Goal: Task Accomplishment & Management: Manage account settings

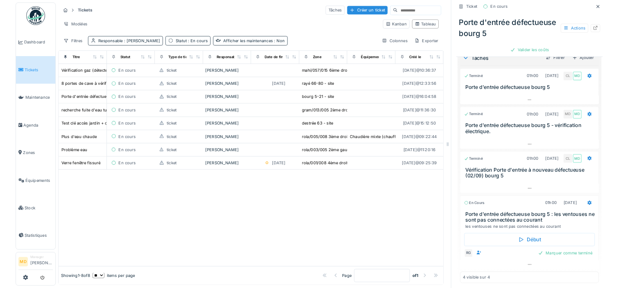
scroll to position [205, 0]
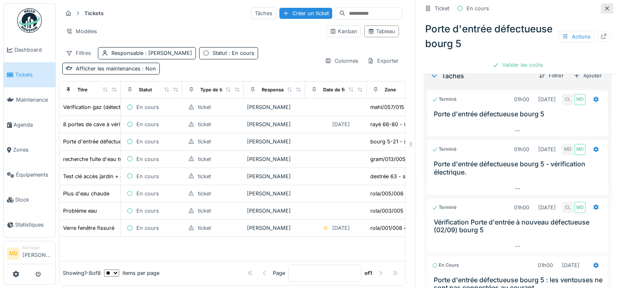
click icon
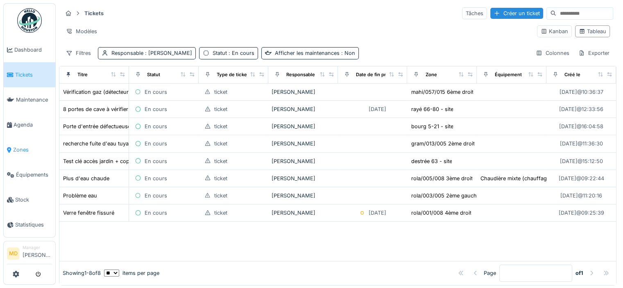
click span "Zones"
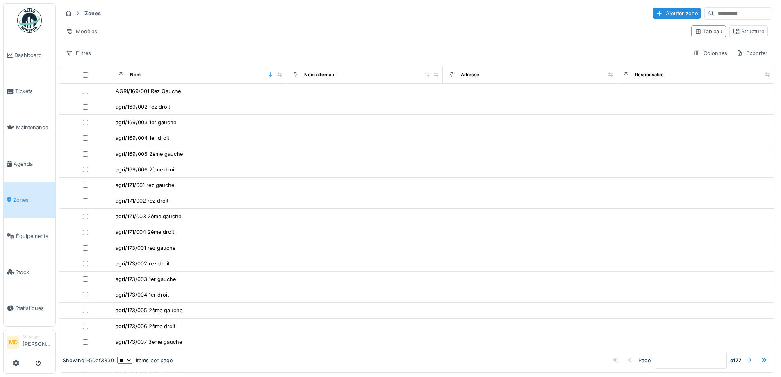
click at [623, 14] on input at bounding box center [742, 13] width 57 height 11
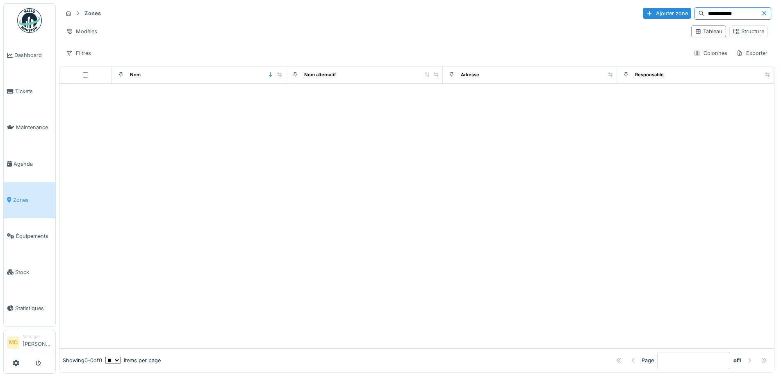
click at [623, 10] on input "**********" at bounding box center [732, 13] width 57 height 11
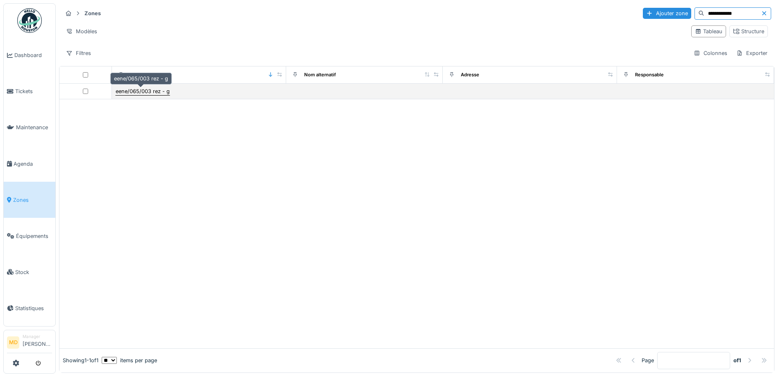
click at [138, 94] on div "eene/065/003 rez - g" at bounding box center [143, 91] width 54 height 8
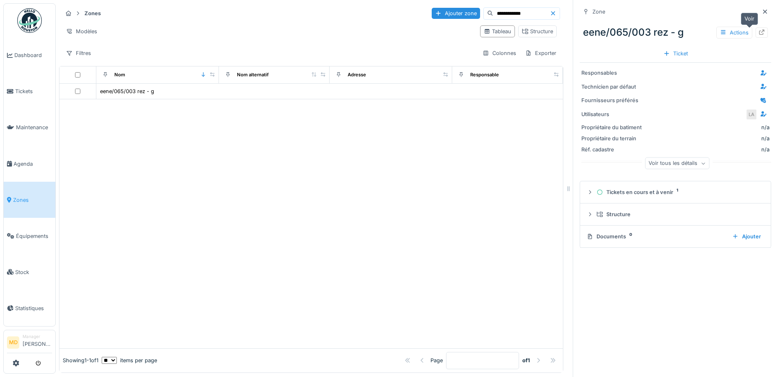
click at [623, 33] on icon at bounding box center [761, 32] width 7 height 5
click at [623, 11] on icon at bounding box center [765, 11] width 7 height 5
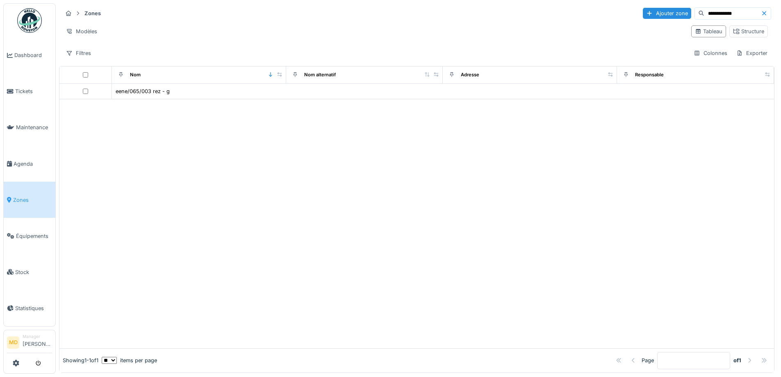
click at [623, 11] on input "**********" at bounding box center [732, 13] width 57 height 11
type input "*"
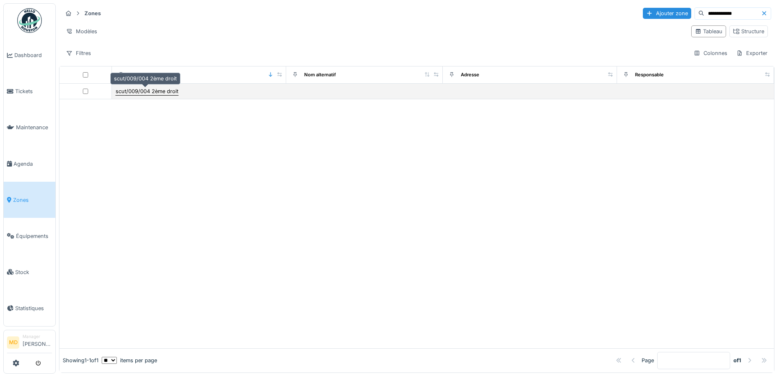
click at [161, 94] on div "scut/009/004 2ème droit" at bounding box center [147, 91] width 63 height 8
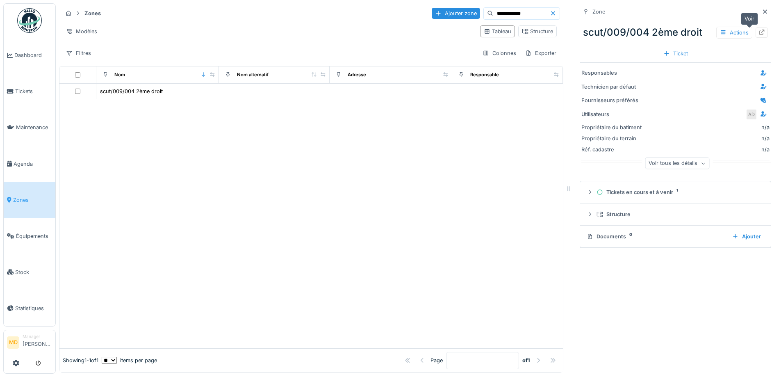
click at [623, 35] on icon at bounding box center [761, 32] width 7 height 5
click at [623, 13] on icon at bounding box center [765, 11] width 7 height 5
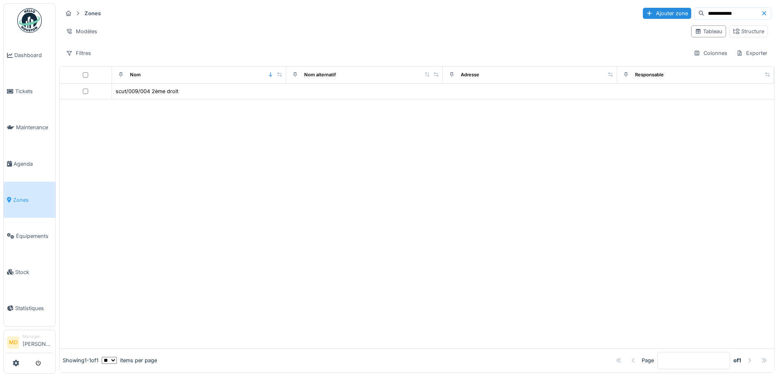
click at [623, 14] on input "**********" at bounding box center [732, 13] width 57 height 11
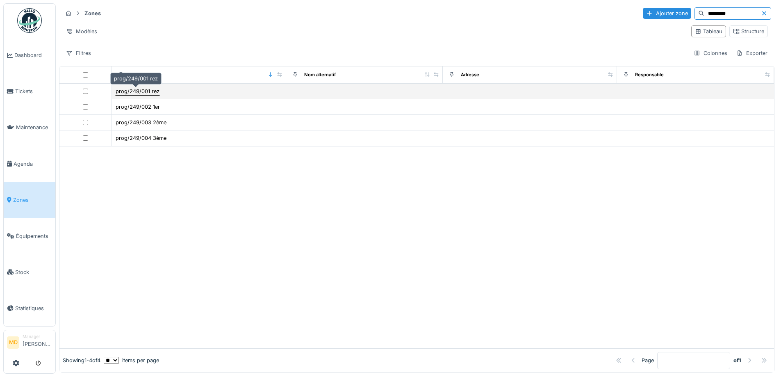
type input "*********"
click at [144, 91] on div "prog/249/001 rez" at bounding box center [138, 91] width 44 height 8
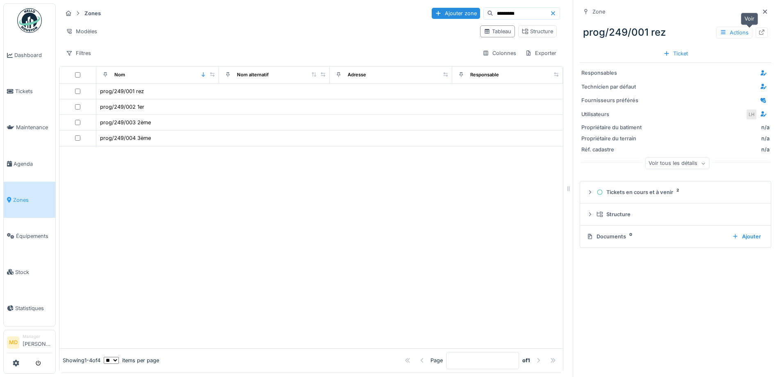
click at [623, 35] on div at bounding box center [761, 33] width 7 height 8
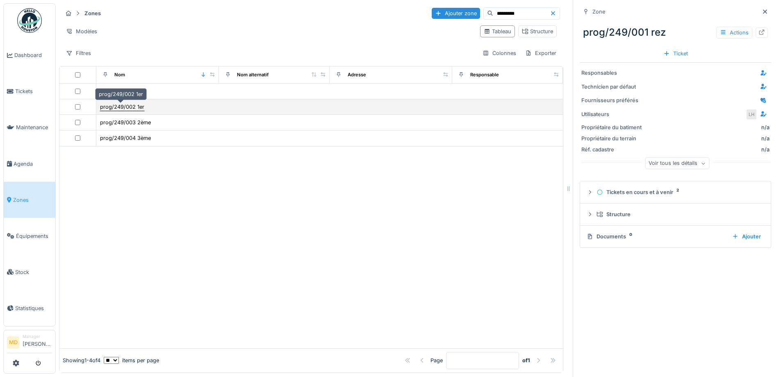
click at [124, 109] on div "prog/249/002 1er" at bounding box center [122, 107] width 44 height 8
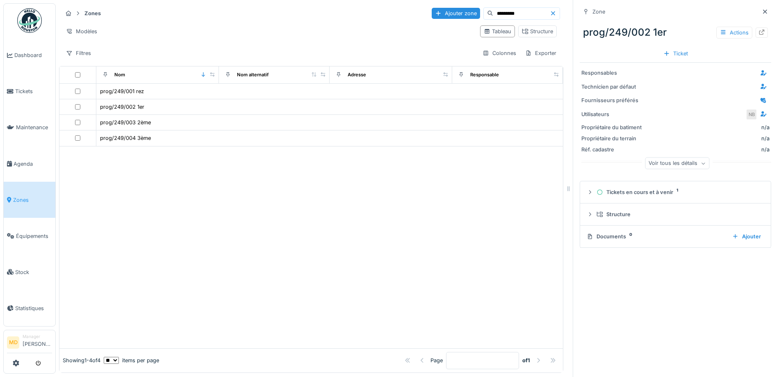
click at [623, 31] on icon at bounding box center [761, 32] width 5 height 5
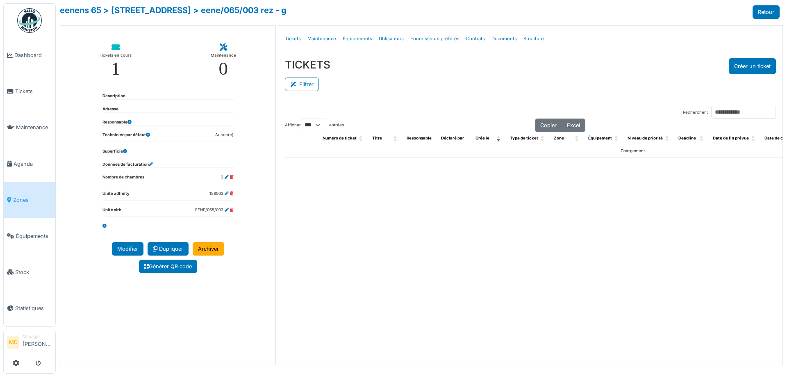
select select "***"
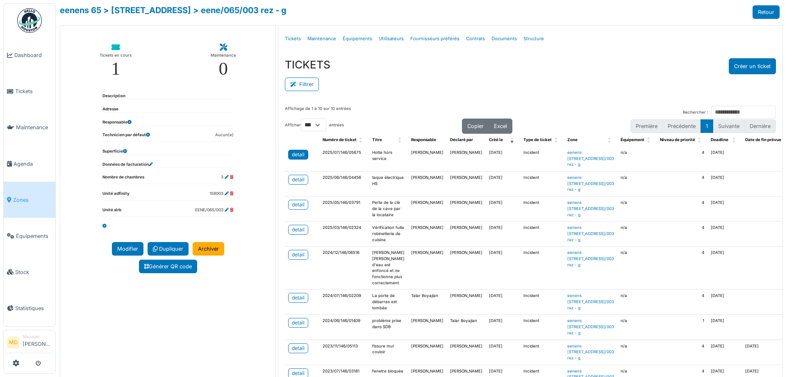
click at [299, 152] on div "detail" at bounding box center [298, 154] width 13 height 7
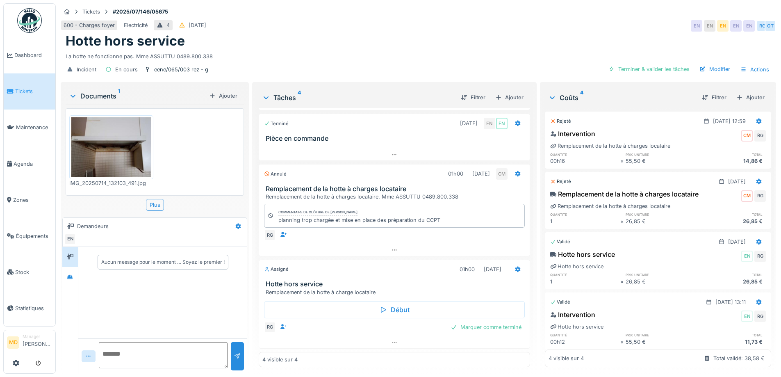
scroll to position [6, 0]
click at [391, 341] on div at bounding box center [394, 342] width 270 height 12
click at [70, 274] on icon at bounding box center [70, 276] width 6 height 5
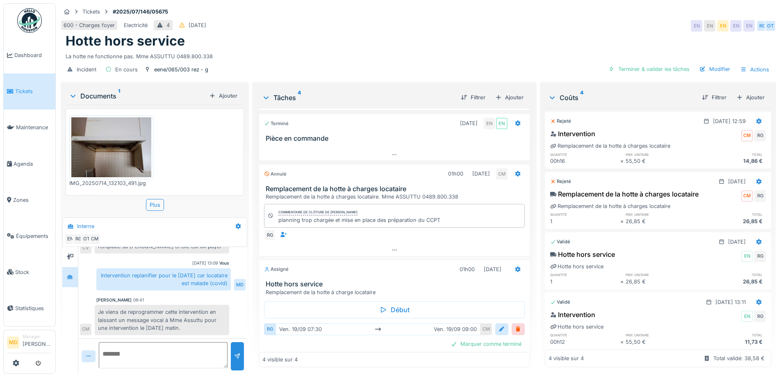
click at [460, 367] on div "Tâches 4 Filtrer Ajouter Terminé 01h00 14/07/2025 EN EN Hotte hors service Term…" at bounding box center [394, 228] width 284 height 293
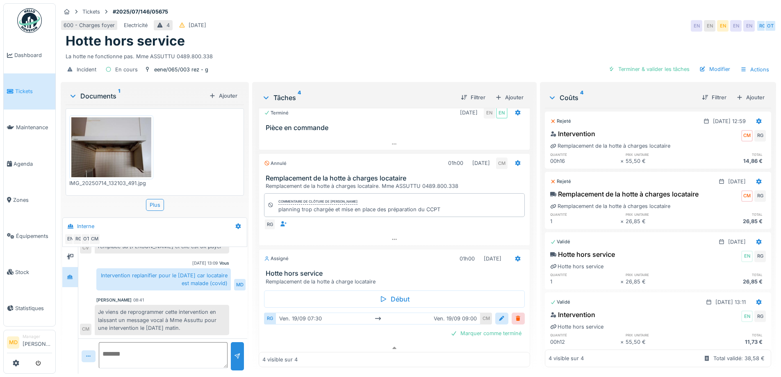
scroll to position [65, 0]
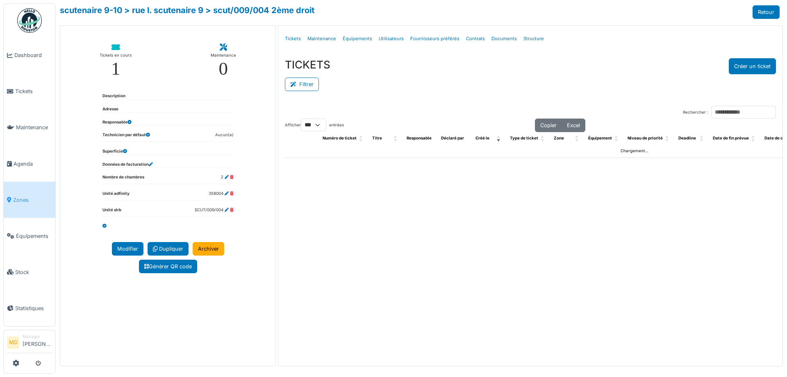
select select "***"
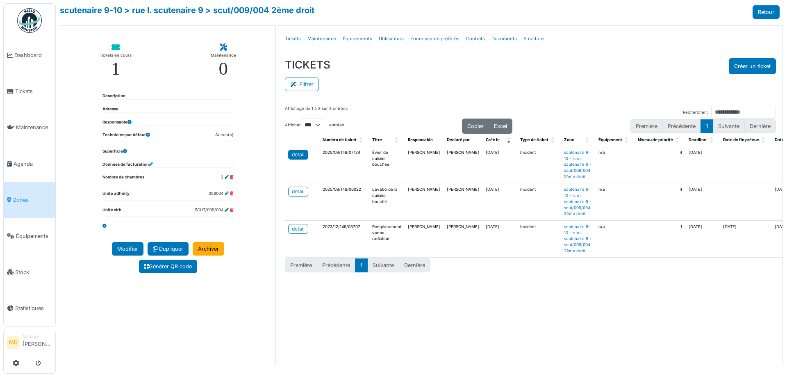
click at [294, 151] on div "detail" at bounding box center [298, 154] width 13 height 7
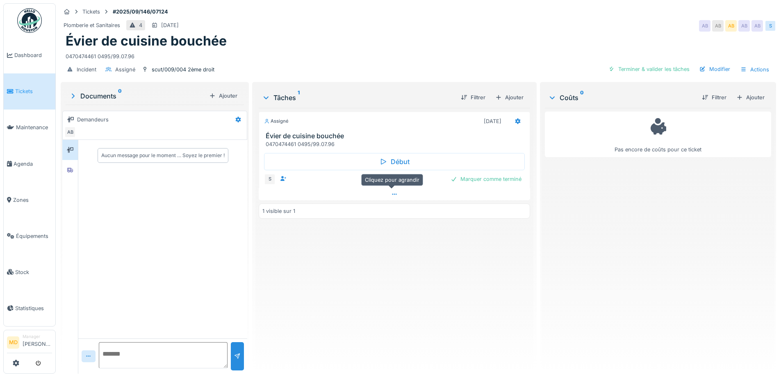
click at [395, 193] on div at bounding box center [394, 194] width 271 height 12
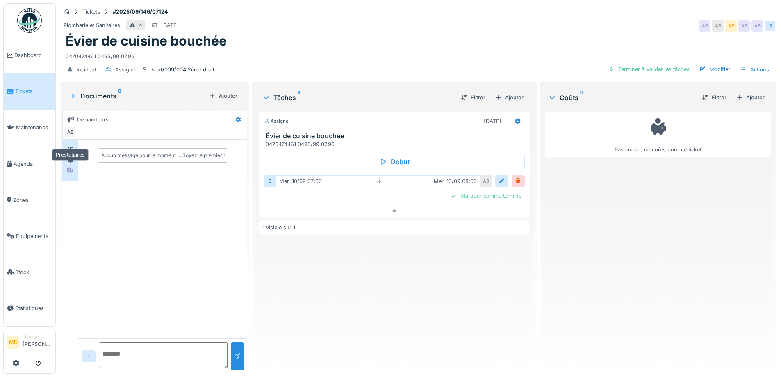
click at [73, 168] on icon at bounding box center [70, 170] width 6 height 5
click at [73, 147] on icon at bounding box center [70, 150] width 7 height 6
click at [72, 165] on div at bounding box center [70, 170] width 12 height 10
click at [391, 208] on icon at bounding box center [394, 210] width 7 height 5
click at [127, 344] on textarea at bounding box center [163, 355] width 129 height 26
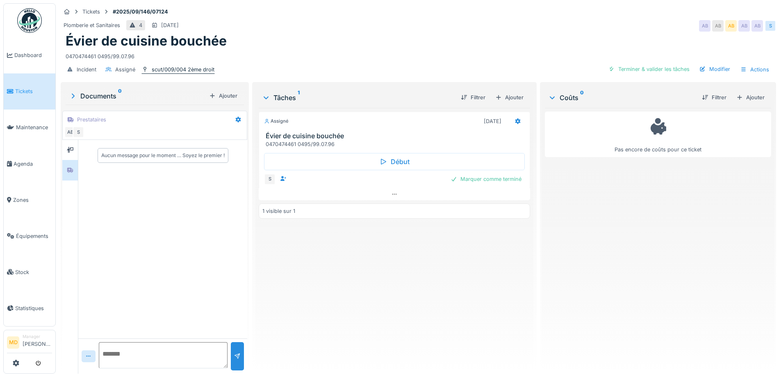
click at [177, 66] on div "scut/009/004 2ème droit" at bounding box center [183, 70] width 63 height 8
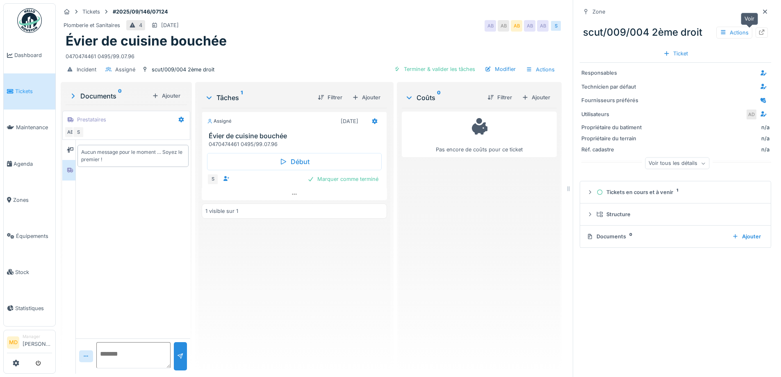
click at [758, 30] on icon at bounding box center [761, 32] width 7 height 5
click at [762, 9] on icon at bounding box center [765, 11] width 7 height 5
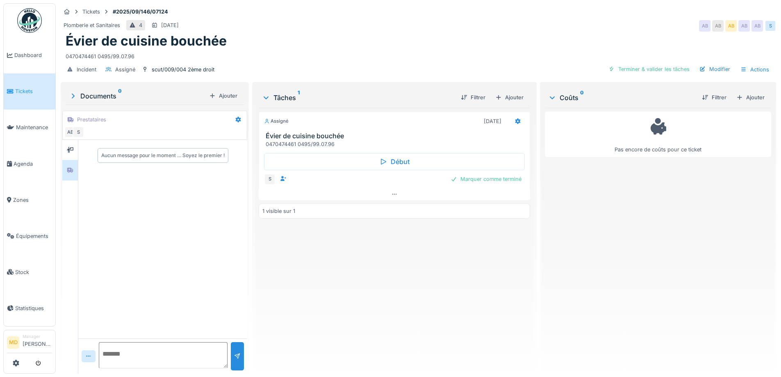
click at [143, 353] on textarea at bounding box center [163, 355] width 129 height 26
click at [149, 352] on textarea at bounding box center [163, 355] width 129 height 26
click at [137, 343] on textarea "*******" at bounding box center [163, 355] width 129 height 26
type textarea "**********"
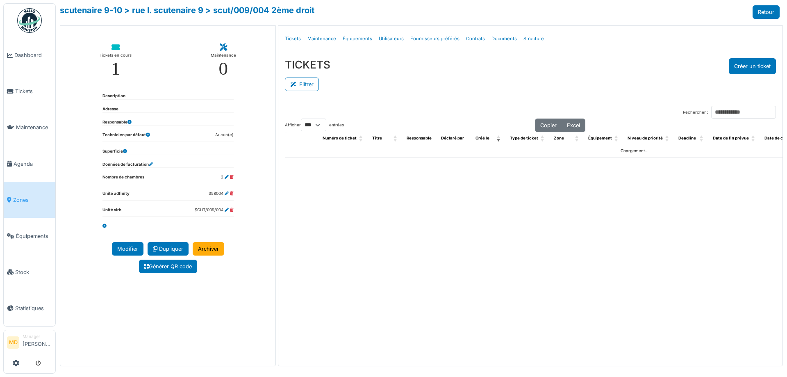
select select "***"
click at [146, 13] on link "> rue l. scutenaire 9" at bounding box center [163, 10] width 79 height 10
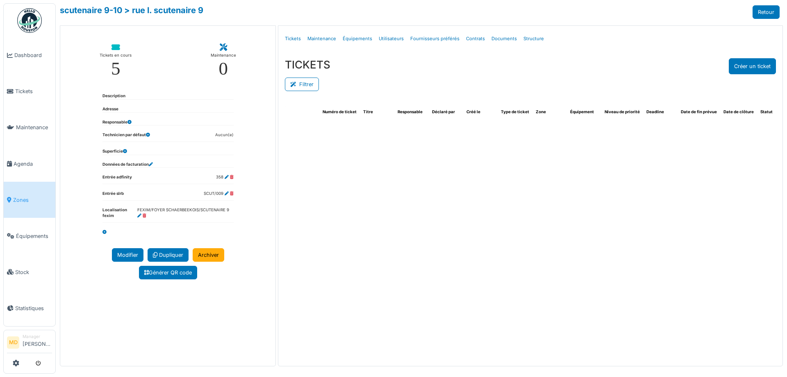
select select "***"
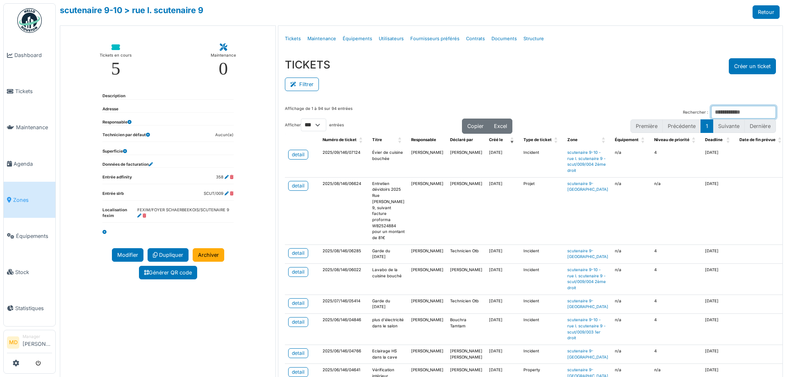
click at [711, 110] on input "Rechercher :" at bounding box center [743, 112] width 65 height 13
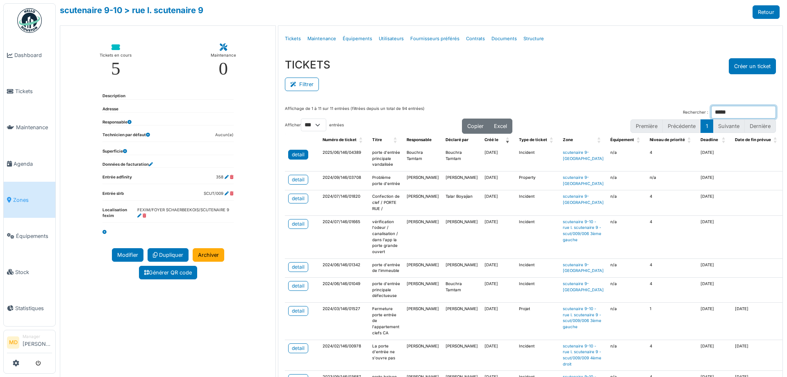
type input "*****"
click at [529, 38] on link "Structure" at bounding box center [533, 38] width 27 height 19
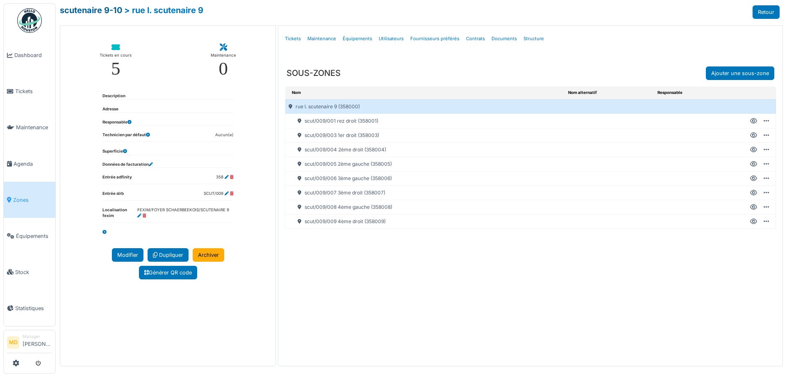
click at [91, 6] on link "scutenaire 9-10" at bounding box center [91, 10] width 62 height 10
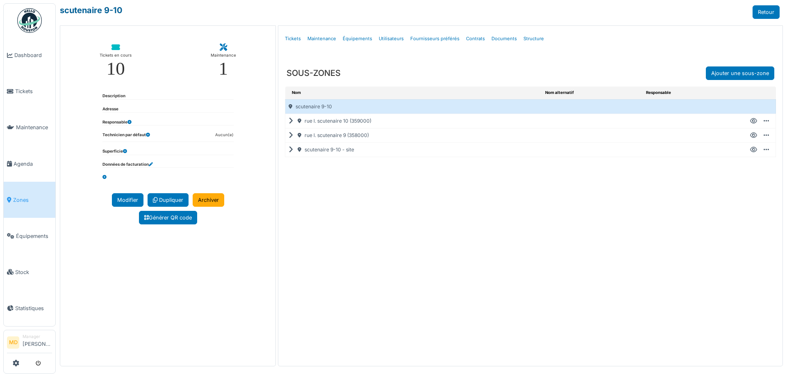
click at [92, 11] on link "scutenaire 9-10" at bounding box center [91, 10] width 62 height 10
click at [292, 150] on icon at bounding box center [293, 150] width 8 height 0
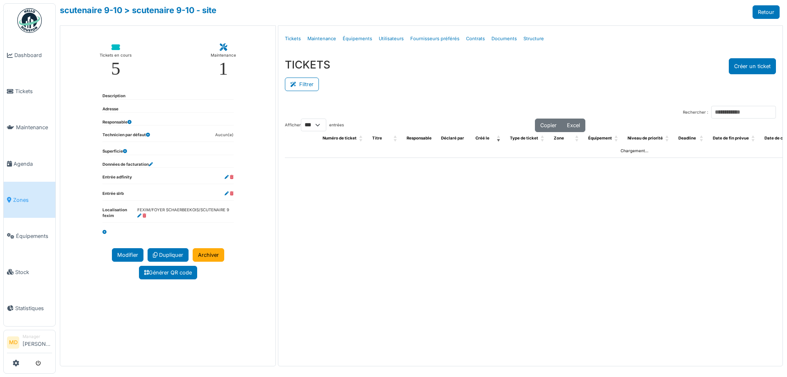
select select "***"
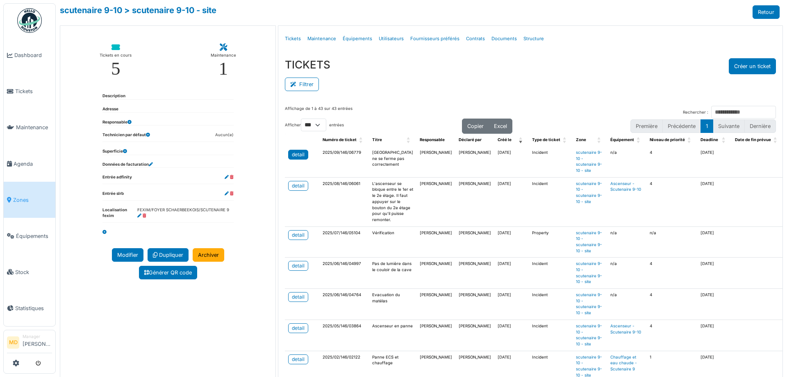
click at [300, 157] on div "detail" at bounding box center [298, 154] width 13 height 7
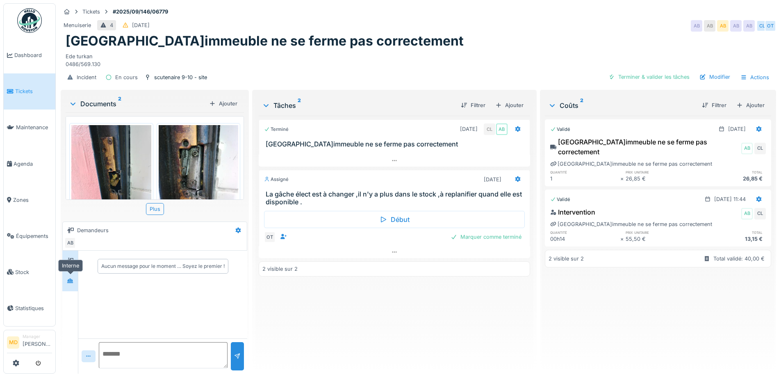
click at [71, 283] on div at bounding box center [70, 281] width 7 height 8
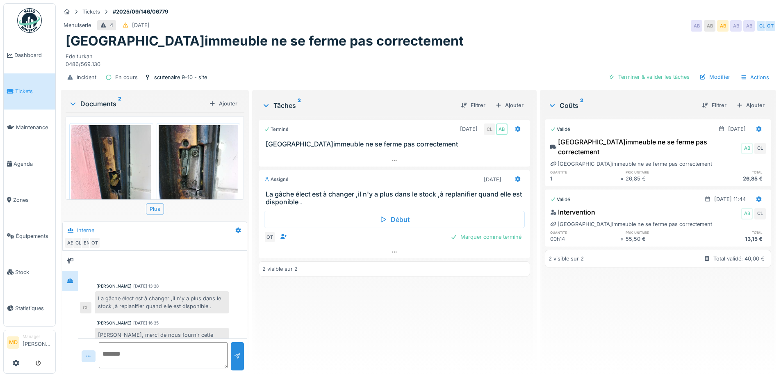
scroll to position [16, 0]
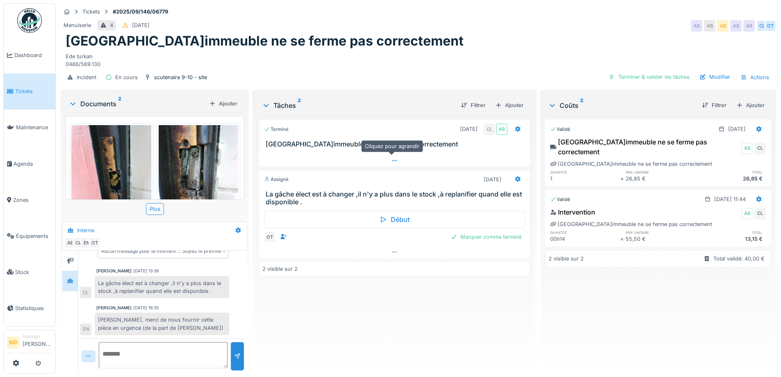
click at [394, 160] on icon at bounding box center [394, 160] width 5 height 1
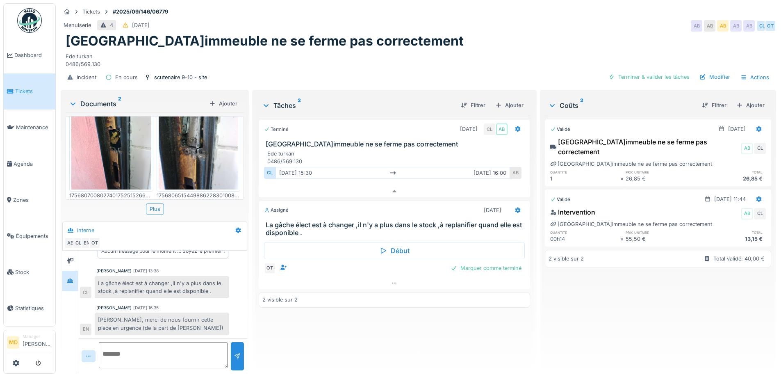
scroll to position [43, 0]
click at [71, 257] on div at bounding box center [70, 261] width 7 height 8
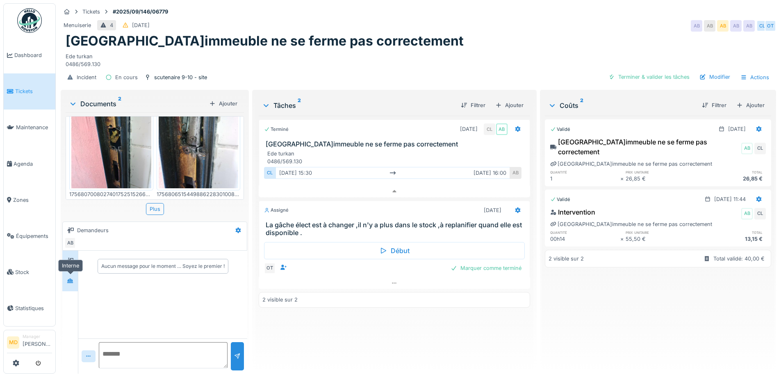
click at [73, 278] on icon at bounding box center [70, 280] width 7 height 5
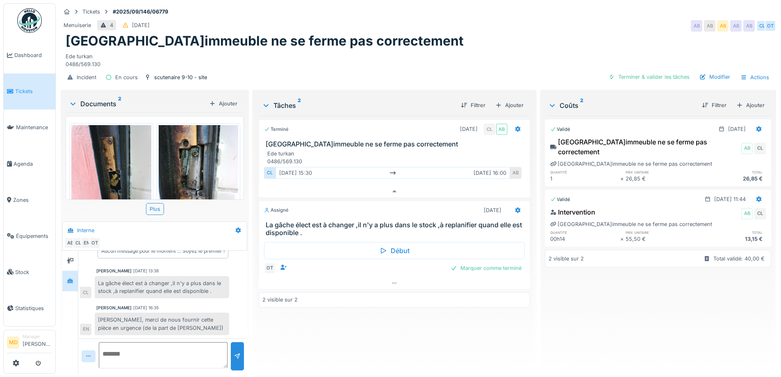
click at [132, 153] on img at bounding box center [111, 178] width 80 height 106
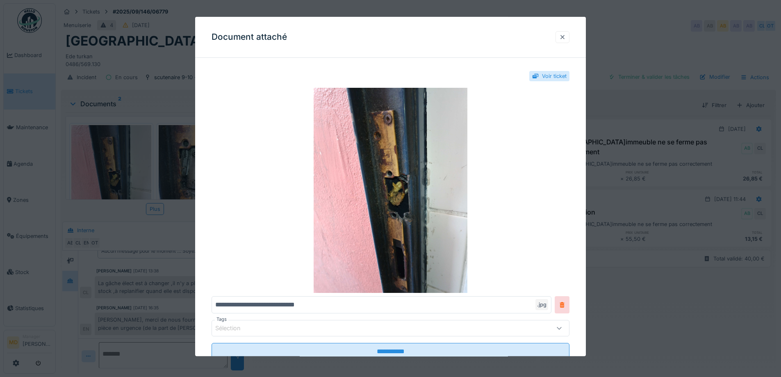
click at [565, 40] on div at bounding box center [562, 37] width 7 height 8
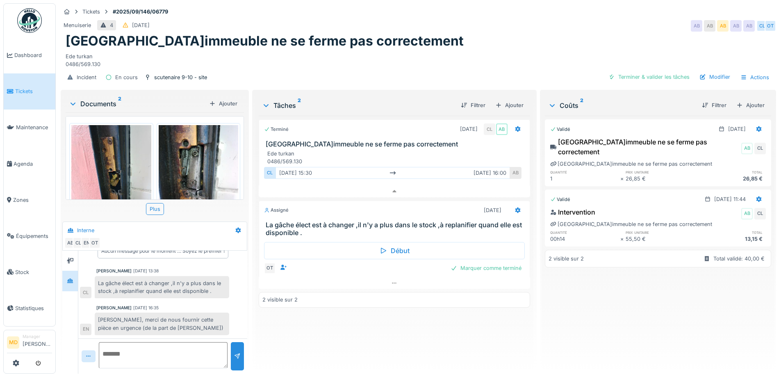
click at [173, 151] on img at bounding box center [199, 178] width 80 height 106
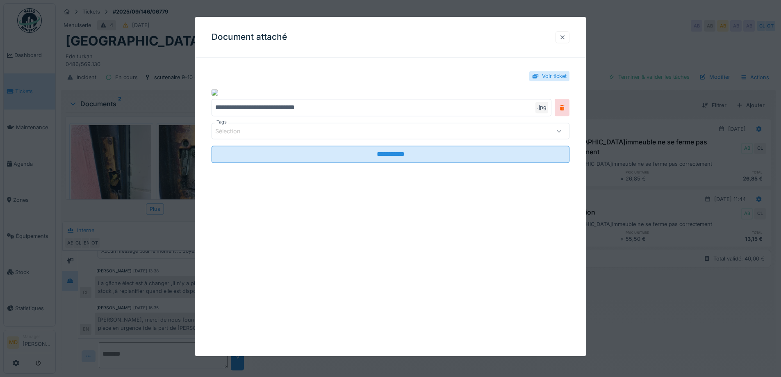
click at [565, 35] on div at bounding box center [562, 37] width 7 height 8
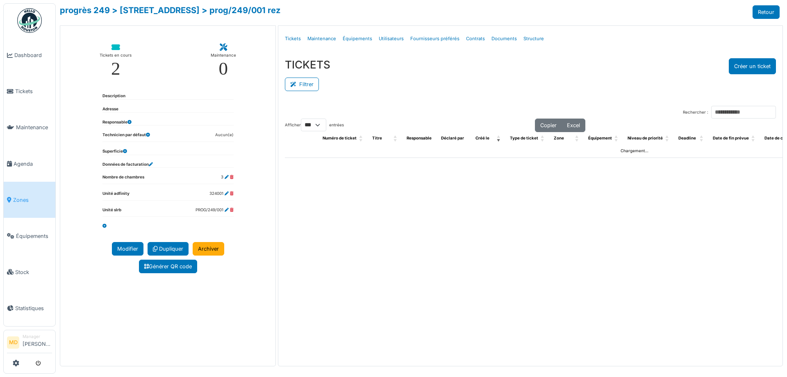
select select "***"
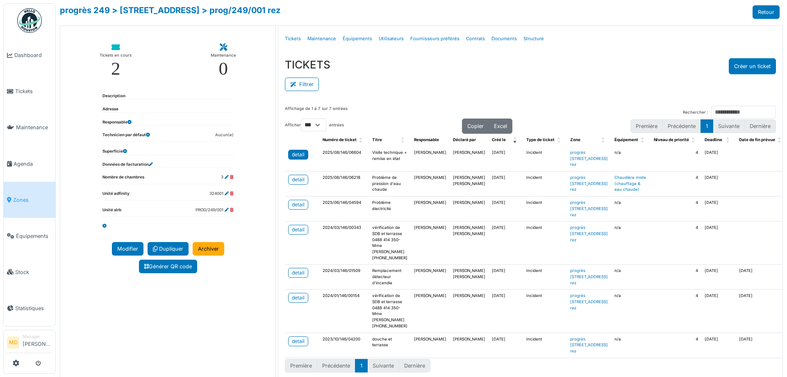
click at [293, 152] on div "detail" at bounding box center [298, 154] width 13 height 7
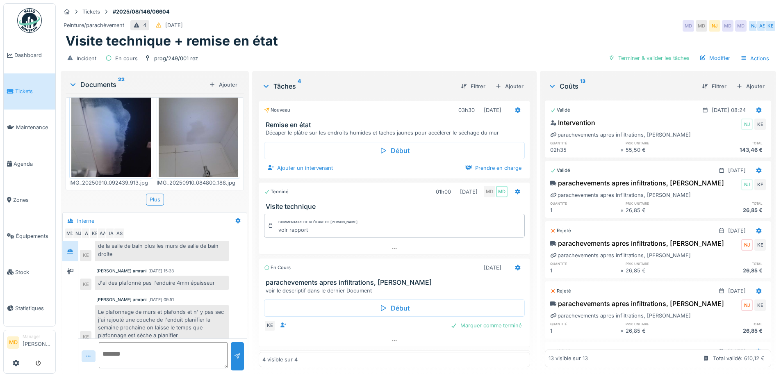
scroll to position [90, 0]
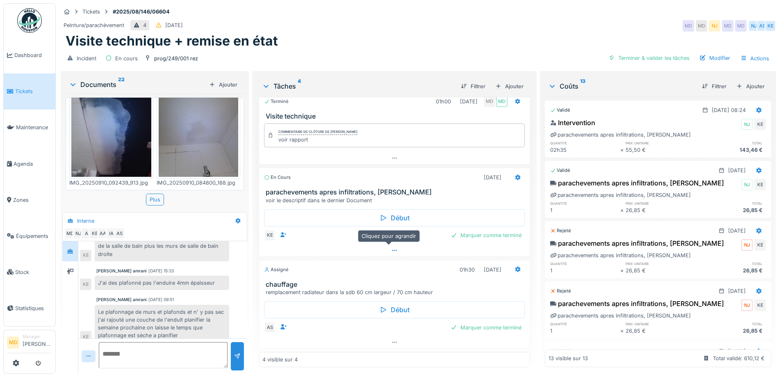
click at [391, 248] on icon at bounding box center [394, 250] width 7 height 5
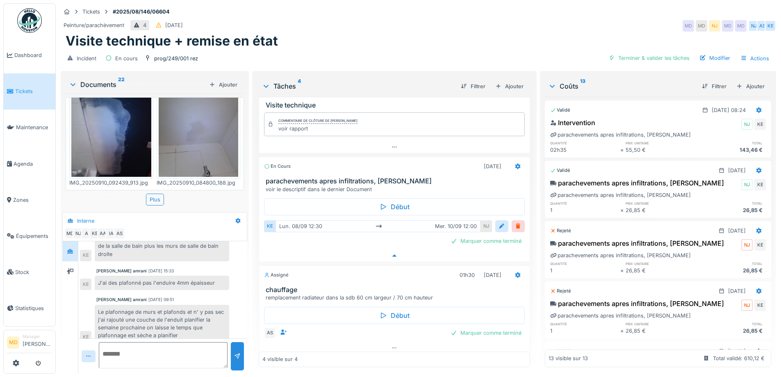
scroll to position [107, 0]
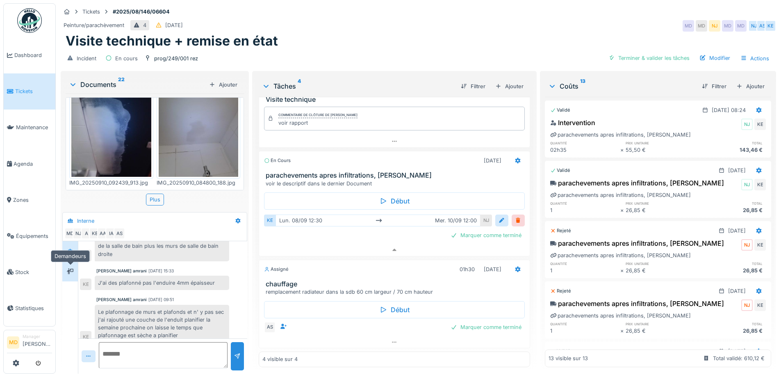
click at [75, 266] on div at bounding box center [70, 271] width 12 height 10
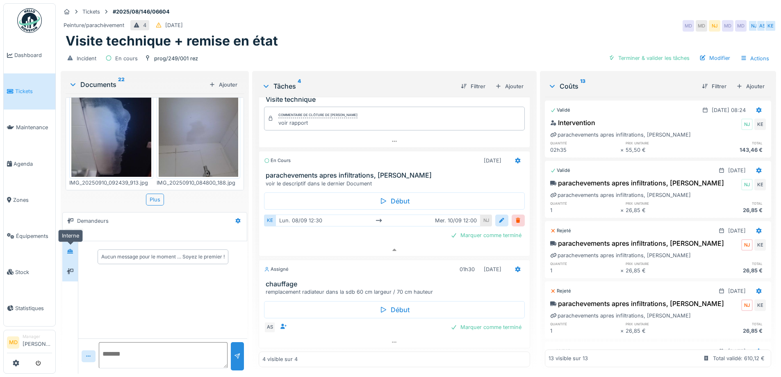
click at [72, 248] on div at bounding box center [70, 251] width 7 height 8
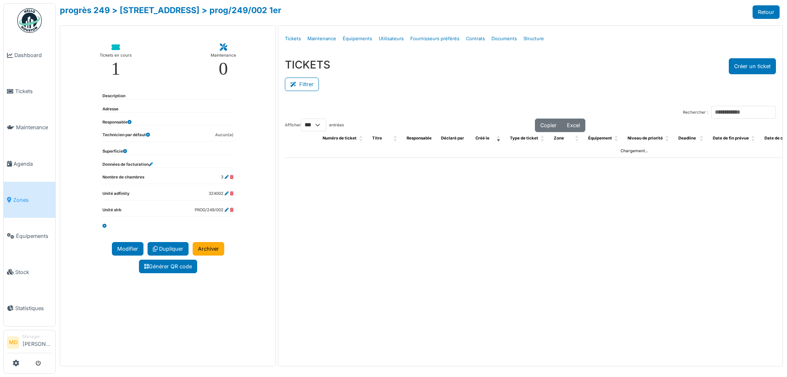
select select "***"
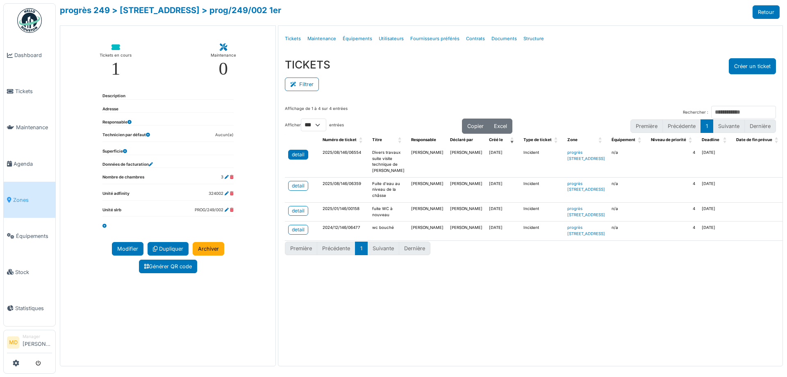
click at [297, 153] on div "detail" at bounding box center [298, 154] width 13 height 7
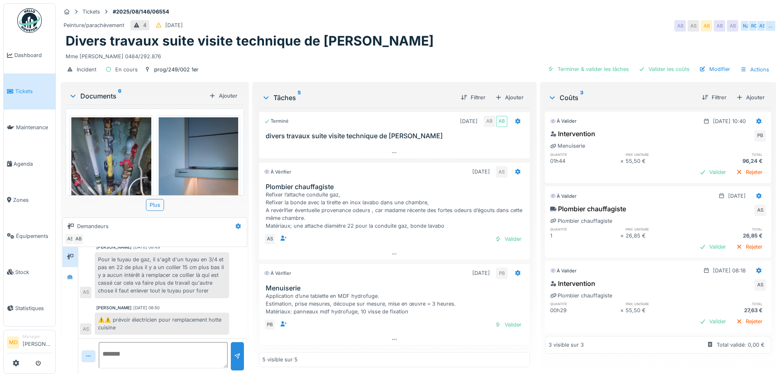
scroll to position [6, 0]
click at [66, 272] on div at bounding box center [70, 277] width 12 height 10
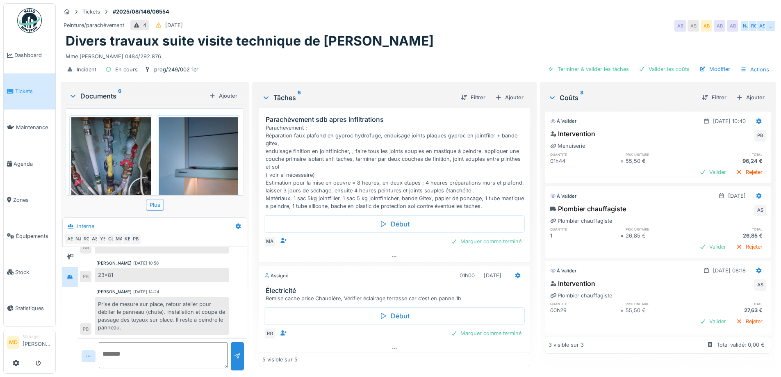
scroll to position [234, 0]
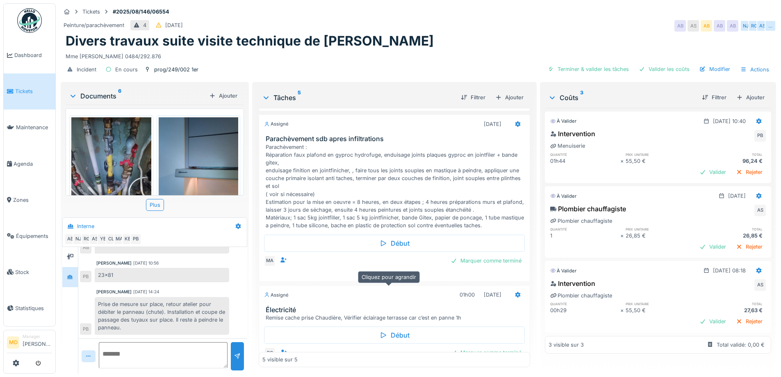
click at [393, 282] on div at bounding box center [394, 276] width 270 height 12
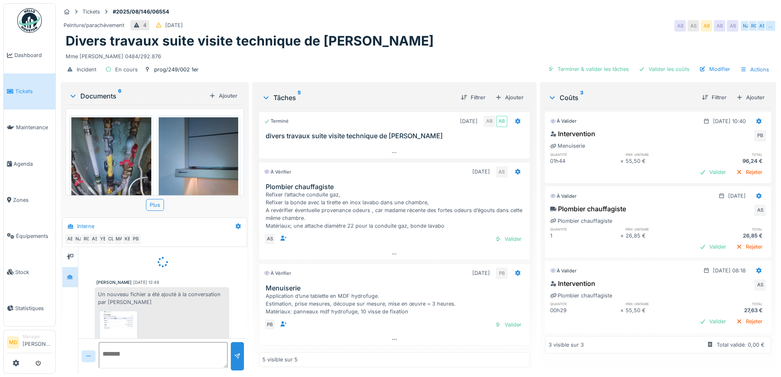
scroll to position [25, 0]
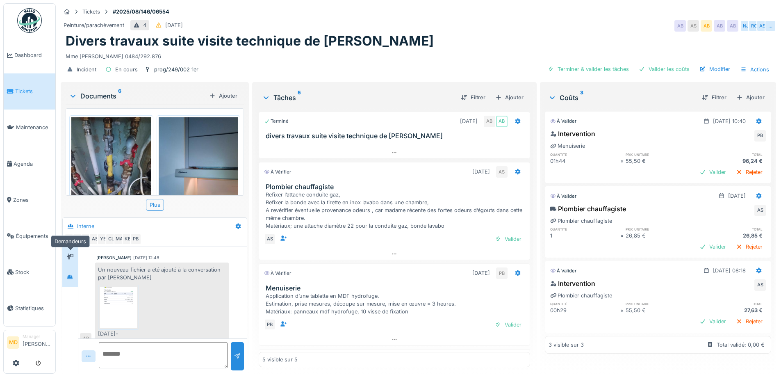
click at [67, 254] on icon at bounding box center [70, 256] width 7 height 5
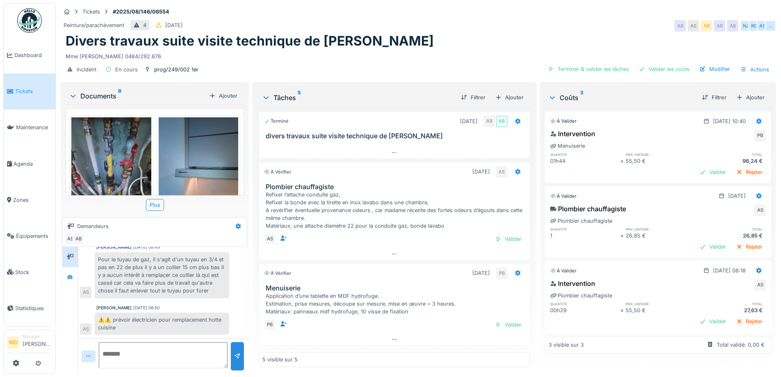
scroll to position [0, 0]
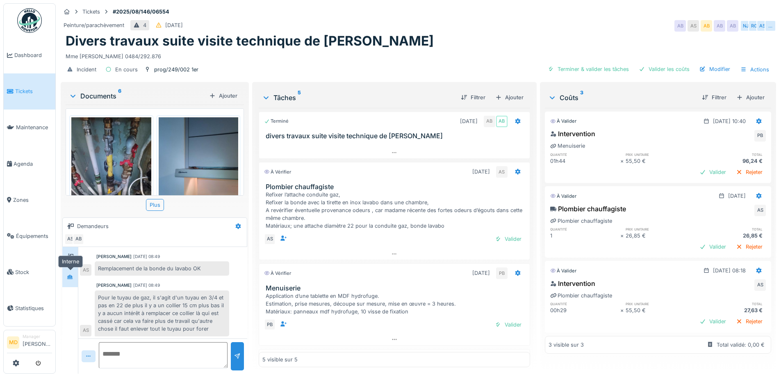
click at [72, 274] on div at bounding box center [70, 277] width 7 height 8
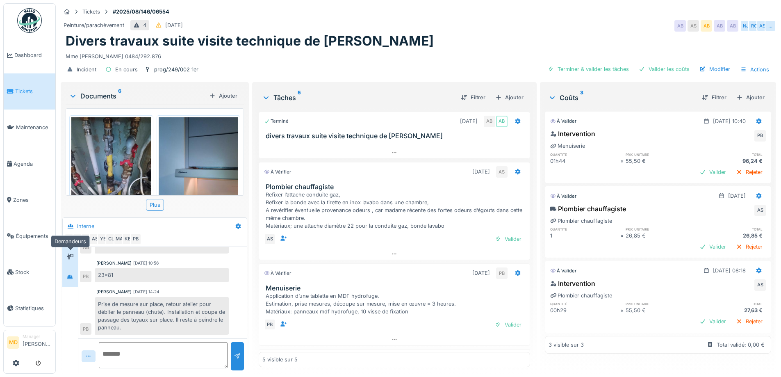
click at [76, 254] on div at bounding box center [70, 257] width 12 height 10
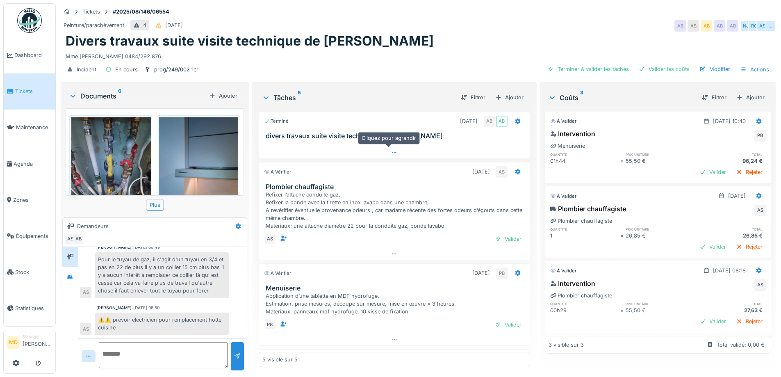
click at [393, 147] on div at bounding box center [394, 153] width 270 height 12
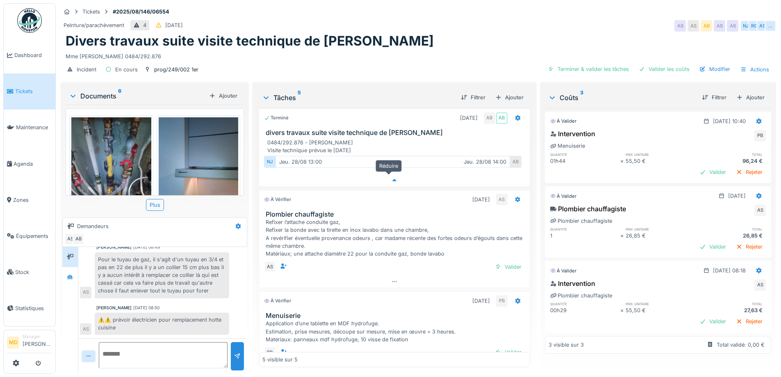
click at [393, 175] on div at bounding box center [394, 180] width 270 height 12
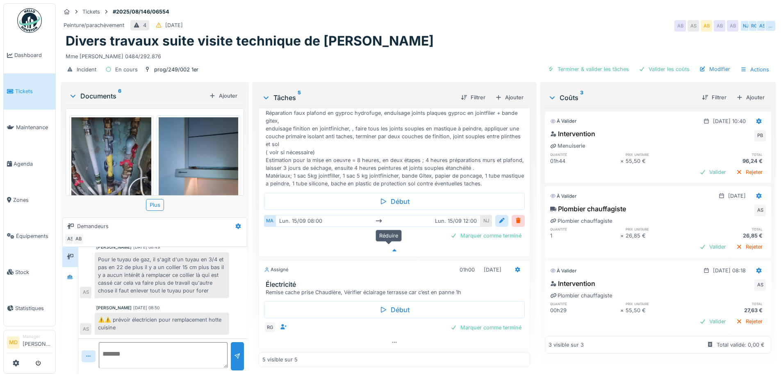
scroll to position [292, 0]
click at [392, 341] on icon at bounding box center [394, 341] width 5 height 1
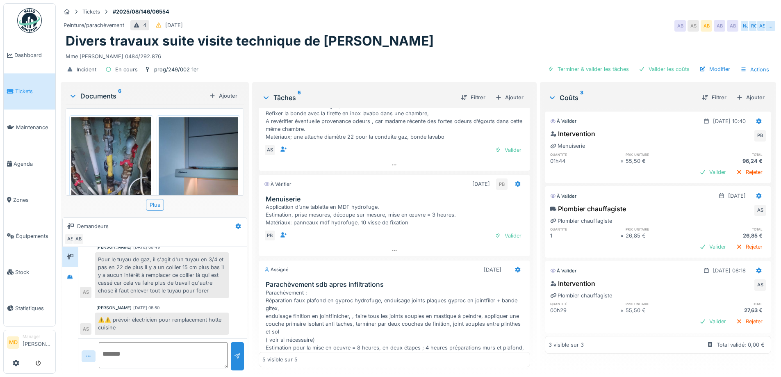
scroll to position [87, 0]
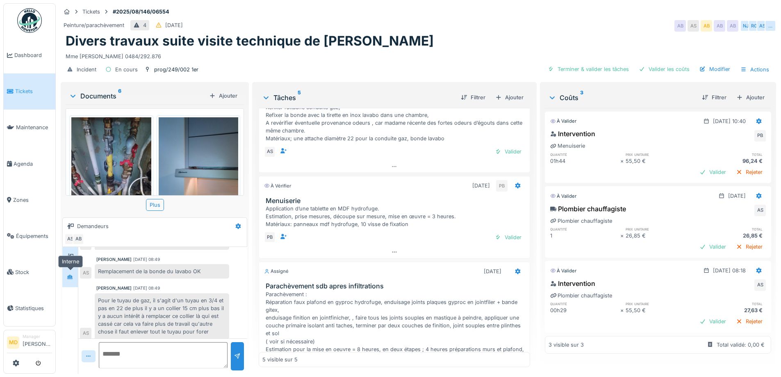
click at [73, 272] on div at bounding box center [70, 277] width 12 height 10
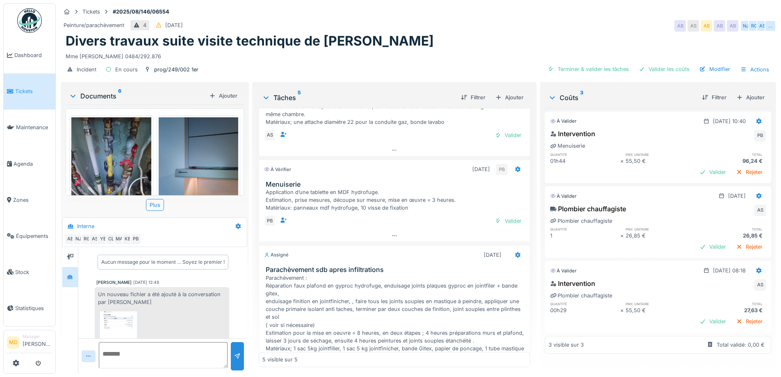
scroll to position [0, 0]
click at [73, 260] on div at bounding box center [70, 257] width 7 height 8
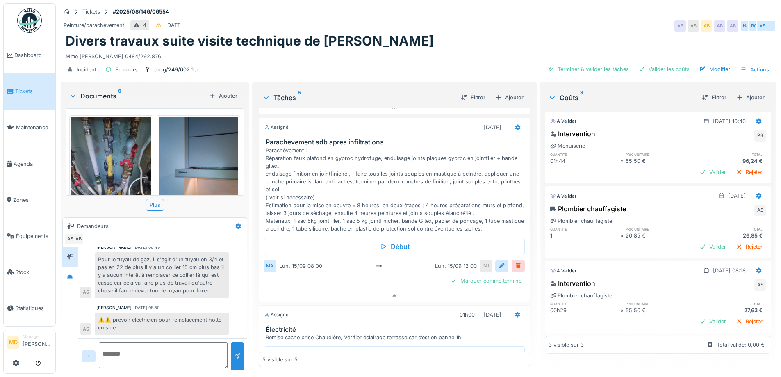
scroll to position [227, 0]
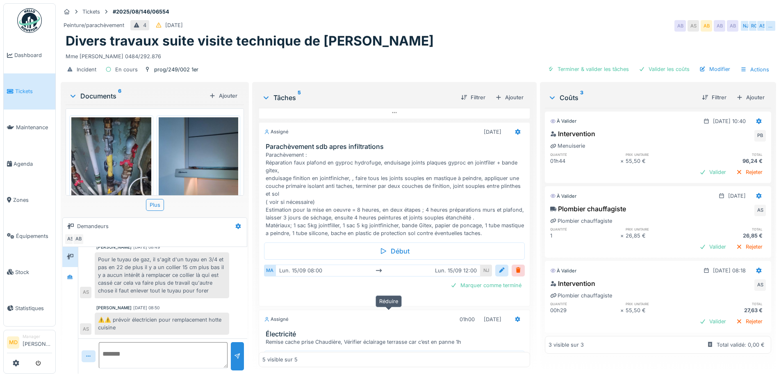
click at [391, 303] on icon at bounding box center [394, 299] width 7 height 5
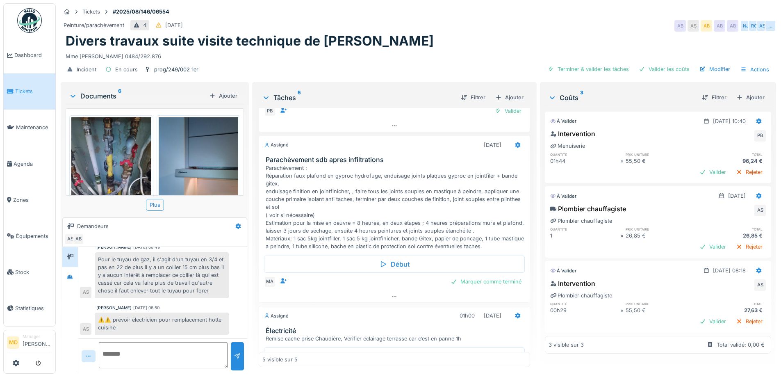
scroll to position [210, 0]
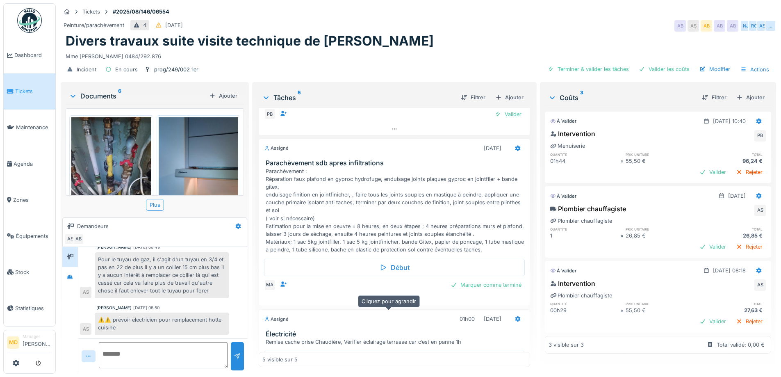
click at [391, 306] on div at bounding box center [394, 300] width 270 height 12
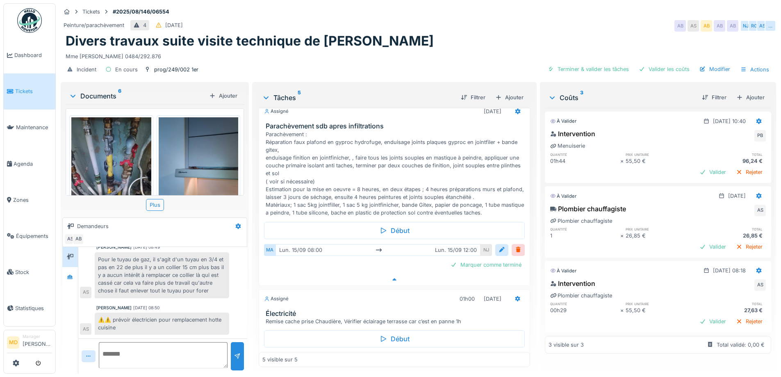
scroll to position [248, 0]
click at [391, 281] on icon at bounding box center [394, 277] width 7 height 5
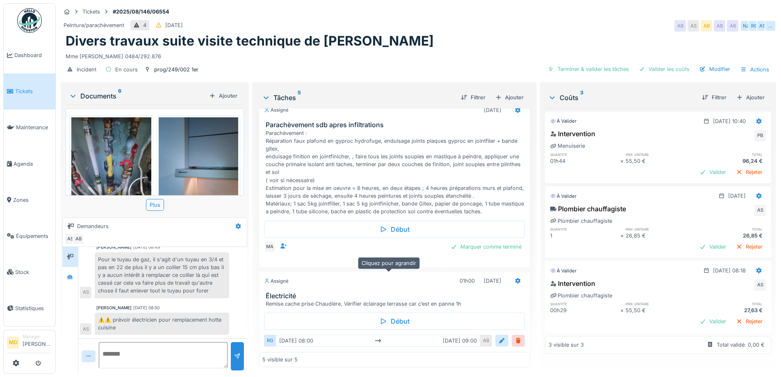
click at [391, 264] on icon at bounding box center [394, 261] width 7 height 5
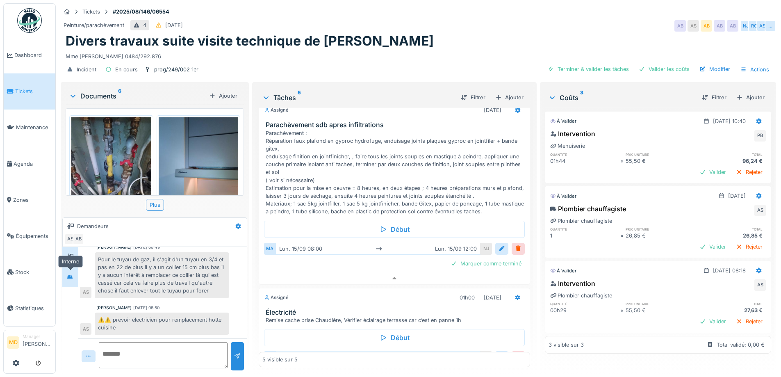
click at [71, 273] on div at bounding box center [70, 277] width 7 height 8
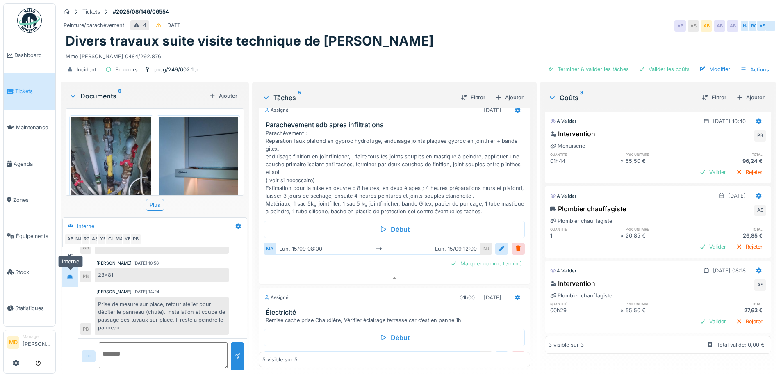
scroll to position [116, 0]
click at [391, 281] on icon at bounding box center [394, 277] width 7 height 5
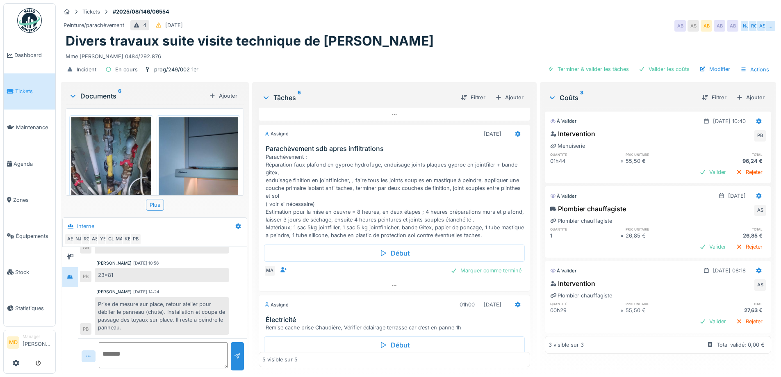
scroll to position [210, 0]
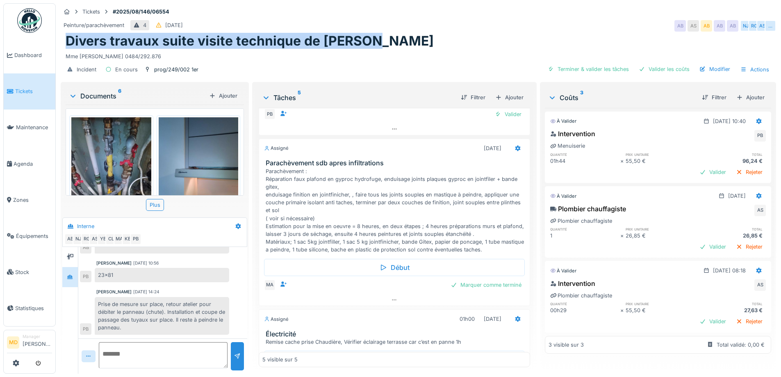
drag, startPoint x: 367, startPoint y: 39, endPoint x: 58, endPoint y: 31, distance: 308.8
click at [58, 31] on div "Tickets #2025/08/146/06554 Peinture/parachèvement 4 25/08/2025 AB AS AB AB AB N…" at bounding box center [418, 188] width 725 height 377
click at [230, 49] on div "Mme Nadia BOUBNANE 0484/292.876" at bounding box center [418, 54] width 705 height 11
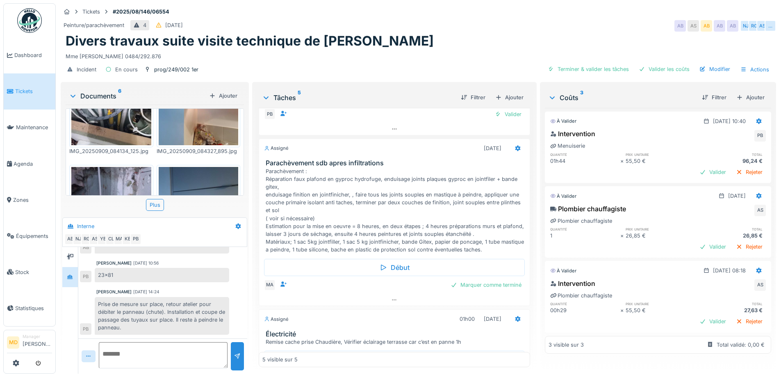
scroll to position [82, 0]
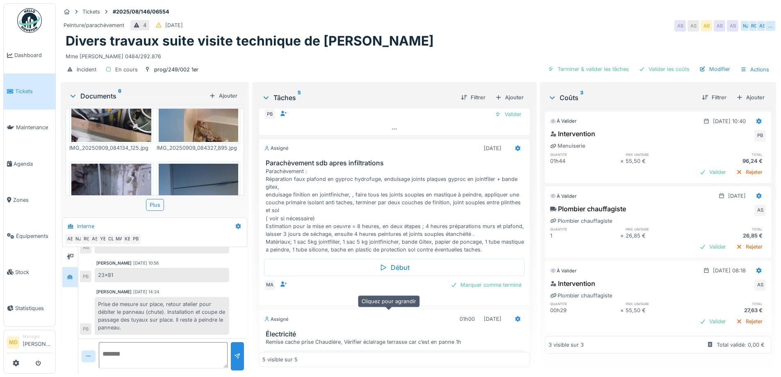
click at [384, 306] on div at bounding box center [394, 300] width 270 height 12
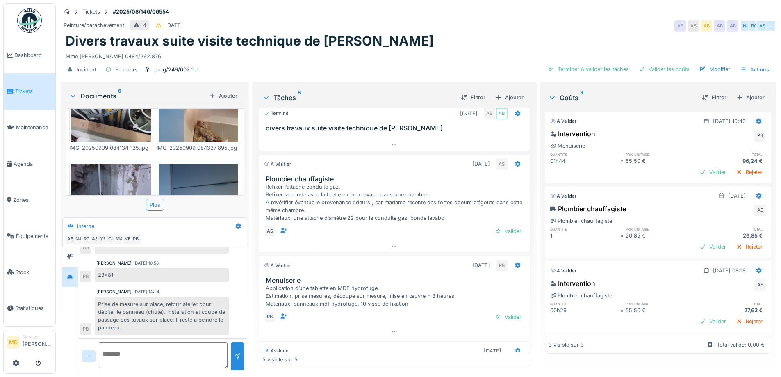
scroll to position [0, 0]
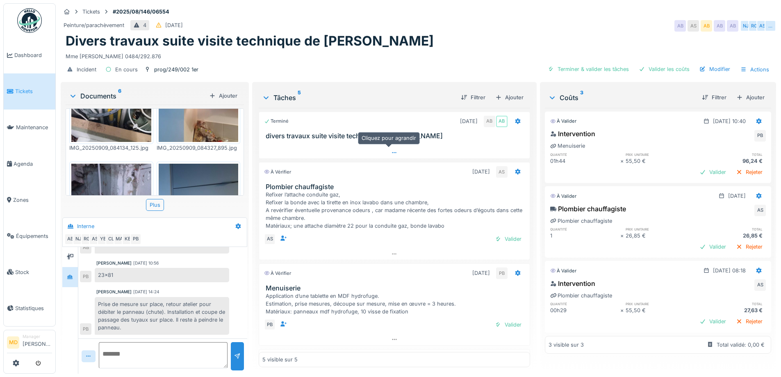
click at [391, 150] on icon at bounding box center [394, 152] width 7 height 5
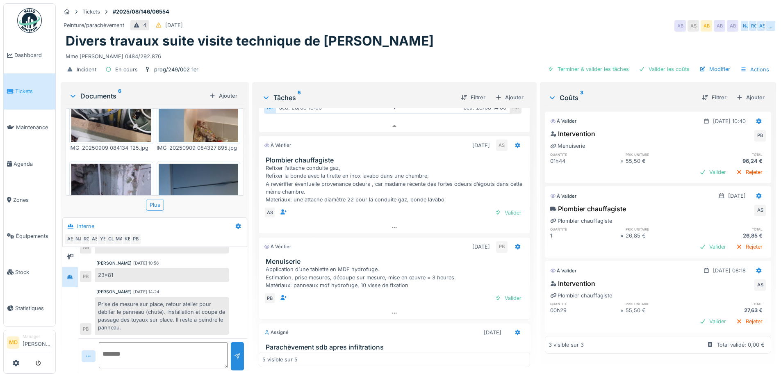
scroll to position [85, 0]
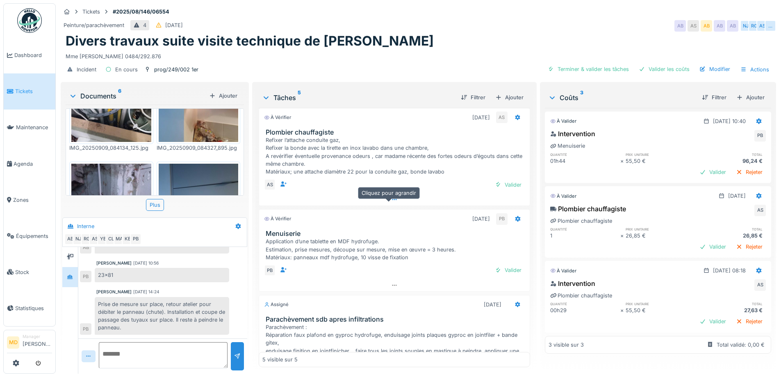
click at [391, 205] on div at bounding box center [394, 199] width 270 height 12
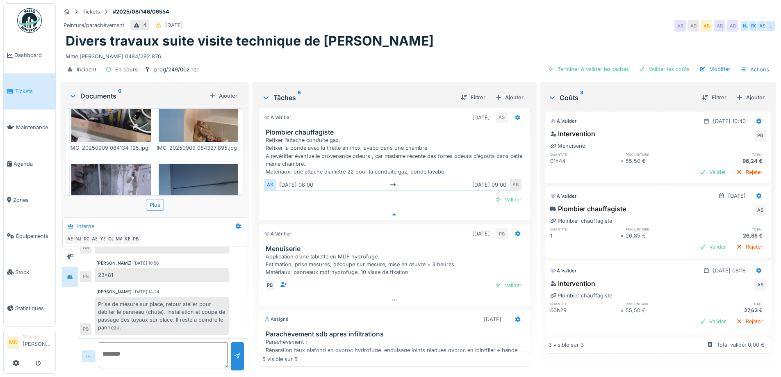
scroll to position [85, 0]
click at [391, 218] on icon at bounding box center [394, 214] width 7 height 5
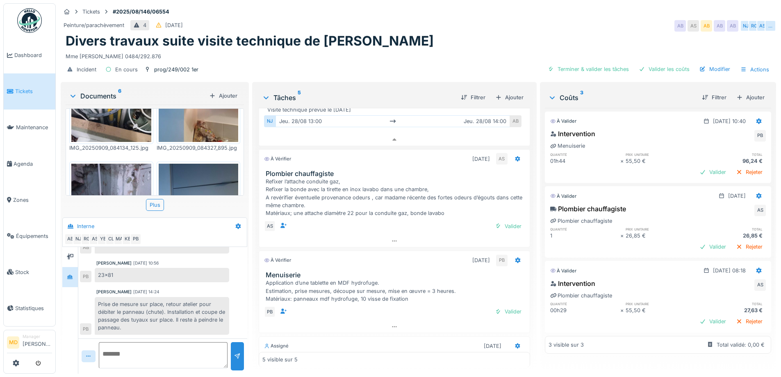
scroll to position [0, 0]
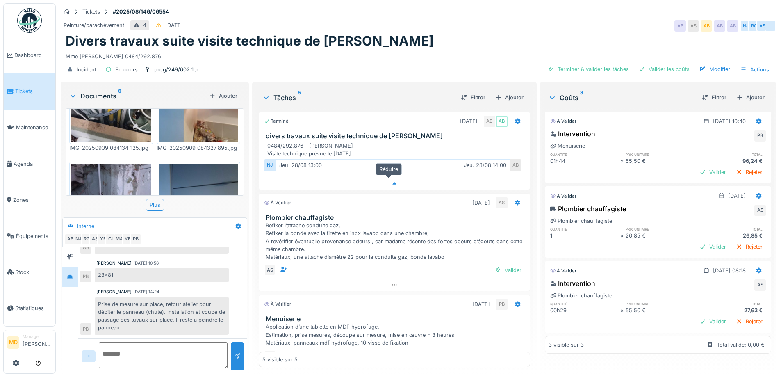
click at [392, 181] on div at bounding box center [394, 183] width 270 height 12
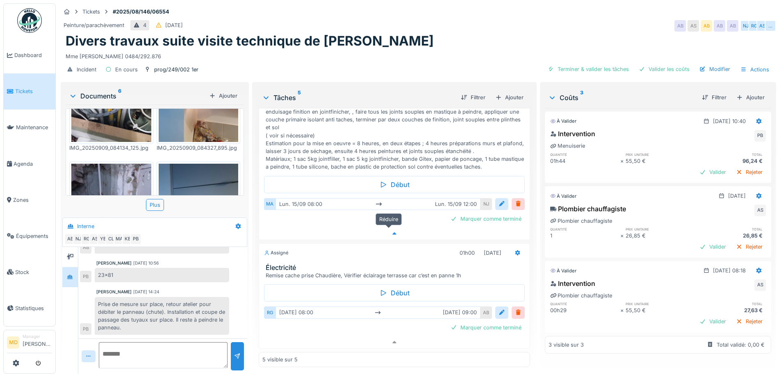
click at [391, 231] on icon at bounding box center [394, 233] width 7 height 5
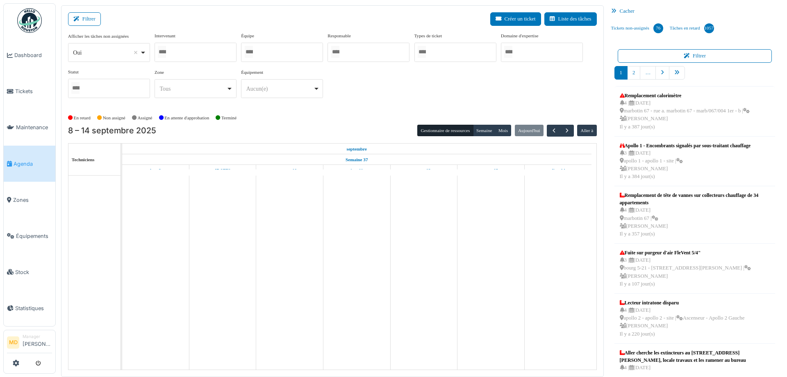
click at [194, 50] on div at bounding box center [196, 52] width 82 height 19
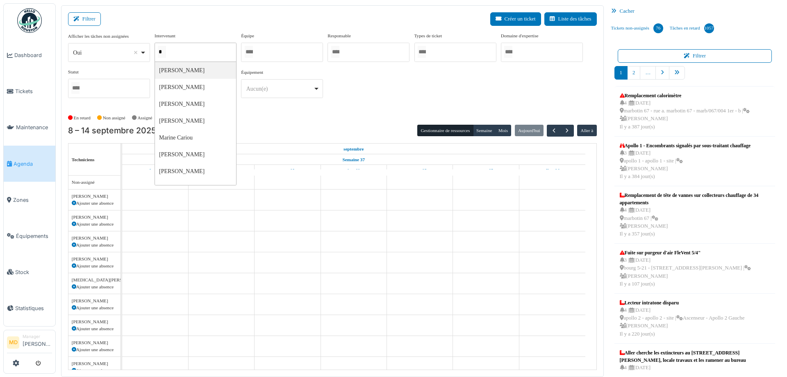
type input "**"
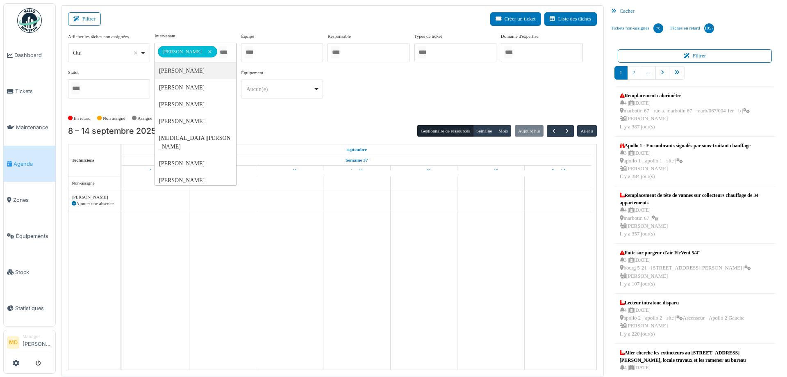
click at [388, 71] on div "**********" at bounding box center [332, 68] width 529 height 73
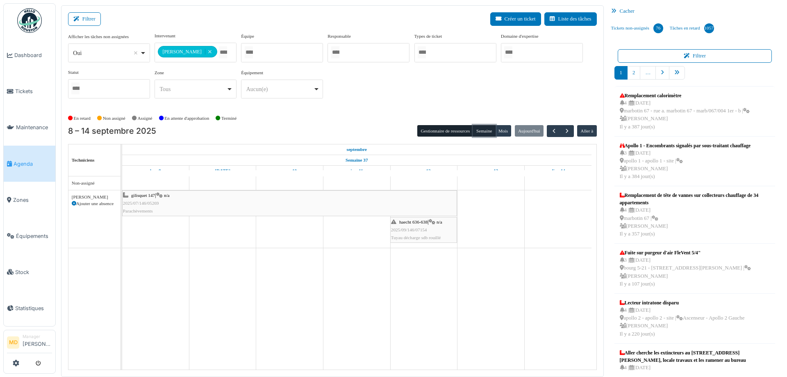
click at [480, 127] on button "Semaine" at bounding box center [484, 130] width 23 height 11
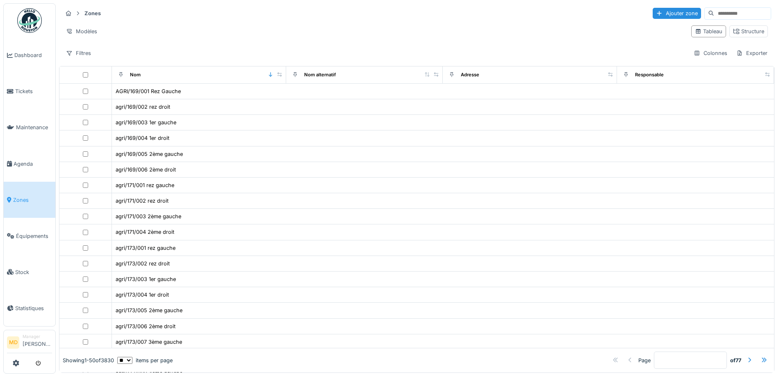
click at [714, 11] on input at bounding box center [742, 13] width 57 height 11
type input "****"
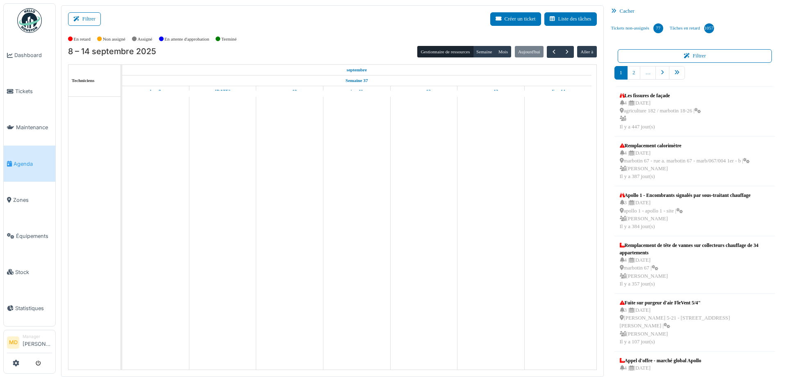
click at [91, 16] on button "Filtrer" at bounding box center [84, 19] width 33 height 14
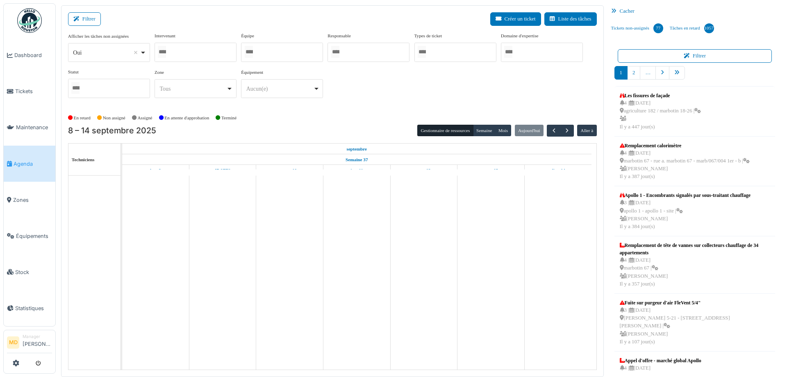
click at [197, 53] on div at bounding box center [196, 52] width 82 height 19
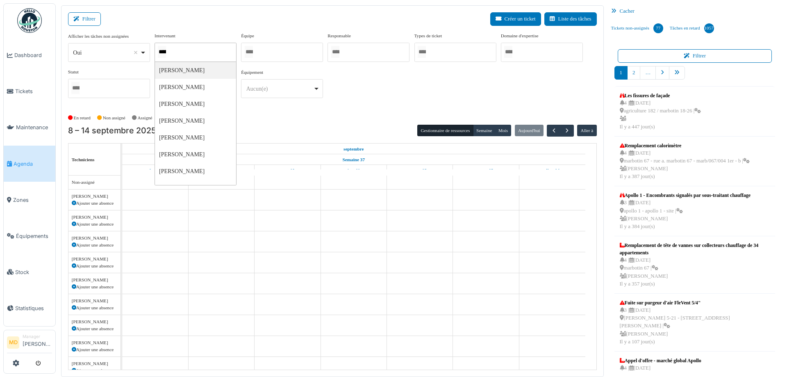
type input "******"
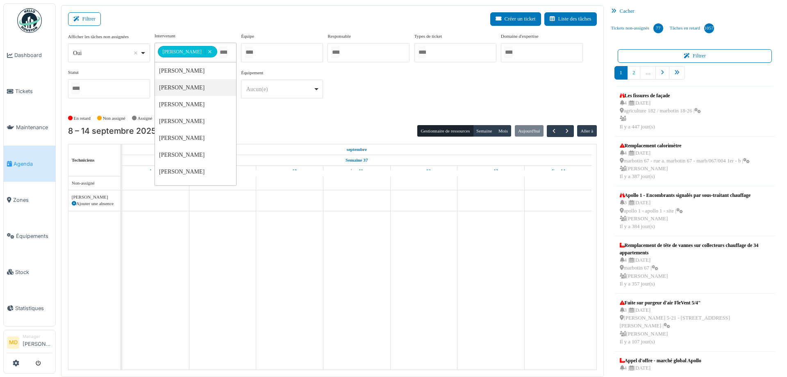
click at [340, 108] on div "**********" at bounding box center [332, 71] width 529 height 79
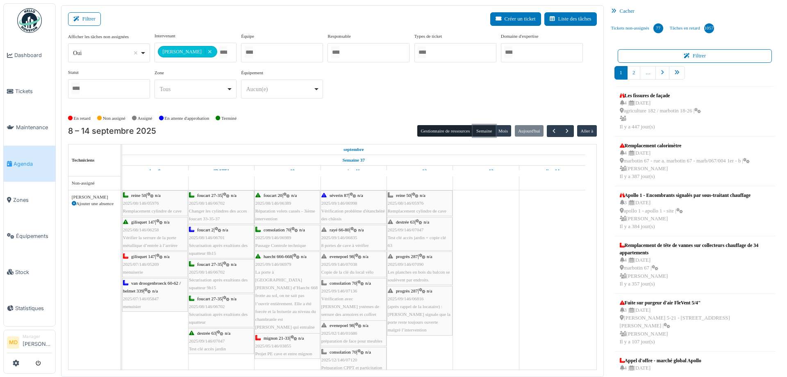
click at [479, 126] on button "Semaine" at bounding box center [484, 130] width 23 height 11
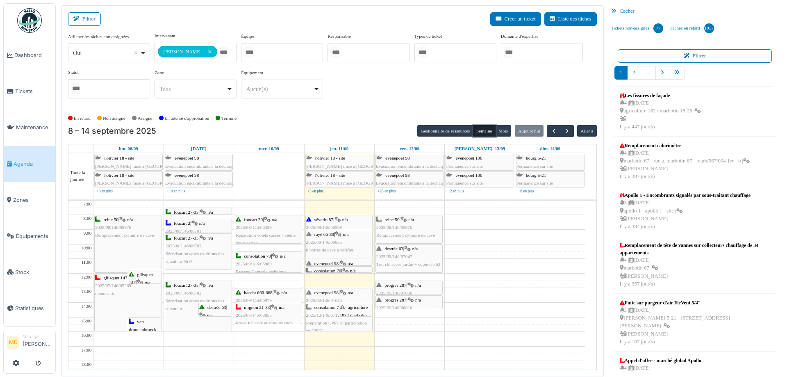
click at [350, 244] on div "rayé 66-80 | n/a 2025/09/146/06835 8 portes de cave à vérifier" at bounding box center [339, 242] width 66 height 24
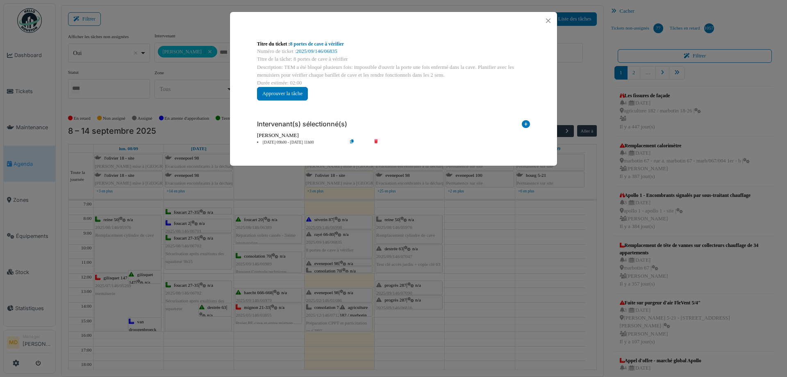
click at [315, 48] on div "Numéro de ticket : 2025/09/146/06835" at bounding box center [393, 52] width 273 height 8
click at [317, 52] on link "2025/09/146/06835" at bounding box center [316, 51] width 41 height 6
click at [550, 20] on button "Close" at bounding box center [548, 20] width 11 height 11
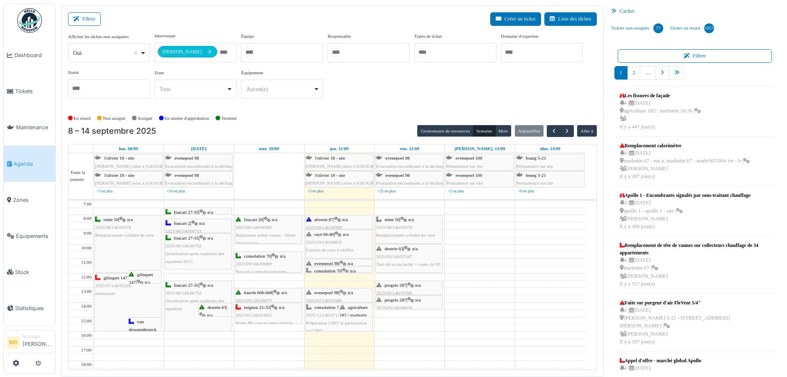
click at [343, 248] on span "8 portes de cave à vérifier" at bounding box center [330, 249] width 48 height 5
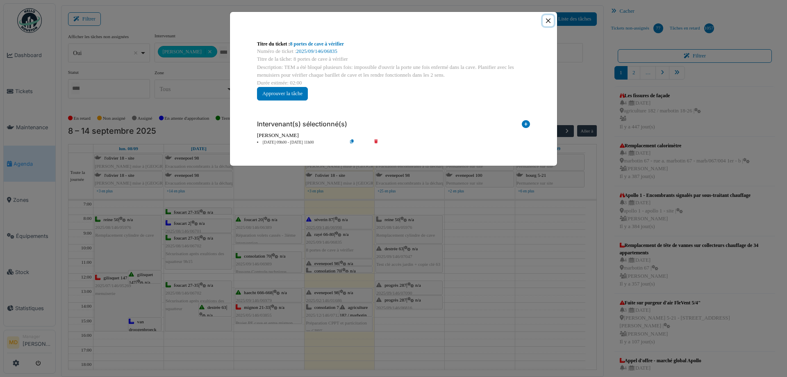
click at [550, 21] on button "Close" at bounding box center [548, 20] width 11 height 11
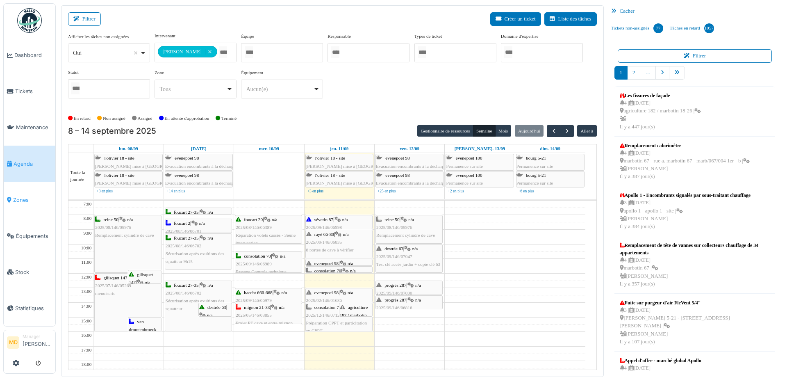
click at [30, 191] on link "Zones" at bounding box center [30, 200] width 52 height 36
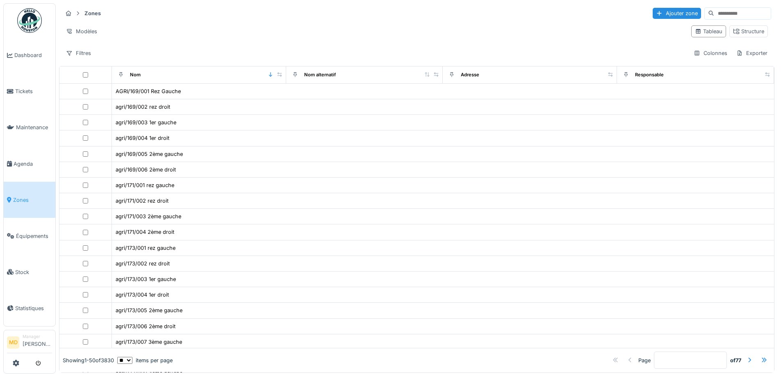
click at [729, 9] on input at bounding box center [742, 13] width 57 height 11
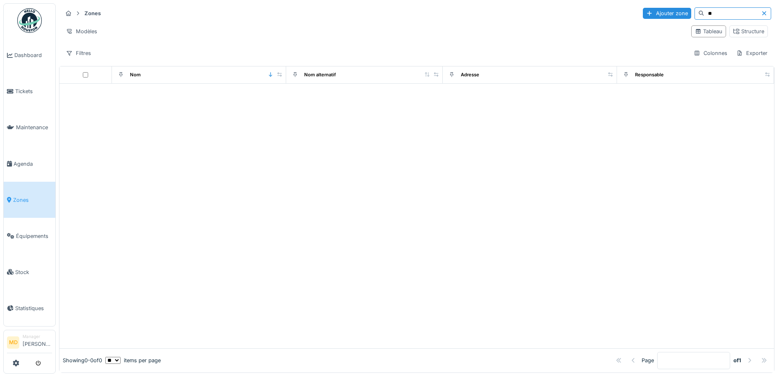
type input "*"
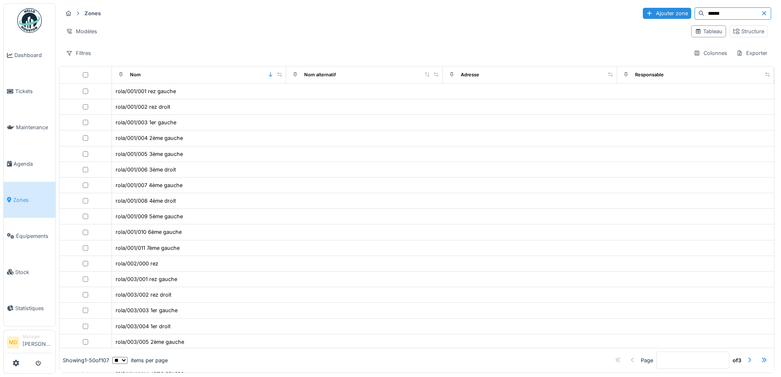
type input "******"
click at [17, 204] on link "Zones" at bounding box center [30, 200] width 52 height 36
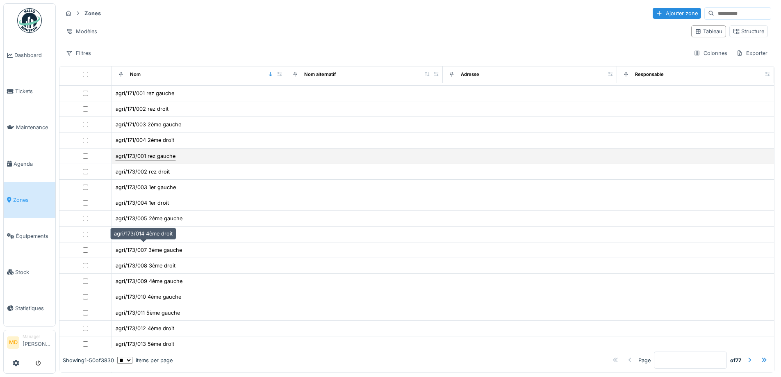
scroll to position [205, 0]
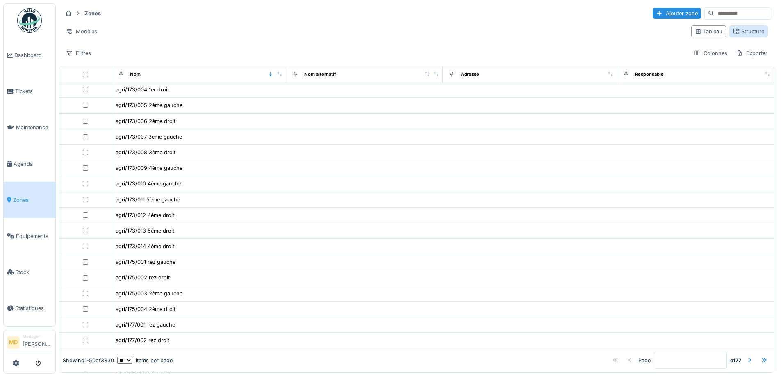
click at [735, 28] on div "Structure" at bounding box center [748, 31] width 31 height 8
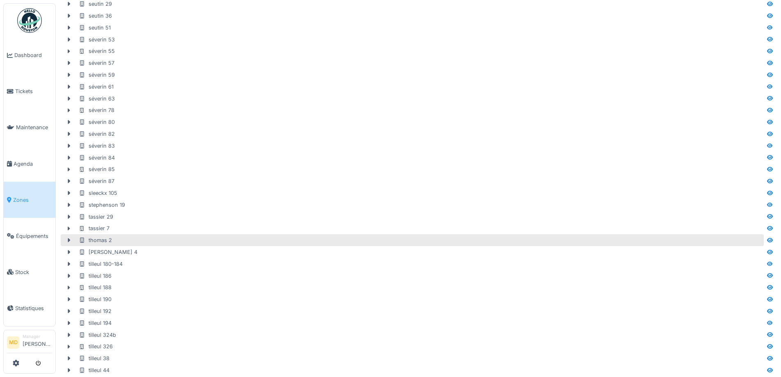
scroll to position [1951, 0]
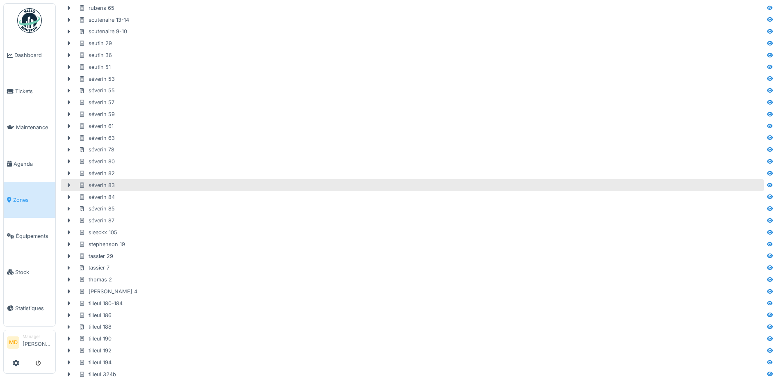
click at [71, 188] on div at bounding box center [68, 185] width 13 height 9
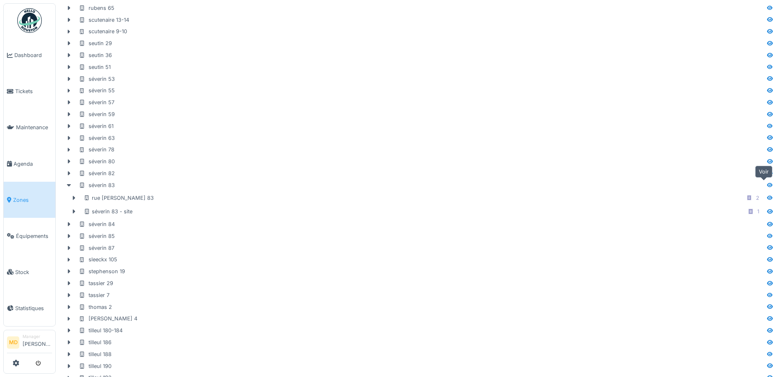
click at [767, 187] on icon at bounding box center [770, 184] width 6 height 5
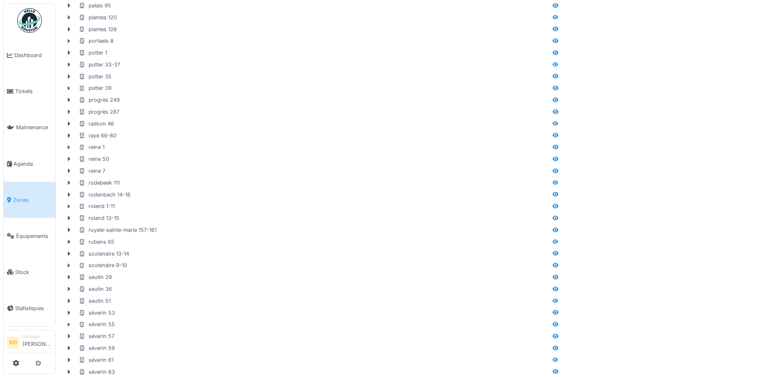
scroll to position [1623, 0]
click at [6, 194] on link "Zones" at bounding box center [30, 200] width 52 height 36
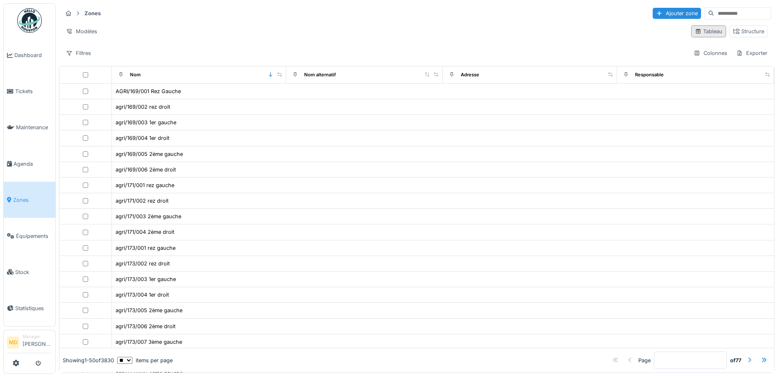
click at [700, 31] on div "Tableau" at bounding box center [708, 31] width 27 height 8
click at [744, 7] on div at bounding box center [737, 13] width 67 height 12
click at [730, 12] on input at bounding box center [742, 13] width 57 height 11
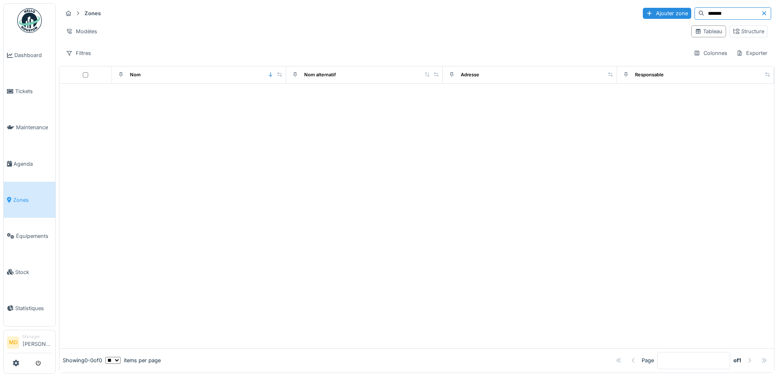
click at [704, 10] on input "*******" at bounding box center [732, 13] width 57 height 11
type input "*****"
drag, startPoint x: 698, startPoint y: 14, endPoint x: 636, endPoint y: 9, distance: 62.1
click at [643, 9] on div "Ajouter zone *****" at bounding box center [707, 13] width 128 height 12
click at [733, 30] on div "Structure" at bounding box center [748, 31] width 31 height 8
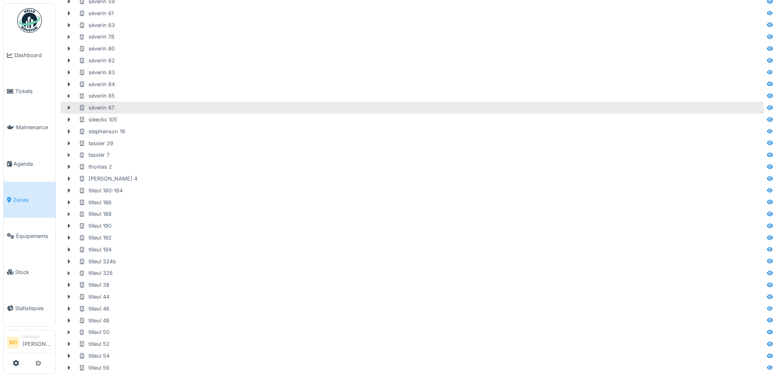
scroll to position [2050, 0]
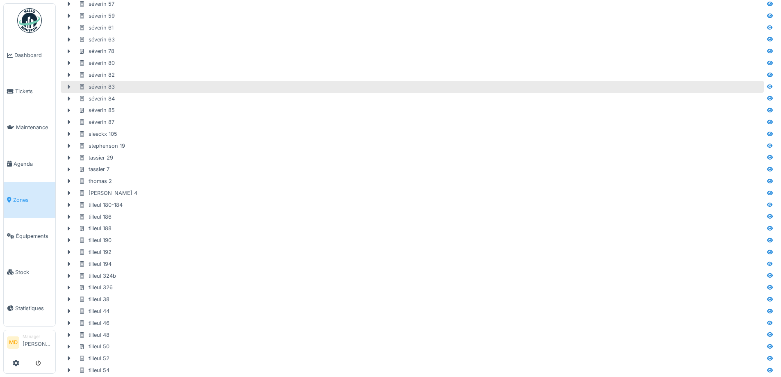
click at [66, 85] on icon at bounding box center [69, 86] width 7 height 5
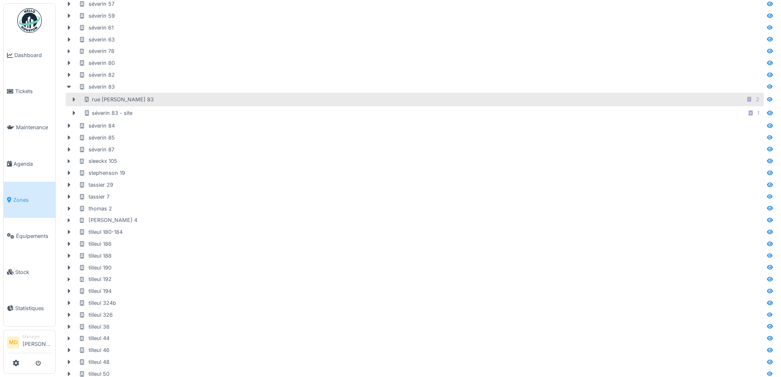
click at [73, 98] on icon at bounding box center [74, 100] width 2 height 4
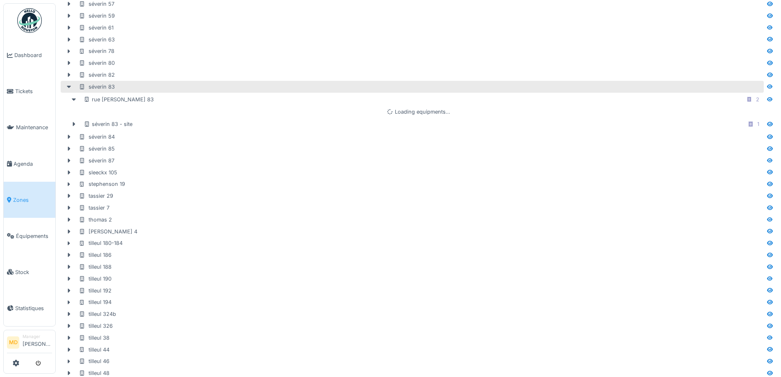
click at [97, 84] on div "séverin 83" at bounding box center [97, 87] width 36 height 8
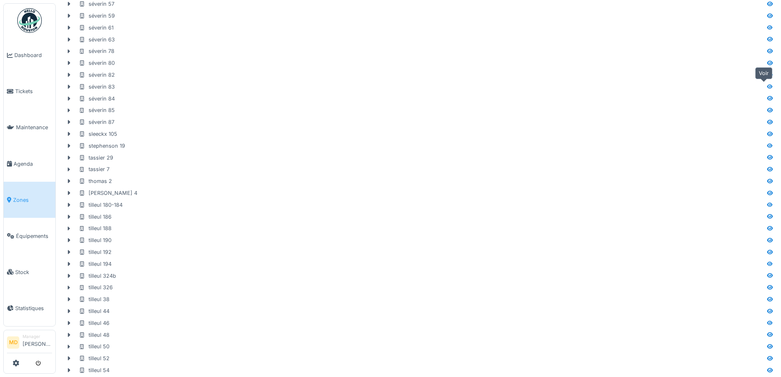
click at [767, 88] on icon at bounding box center [770, 86] width 7 height 5
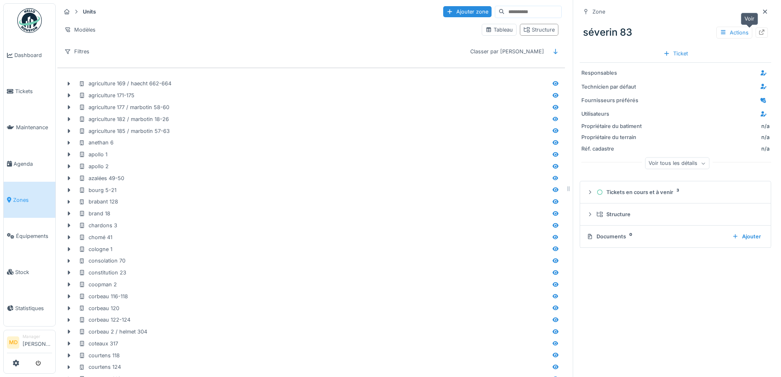
click at [758, 32] on icon at bounding box center [761, 32] width 7 height 5
click at [24, 160] on span "Agenda" at bounding box center [33, 164] width 39 height 8
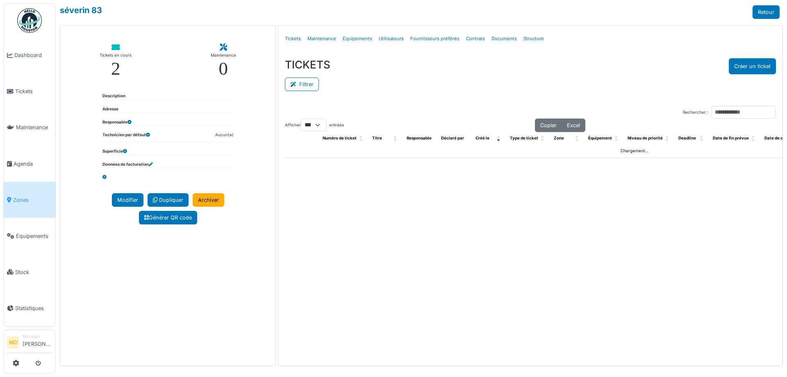
select select "***"
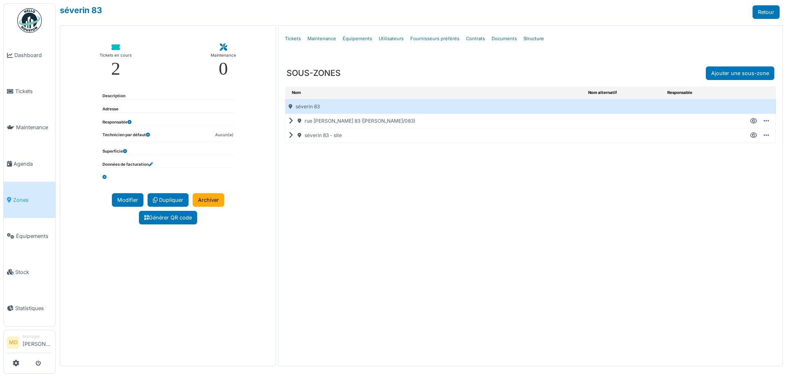
click at [527, 41] on link "Structure" at bounding box center [533, 38] width 27 height 19
click at [289, 121] on icon at bounding box center [293, 121] width 8 height 0
click at [291, 121] on icon at bounding box center [293, 121] width 8 height 0
click at [296, 39] on link "Tickets" at bounding box center [293, 38] width 23 height 19
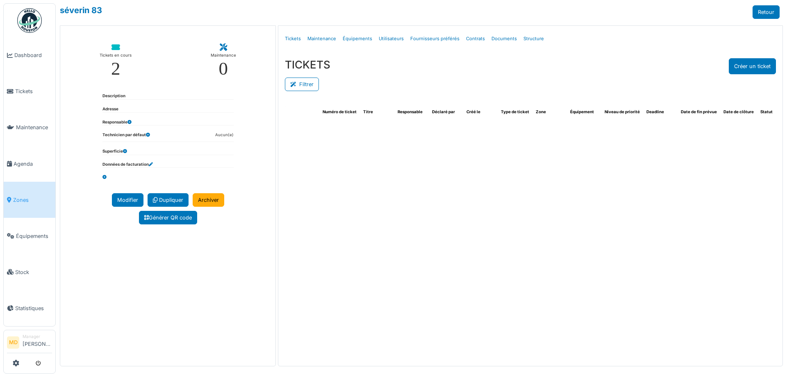
select select "***"
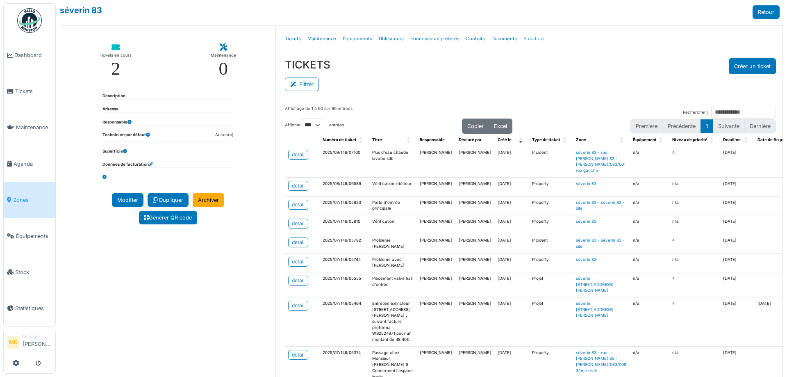
click at [523, 37] on link "Structure" at bounding box center [533, 38] width 27 height 19
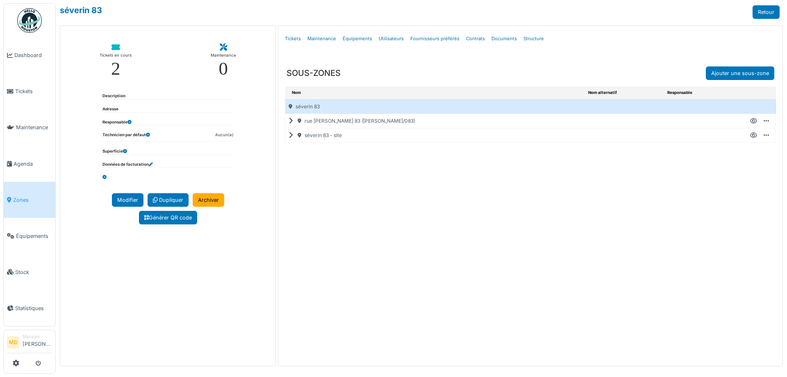
click at [290, 121] on icon at bounding box center [293, 121] width 8 height 0
click at [752, 121] on icon at bounding box center [753, 121] width 7 height 0
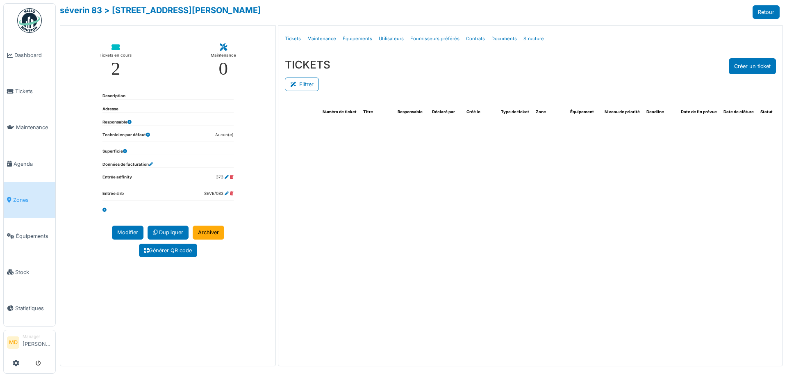
select select "***"
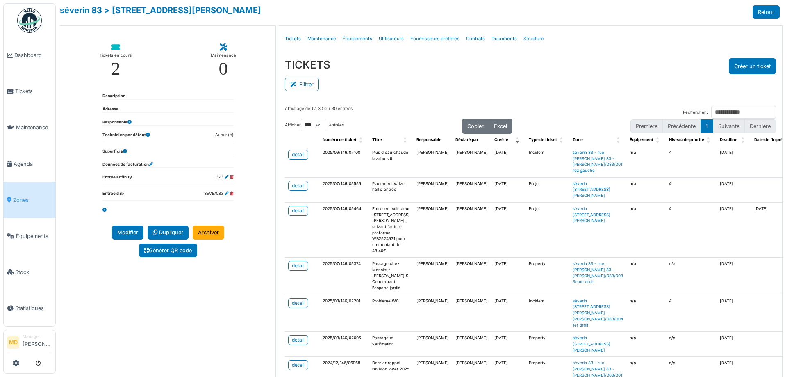
click at [530, 40] on link "Structure" at bounding box center [533, 38] width 27 height 19
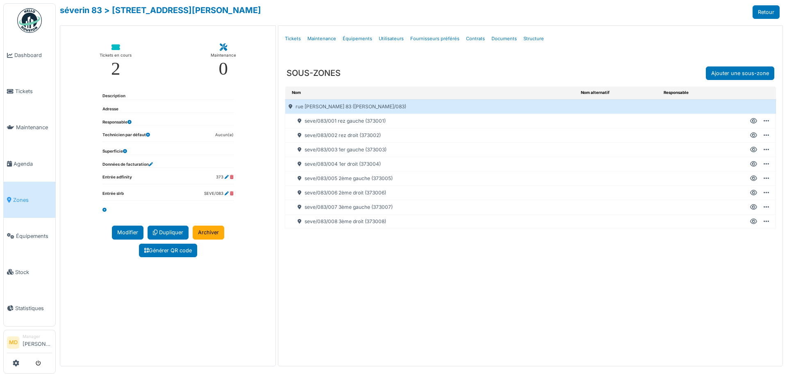
click at [754, 150] on icon at bounding box center [753, 150] width 7 height 0
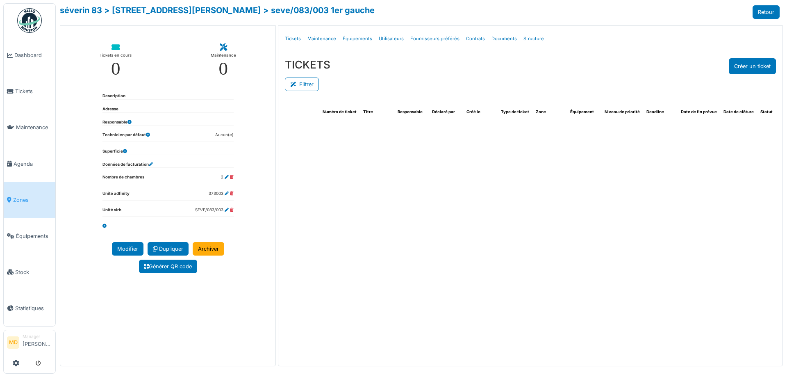
select select "***"
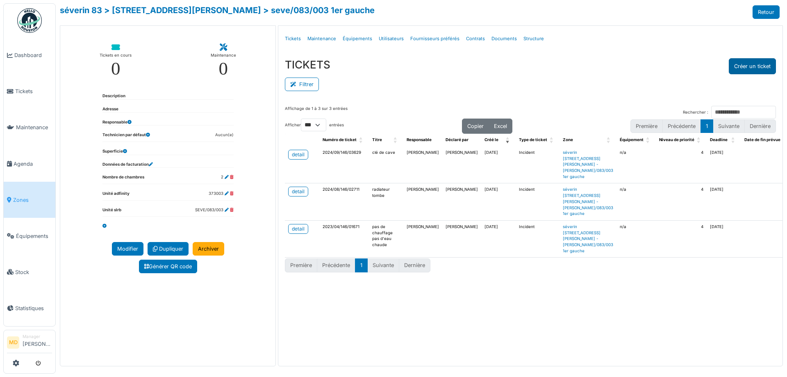
click at [752, 66] on button "Créer un ticket" at bounding box center [752, 66] width 47 height 16
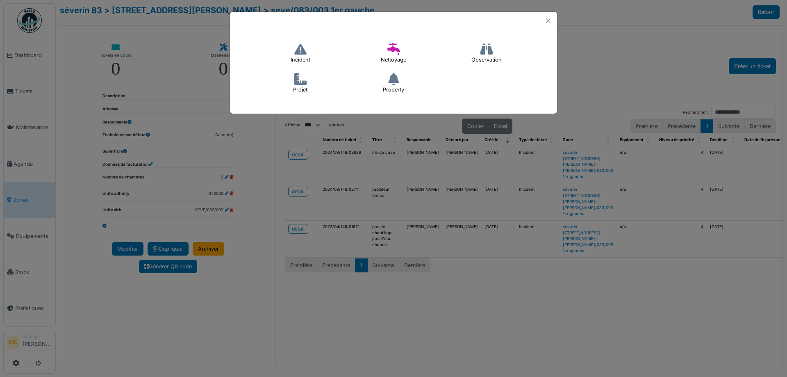
click at [300, 51] on icon at bounding box center [300, 49] width 12 height 12
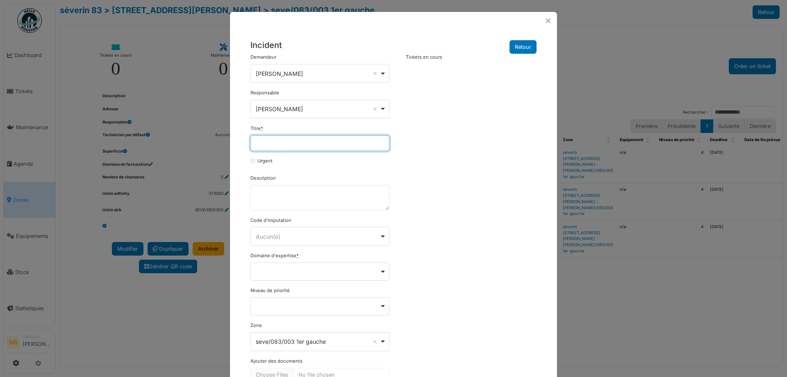
click at [289, 149] on input "Titre *" at bounding box center [319, 143] width 139 height 16
click at [337, 144] on input "****" at bounding box center [319, 143] width 139 height 16
drag, startPoint x: 349, startPoint y: 143, endPoint x: 184, endPoint y: 149, distance: 164.9
click at [184, 149] on div "**********" at bounding box center [393, 188] width 787 height 377
type input "**********"
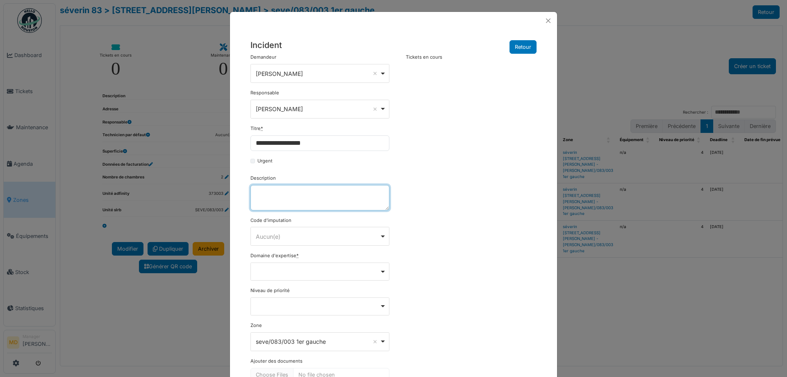
click at [282, 198] on textarea "Description" at bounding box center [319, 197] width 139 height 25
paste textarea "**********"
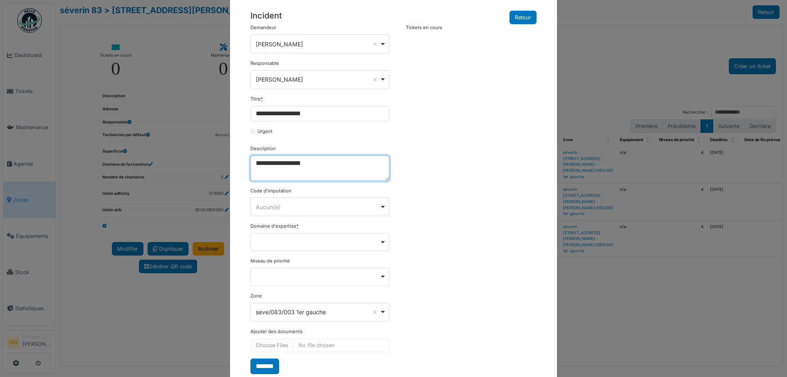
scroll to position [52, 0]
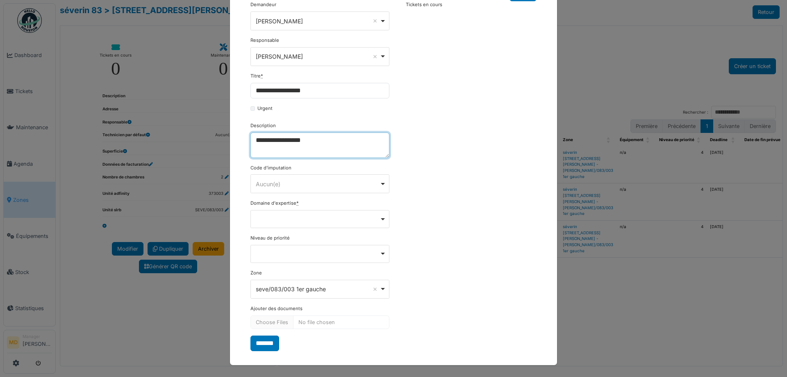
click at [299, 218] on div "Remove item" at bounding box center [320, 218] width 132 height 3
type textarea "**********"
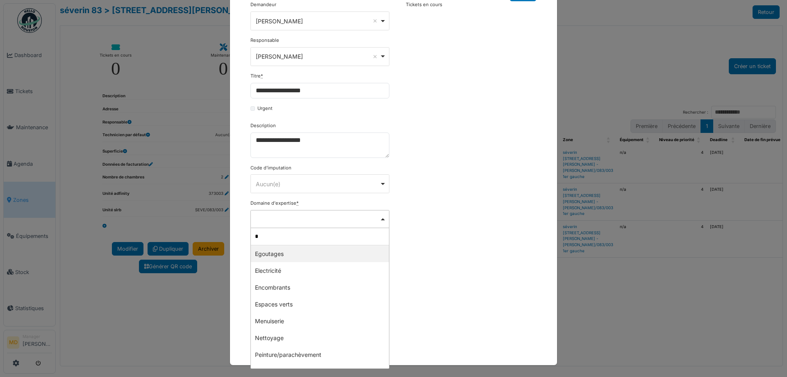
type input "**"
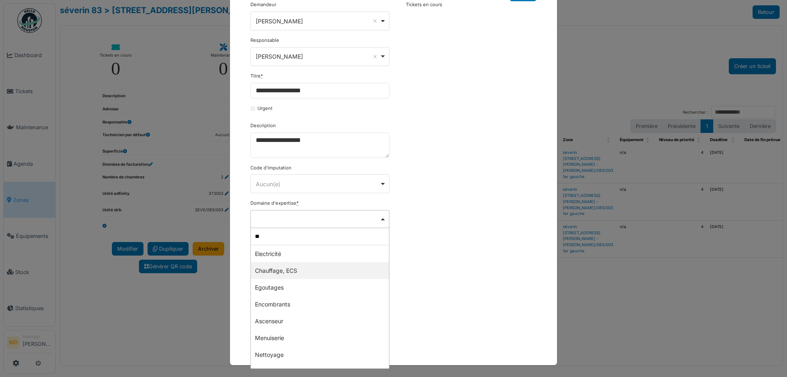
select select "***"
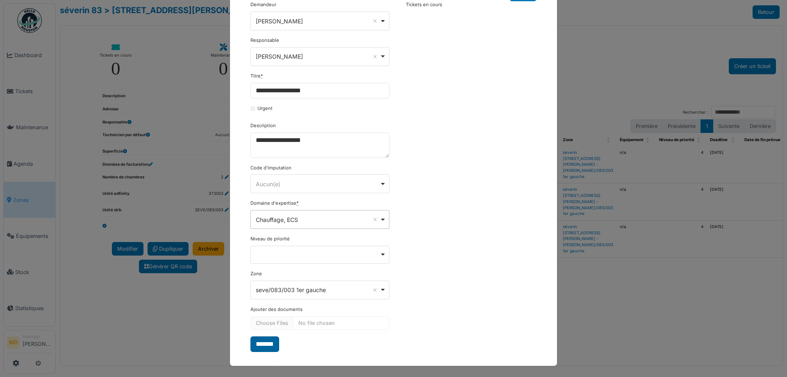
click at [263, 346] on input "*******" at bounding box center [264, 344] width 29 height 16
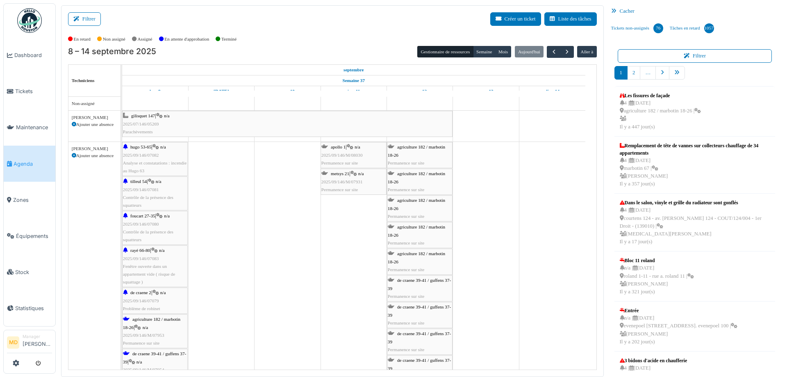
click at [102, 18] on div "Filtrer Créer un ticket Liste des tâches" at bounding box center [332, 22] width 529 height 20
click at [98, 18] on button "Filtrer" at bounding box center [84, 19] width 33 height 14
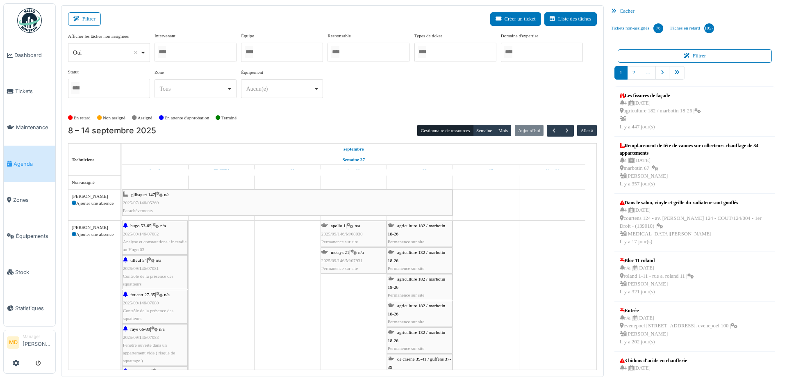
click at [189, 51] on div at bounding box center [196, 52] width 82 height 19
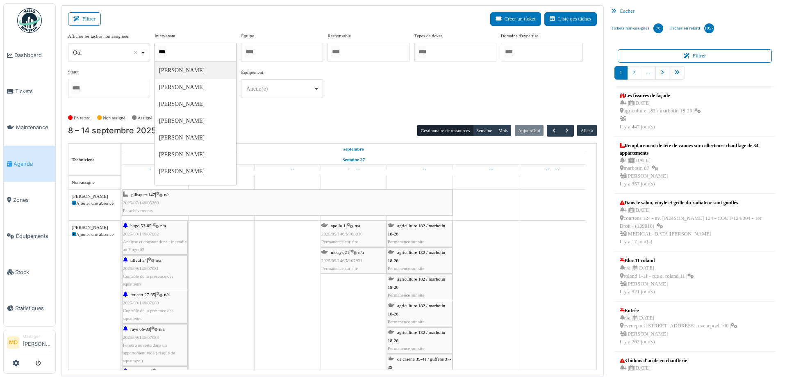
type input "****"
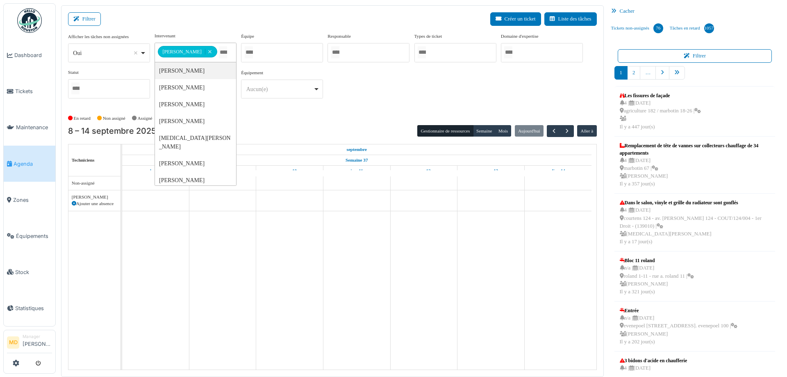
click at [428, 107] on div "**********" at bounding box center [332, 71] width 529 height 79
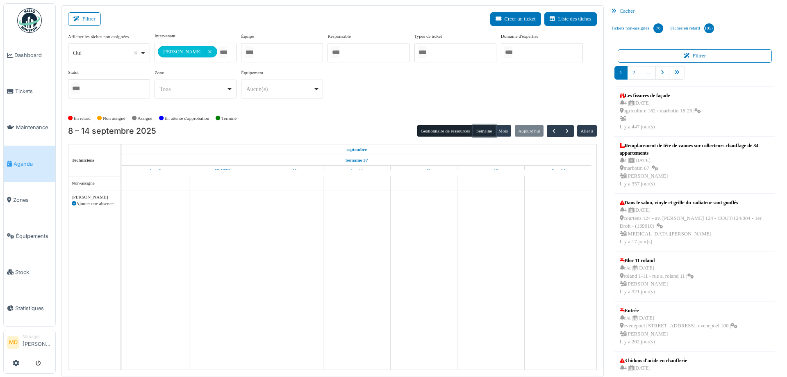
click at [475, 127] on button "Semaine" at bounding box center [484, 130] width 23 height 11
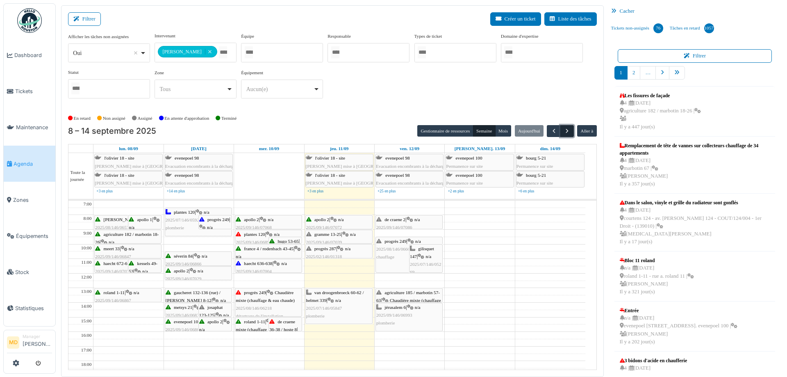
click at [564, 132] on span "button" at bounding box center [567, 130] width 7 height 7
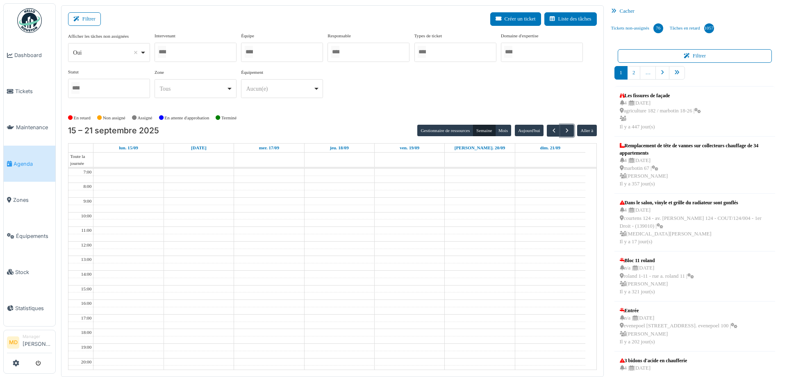
click at [175, 47] on div at bounding box center [196, 52] width 82 height 19
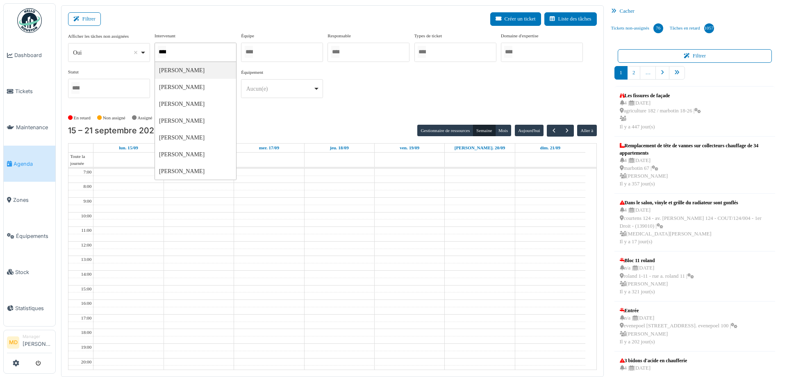
type input "*****"
click at [458, 105] on div "**********" at bounding box center [332, 68] width 529 height 73
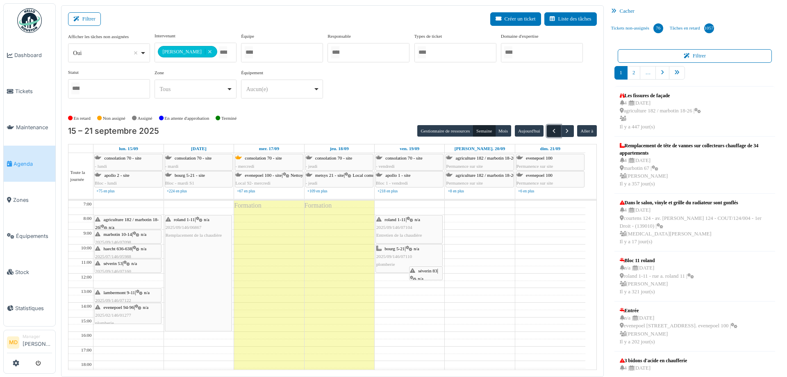
click at [551, 128] on span "button" at bounding box center [554, 130] width 7 height 7
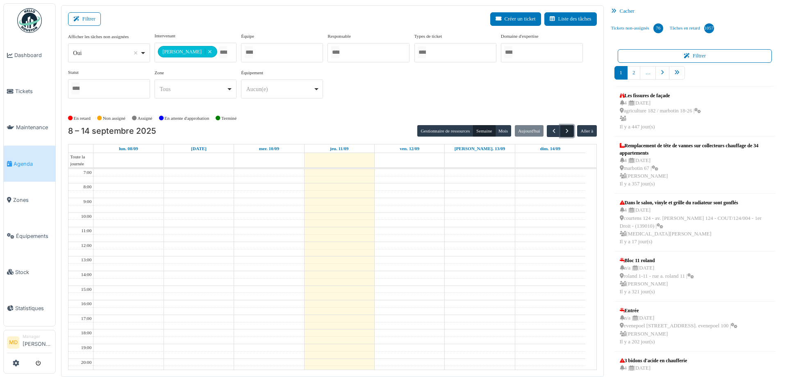
click at [564, 128] on span "button" at bounding box center [567, 130] width 7 height 7
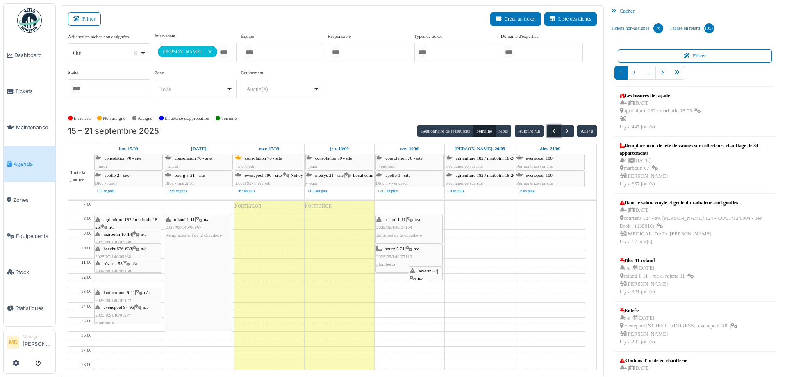
click at [553, 129] on span "button" at bounding box center [554, 130] width 7 height 7
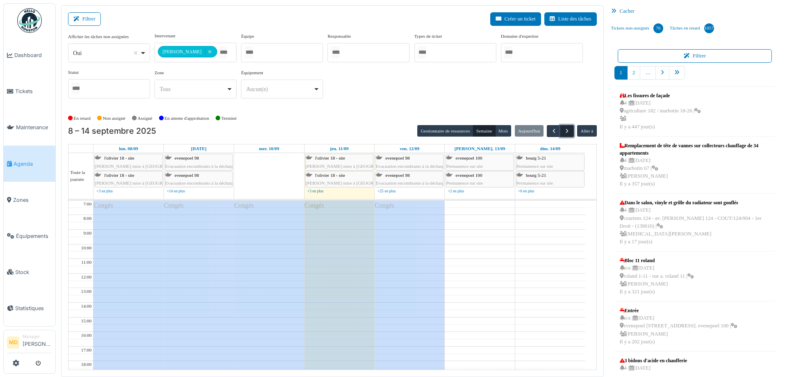
click at [565, 129] on span "button" at bounding box center [567, 130] width 7 height 7
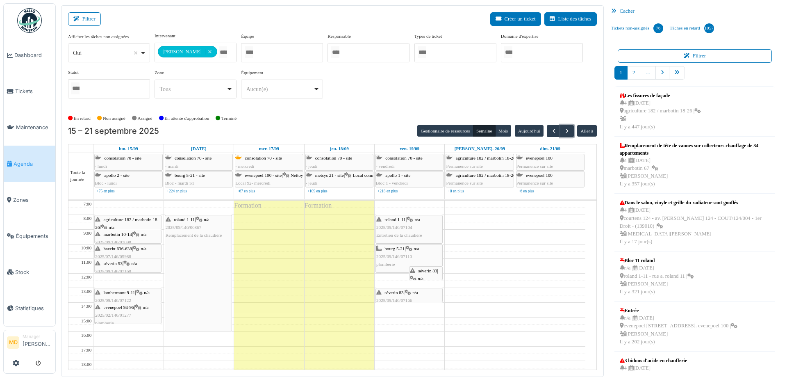
click at [428, 274] on div "séverin 83 | n/a 2025/09/146/07100 Plus d'eau chaude lavabo sdb" at bounding box center [426, 294] width 32 height 55
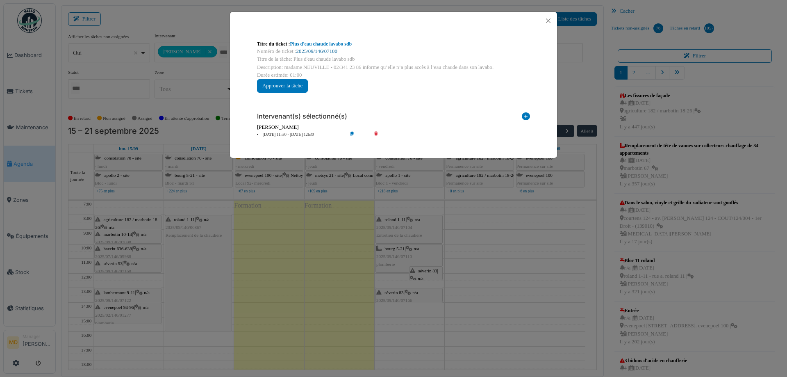
click at [316, 53] on link "2025/09/146/07100" at bounding box center [316, 51] width 41 height 6
click at [553, 21] on button "Close" at bounding box center [548, 20] width 11 height 11
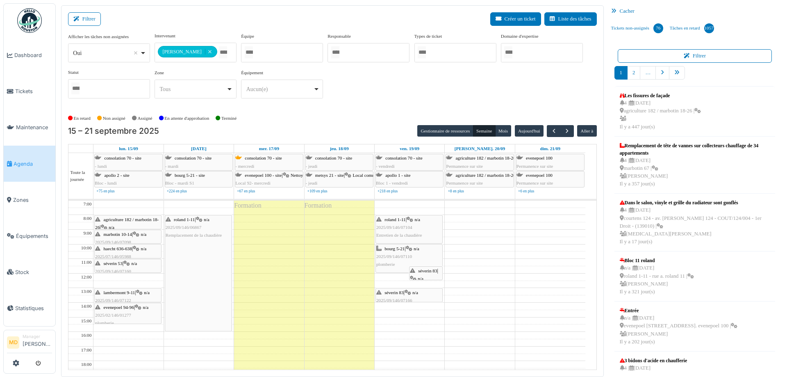
click at [405, 259] on div "bourg 5-21 | n/a 2025/09/146/07110 plomberie" at bounding box center [409, 257] width 66 height 24
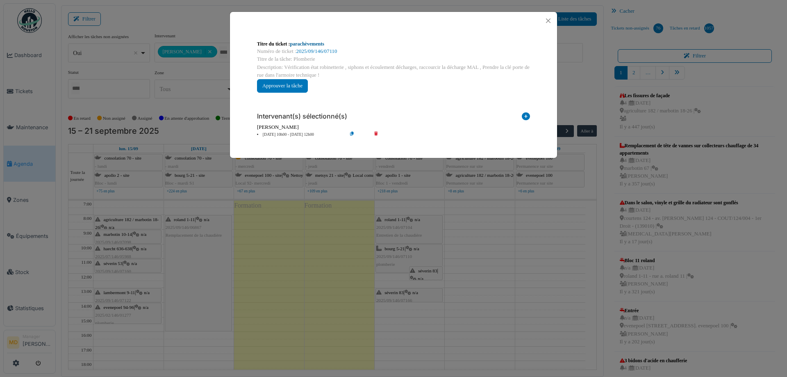
click at [307, 44] on link "parachèvements" at bounding box center [307, 44] width 34 height 6
click at [546, 23] on button "Close" at bounding box center [548, 20] width 11 height 11
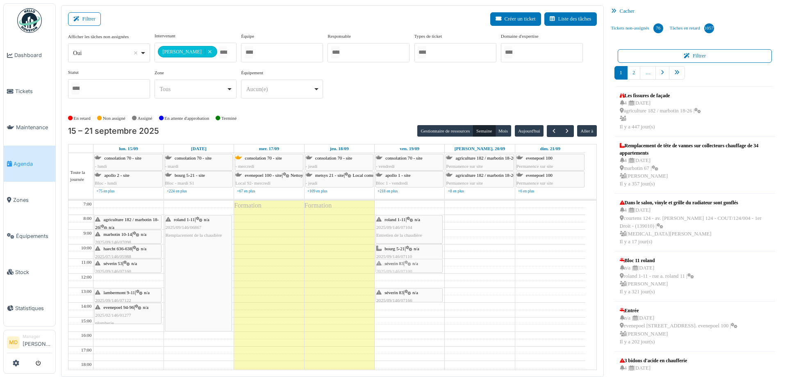
drag, startPoint x: 428, startPoint y: 271, endPoint x: 429, endPoint y: 261, distance: 10.3
click at [429, 261] on div "bourg 5-21 | n/a 2025/09/146/07110 plomberie séverin 83 | n/a 2025/09/146/07100…" at bounding box center [410, 324] width 70 height 248
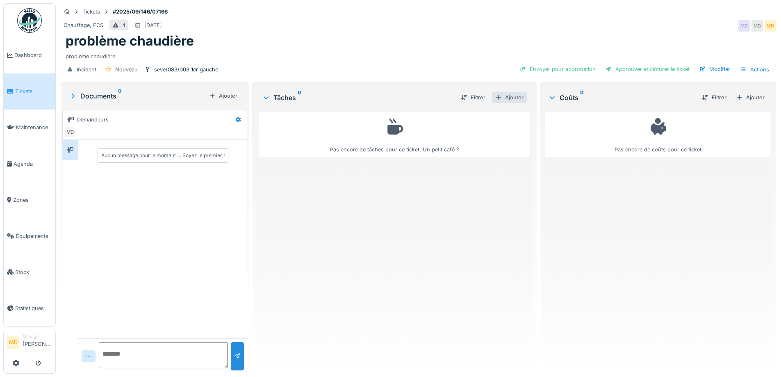
click at [507, 98] on div "Ajouter" at bounding box center [509, 97] width 35 height 11
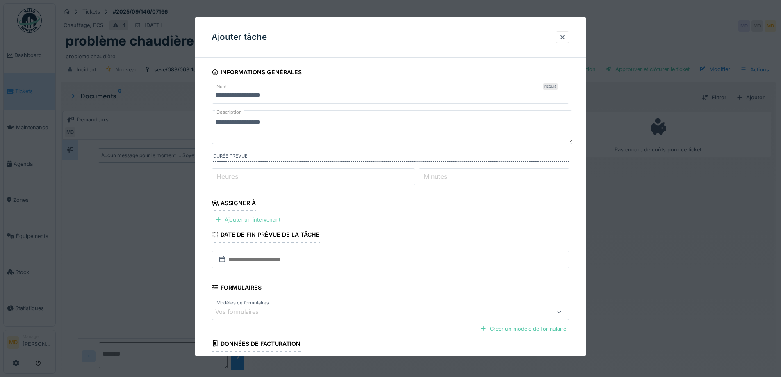
click at [236, 221] on div "Ajouter un intervenant" at bounding box center [248, 219] width 72 height 11
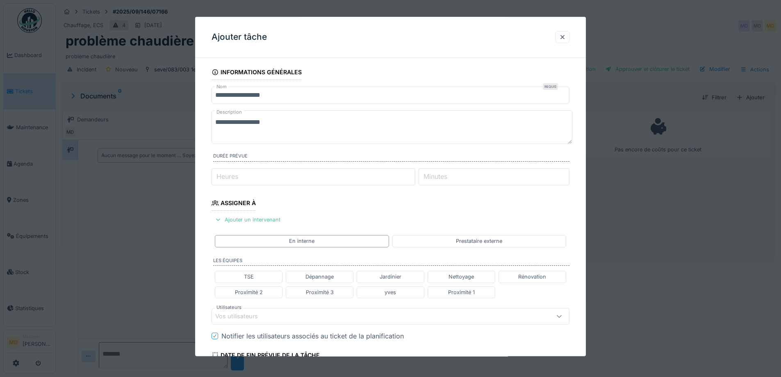
click at [240, 317] on div "Vos utilisateurs" at bounding box center [242, 316] width 54 height 9
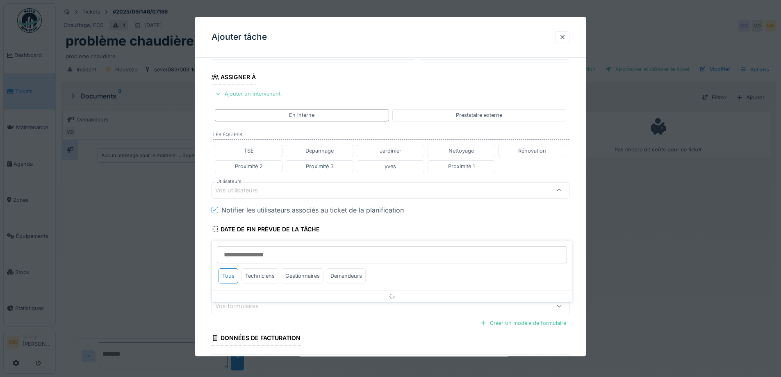
scroll to position [130, 0]
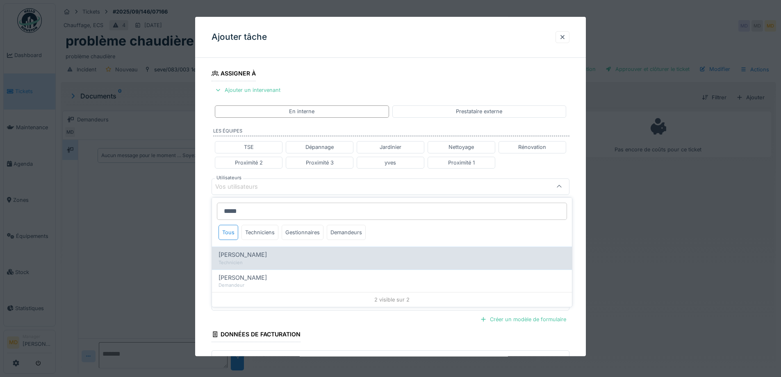
type input "*****"
click at [262, 257] on span "[PERSON_NAME]" at bounding box center [242, 254] width 48 height 9
type input "****"
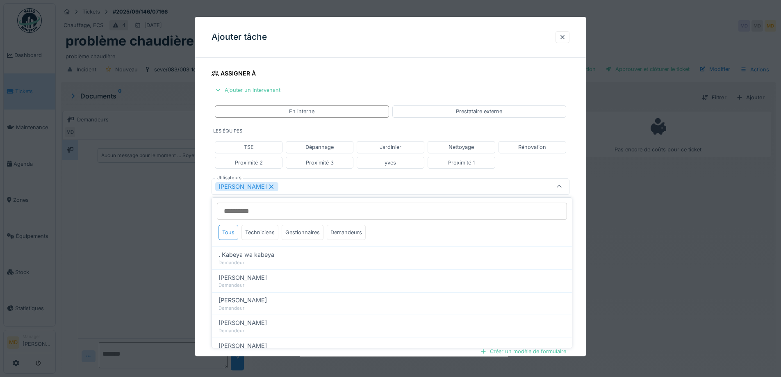
click at [204, 145] on div "**********" at bounding box center [390, 190] width 391 height 510
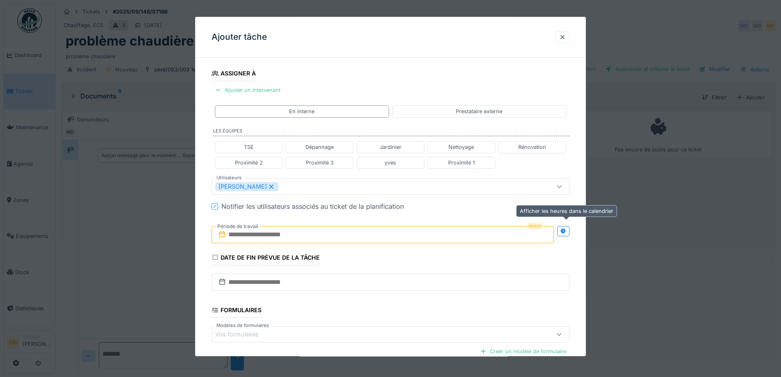
click at [569, 226] on div at bounding box center [563, 231] width 12 height 10
click at [288, 239] on input "text" at bounding box center [294, 234] width 165 height 17
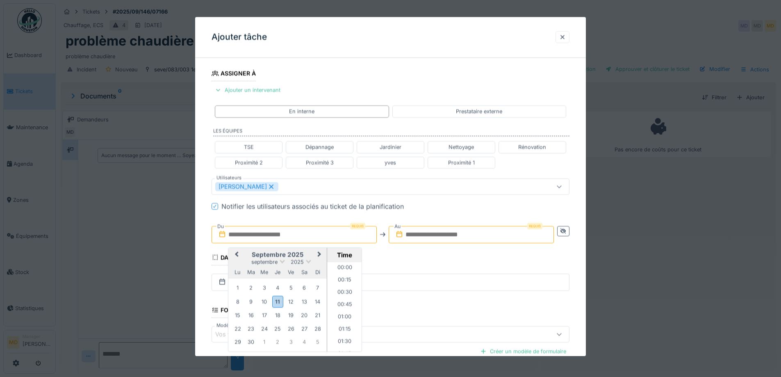
scroll to position [638, 0]
click at [248, 253] on h2 "septembre 2025" at bounding box center [277, 254] width 98 height 7
click at [291, 316] on div "19" at bounding box center [290, 315] width 11 height 11
click at [340, 268] on li "13:00" at bounding box center [344, 270] width 35 height 12
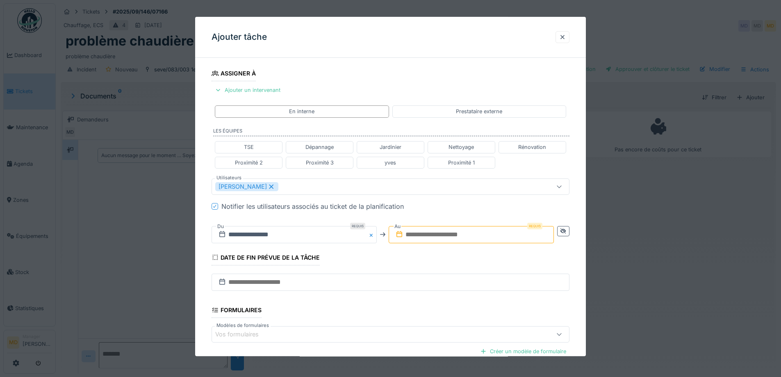
click at [440, 232] on input "text" at bounding box center [471, 234] width 165 height 17
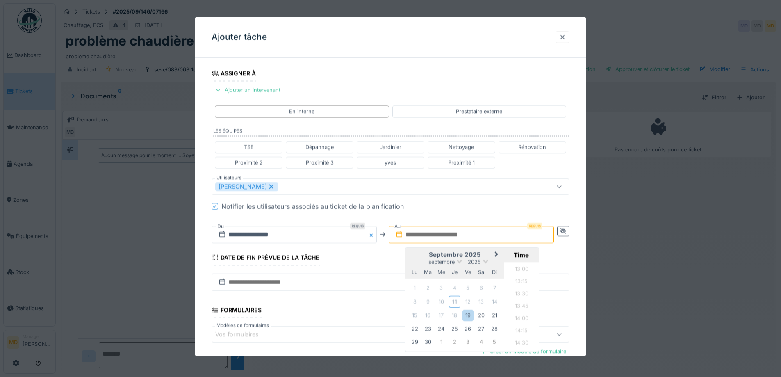
drag, startPoint x: 412, startPoint y: 253, endPoint x: 428, endPoint y: 254, distance: 16.0
click at [412, 253] on h2 "septembre 2025" at bounding box center [454, 254] width 98 height 7
click at [471, 313] on div "19" at bounding box center [467, 315] width 11 height 11
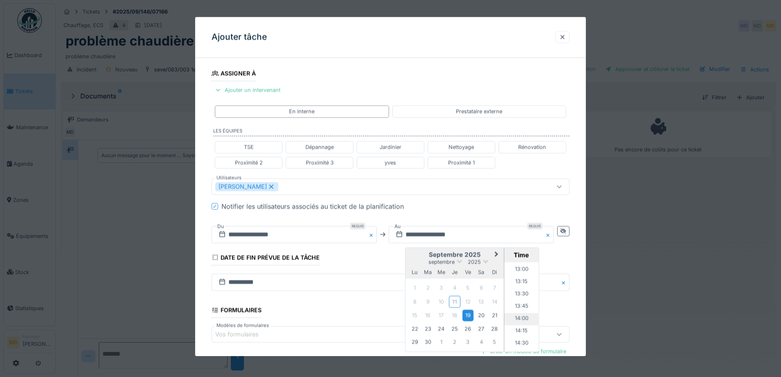
click at [517, 317] on li "14:00" at bounding box center [521, 319] width 35 height 12
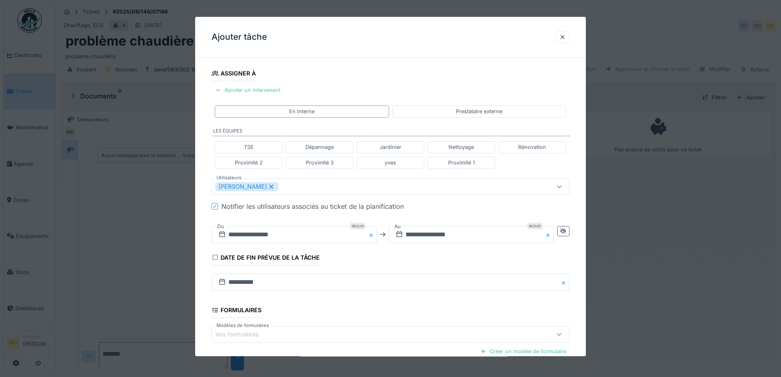
scroll to position [219, 0]
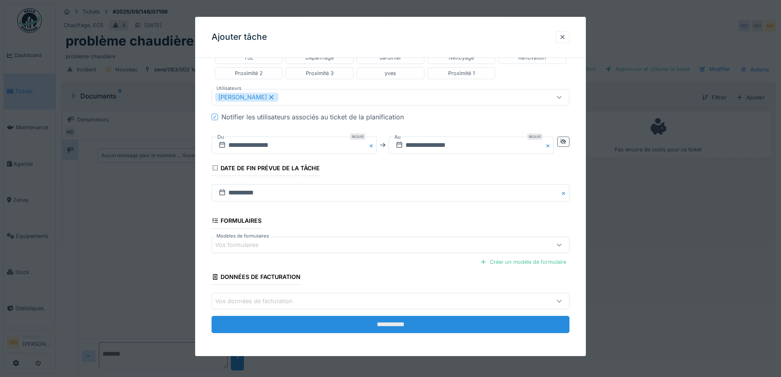
click at [344, 319] on input "**********" at bounding box center [391, 324] width 358 height 17
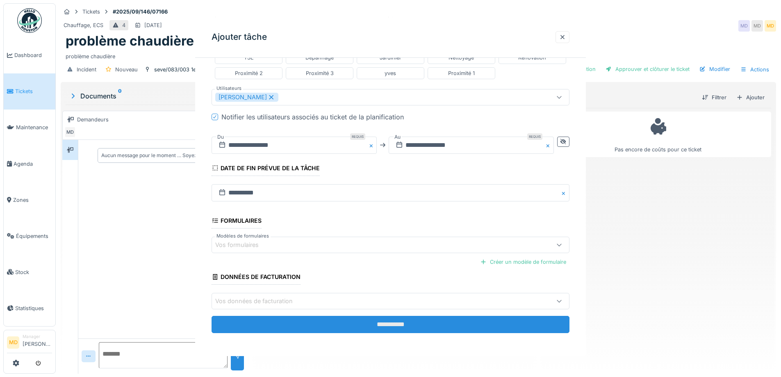
scroll to position [0, 0]
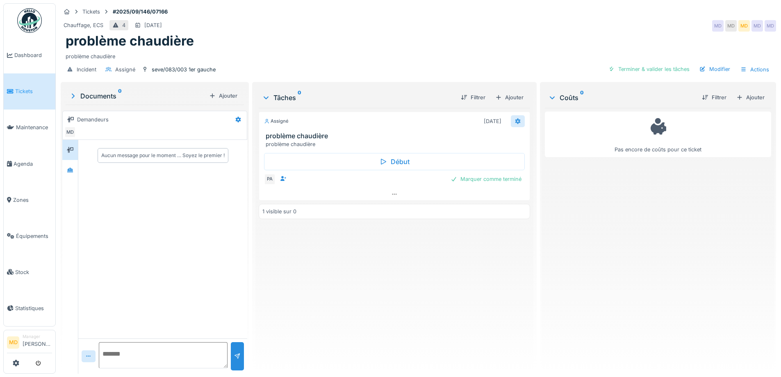
click at [514, 122] on icon at bounding box center [517, 120] width 7 height 5
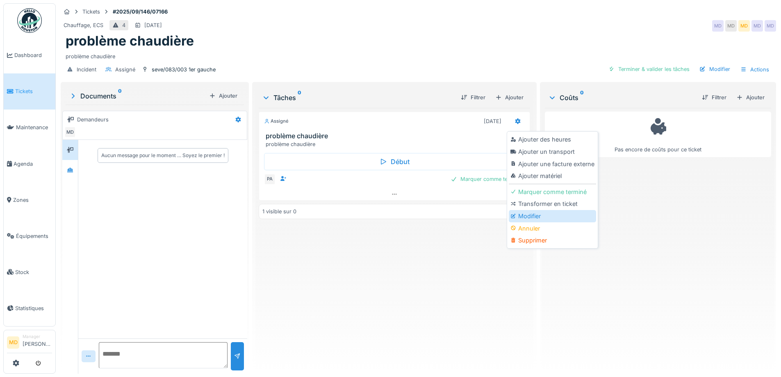
click at [535, 214] on div "Modifier" at bounding box center [552, 216] width 87 height 12
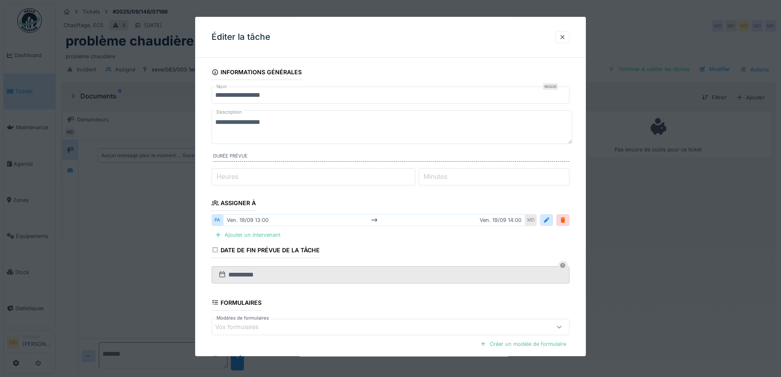
click at [308, 125] on textarea "**********" at bounding box center [392, 127] width 361 height 34
click at [214, 121] on textarea "**********" at bounding box center [392, 127] width 361 height 34
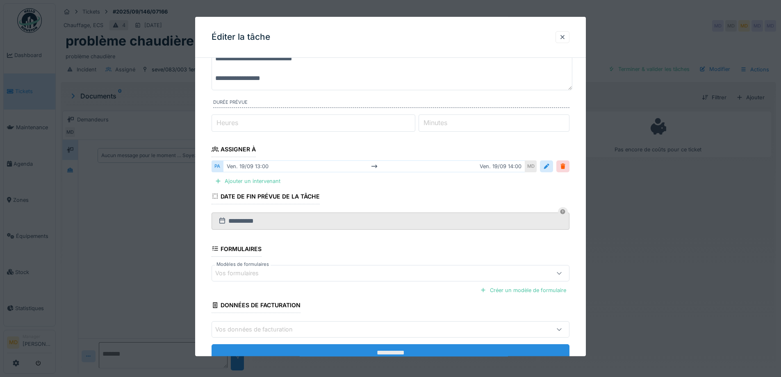
scroll to position [92, 0]
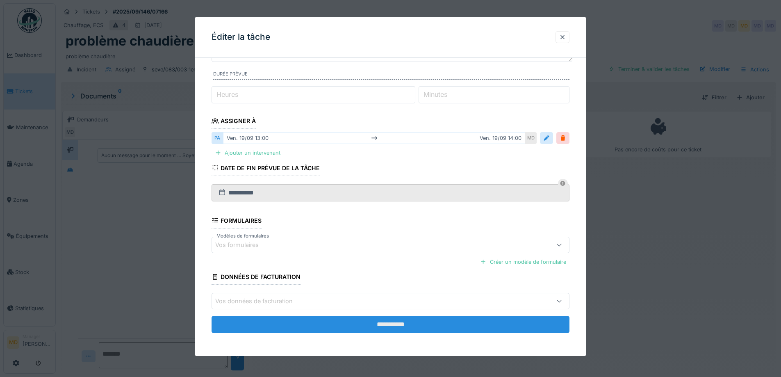
type textarea "**********"
click at [349, 321] on input "**********" at bounding box center [391, 324] width 358 height 17
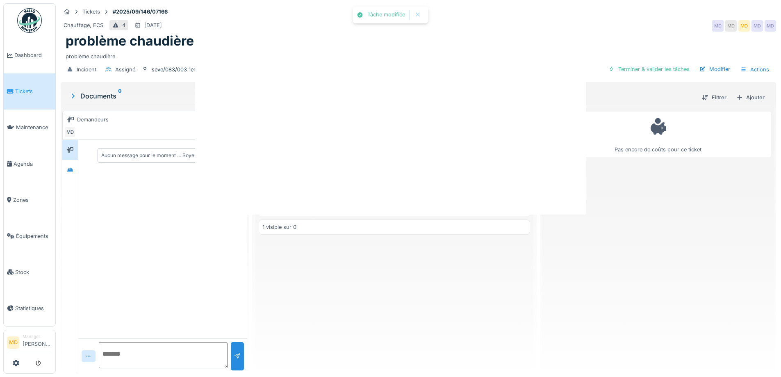
scroll to position [0, 0]
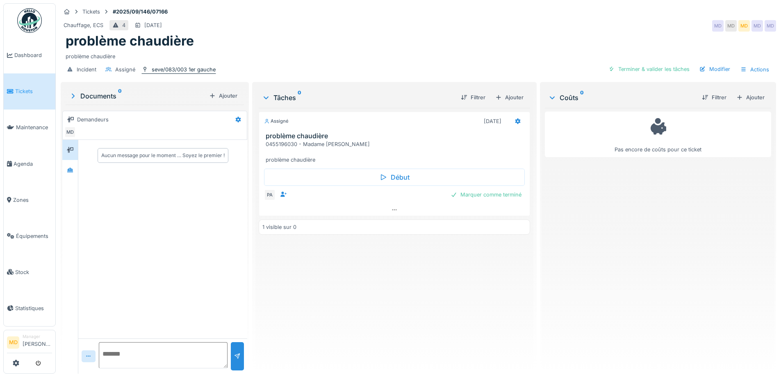
click at [162, 72] on div "seve/083/003 1er gauche" at bounding box center [184, 70] width 64 height 8
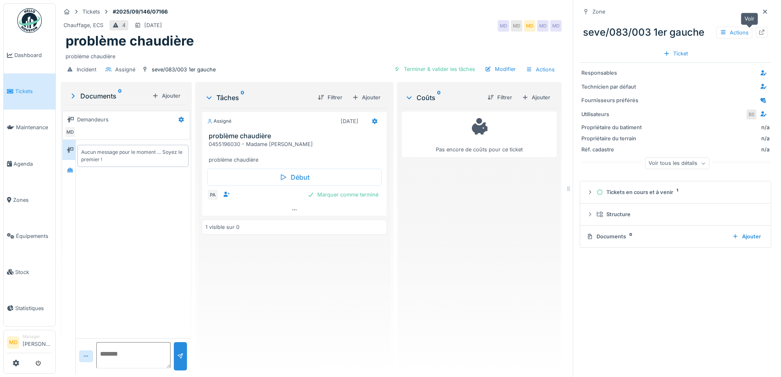
click at [758, 30] on icon at bounding box center [761, 32] width 7 height 5
click at [762, 12] on icon at bounding box center [765, 11] width 7 height 5
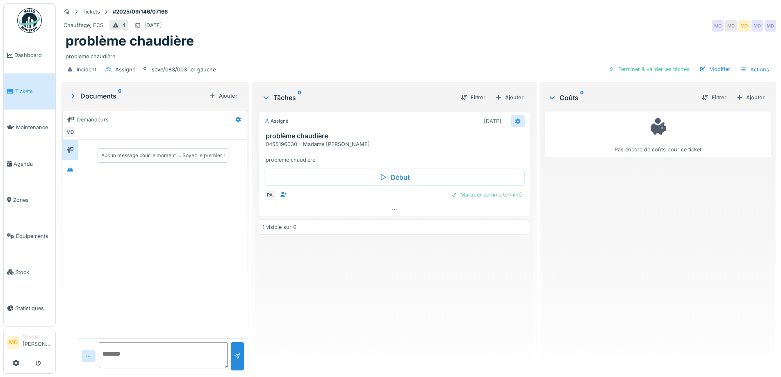
click at [515, 122] on icon at bounding box center [517, 121] width 5 height 6
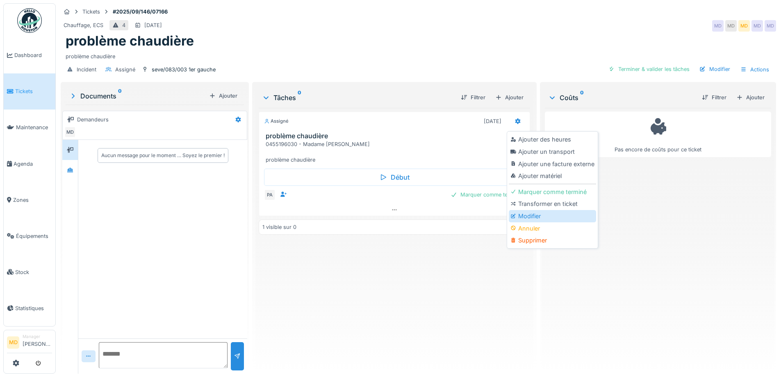
click at [526, 214] on div "Modifier" at bounding box center [552, 216] width 87 height 12
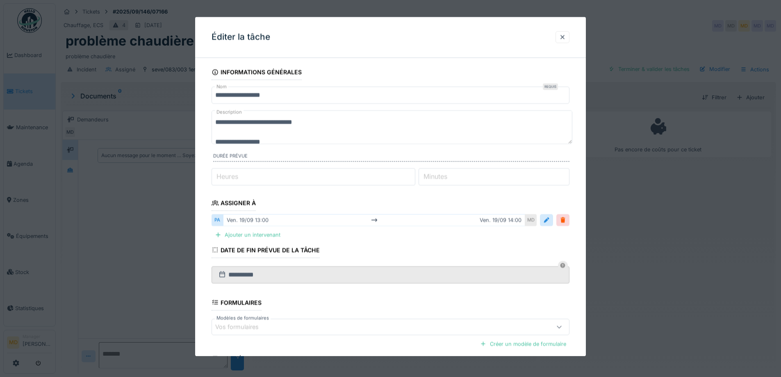
drag, startPoint x: 339, startPoint y: 124, endPoint x: 262, endPoint y: 125, distance: 77.1
click at [262, 125] on textarea "**********" at bounding box center [392, 127] width 361 height 34
paste textarea
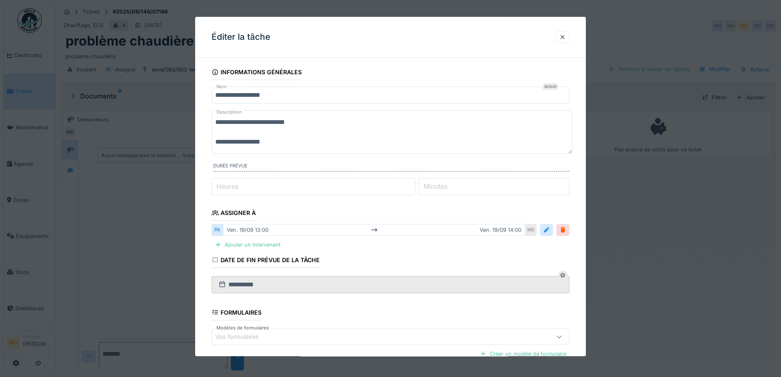
type textarea "**********"
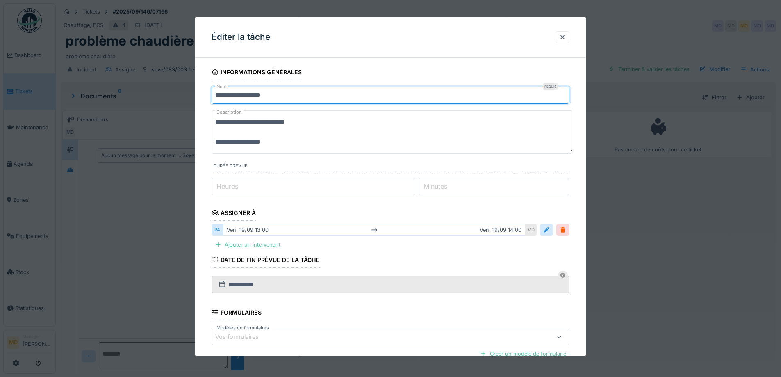
click at [289, 93] on input "**********" at bounding box center [391, 94] width 358 height 17
drag, startPoint x: 350, startPoint y: 93, endPoint x: 172, endPoint y: 93, distance: 178.3
click at [172, 93] on div "**********" at bounding box center [418, 188] width 725 height 377
type input "**********"
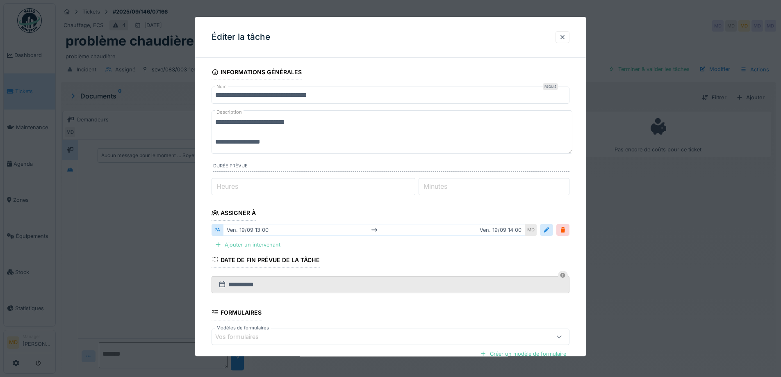
drag, startPoint x: 282, startPoint y: 140, endPoint x: 144, endPoint y: 137, distance: 137.8
click at [146, 137] on div "**********" at bounding box center [418, 188] width 725 height 377
paste textarea "**********"
type textarea "**********"
click at [262, 185] on input "*" at bounding box center [314, 186] width 204 height 17
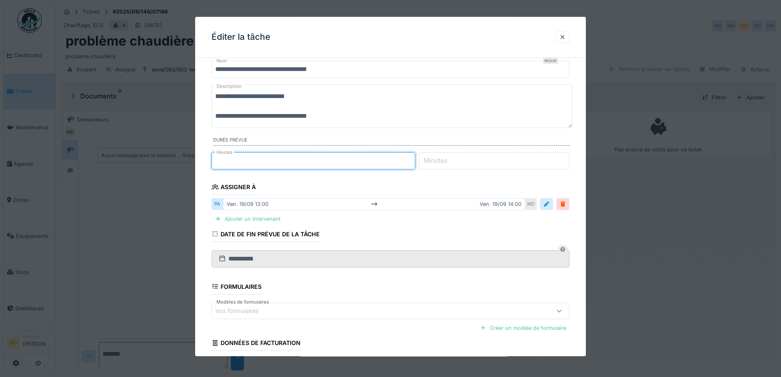
scroll to position [92, 0]
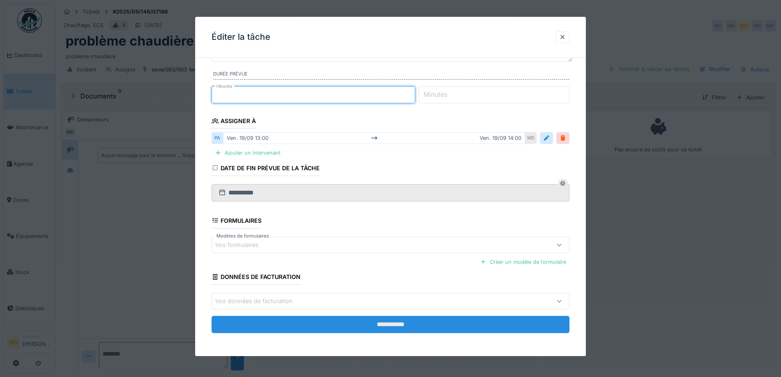
type input "*"
click at [387, 329] on input "**********" at bounding box center [391, 324] width 358 height 17
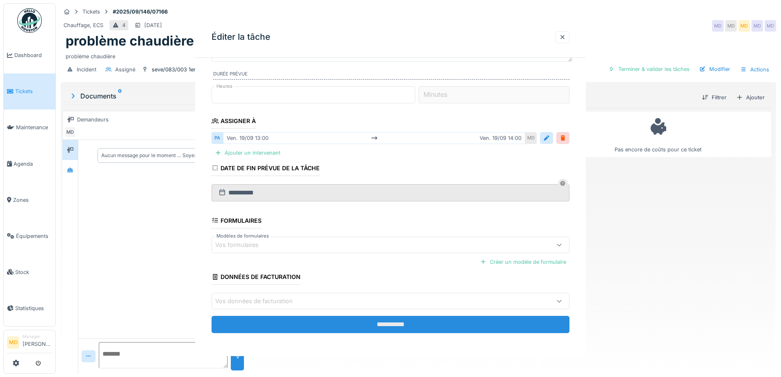
scroll to position [0, 0]
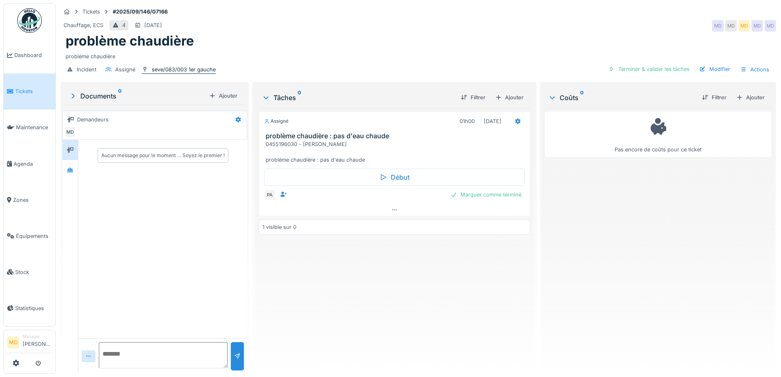
click at [189, 68] on div "seve/083/003 1er gauche" at bounding box center [184, 70] width 64 height 8
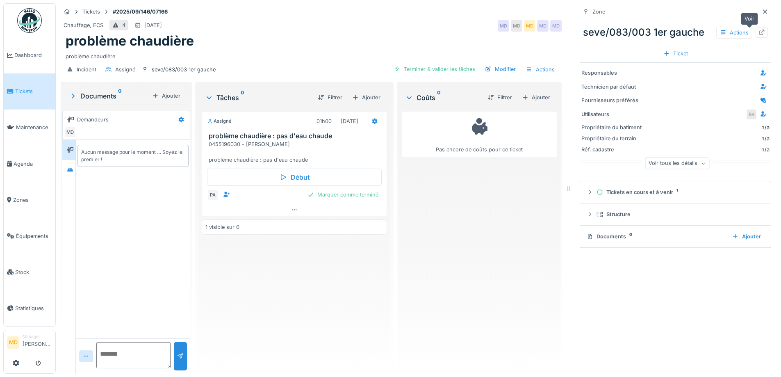
click at [758, 34] on icon at bounding box center [761, 32] width 7 height 5
click at [762, 14] on div at bounding box center [765, 12] width 7 height 8
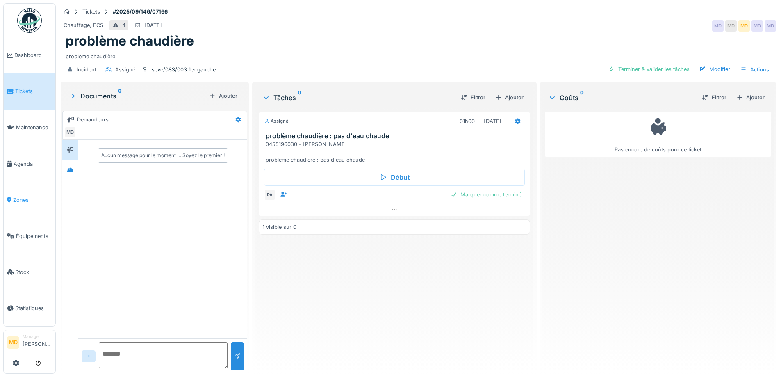
click at [18, 196] on span "Zones" at bounding box center [32, 200] width 39 height 8
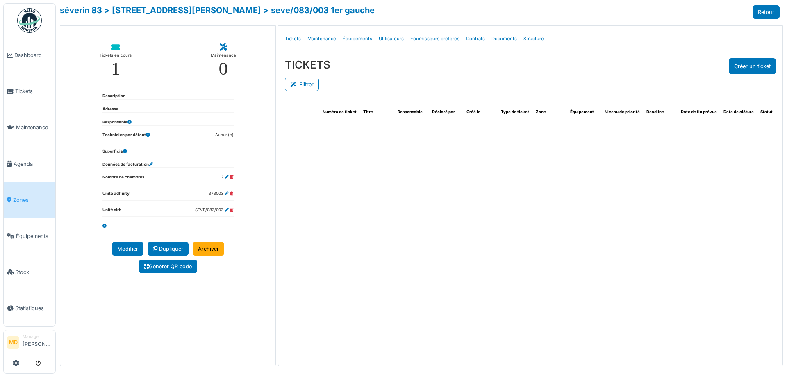
select select "***"
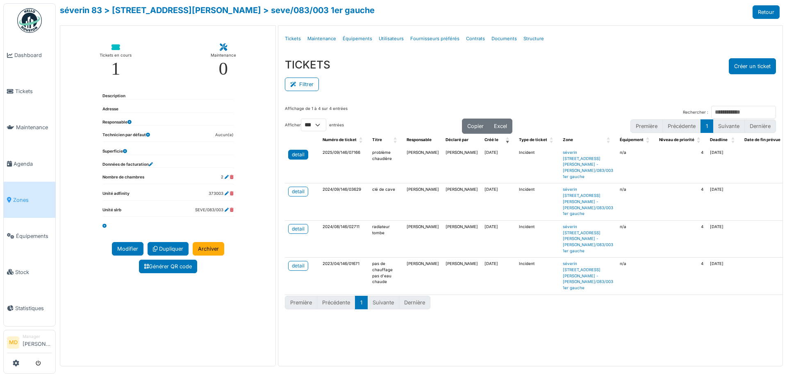
click at [297, 159] on link "detail" at bounding box center [298, 155] width 20 height 10
click at [307, 188] on link "detail" at bounding box center [298, 192] width 20 height 10
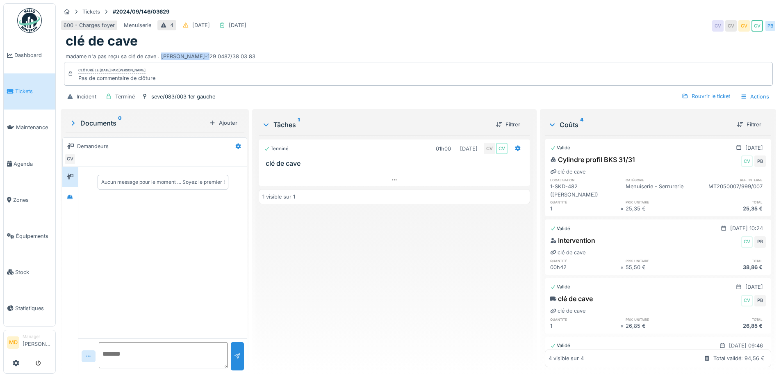
drag, startPoint x: 161, startPoint y: 56, endPoint x: 209, endPoint y: 55, distance: 48.8
click at [209, 55] on div "madame n'a pas reçu sa clé de cave . [PERSON_NAME]-129 0487/38 03 83" at bounding box center [418, 54] width 705 height 11
copy div "[PERSON_NAME]"
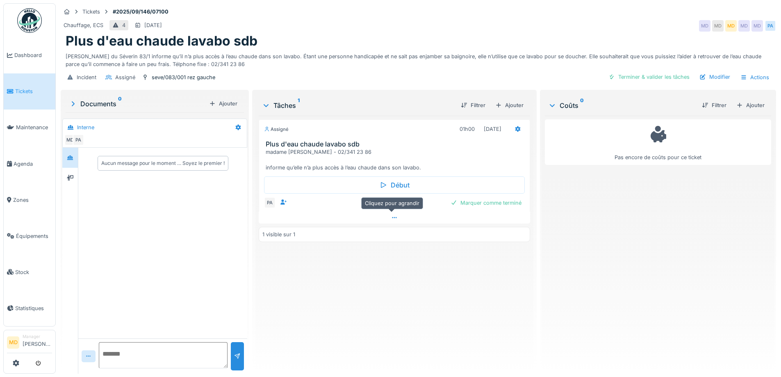
click at [391, 215] on icon at bounding box center [394, 217] width 7 height 5
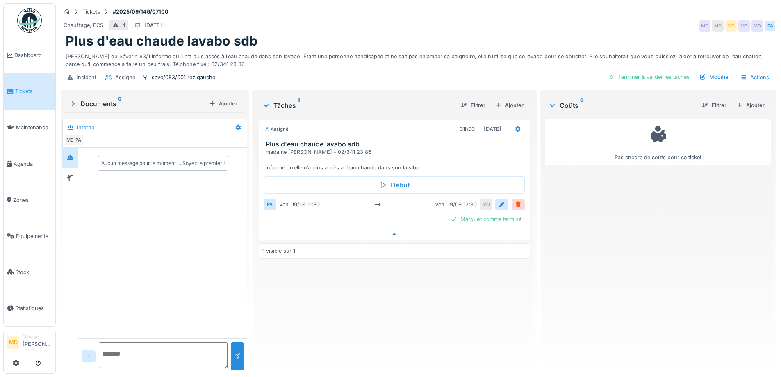
scroll to position [6, 0]
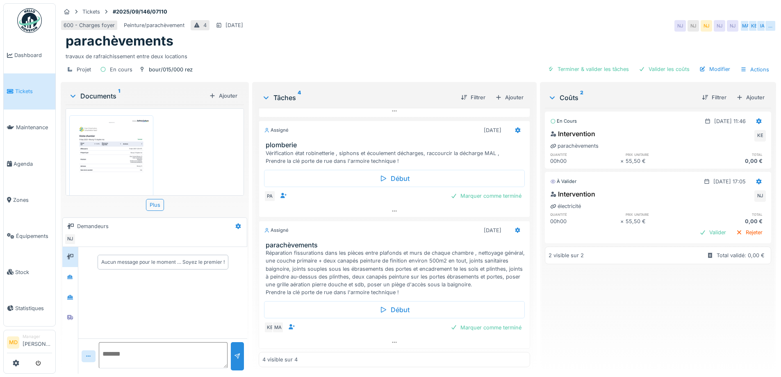
scroll to position [6, 0]
click at [391, 208] on icon at bounding box center [394, 210] width 7 height 5
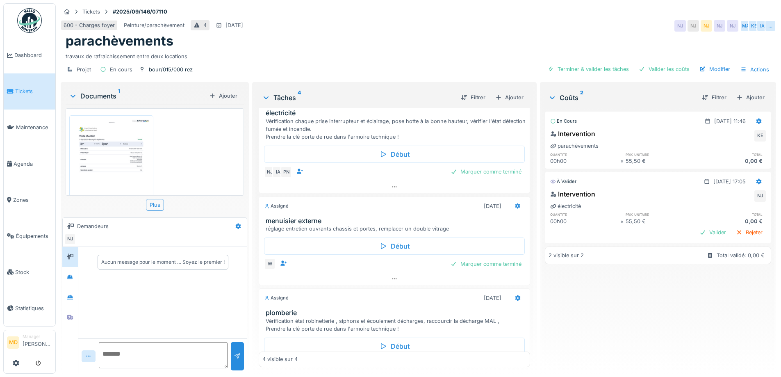
scroll to position [0, 0]
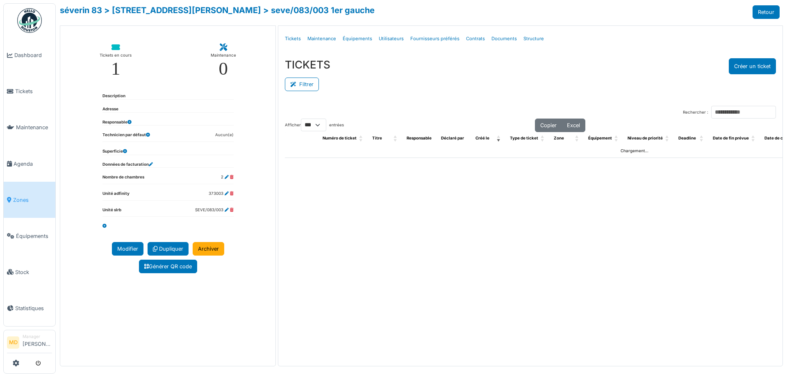
select select "***"
click at [148, 8] on link "> rue f. séverin 83" at bounding box center [182, 10] width 157 height 10
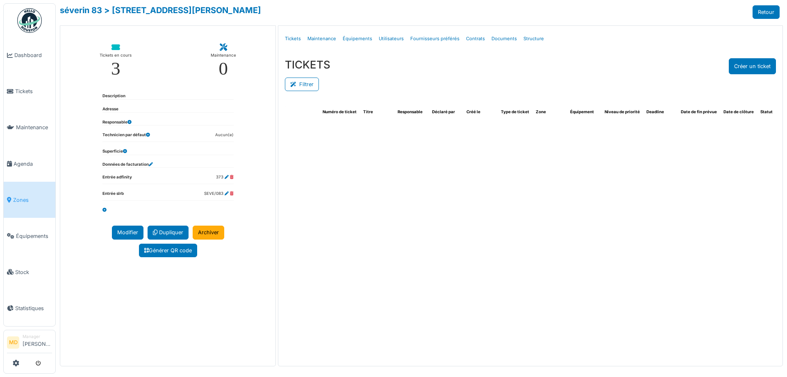
select select "***"
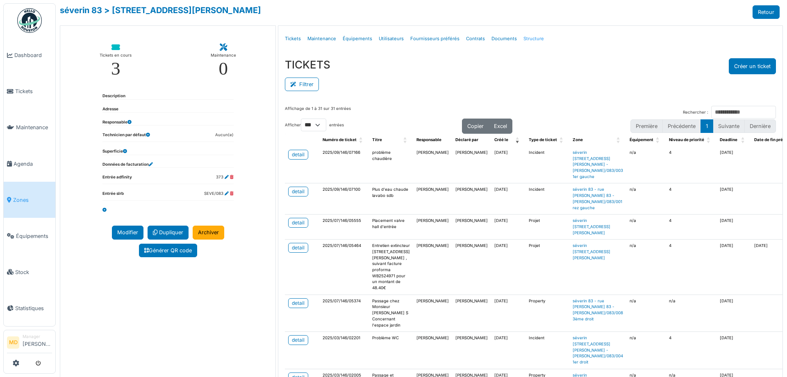
click at [532, 38] on link "Structure" at bounding box center [533, 38] width 27 height 19
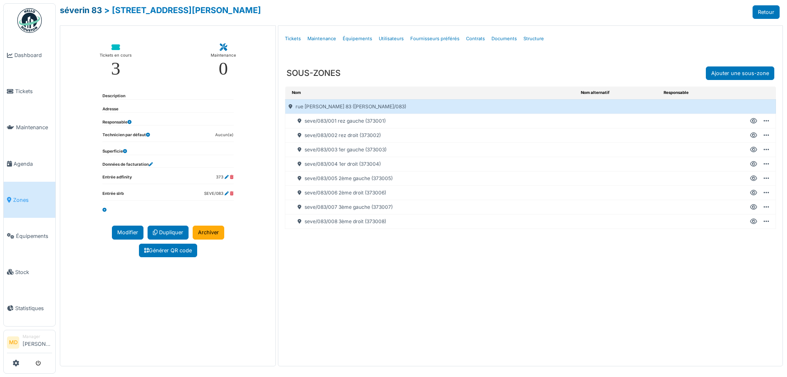
click at [88, 10] on link "séverin 83" at bounding box center [81, 10] width 42 height 10
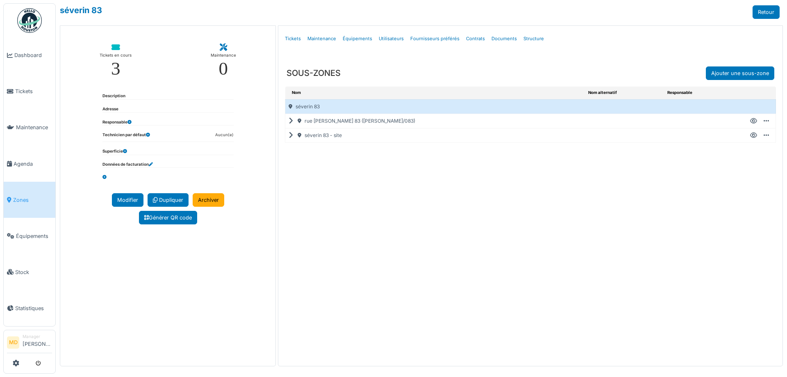
click at [289, 136] on icon at bounding box center [293, 135] width 8 height 0
click at [289, 121] on icon at bounding box center [293, 121] width 8 height 0
click at [752, 121] on icon at bounding box center [753, 121] width 7 height 0
select select "***"
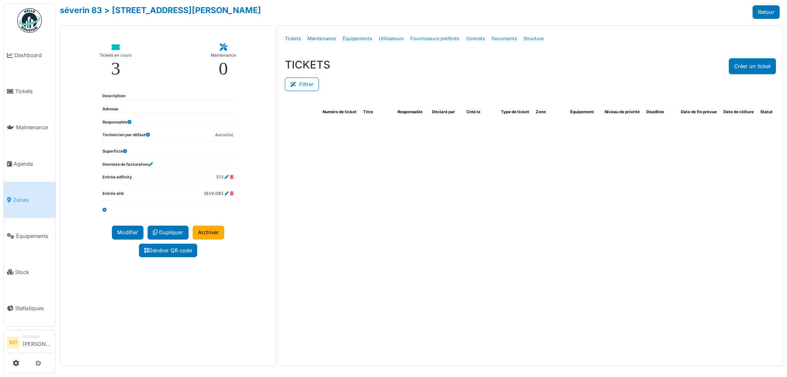
select select "***"
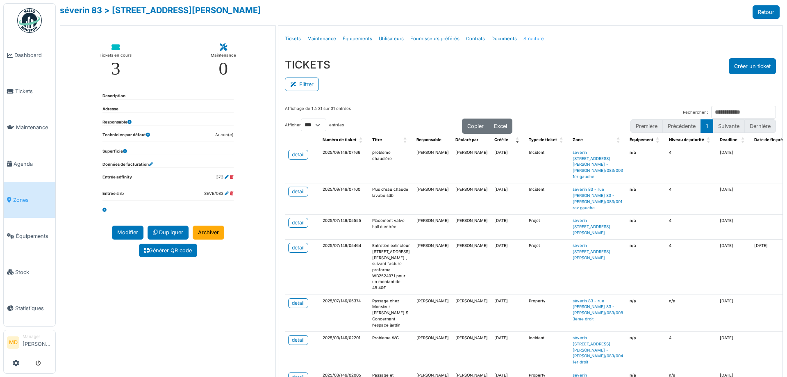
click at [522, 42] on link "Structure" at bounding box center [533, 38] width 27 height 19
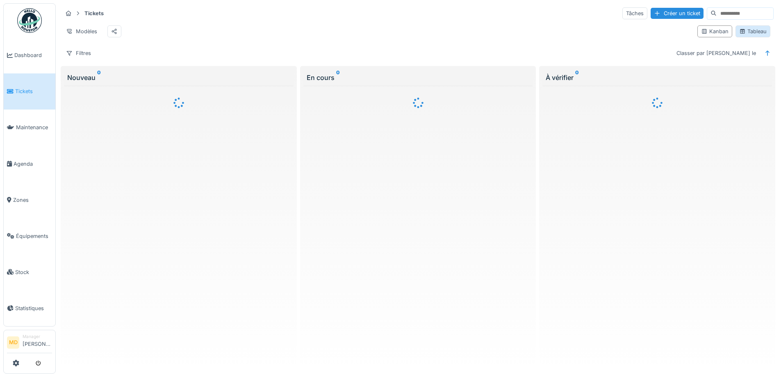
click at [750, 33] on div "Tableau" at bounding box center [752, 31] width 27 height 8
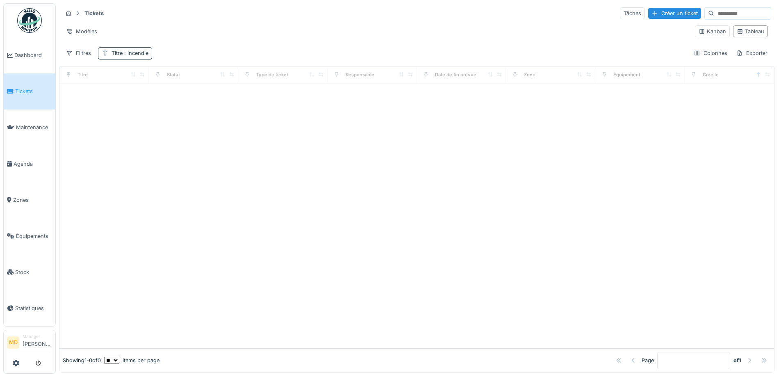
click at [121, 52] on div "Titre : incendie" at bounding box center [129, 53] width 37 height 8
click at [137, 96] on input "********" at bounding box center [143, 92] width 82 height 17
type input "*********"
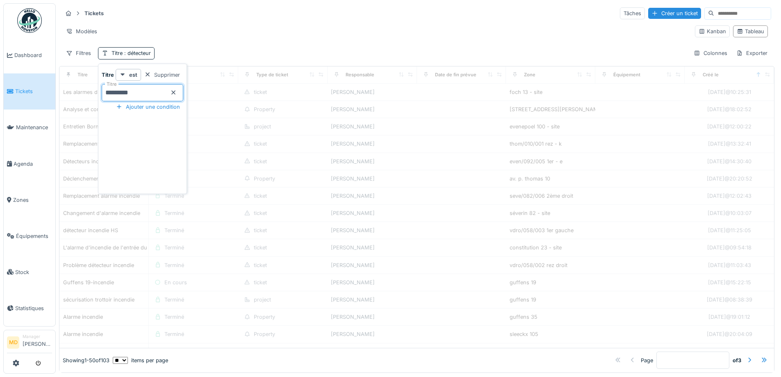
click at [225, 34] on div "Modèles" at bounding box center [375, 31] width 626 height 12
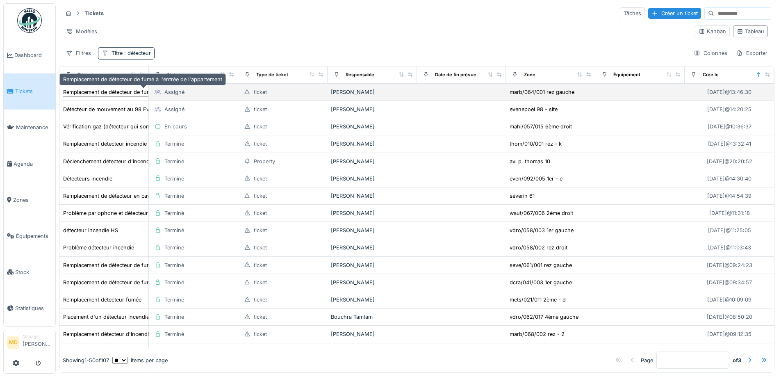
click at [80, 96] on div "Remplacement de détecteur de fumé à l'entrée de l'appartement" at bounding box center [143, 92] width 160 height 9
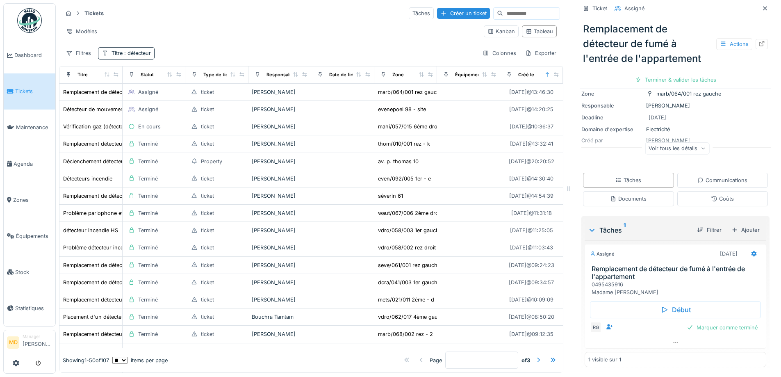
scroll to position [75, 0]
click at [666, 153] on div "Voir tous les détails" at bounding box center [677, 148] width 64 height 12
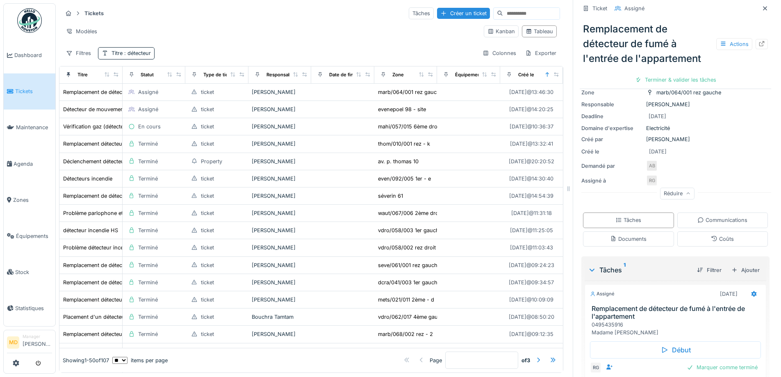
scroll to position [115, 0]
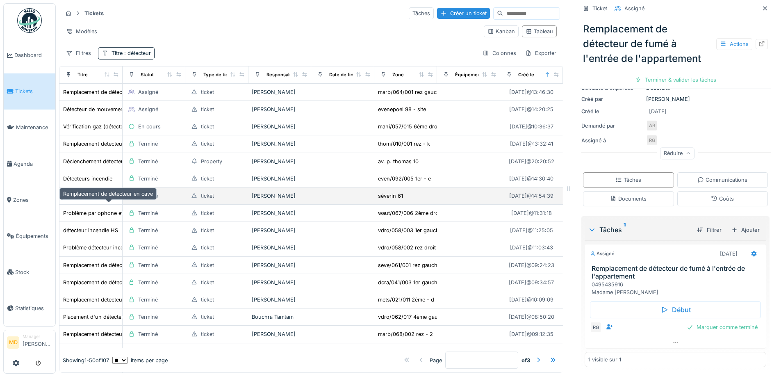
click at [82, 200] on div "Remplacement de détecteur en cave" at bounding box center [108, 196] width 90 height 8
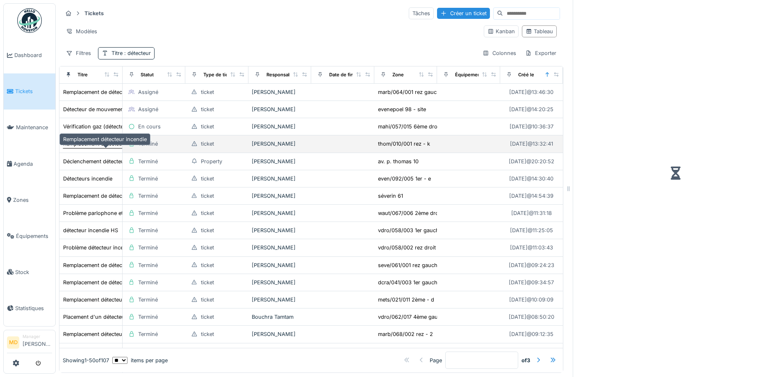
click at [84, 148] on div "Remplacement détecteur incendie" at bounding box center [105, 144] width 84 height 8
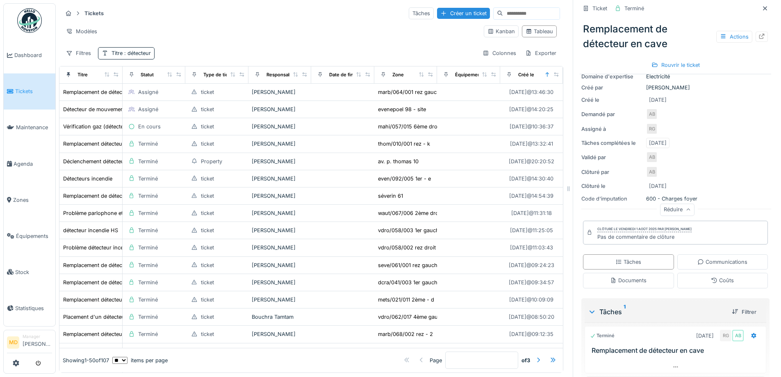
scroll to position [123, 0]
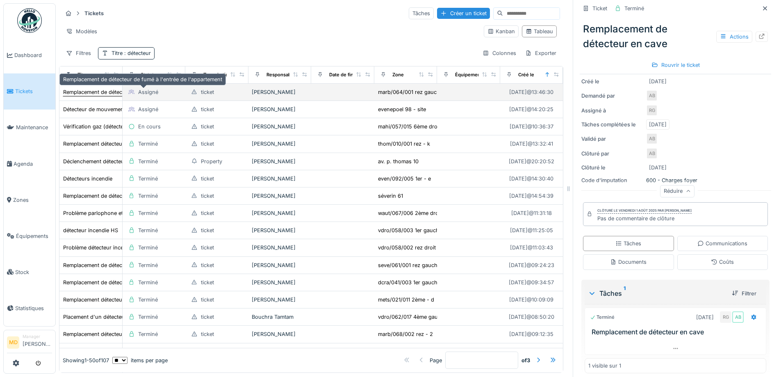
click at [80, 93] on div "Remplacement de détecteur de fumé à l'entrée de l'appartement" at bounding box center [142, 92] width 159 height 8
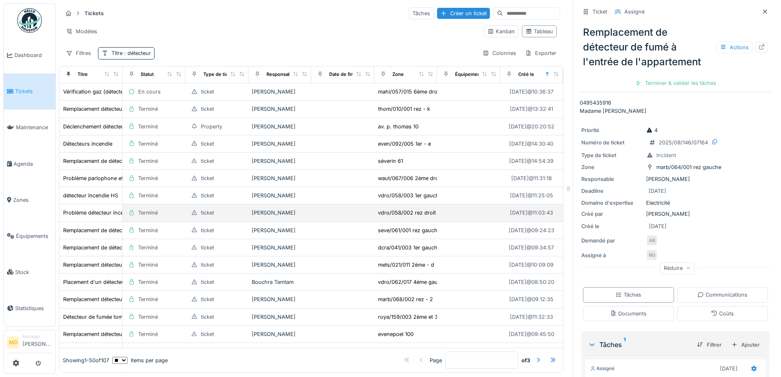
scroll to position [82, 0]
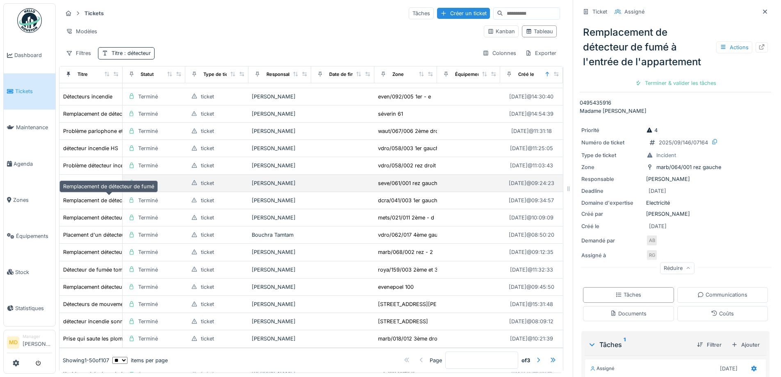
click at [86, 187] on div "Remplacement de détecteur de fumé" at bounding box center [108, 183] width 91 height 8
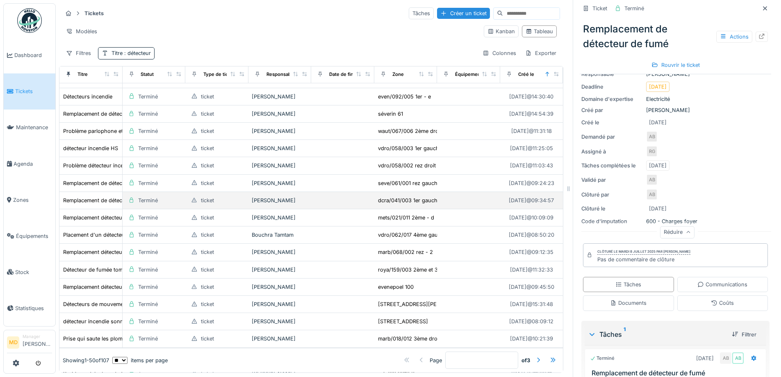
scroll to position [123, 0]
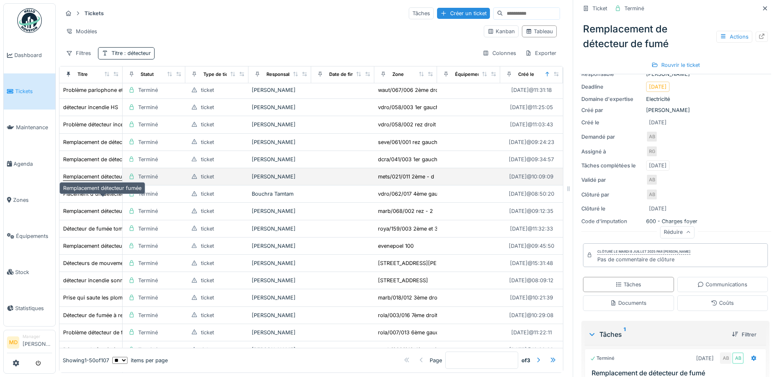
click at [86, 180] on div "Remplacement détecteur fumée" at bounding box center [102, 177] width 78 height 8
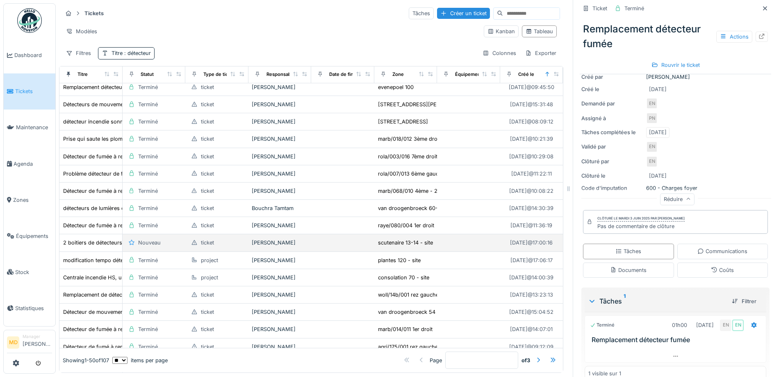
scroll to position [287, 0]
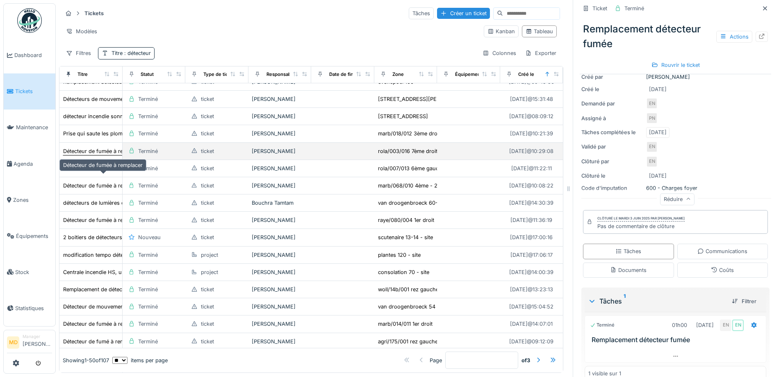
click at [94, 155] on div "Détecteur de fumée à remplacer" at bounding box center [103, 151] width 80 height 9
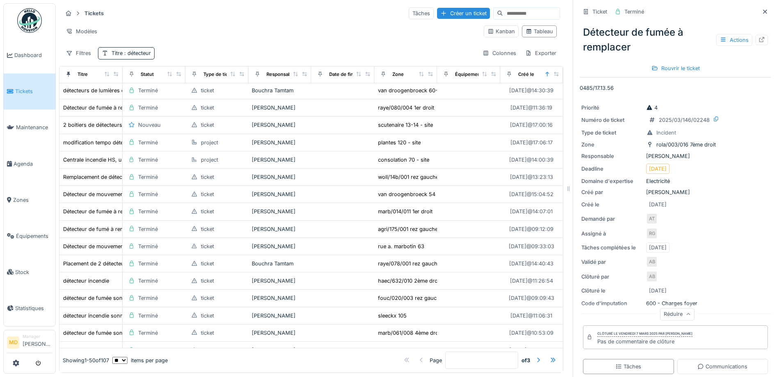
scroll to position [410, 0]
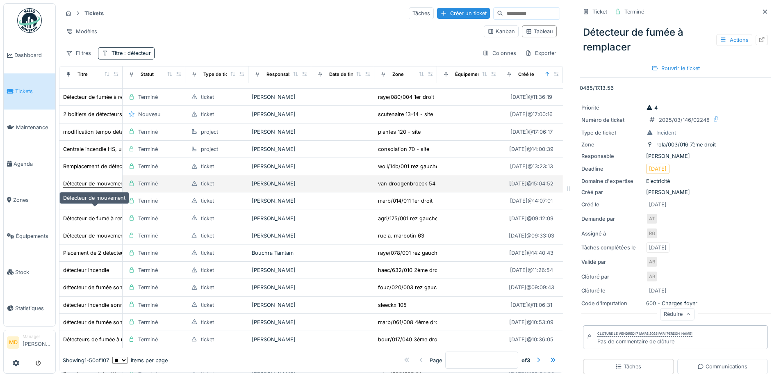
click at [79, 187] on div "Détecteur de mouvement" at bounding box center [94, 184] width 62 height 8
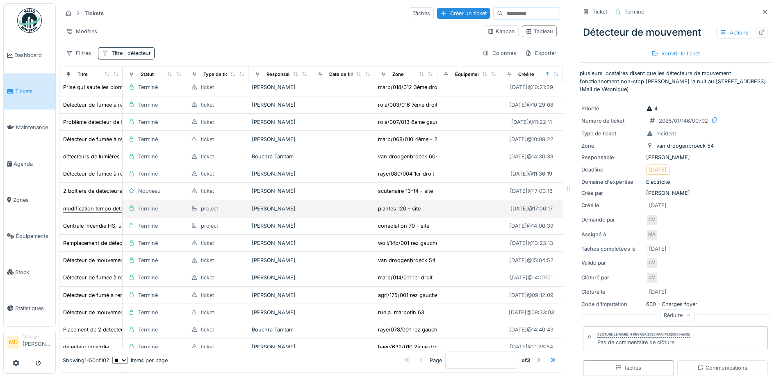
scroll to position [328, 0]
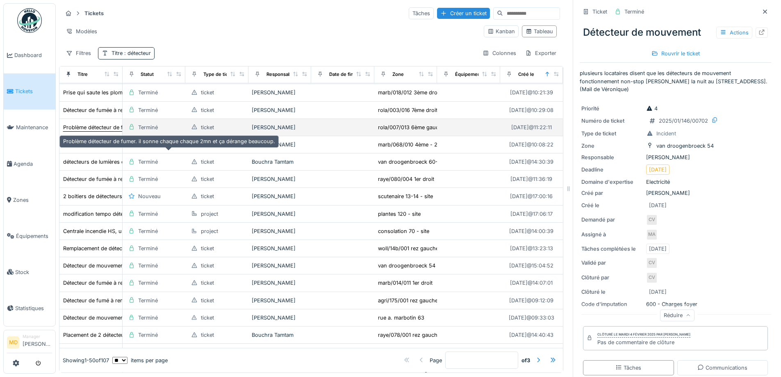
click at [84, 131] on div "Problème détecteur de fumer. il sonne chaque chaque 2mn et ça dérange beaucoup." at bounding box center [169, 127] width 212 height 8
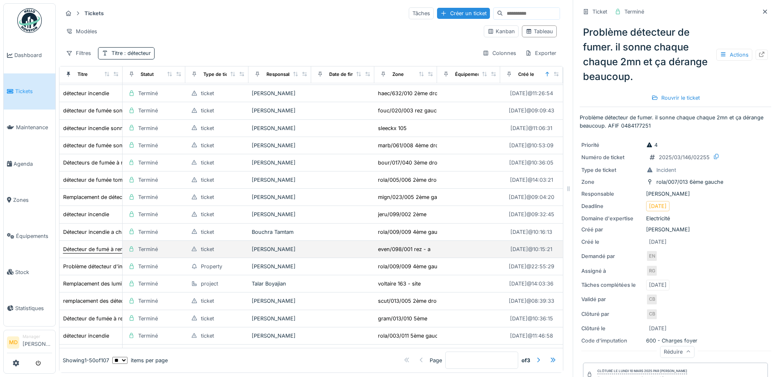
scroll to position [639, 0]
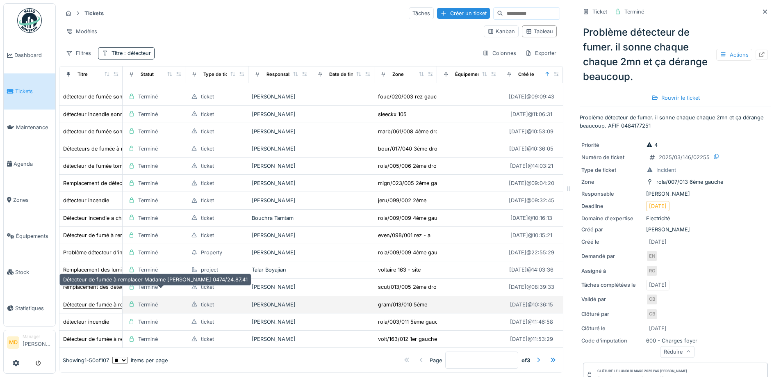
click at [93, 300] on div "Détecteur de fumée à remplacer Madame [PERSON_NAME] 0474/24.87.41" at bounding box center [155, 304] width 184 height 8
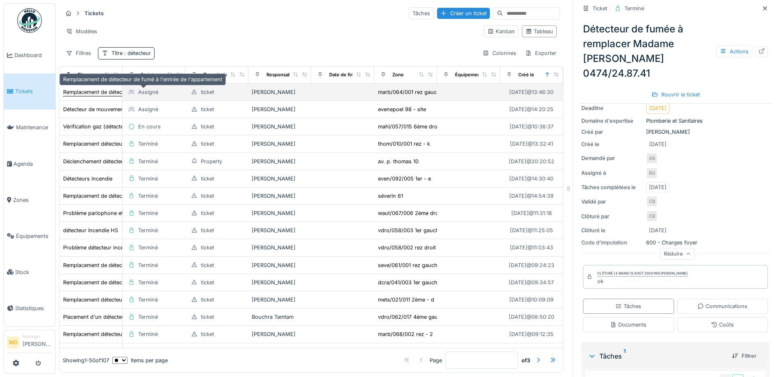
click at [103, 92] on div "Remplacement de détecteur de fumé à l'entrée de l'appartement" at bounding box center [142, 92] width 159 height 8
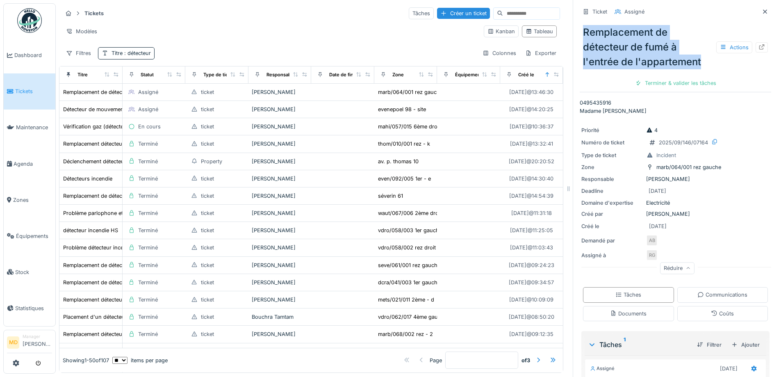
drag, startPoint x: 573, startPoint y: 30, endPoint x: 705, endPoint y: 62, distance: 136.0
click at [705, 62] on div "Remplacement de détecteur de fumé à l'entrée de l'appartement Actions" at bounding box center [675, 47] width 191 height 51
drag, startPoint x: 667, startPoint y: 56, endPoint x: 642, endPoint y: 43, distance: 27.3
click at [642, 43] on div "Remplacement de détecteur de fumé à l'entrée de l'appartement Actions" at bounding box center [675, 47] width 191 height 51
drag, startPoint x: 578, startPoint y: 29, endPoint x: 705, endPoint y: 61, distance: 131.8
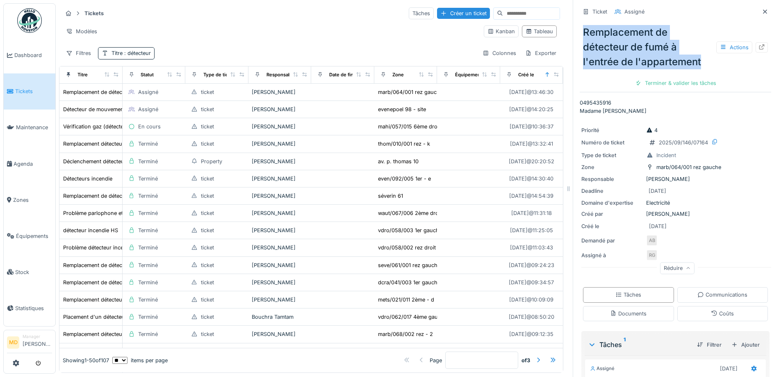
click at [705, 61] on div "Remplacement de détecteur de fumé à l'entrée de l'appartement Actions" at bounding box center [675, 47] width 191 height 51
click at [611, 36] on div "Remplacement de détecteur de fumé à l'entrée de l'appartement Actions" at bounding box center [675, 47] width 191 height 51
drag, startPoint x: 574, startPoint y: 27, endPoint x: 666, endPoint y: 47, distance: 93.8
click at [666, 47] on div "Remplacement de détecteur de fumé à l'entrée de l'appartement Actions" at bounding box center [675, 47] width 191 height 51
copy div "Remplacement de détecteur de fumé"
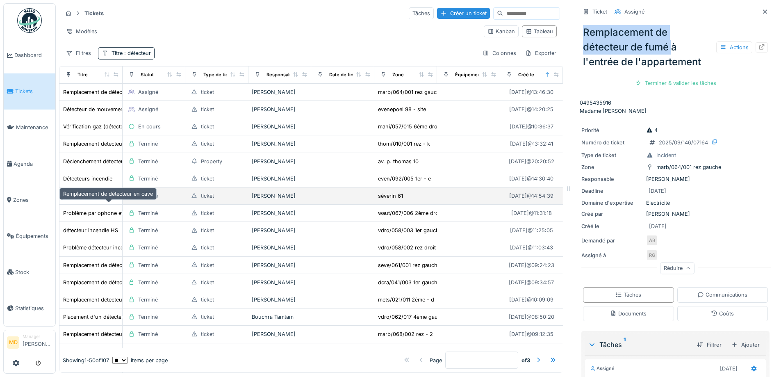
click at [89, 200] on div "Remplacement de détecteur en cave" at bounding box center [108, 196] width 90 height 8
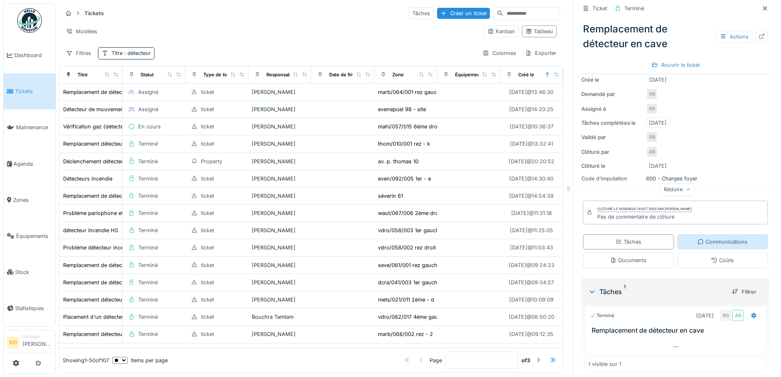
scroll to position [129, 0]
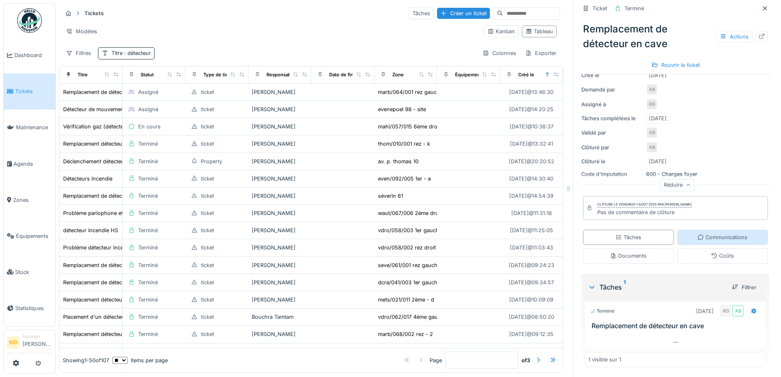
click at [702, 237] on div "Communications" at bounding box center [722, 237] width 50 height 8
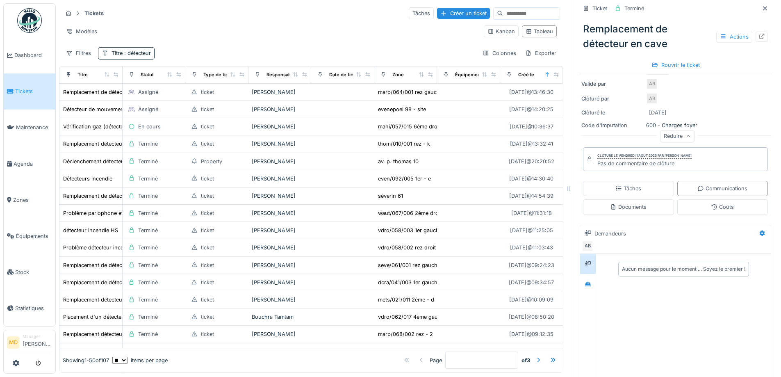
scroll to position [228, 0]
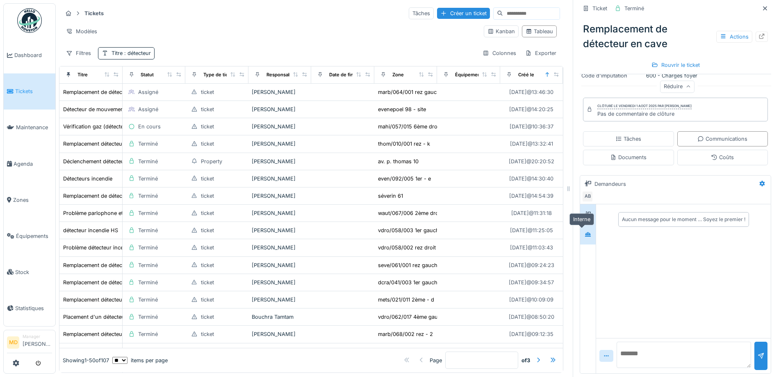
click at [582, 229] on div at bounding box center [588, 234] width 12 height 10
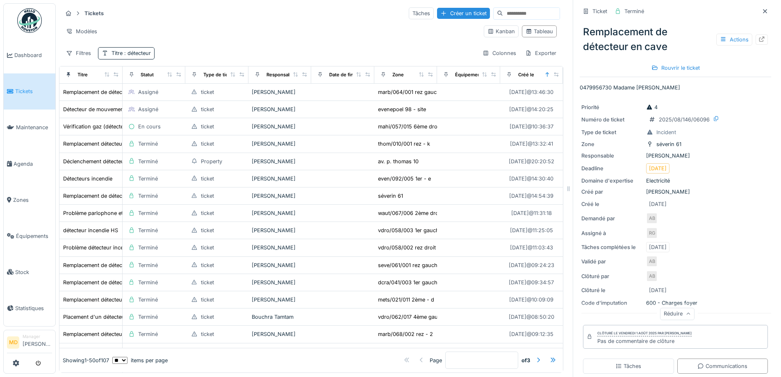
scroll to position [0, 0]
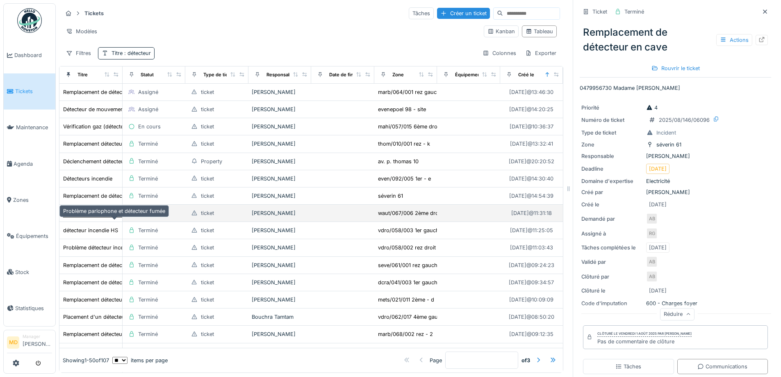
click at [91, 217] on div "Problème parlophone et détecteur fumée" at bounding box center [114, 213] width 102 height 8
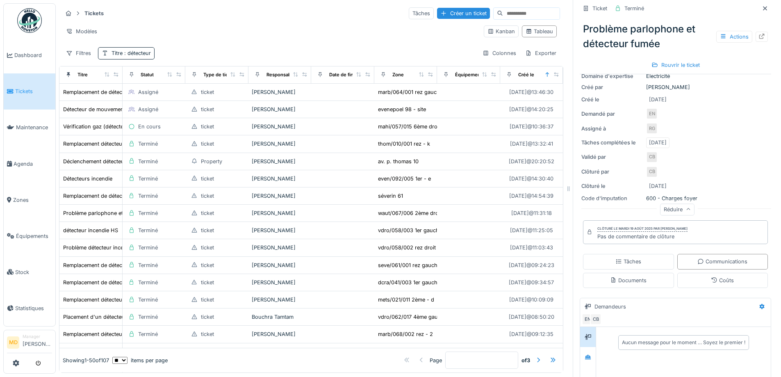
scroll to position [123, 0]
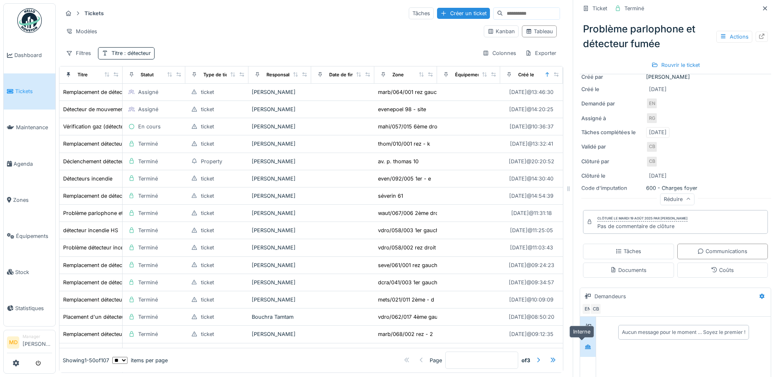
click at [585, 344] on icon at bounding box center [588, 346] width 7 height 5
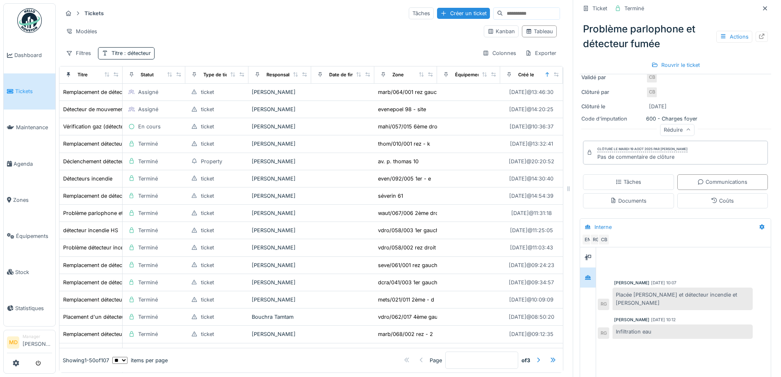
scroll to position [235, 0]
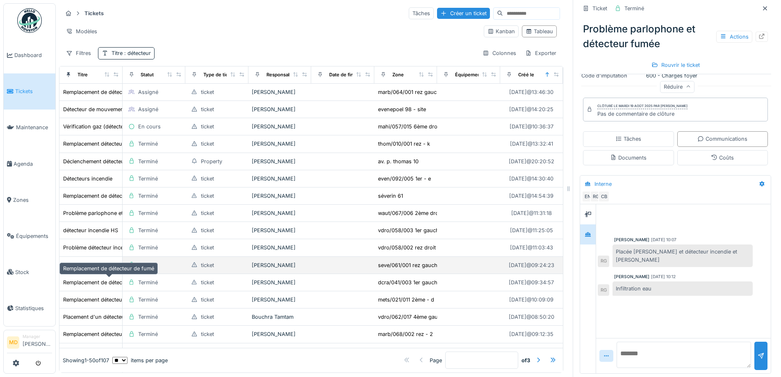
click at [82, 269] on div "Remplacement de détecteur de fumé" at bounding box center [108, 265] width 91 height 8
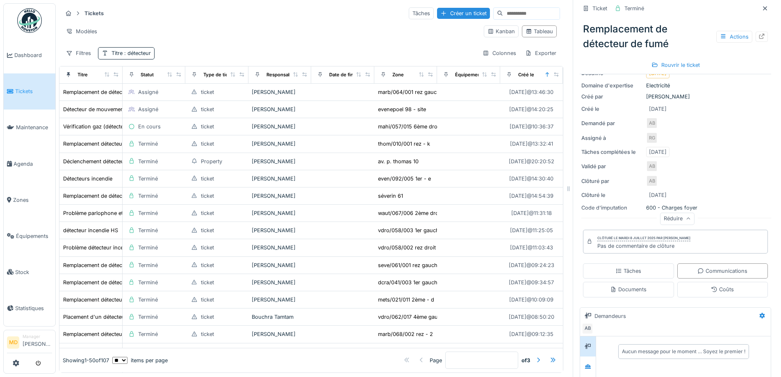
scroll to position [228, 0]
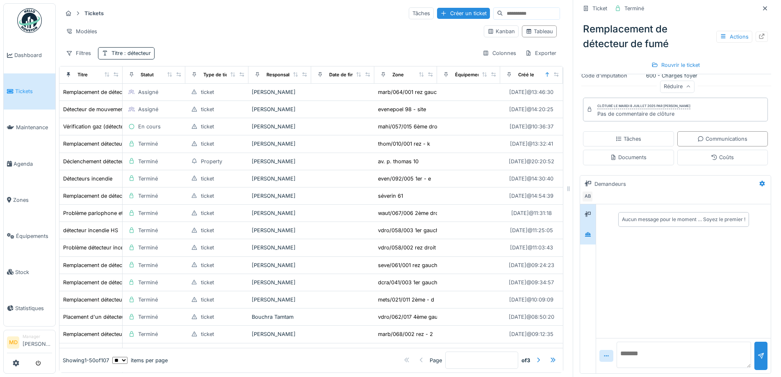
click at [585, 231] on div at bounding box center [588, 234] width 7 height 8
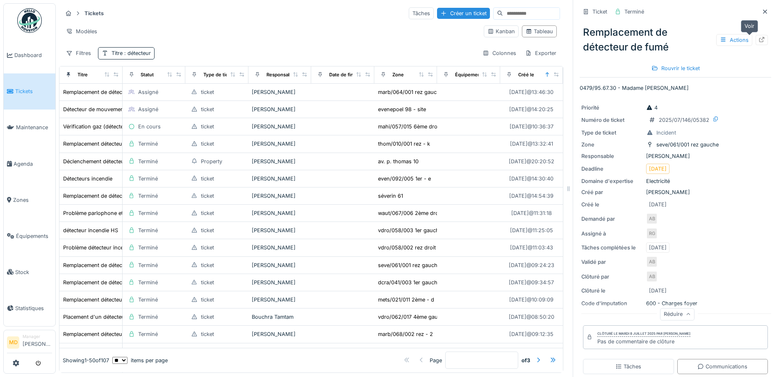
click at [755, 35] on div at bounding box center [761, 40] width 12 height 10
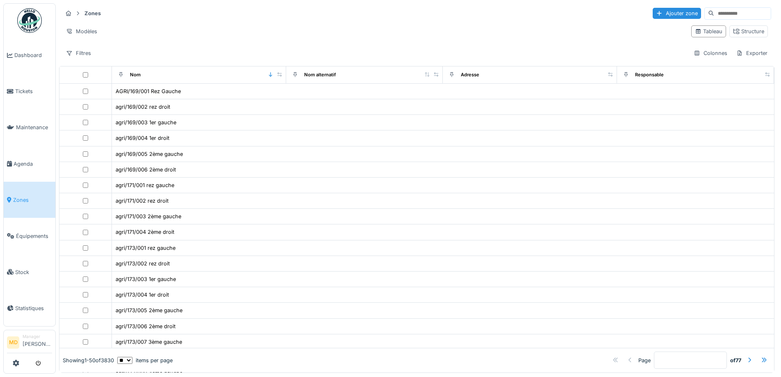
click at [720, 13] on input at bounding box center [742, 13] width 57 height 11
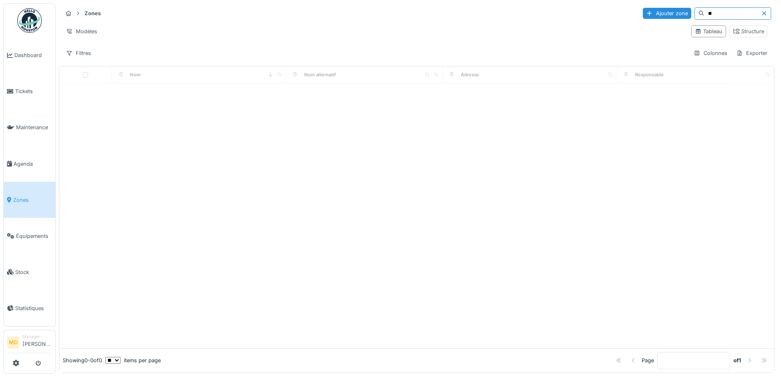
type input "*"
click at [737, 31] on div "Structure" at bounding box center [748, 31] width 31 height 8
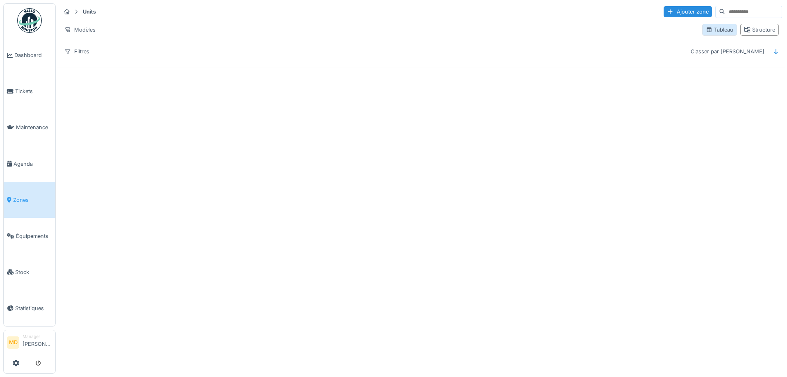
click at [713, 33] on div "Tableau" at bounding box center [719, 30] width 27 height 8
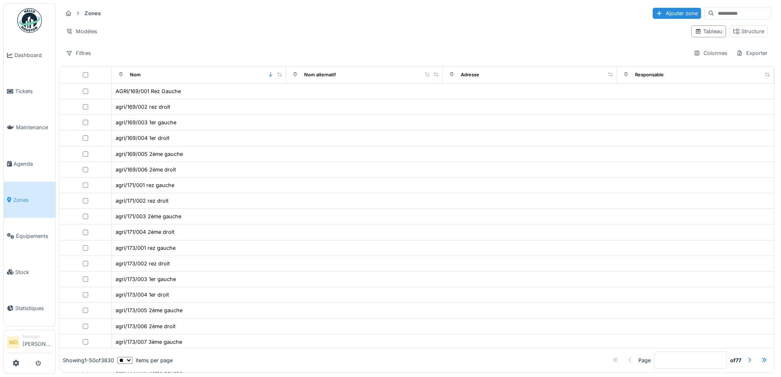
click at [714, 11] on input at bounding box center [742, 13] width 57 height 11
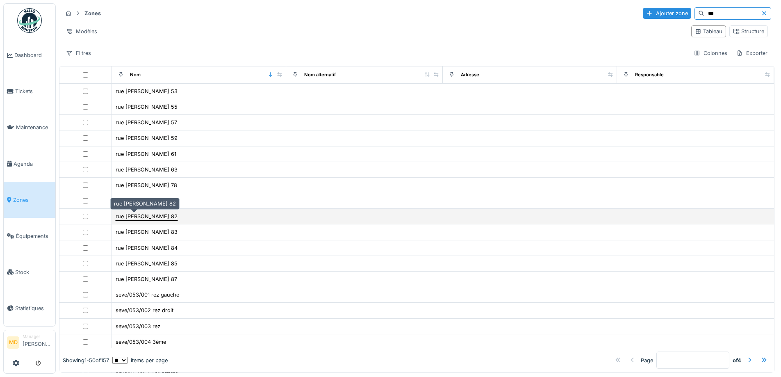
type input "***"
click at [143, 217] on div "rue [PERSON_NAME] 82" at bounding box center [147, 216] width 62 height 8
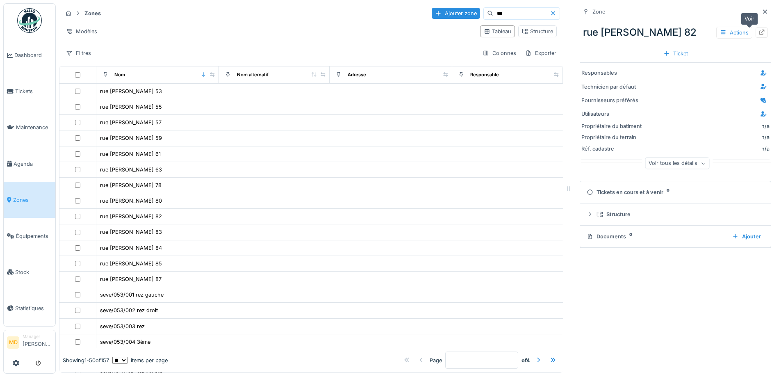
click at [755, 33] on div at bounding box center [761, 32] width 12 height 10
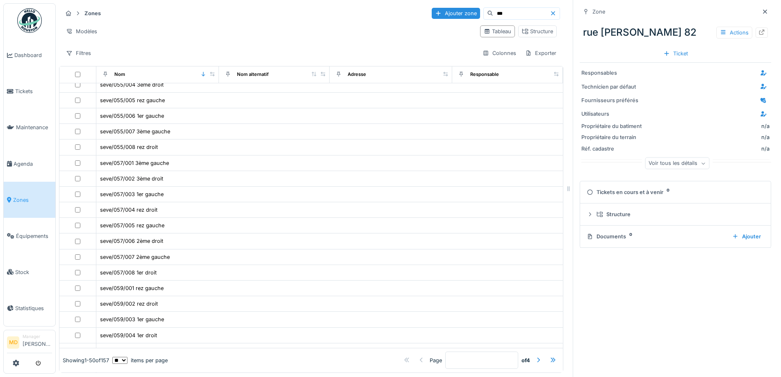
scroll to position [530, 0]
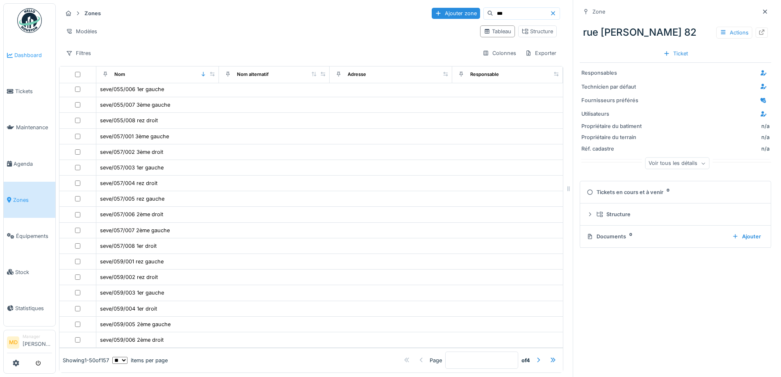
click at [36, 62] on link "Dashboard" at bounding box center [30, 55] width 52 height 36
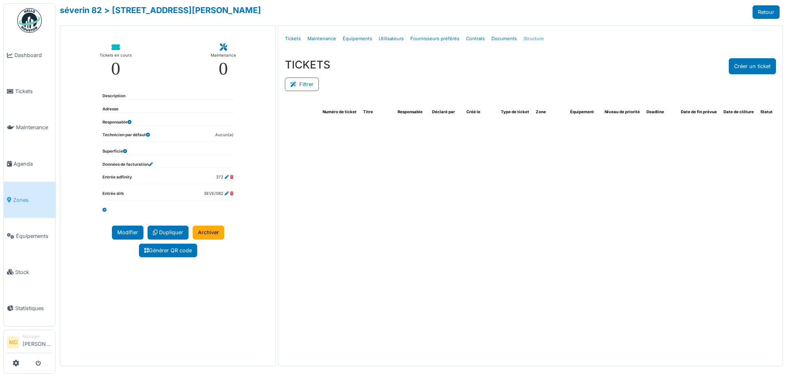
click at [530, 39] on link "Structure" at bounding box center [533, 38] width 27 height 19
select select "***"
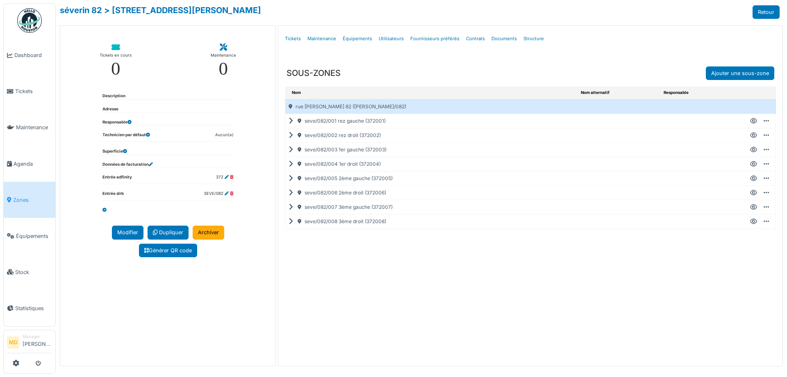
click at [754, 178] on icon at bounding box center [753, 178] width 7 height 0
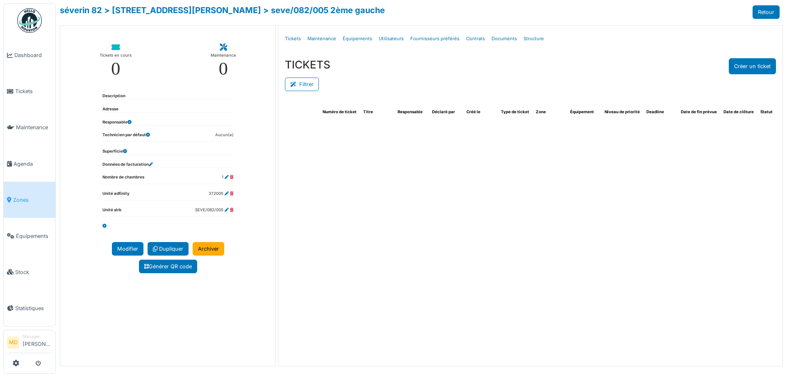
select select "***"
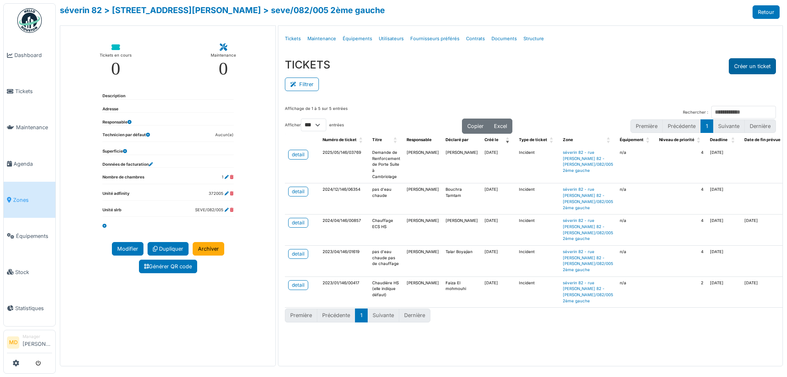
click at [738, 65] on button "Créer un ticket" at bounding box center [752, 66] width 47 height 16
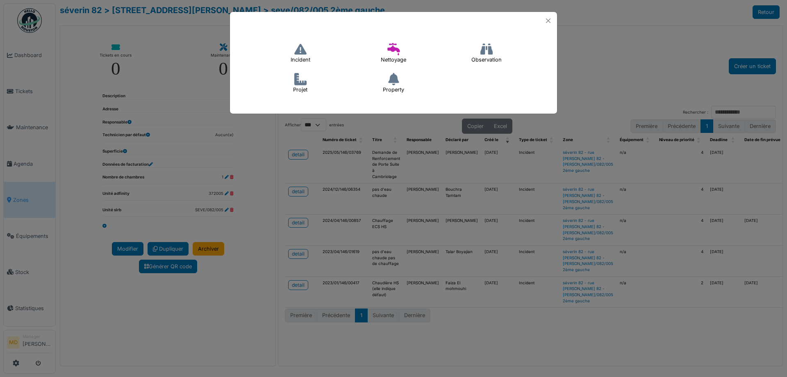
click at [296, 52] on icon at bounding box center [300, 49] width 12 height 12
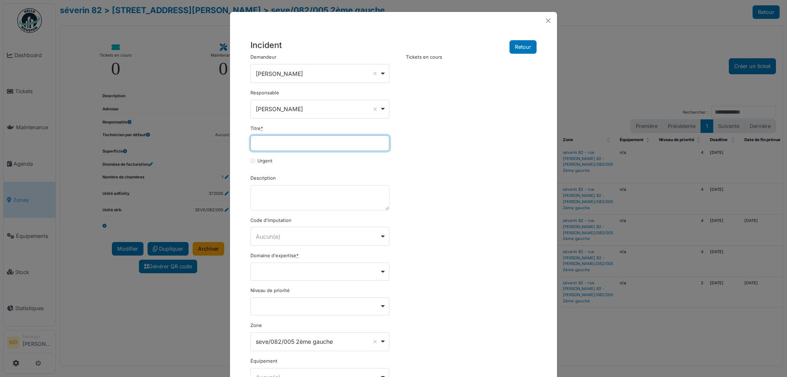
click at [291, 143] on input "Titre *" at bounding box center [319, 143] width 139 height 16
drag, startPoint x: 369, startPoint y: 143, endPoint x: 234, endPoint y: 140, distance: 134.1
click at [234, 140] on div "**********" at bounding box center [393, 236] width 327 height 413
paste input "**"
type input "**********"
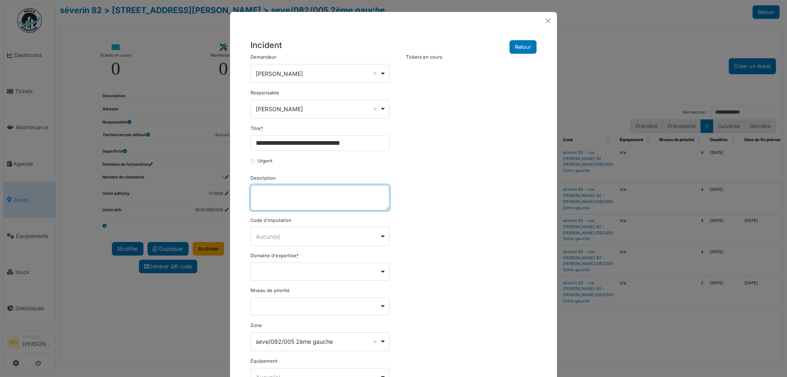
click at [266, 192] on textarea "Description" at bounding box center [319, 197] width 139 height 25
paste textarea "**********"
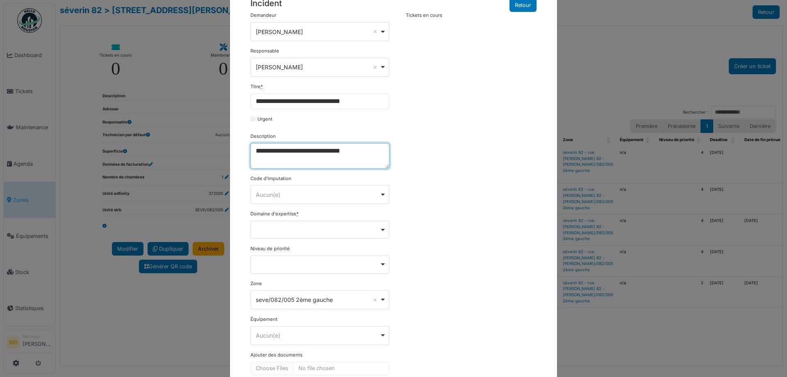
scroll to position [88, 0]
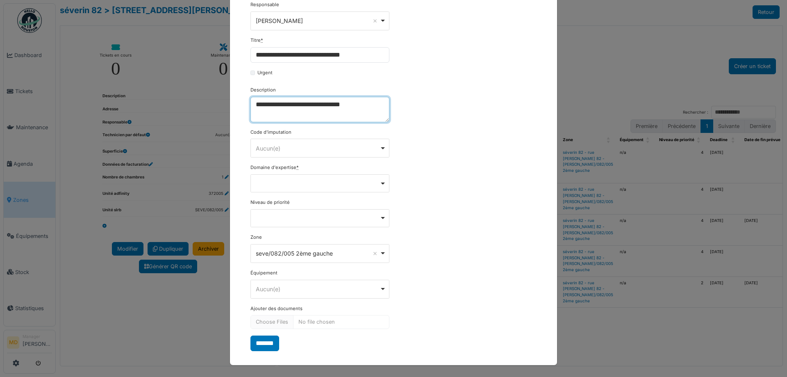
click at [282, 222] on div "Remove item" at bounding box center [319, 218] width 139 height 18
type textarea "**********"
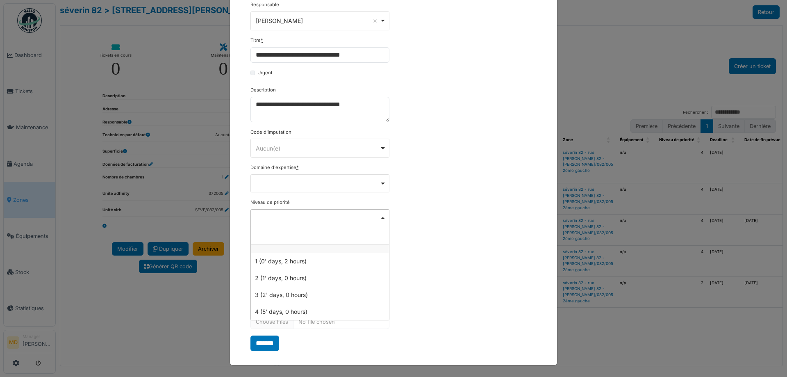
click at [283, 175] on div "Remove item" at bounding box center [319, 183] width 139 height 18
type input "****"
select select "***"
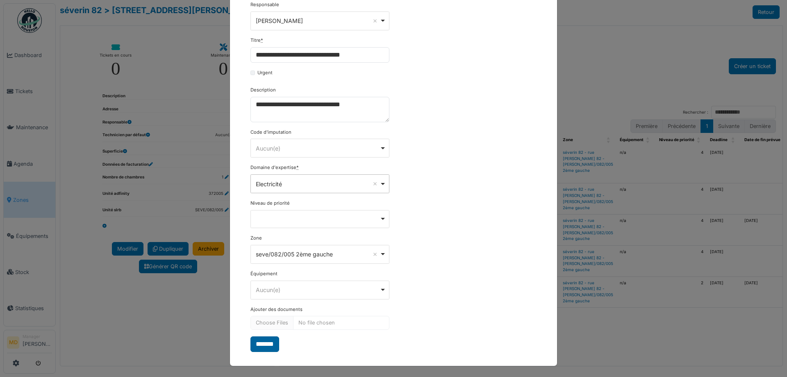
click at [255, 346] on input "*******" at bounding box center [264, 344] width 29 height 16
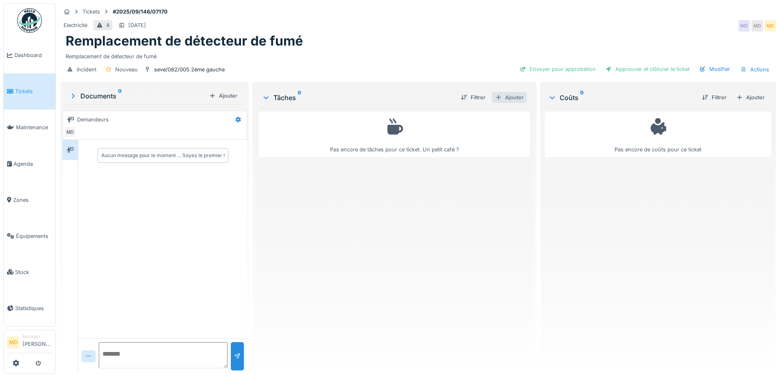
click at [507, 96] on div "Ajouter" at bounding box center [509, 97] width 35 height 11
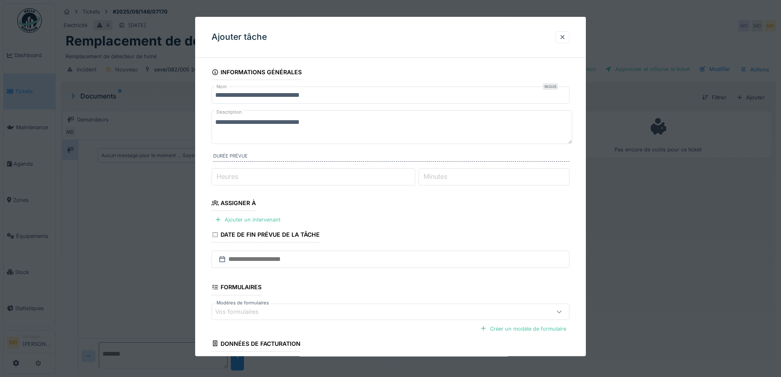
click at [254, 178] on input "Heures" at bounding box center [314, 176] width 204 height 17
type input "*"
click at [254, 218] on div "Ajouter un intervenant" at bounding box center [248, 219] width 72 height 11
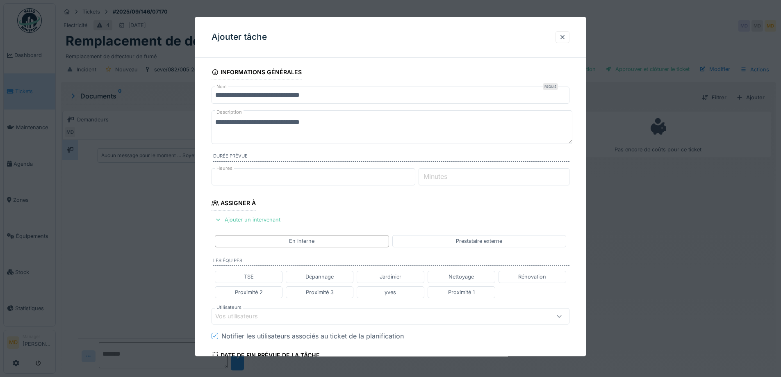
click at [260, 307] on fieldset "**********" at bounding box center [391, 295] width 358 height 462
click at [261, 314] on div "Vos utilisateurs" at bounding box center [242, 316] width 54 height 9
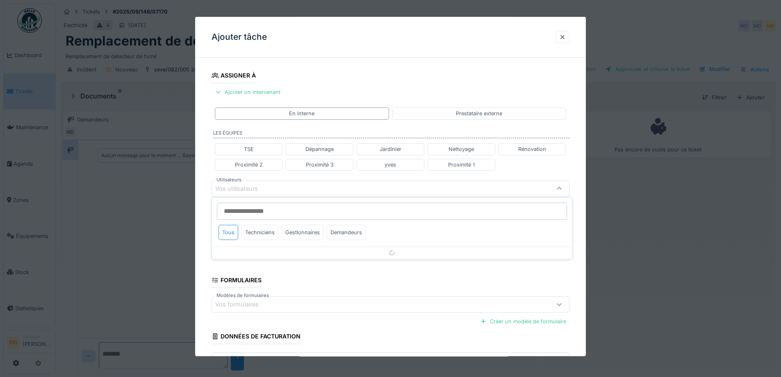
scroll to position [130, 0]
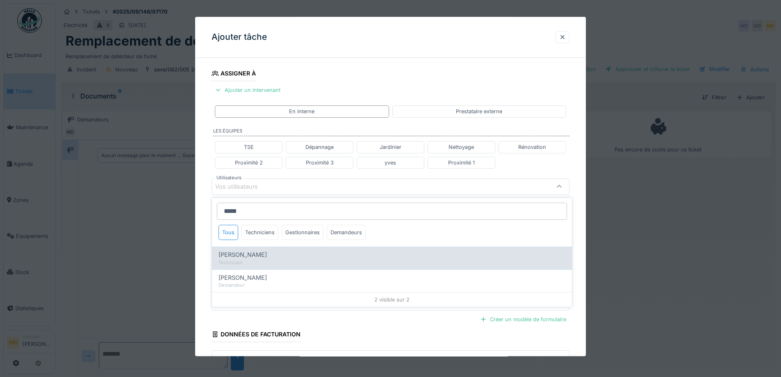
type input "*****"
click at [256, 253] on span "[PERSON_NAME]" at bounding box center [242, 254] width 48 height 9
type input "****"
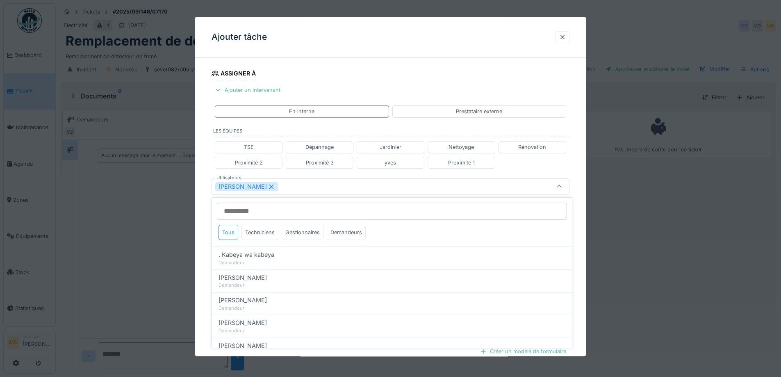
click at [205, 177] on div "**********" at bounding box center [390, 190] width 391 height 510
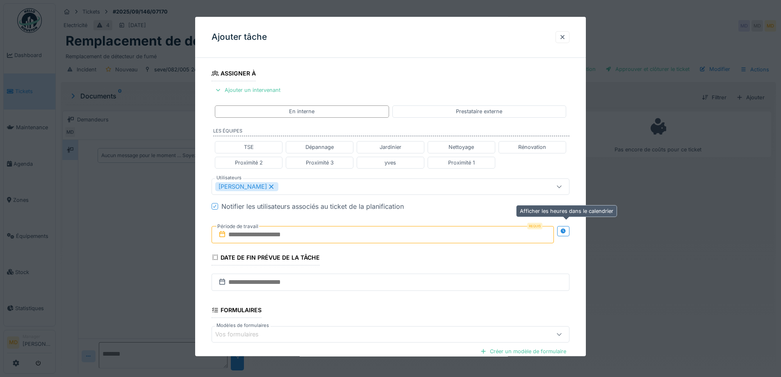
click at [566, 232] on icon at bounding box center [562, 230] width 5 height 5
click at [256, 231] on input "text" at bounding box center [294, 234] width 165 height 17
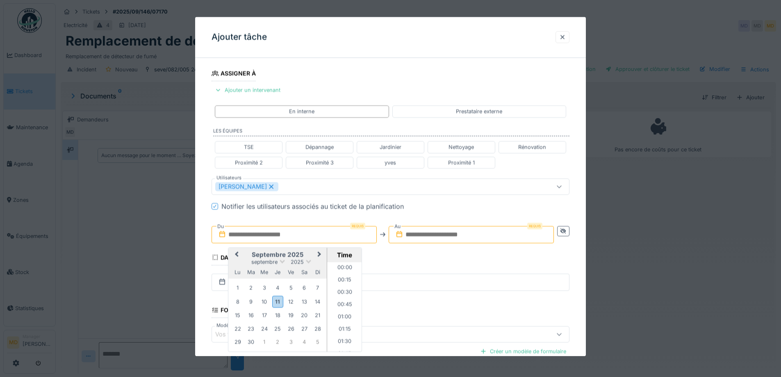
scroll to position [650, 0]
click at [245, 257] on h2 "septembre 2025" at bounding box center [277, 254] width 98 height 7
click at [240, 341] on div "29" at bounding box center [237, 342] width 11 height 11
click at [344, 315] on li "10:00" at bounding box center [344, 315] width 35 height 12
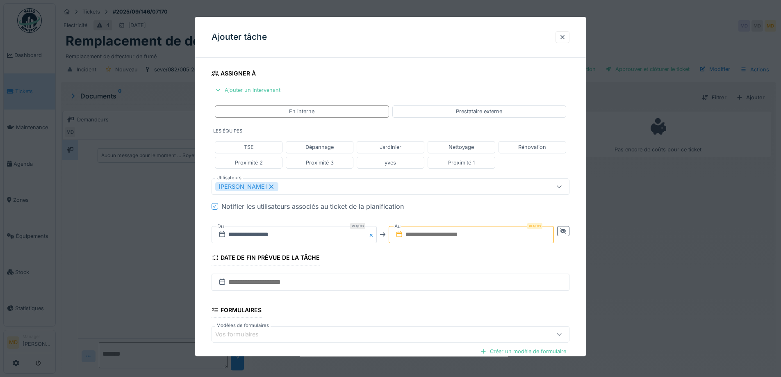
click at [433, 235] on input "text" at bounding box center [471, 234] width 165 height 17
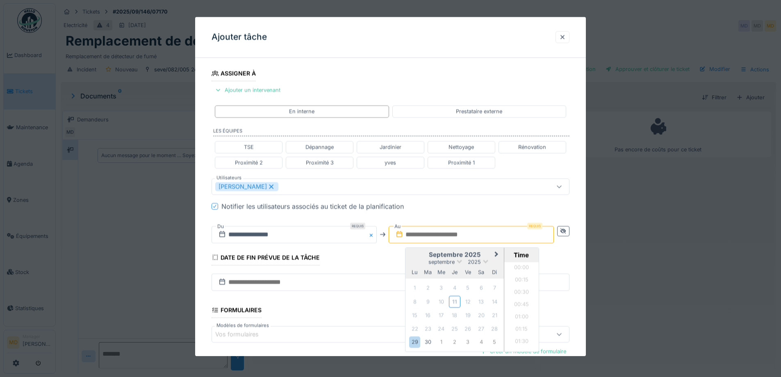
scroll to position [650, 0]
drag, startPoint x: 413, startPoint y: 253, endPoint x: 409, endPoint y: 271, distance: 18.9
click at [413, 253] on h2 "septembre 2025" at bounding box center [454, 254] width 98 height 7
click at [420, 344] on div "29" at bounding box center [414, 342] width 11 height 11
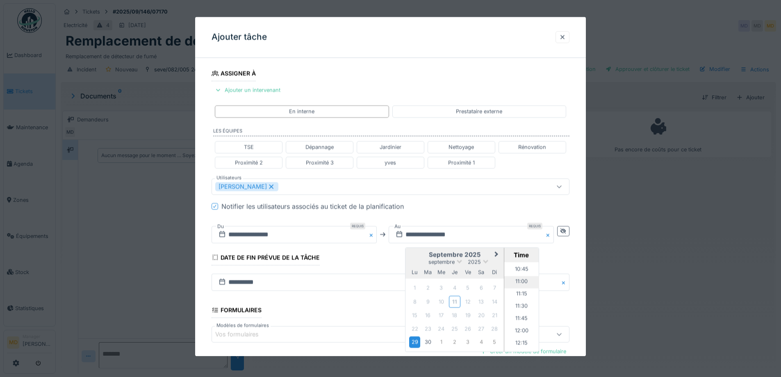
click at [521, 282] on li "11:00" at bounding box center [521, 282] width 35 height 12
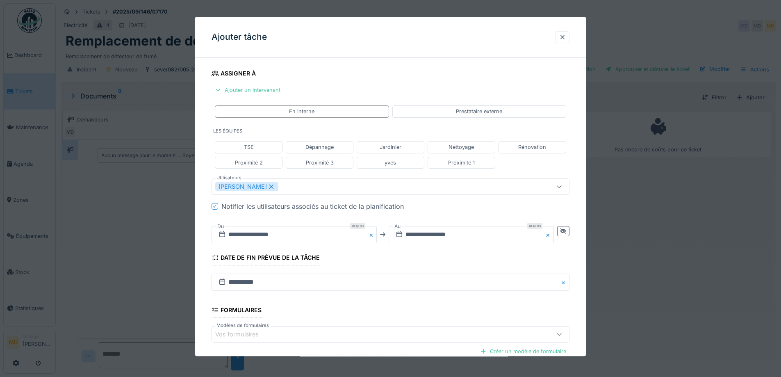
scroll to position [219, 0]
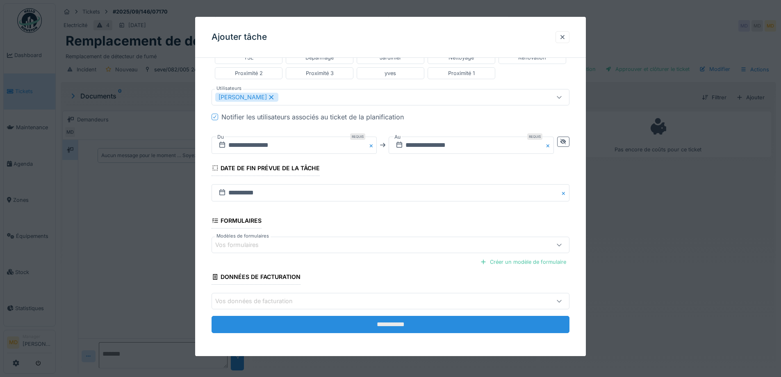
click at [350, 331] on input "**********" at bounding box center [391, 324] width 358 height 17
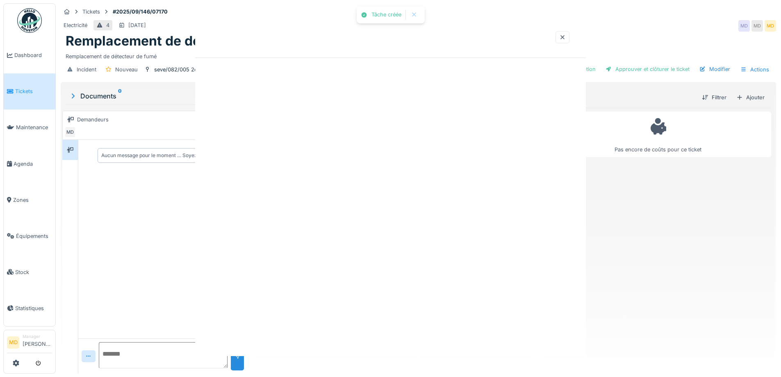
scroll to position [0, 0]
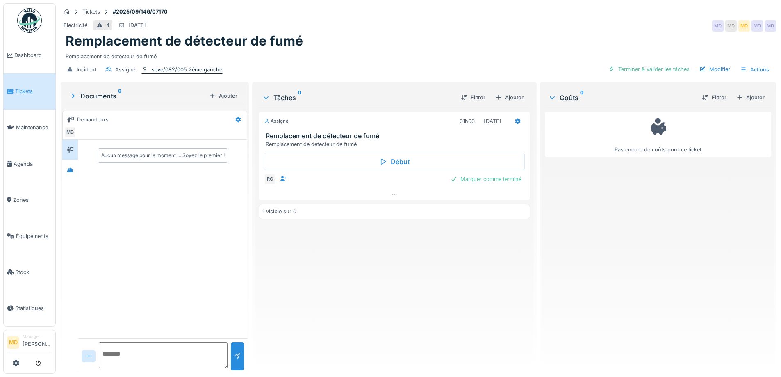
click at [185, 69] on div "seve/082/005 2ème gauche" at bounding box center [187, 70] width 71 height 8
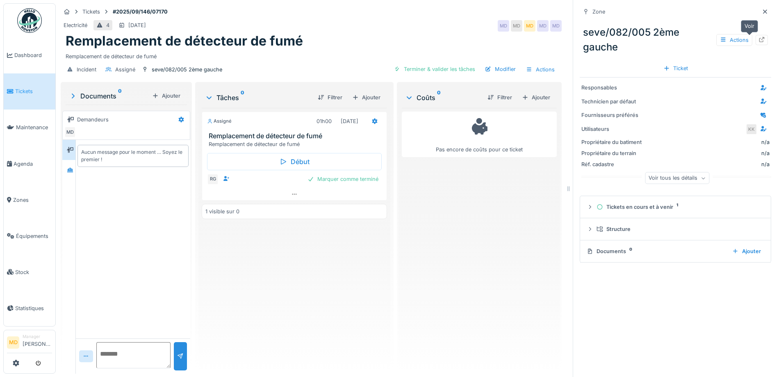
click at [758, 41] on icon at bounding box center [761, 39] width 7 height 5
click at [762, 10] on icon at bounding box center [765, 11] width 7 height 5
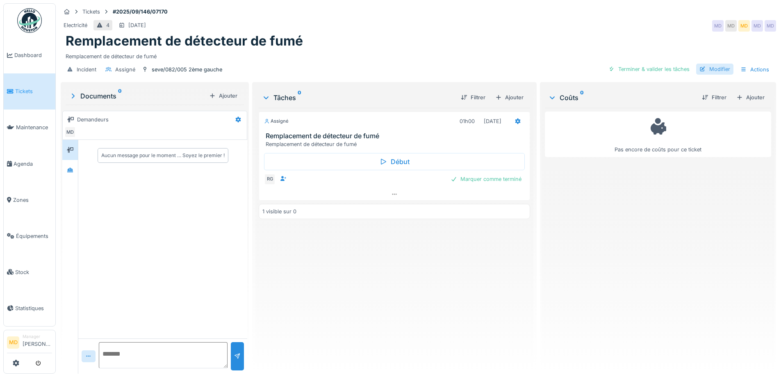
click at [722, 67] on div "Modifier" at bounding box center [714, 69] width 37 height 11
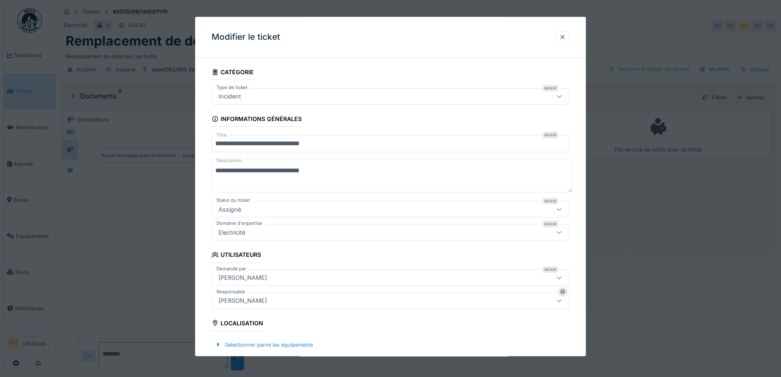
drag, startPoint x: 349, startPoint y: 169, endPoint x: 164, endPoint y: 168, distance: 184.5
click at [164, 168] on div "**********" at bounding box center [418, 188] width 725 height 377
paste textarea
click at [308, 176] on textarea "**********" at bounding box center [392, 176] width 361 height 34
paste textarea "**********"
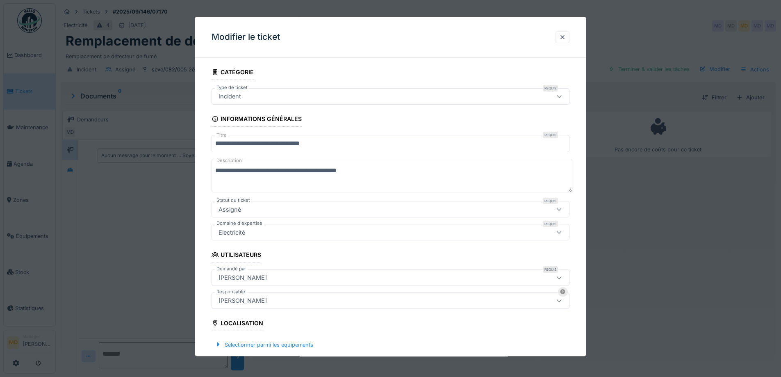
drag, startPoint x: 407, startPoint y: 169, endPoint x: 155, endPoint y: 166, distance: 251.7
click at [157, 166] on div "**********" at bounding box center [418, 188] width 725 height 377
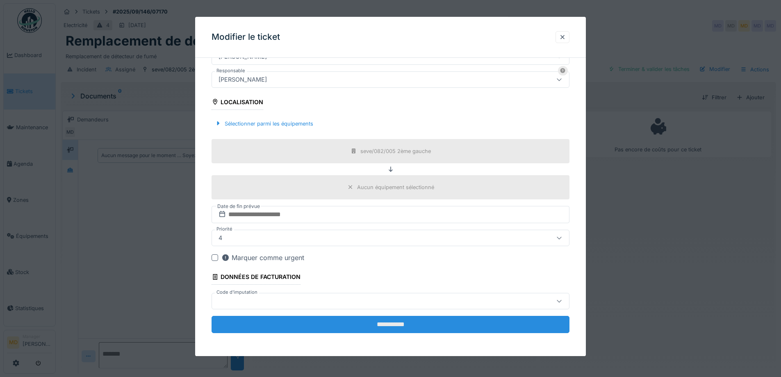
type textarea "**********"
click at [387, 322] on input "**********" at bounding box center [391, 324] width 358 height 17
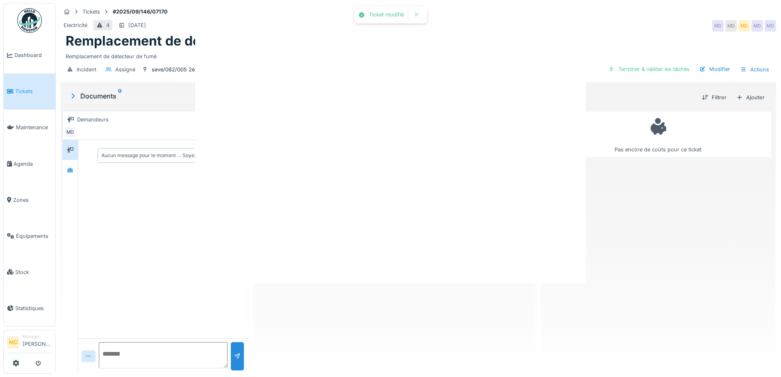
scroll to position [0, 0]
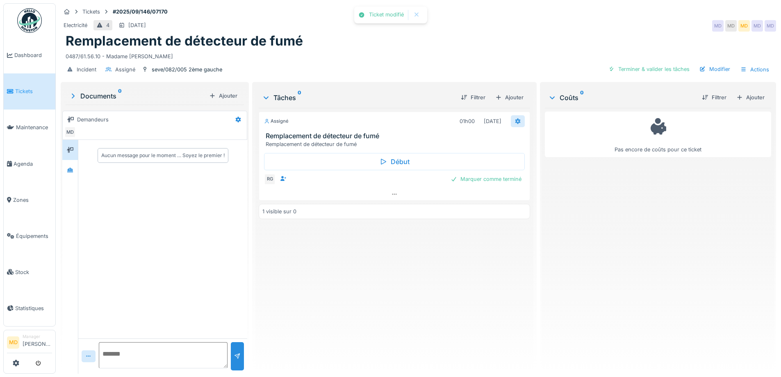
click at [515, 120] on icon at bounding box center [517, 121] width 5 height 6
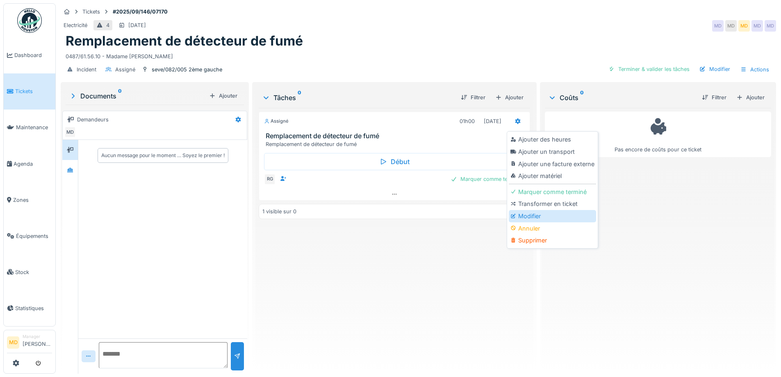
click at [528, 213] on div "Modifier" at bounding box center [552, 216] width 87 height 12
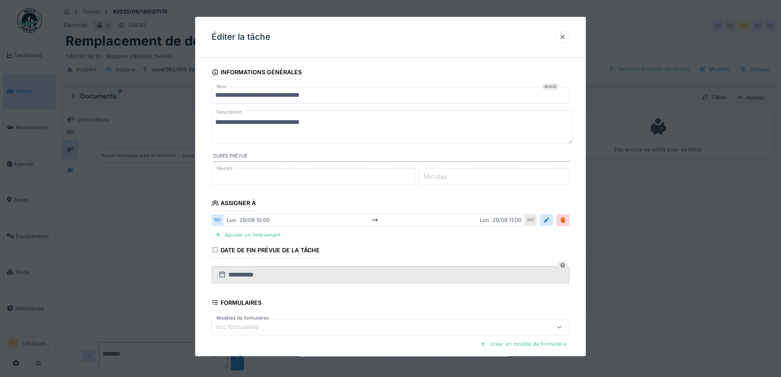
click at [214, 122] on textarea "**********" at bounding box center [392, 127] width 361 height 34
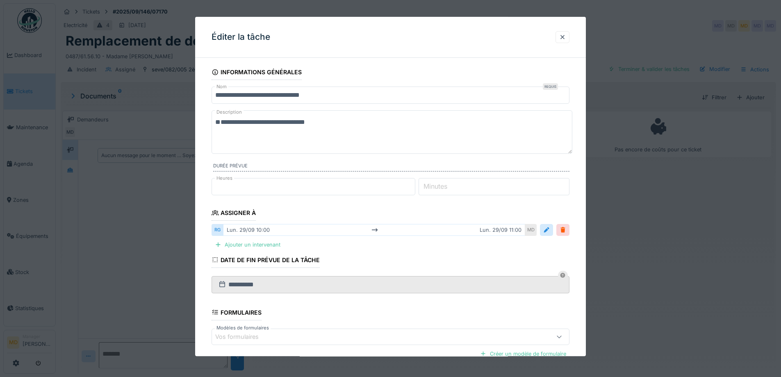
paste textarea "**********"
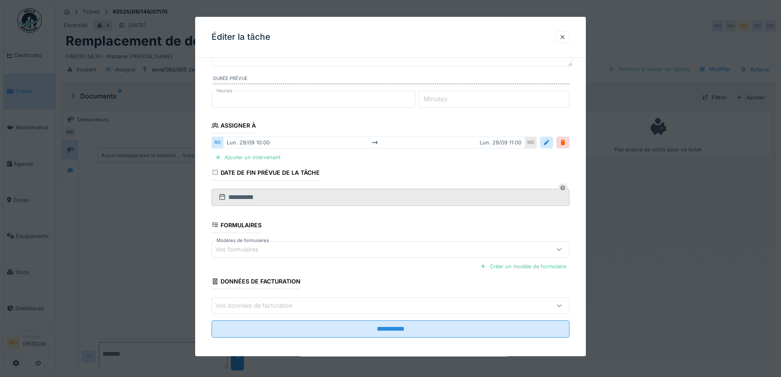
scroll to position [92, 0]
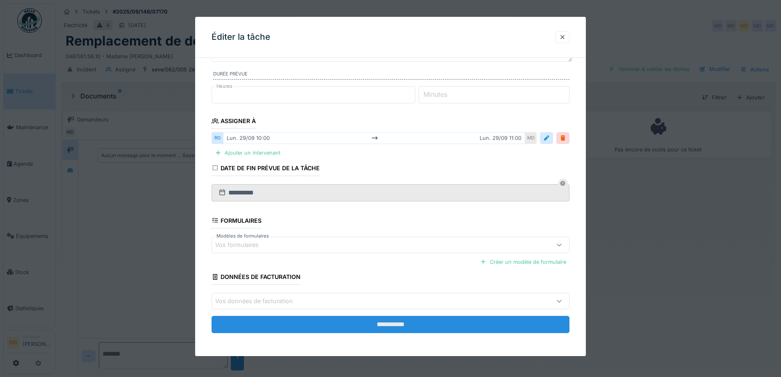
type textarea "**********"
click at [410, 327] on input "**********" at bounding box center [391, 324] width 358 height 17
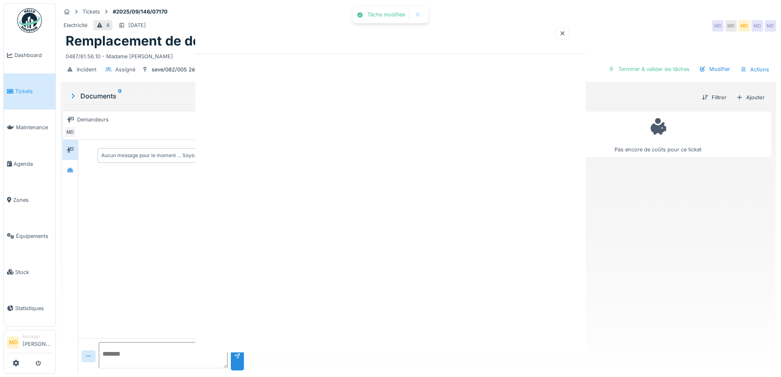
scroll to position [0, 0]
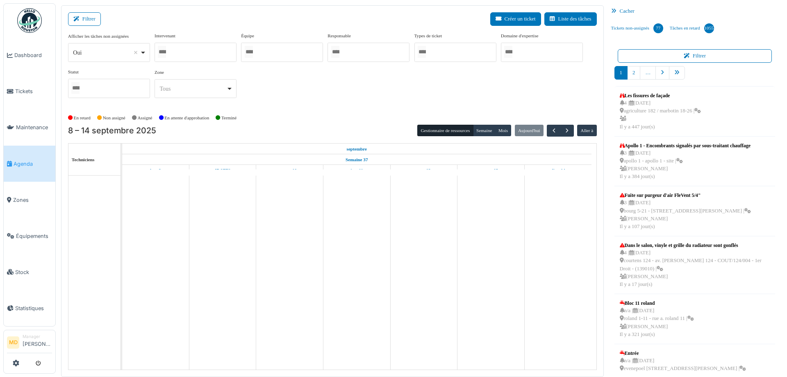
click at [177, 45] on div at bounding box center [196, 52] width 82 height 19
type input "*****"
click at [393, 84] on div "**********" at bounding box center [332, 68] width 529 height 73
click at [475, 127] on button "Semaine" at bounding box center [484, 130] width 23 height 11
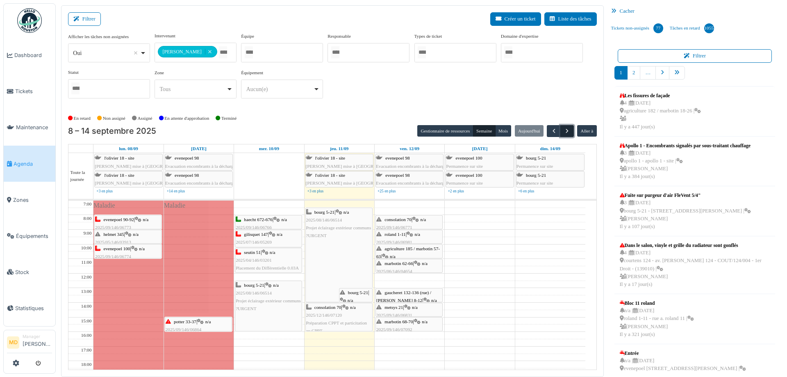
click at [565, 129] on span "button" at bounding box center [567, 130] width 7 height 7
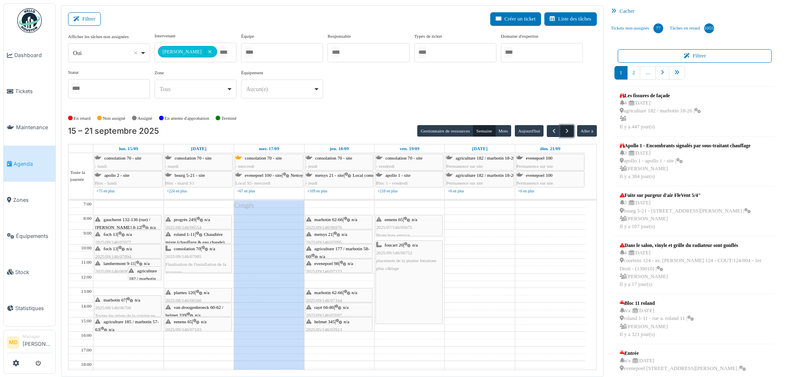
click at [564, 131] on span "button" at bounding box center [567, 130] width 7 height 7
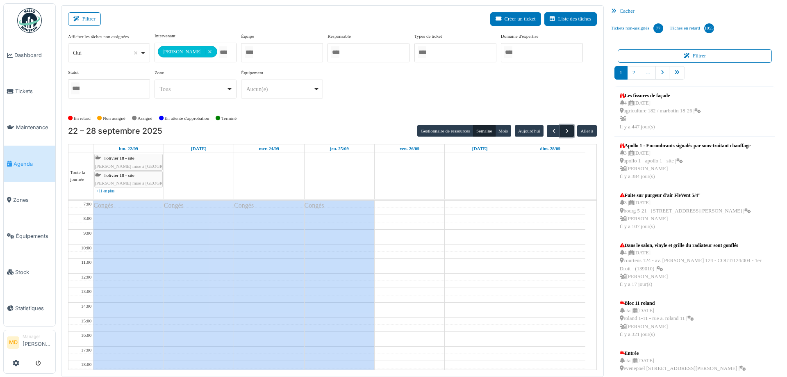
click at [564, 128] on span "button" at bounding box center [567, 130] width 7 height 7
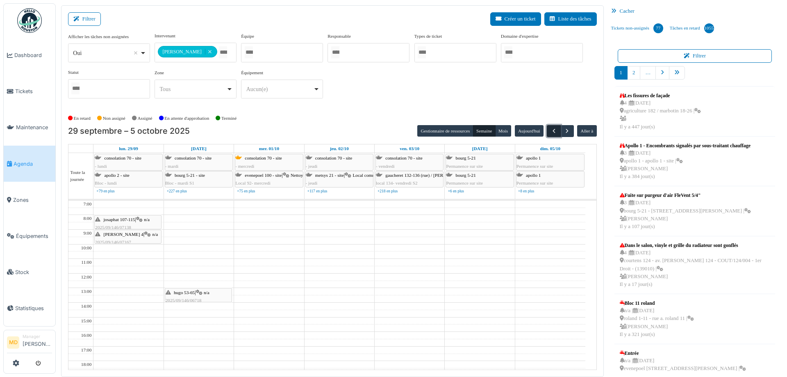
click at [547, 127] on button "button" at bounding box center [554, 131] width 14 height 12
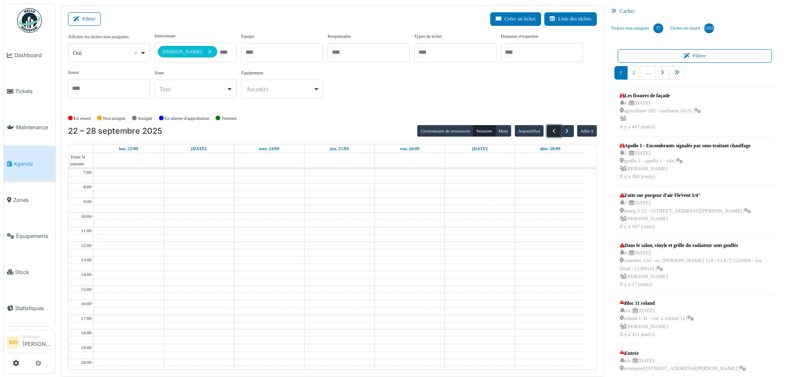
click at [552, 130] on span "button" at bounding box center [554, 130] width 7 height 7
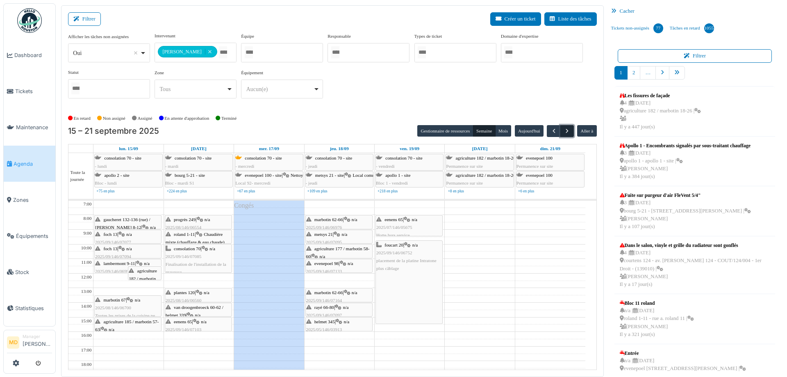
click at [564, 130] on span "button" at bounding box center [567, 130] width 7 height 7
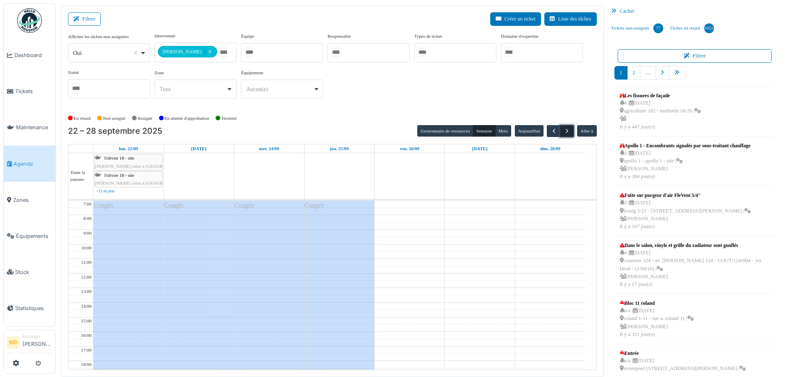
click at [564, 130] on span "button" at bounding box center [567, 130] width 7 height 7
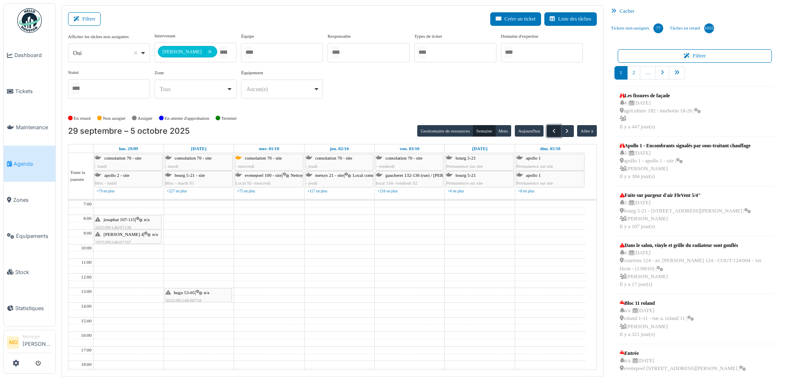
click at [547, 130] on button "button" at bounding box center [554, 131] width 14 height 12
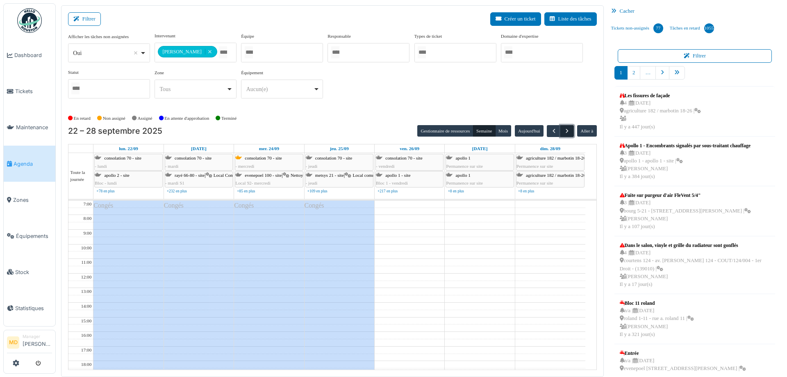
click at [564, 127] on span "button" at bounding box center [567, 130] width 7 height 7
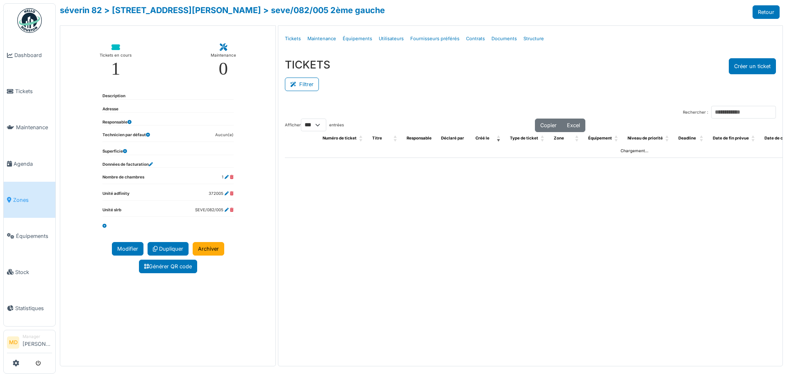
select select "***"
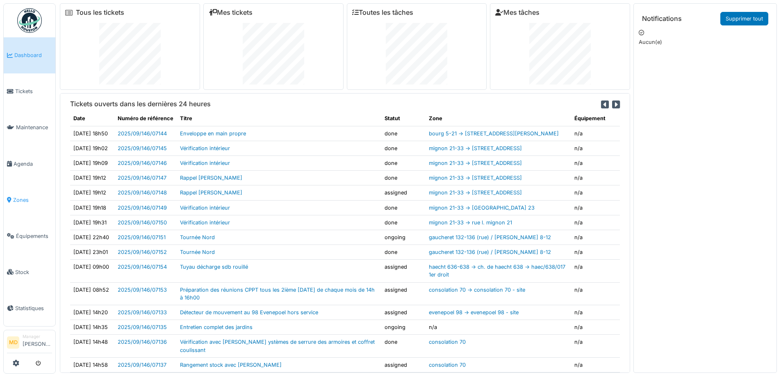
click at [26, 196] on span "Zones" at bounding box center [32, 200] width 39 height 8
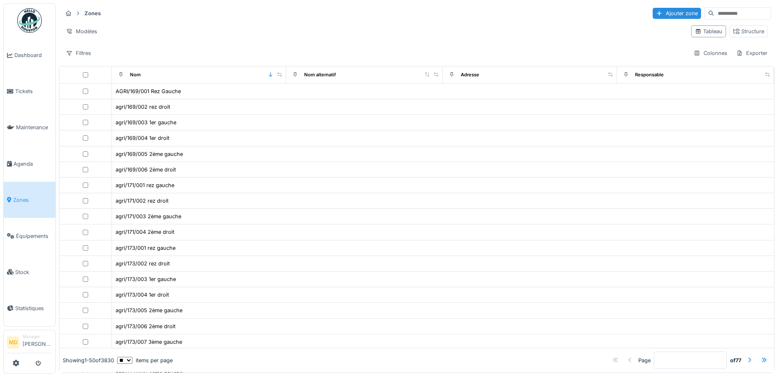
click at [23, 189] on link "Zones" at bounding box center [30, 200] width 52 height 36
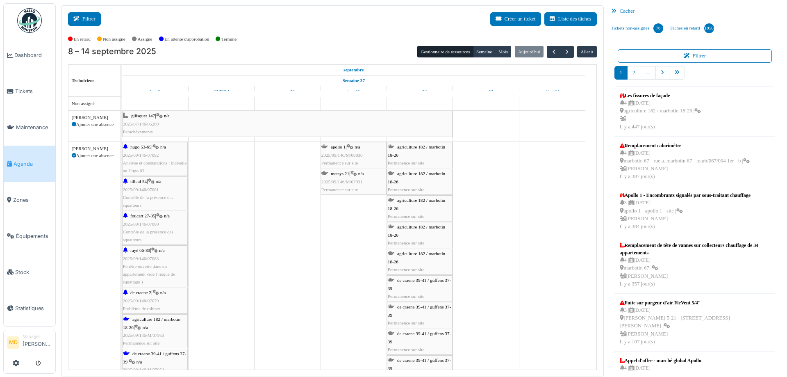
click at [75, 21] on icon at bounding box center [77, 18] width 9 height 5
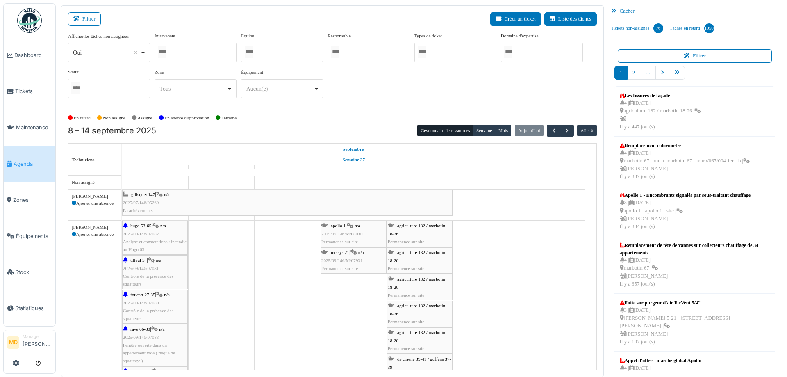
click at [203, 52] on div at bounding box center [196, 52] width 82 height 19
type input "***"
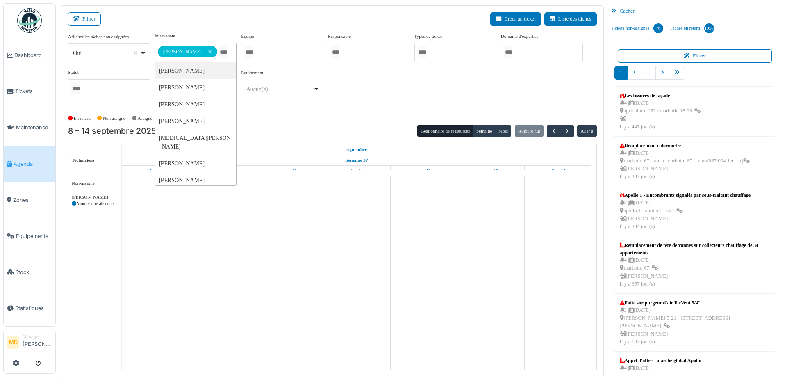
click at [401, 103] on div "**********" at bounding box center [332, 68] width 529 height 73
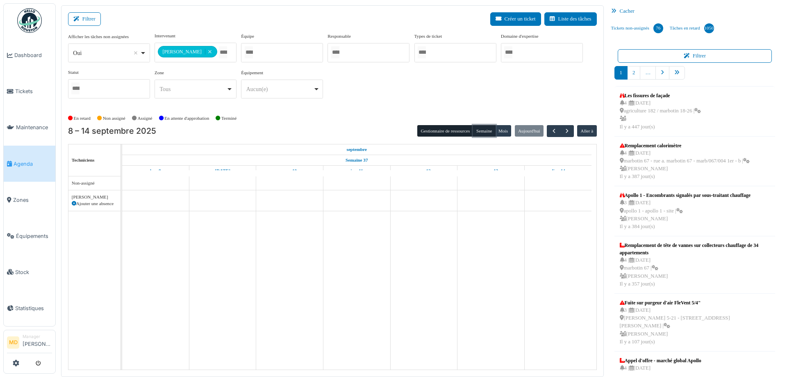
click at [486, 129] on button "Semaine" at bounding box center [484, 130] width 23 height 11
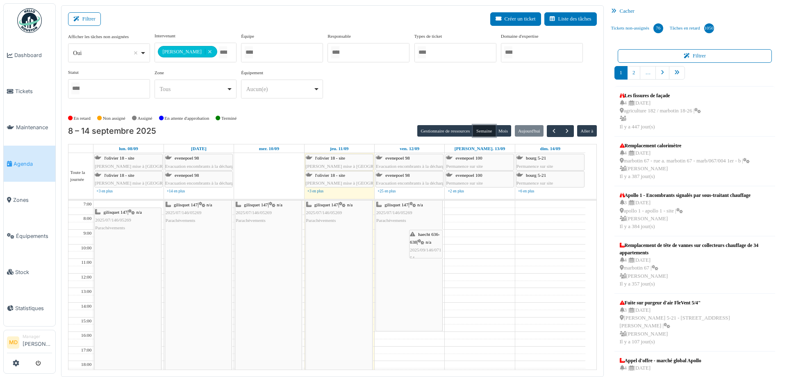
click at [434, 242] on div "haecht 636-638 | n/a 2025/09/146/07154 Tuyau décharge sdb rouillé" at bounding box center [426, 253] width 32 height 47
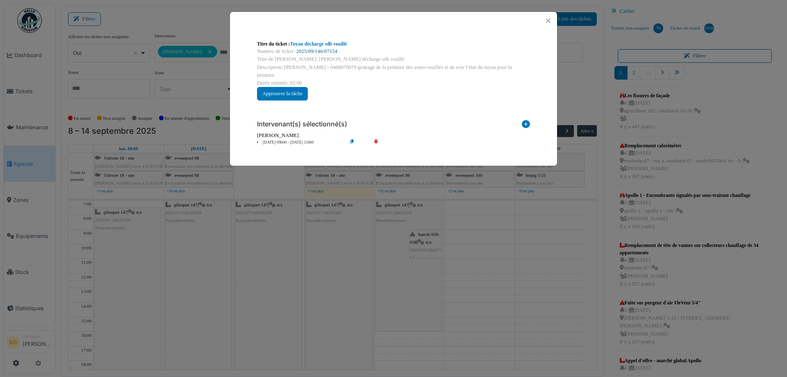
click at [320, 50] on link "2025/09/146/07154" at bounding box center [316, 51] width 41 height 6
click at [551, 20] on button "Close" at bounding box center [548, 20] width 11 height 11
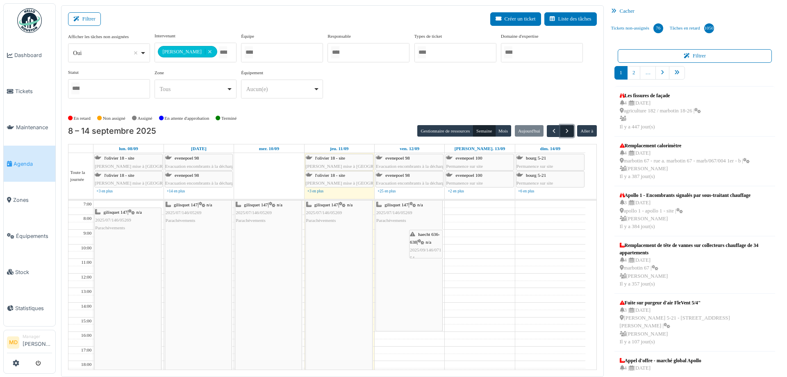
click at [568, 131] on button "button" at bounding box center [567, 131] width 14 height 12
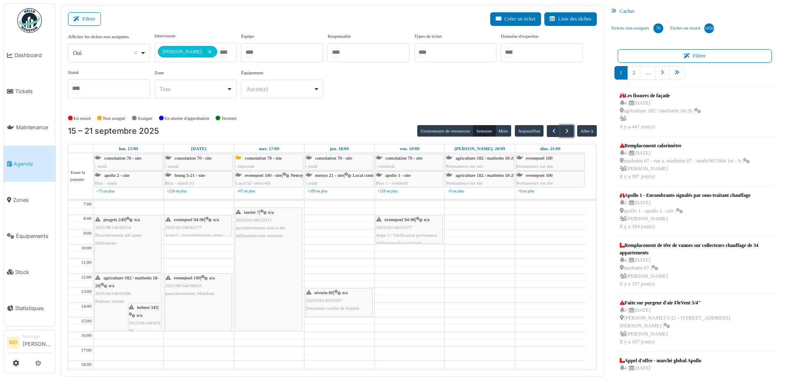
click at [122, 228] on span "2025/08/146/06554" at bounding box center [113, 227] width 36 height 5
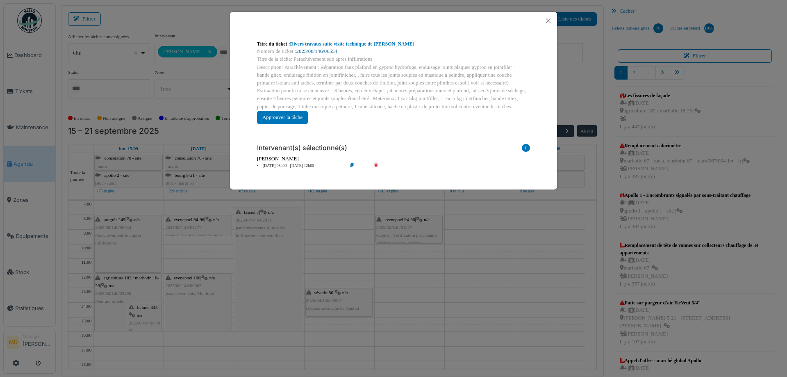
click at [321, 52] on link "2025/08/146/06554" at bounding box center [316, 51] width 41 height 6
click at [552, 18] on button "Close" at bounding box center [548, 20] width 11 height 11
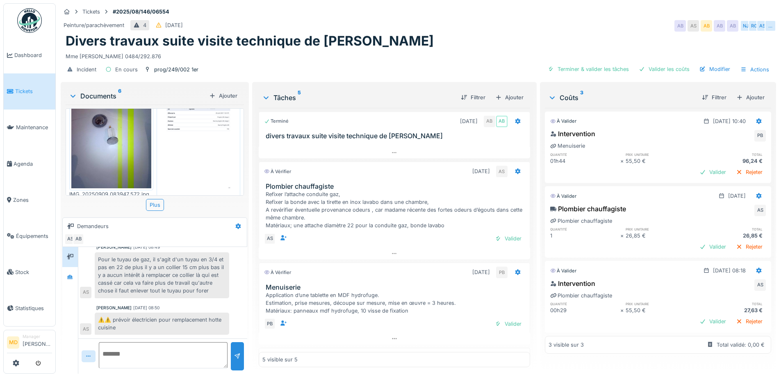
scroll to position [6, 0]
click at [77, 269] on div at bounding box center [70, 277] width 16 height 20
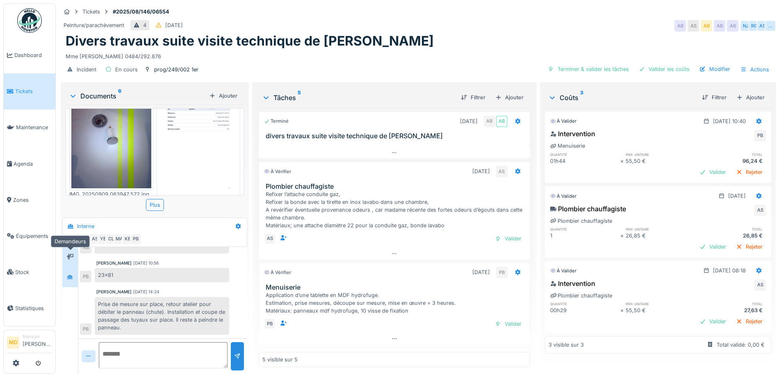
click at [71, 254] on icon at bounding box center [70, 256] width 7 height 5
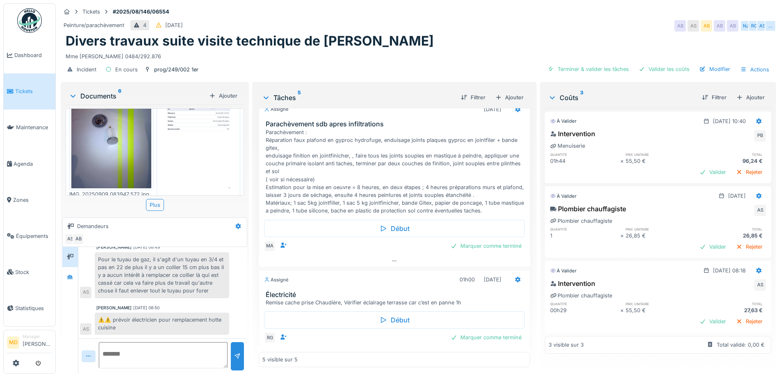
scroll to position [249, 0]
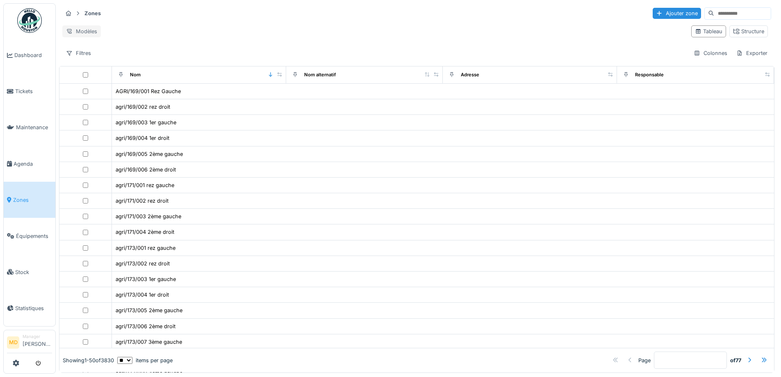
click at [83, 29] on div "Modèles" at bounding box center [81, 31] width 39 height 12
click at [83, 46] on div "Nouvelle vue" at bounding box center [98, 47] width 68 height 12
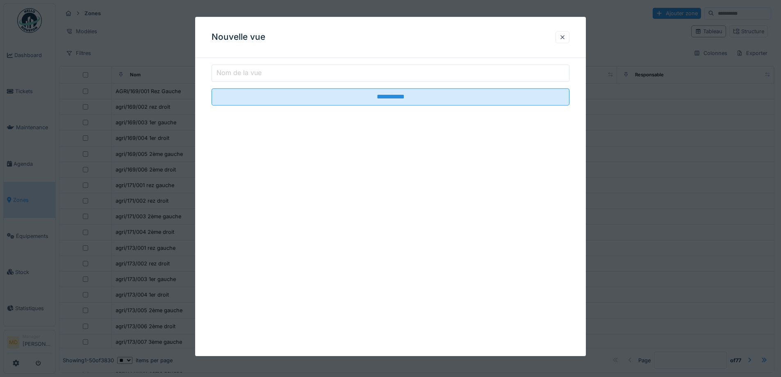
click at [248, 73] on label "Nom de la vue" at bounding box center [239, 73] width 48 height 10
click at [248, 73] on input "Nom de la vue" at bounding box center [391, 72] width 358 height 17
click at [563, 36] on div at bounding box center [562, 37] width 7 height 8
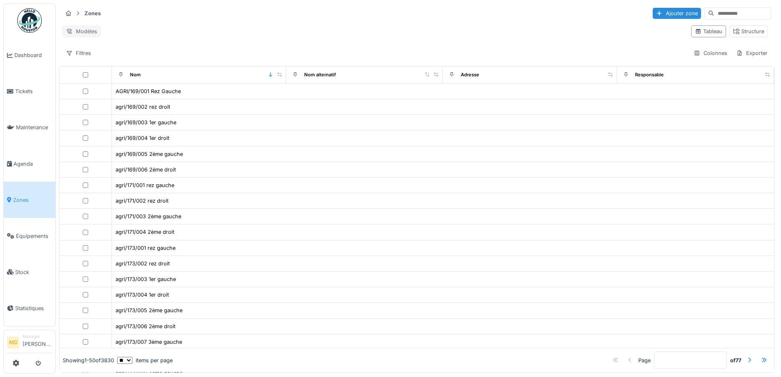
click at [85, 27] on div "Modèles" at bounding box center [81, 31] width 39 height 12
click at [98, 55] on div "Remplacer le modèle" at bounding box center [98, 58] width 68 height 12
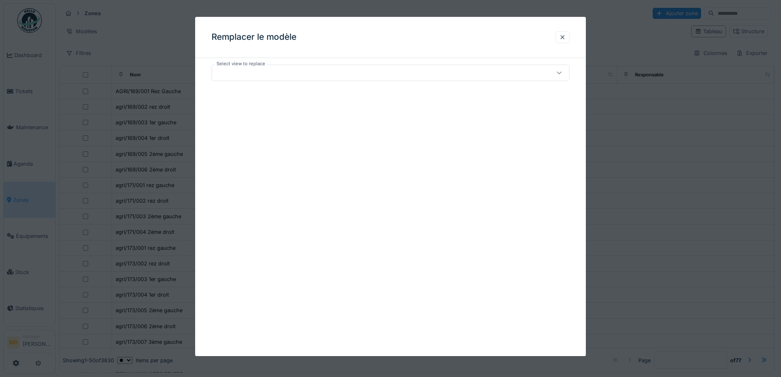
click at [273, 73] on div at bounding box center [369, 72] width 309 height 9
click at [566, 35] on div at bounding box center [562, 37] width 7 height 8
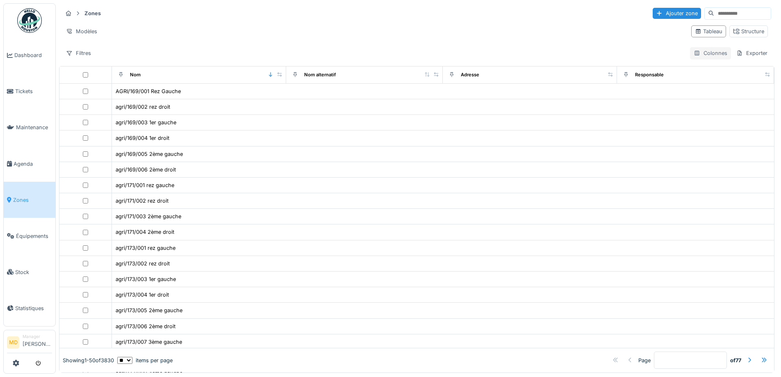
click at [692, 54] on div "Colonnes" at bounding box center [710, 53] width 41 height 12
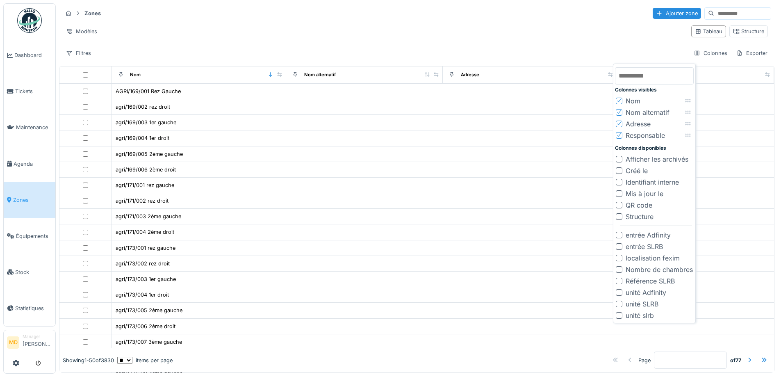
scroll to position [5, 0]
click at [27, 160] on span "Agenda" at bounding box center [33, 164] width 39 height 8
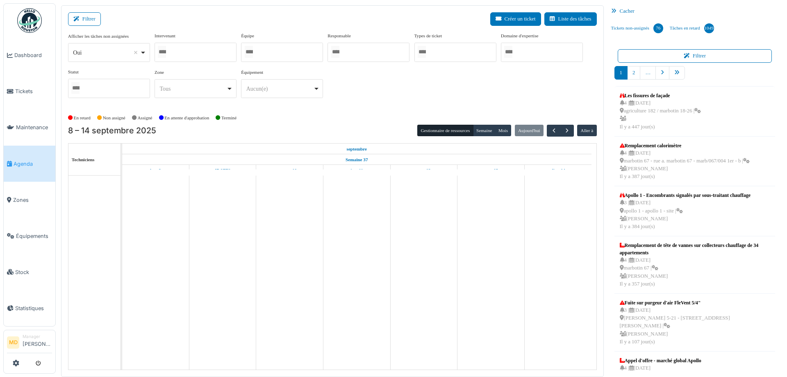
click at [202, 53] on div at bounding box center [196, 52] width 82 height 19
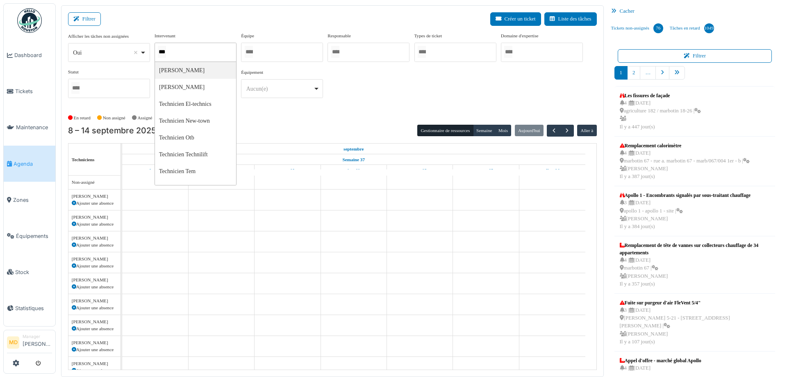
type input "****"
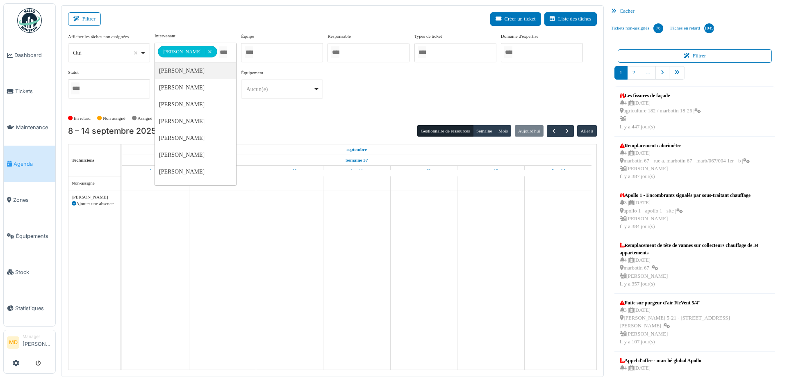
click at [365, 75] on div "**********" at bounding box center [332, 68] width 529 height 73
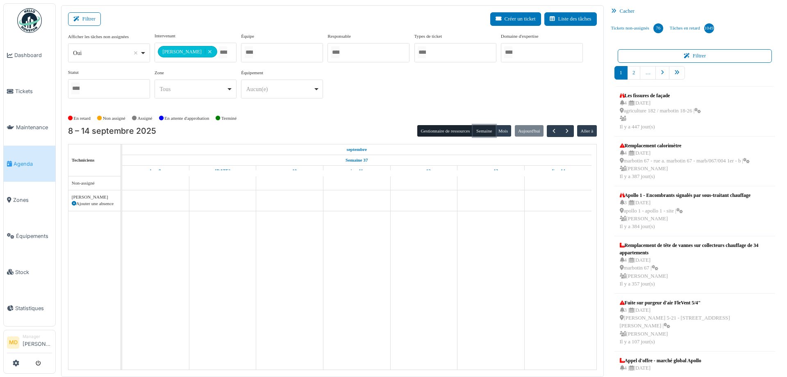
click at [479, 130] on button "Semaine" at bounding box center [484, 130] width 23 height 11
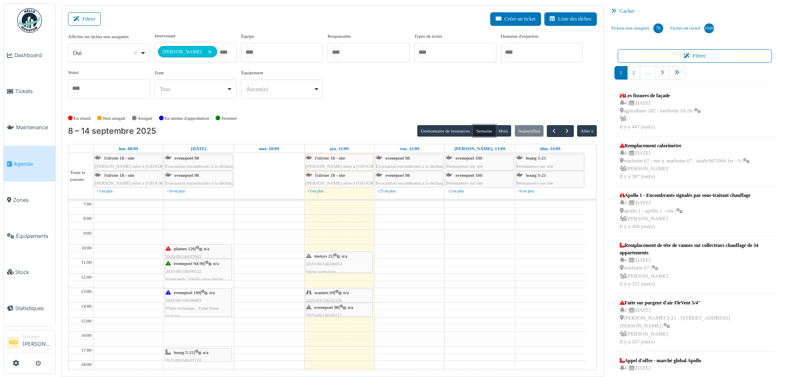
click at [342, 291] on icon at bounding box center [338, 292] width 7 height 5
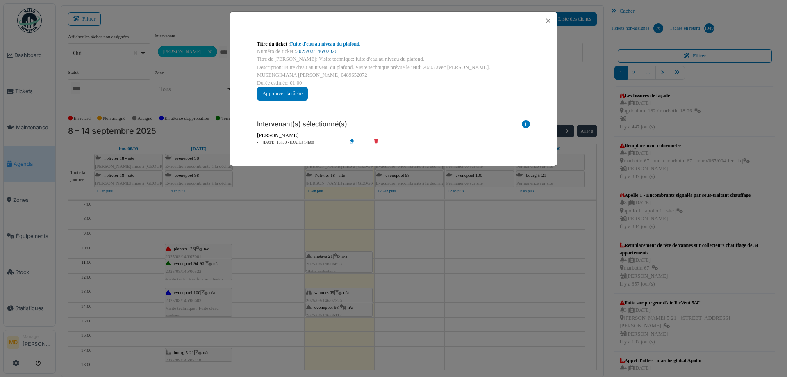
click at [328, 50] on link "2025/03/146/02326" at bounding box center [316, 51] width 41 height 6
click at [544, 21] on button "Close" at bounding box center [548, 20] width 11 height 11
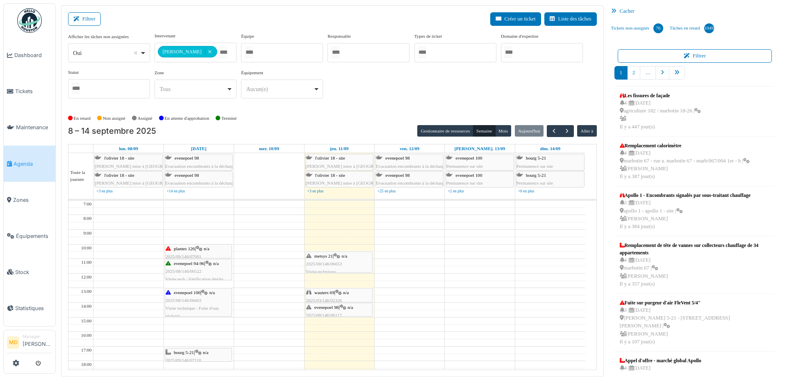
click at [339, 303] on div "evenepoel 98 | n/a 2025/08/146/06117 Visite technique : Problème persistant d’h…" at bounding box center [339, 322] width 66 height 39
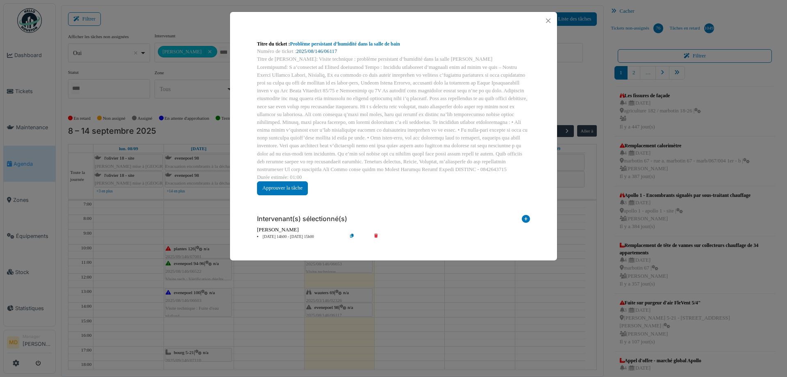
click at [319, 51] on link "2025/08/146/06117" at bounding box center [316, 51] width 41 height 6
click at [546, 18] on button "Close" at bounding box center [548, 20] width 11 height 11
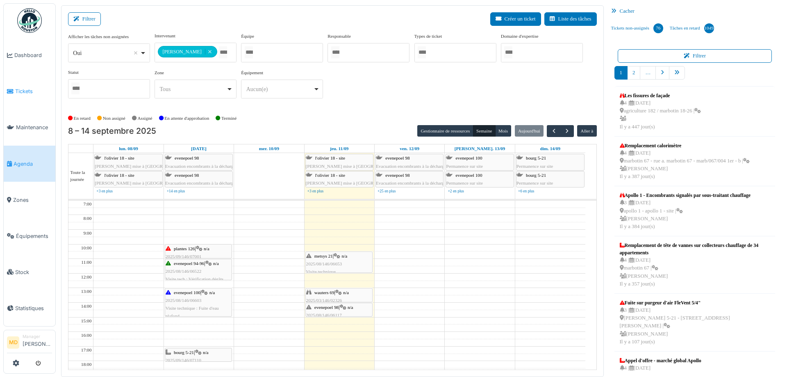
click at [18, 83] on link "Tickets" at bounding box center [30, 91] width 52 height 36
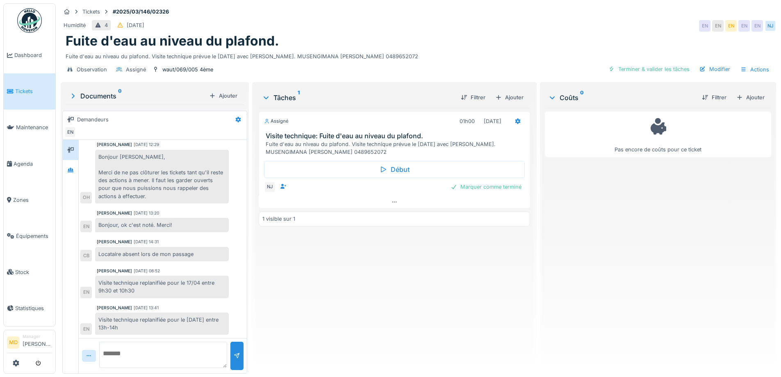
scroll to position [6, 0]
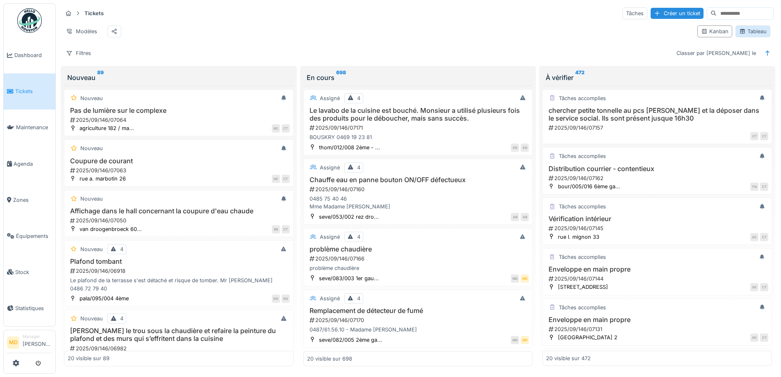
click at [744, 31] on div "Tableau" at bounding box center [752, 31] width 27 height 8
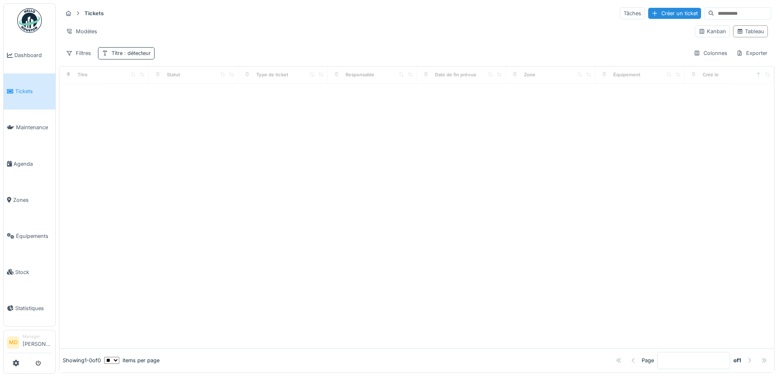
click at [145, 55] on span ": détecteur" at bounding box center [137, 53] width 28 height 6
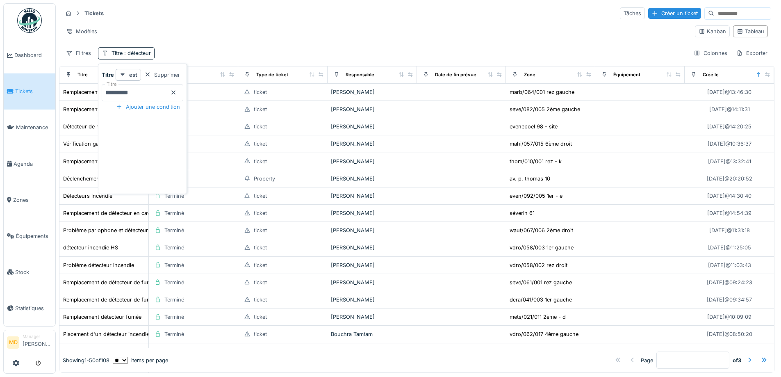
click at [177, 91] on icon at bounding box center [173, 92] width 7 height 5
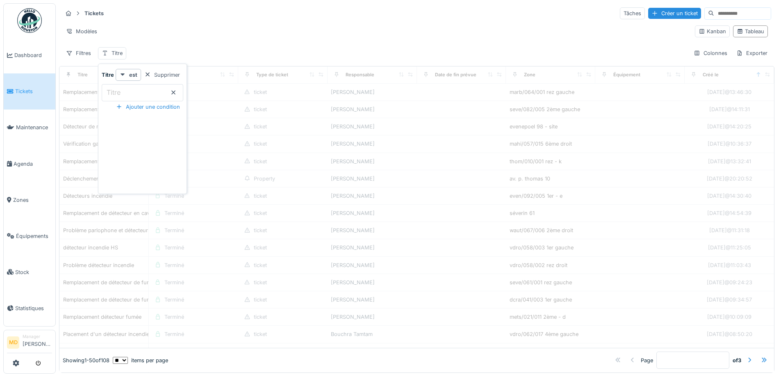
click at [162, 48] on div "Filtres Titre Colonnes Exporter" at bounding box center [416, 53] width 709 height 12
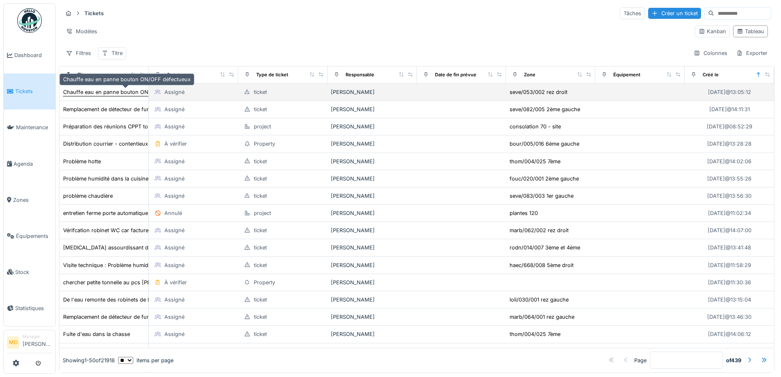
click at [114, 94] on div "Chauffe eau en panne bouton ON/OFF défectueux" at bounding box center [126, 92] width 127 height 8
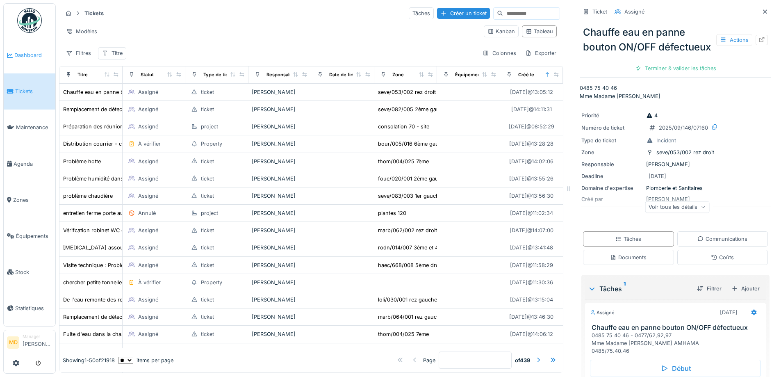
click at [26, 61] on link "Dashboard" at bounding box center [30, 55] width 52 height 36
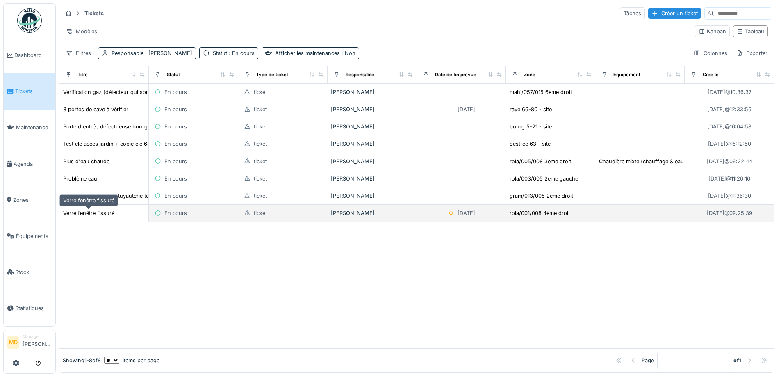
click at [107, 210] on div "Verre fenêtre fissuré" at bounding box center [88, 213] width 51 height 8
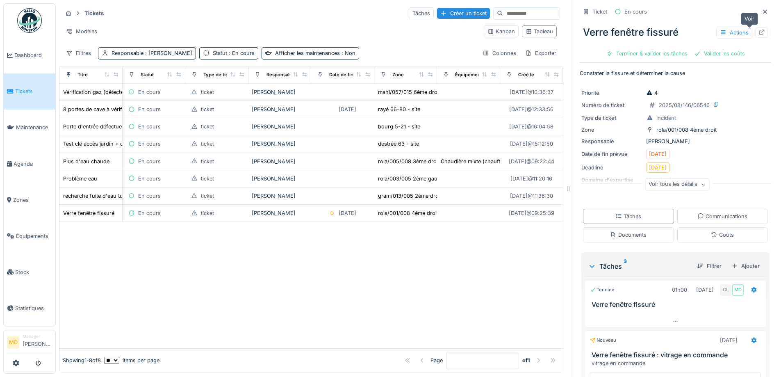
click at [758, 32] on icon at bounding box center [761, 32] width 7 height 5
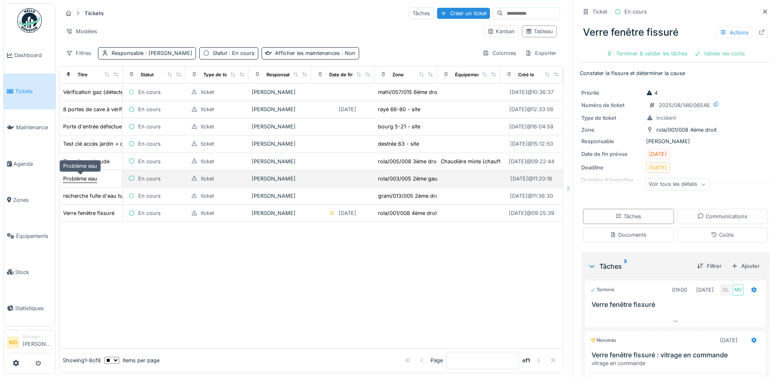
click at [90, 179] on div "Problème eau" at bounding box center [80, 179] width 34 height 8
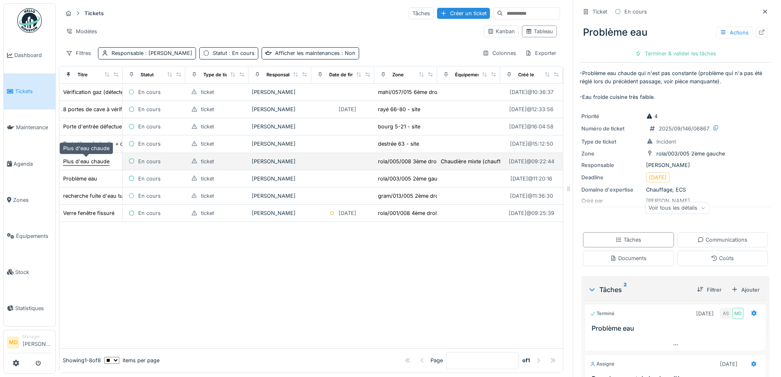
click at [96, 162] on div "Plus d'eau chaude" at bounding box center [86, 161] width 46 height 8
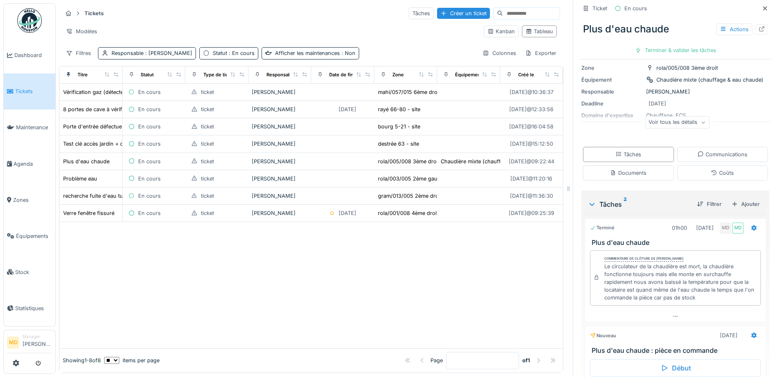
scroll to position [111, 0]
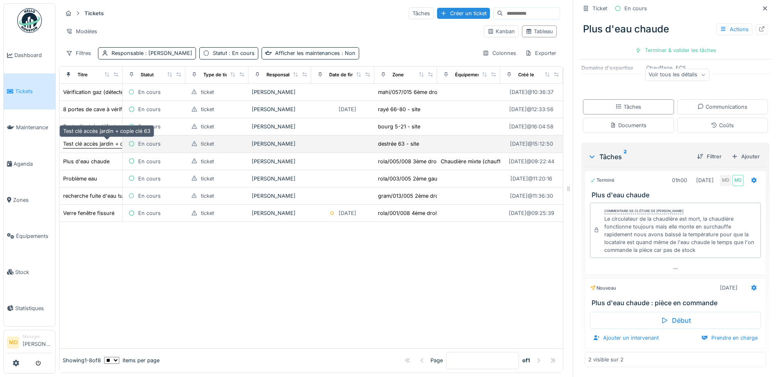
click at [78, 140] on div "Test clé accès jardin + copie clé 63" at bounding box center [106, 144] width 87 height 8
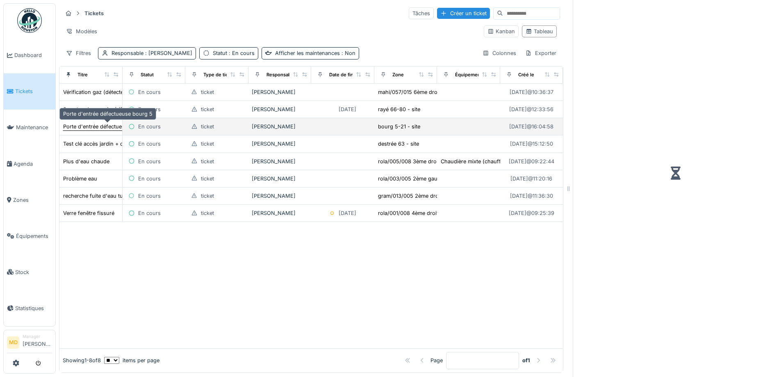
click at [83, 123] on div "Porte d'entrée défectueuse bourg 5" at bounding box center [107, 127] width 89 height 8
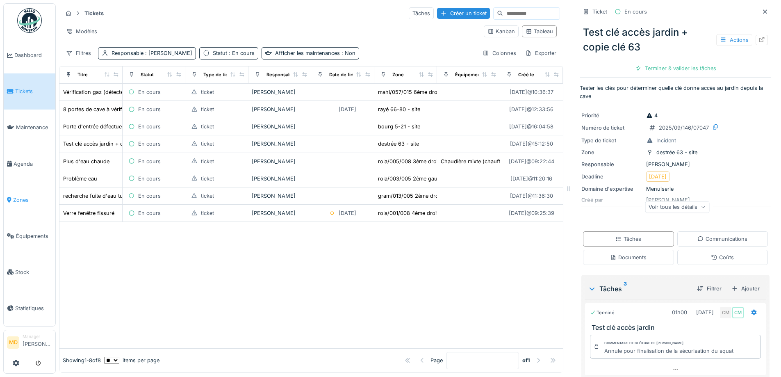
click at [20, 196] on span "Zones" at bounding box center [32, 200] width 39 height 8
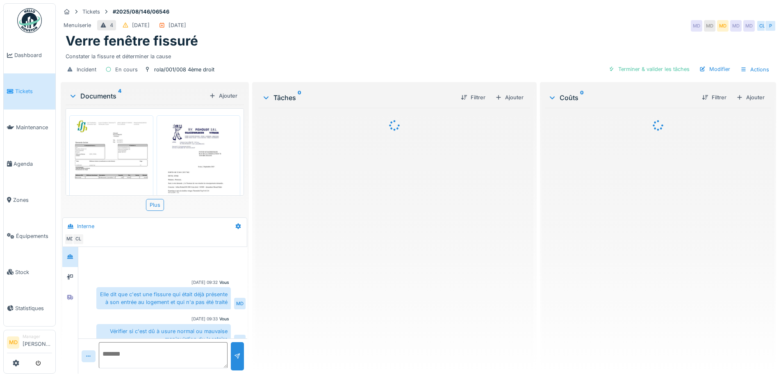
scroll to position [72, 0]
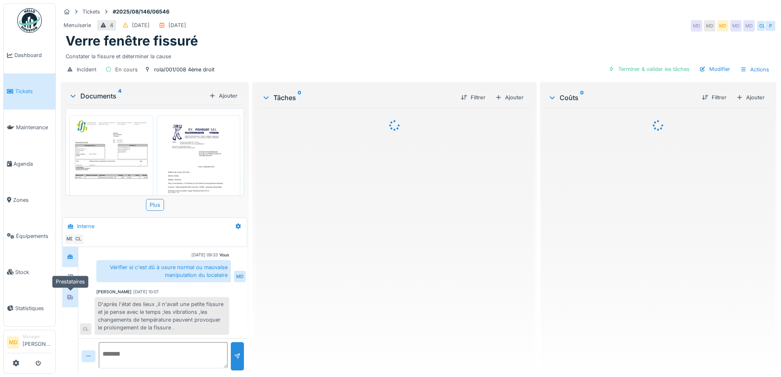
click at [70, 300] on div at bounding box center [70, 297] width 7 height 8
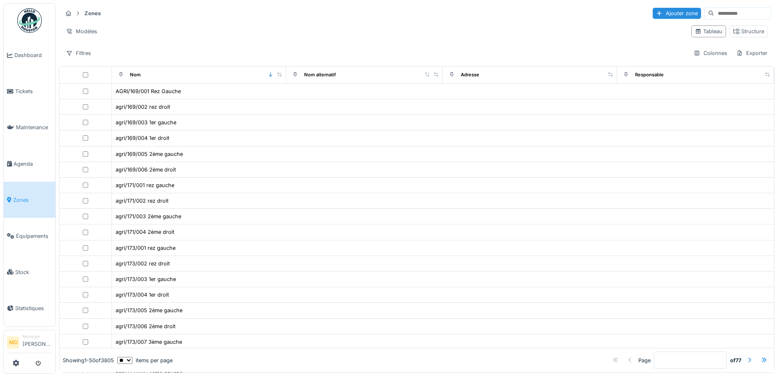
click at [714, 18] on input at bounding box center [742, 13] width 57 height 11
type input "**********"
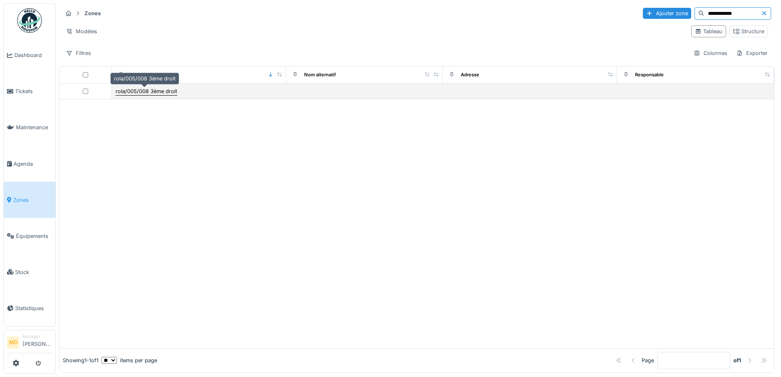
click at [151, 91] on div "rola/005/008 3ème droit" at bounding box center [146, 91] width 61 height 8
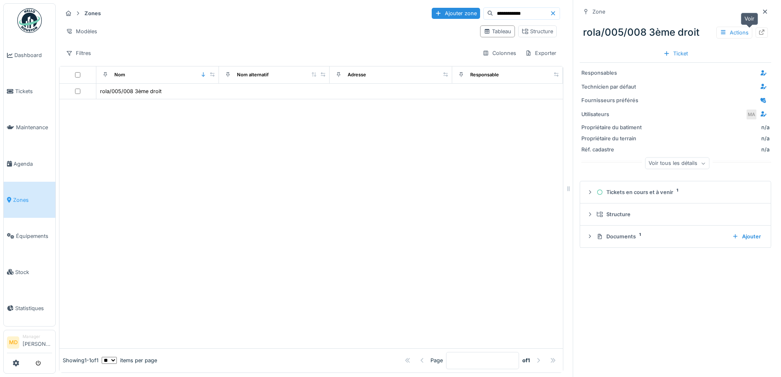
click at [758, 31] on icon at bounding box center [761, 32] width 7 height 5
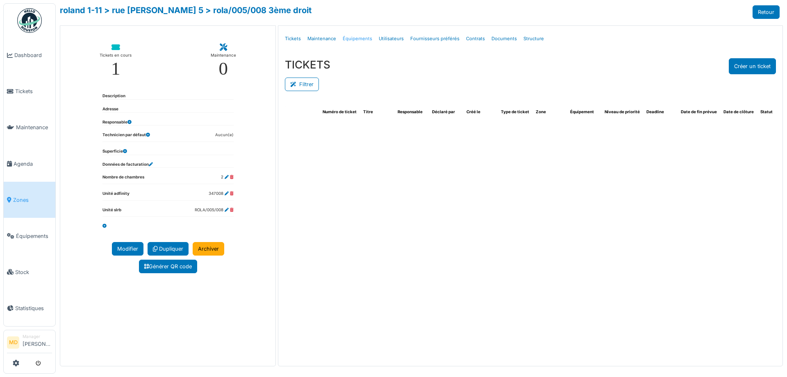
select select "***"
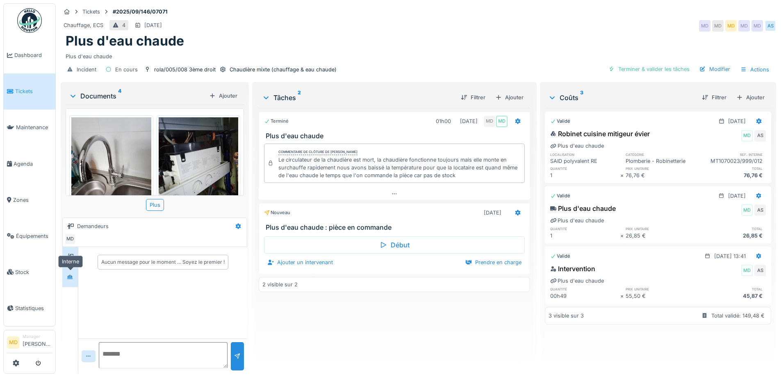
click at [75, 274] on div at bounding box center [70, 277] width 12 height 10
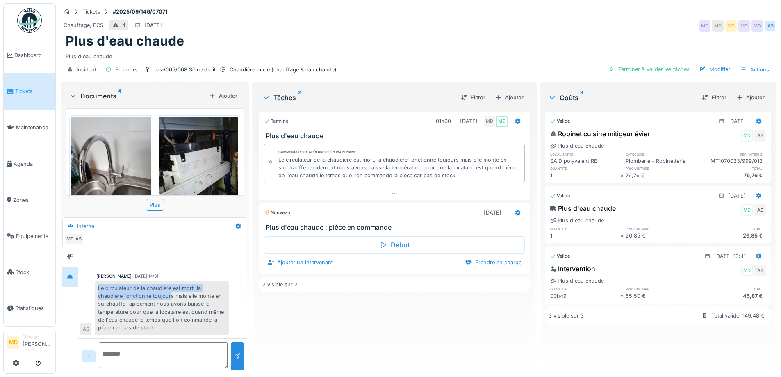
drag, startPoint x: 98, startPoint y: 286, endPoint x: 171, endPoint y: 294, distance: 73.8
click at [171, 294] on div "Le circulateur de la chaudière est mort, la chaudière fonctionne toujours mais …" at bounding box center [162, 308] width 134 height 54
click at [182, 294] on div "Le circulateur de la chaudière est mort, la chaudière fonctionne toujours mais …" at bounding box center [162, 308] width 134 height 54
click at [393, 191] on icon at bounding box center [394, 193] width 7 height 5
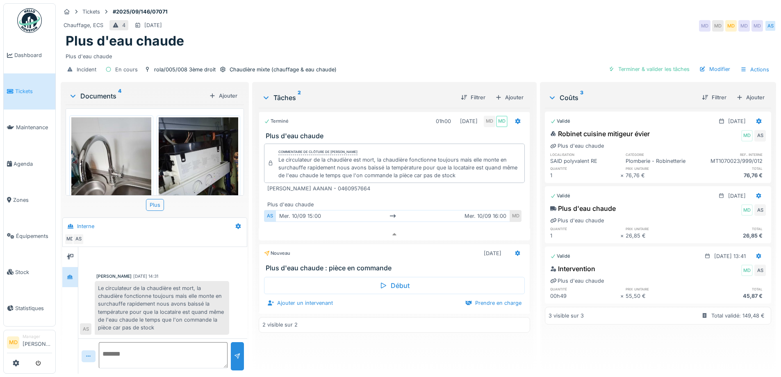
click at [169, 297] on div "Le circulateur de la chaudière est mort, la chaudière fonctionne toujours mais …" at bounding box center [162, 308] width 134 height 54
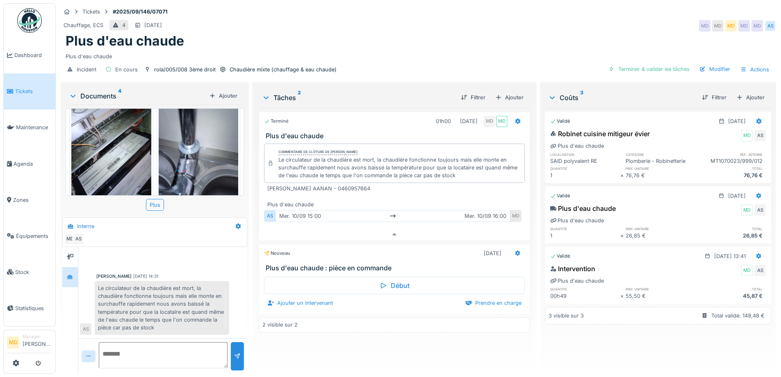
scroll to position [163, 0]
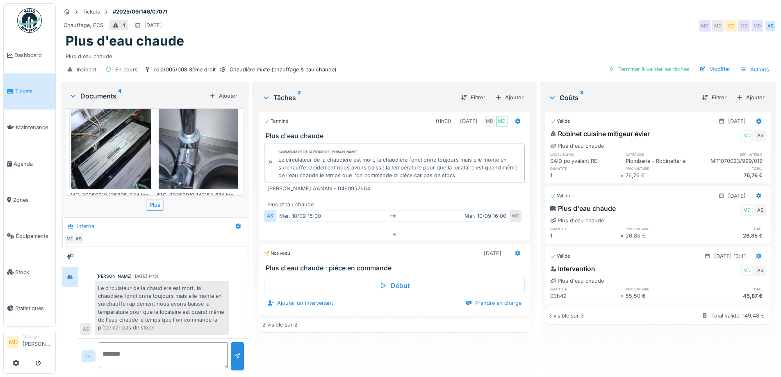
click at [127, 157] on img at bounding box center [111, 136] width 80 height 106
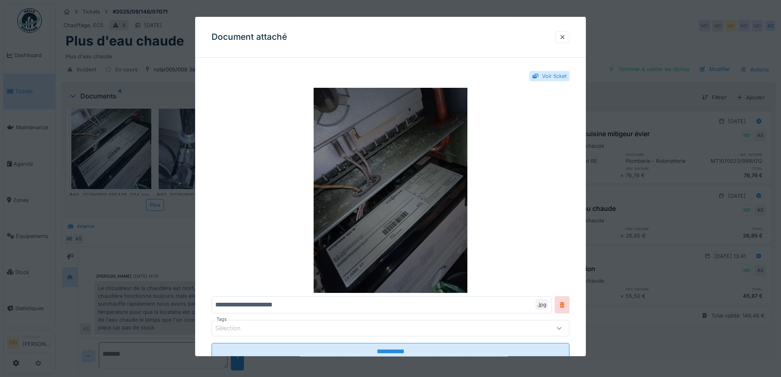
click at [373, 216] on img at bounding box center [391, 190] width 358 height 205
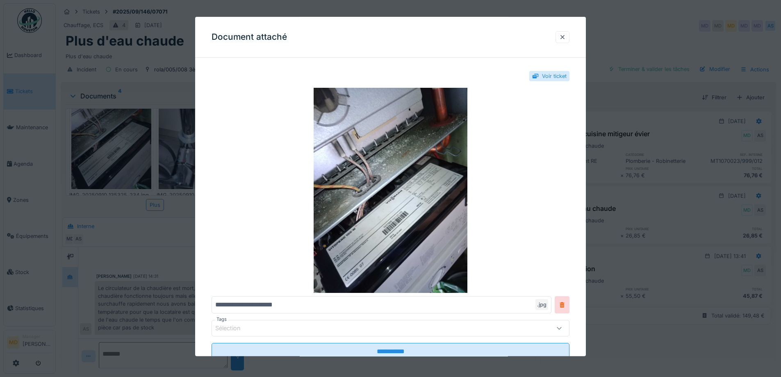
click at [566, 37] on div at bounding box center [562, 37] width 7 height 8
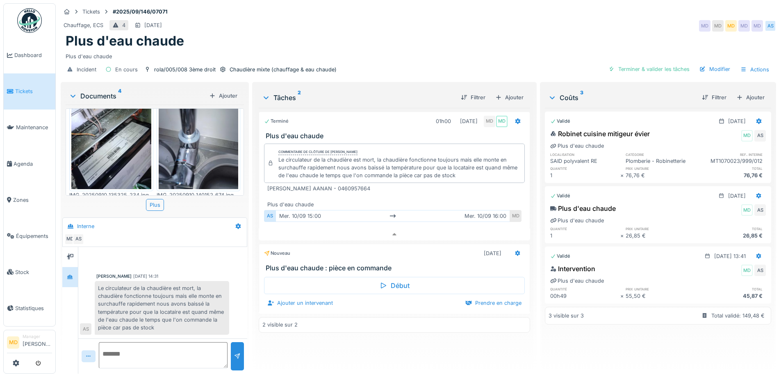
click at [120, 152] on img at bounding box center [111, 136] width 80 height 106
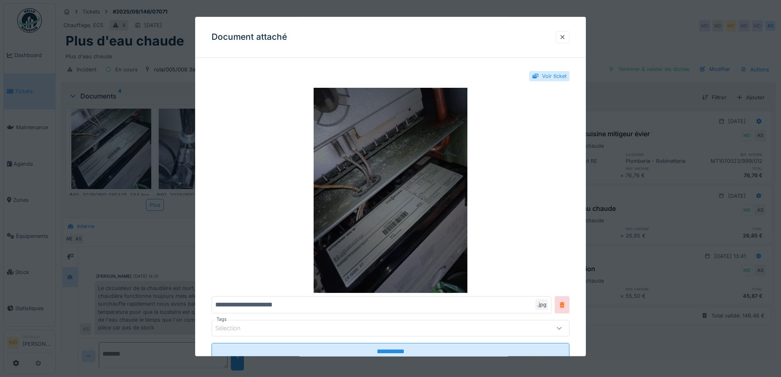
click at [427, 177] on img at bounding box center [391, 190] width 358 height 205
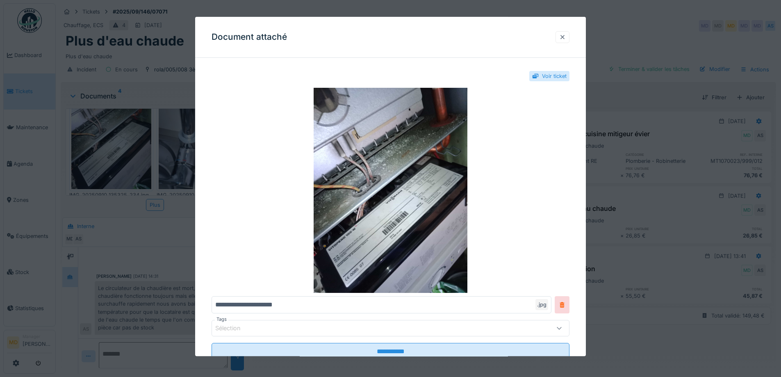
click at [566, 35] on div at bounding box center [562, 37] width 7 height 8
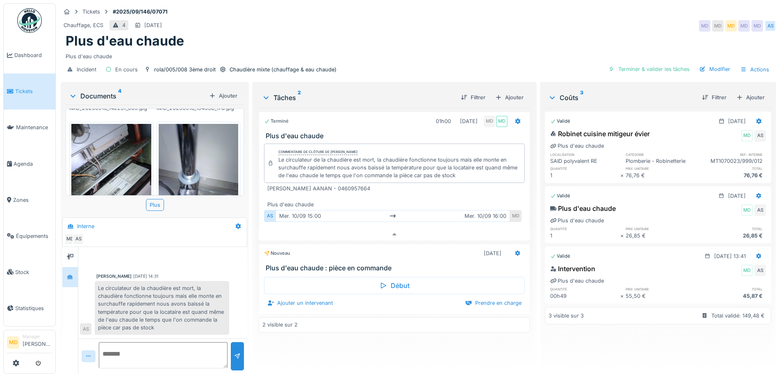
scroll to position [40, 0]
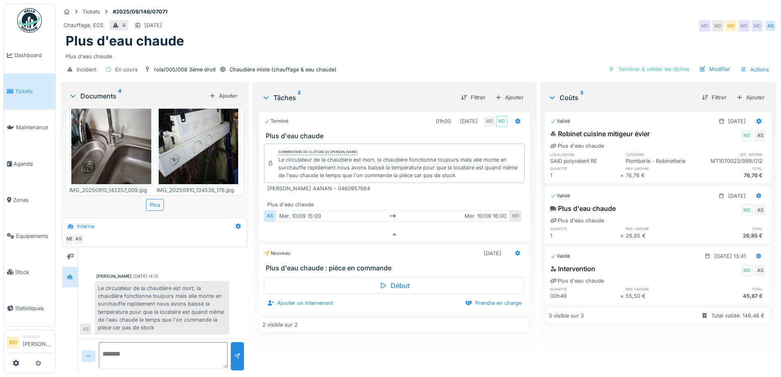
click at [194, 138] on img at bounding box center [199, 130] width 80 height 106
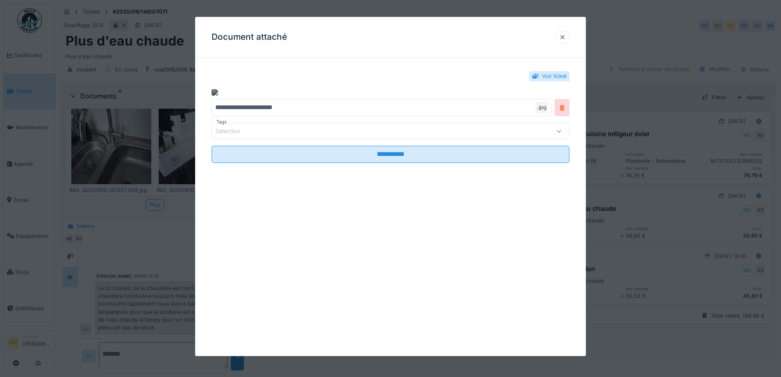
click at [218, 96] on img at bounding box center [215, 92] width 7 height 7
click at [566, 36] on div at bounding box center [562, 37] width 7 height 8
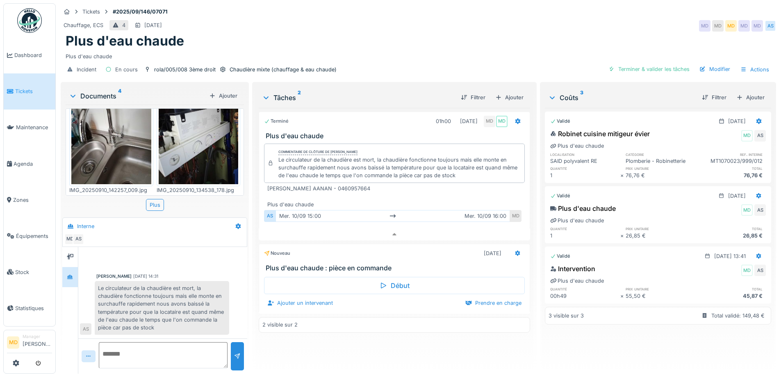
scroll to position [0, 0]
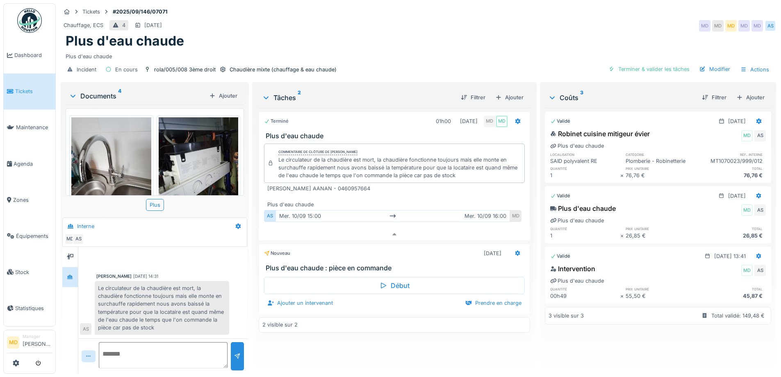
click at [378, 18] on div "Chauffage, ECS 4 13/09/2025 MD MD MD MD MD AS" at bounding box center [418, 25] width 715 height 15
click at [327, 347] on div "Terminé 01h00 10/09/2025 MD MD Plus d'eau chaude Commentaire de clôture de Moua…" at bounding box center [394, 237] width 271 height 259
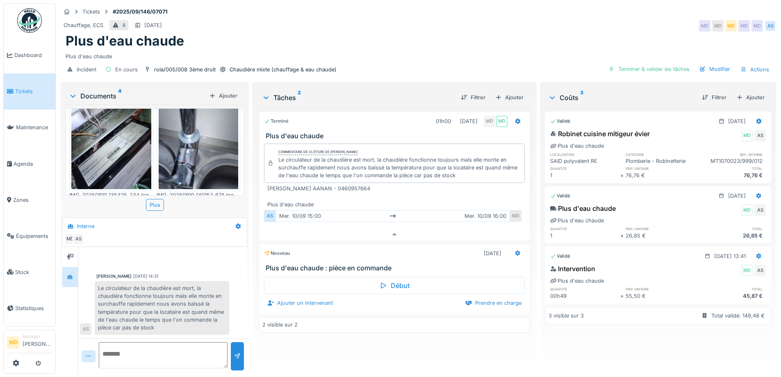
scroll to position [40, 0]
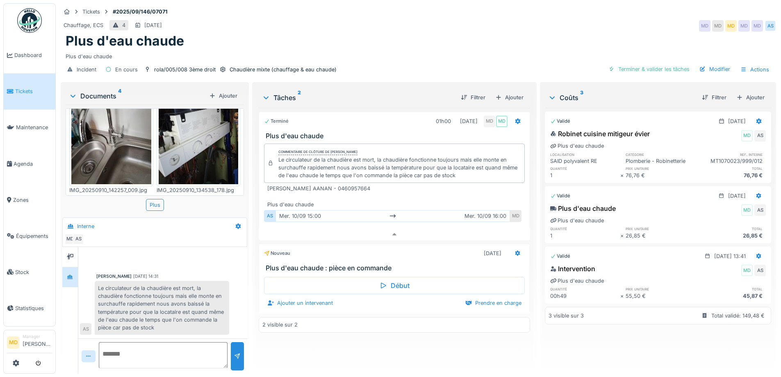
click at [189, 146] on img at bounding box center [199, 130] width 80 height 106
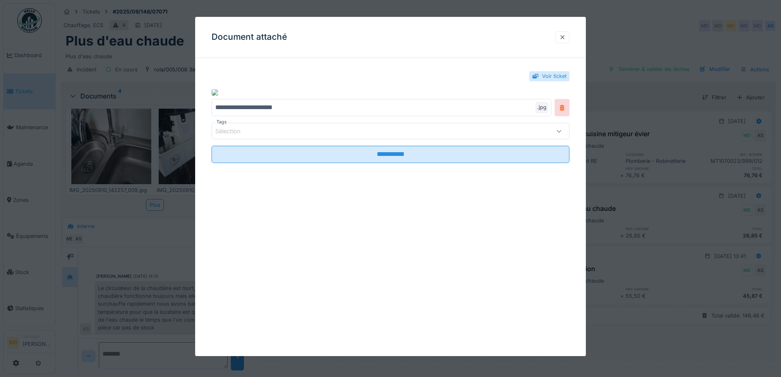
click at [566, 36] on div at bounding box center [562, 37] width 7 height 8
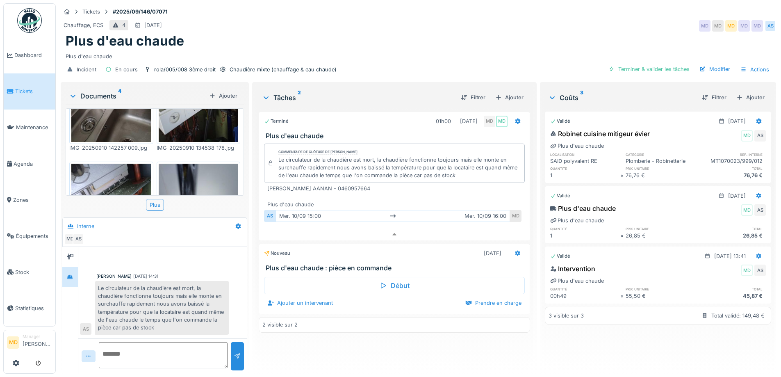
scroll to position [122, 0]
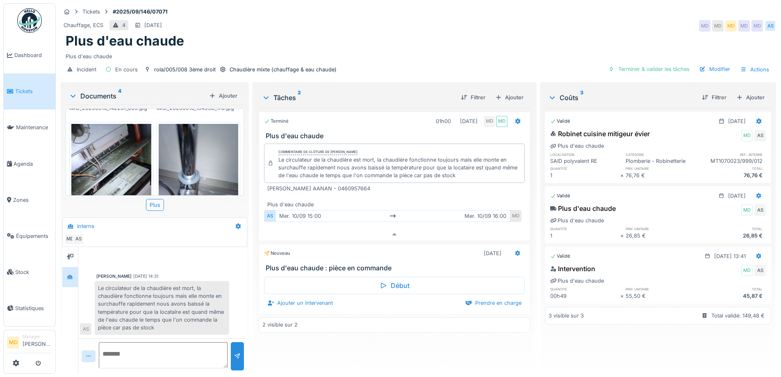
click at [119, 140] on img at bounding box center [111, 177] width 80 height 106
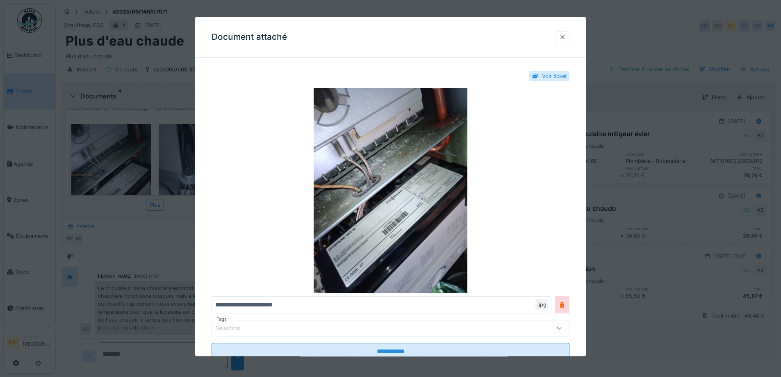
click at [569, 40] on div at bounding box center [562, 37] width 14 height 12
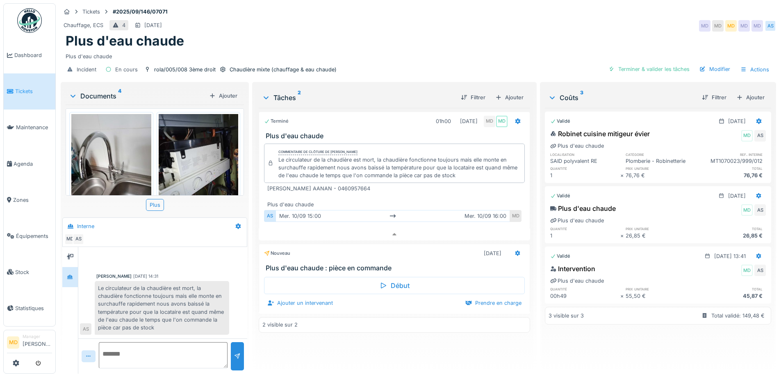
scroll to position [0, 0]
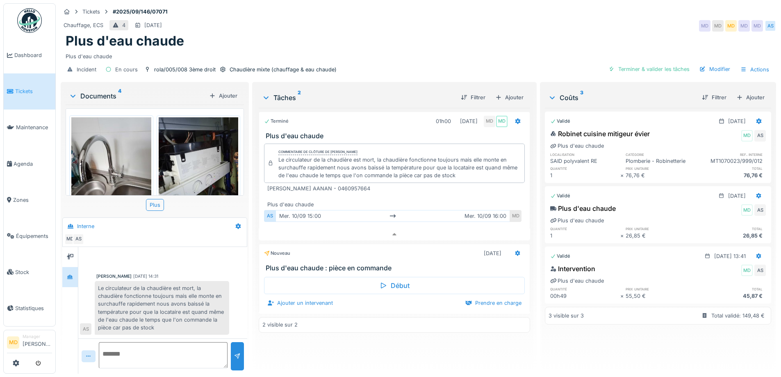
click at [191, 156] on img at bounding box center [199, 170] width 80 height 106
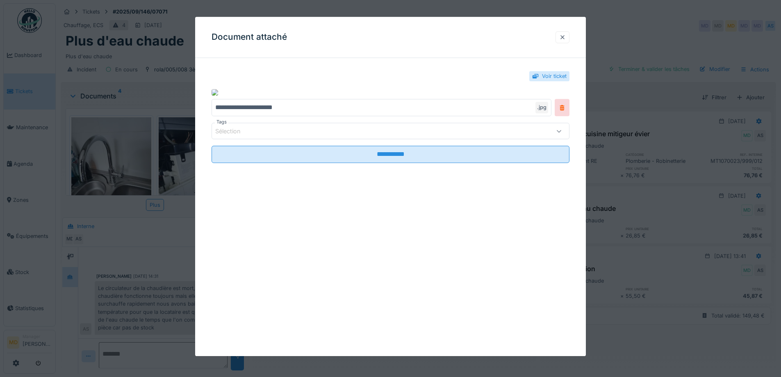
click at [566, 36] on div at bounding box center [562, 37] width 7 height 8
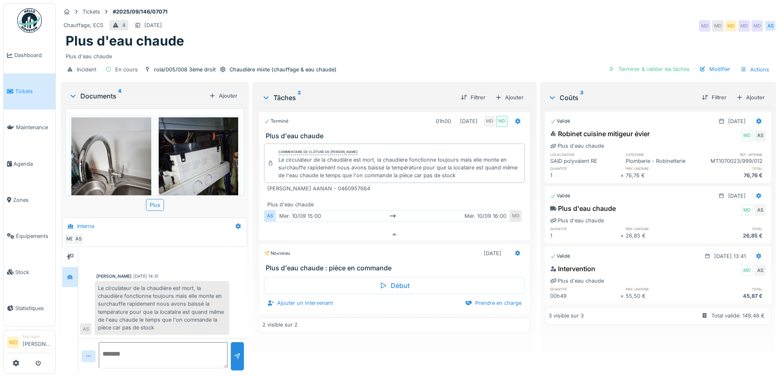
scroll to position [163, 0]
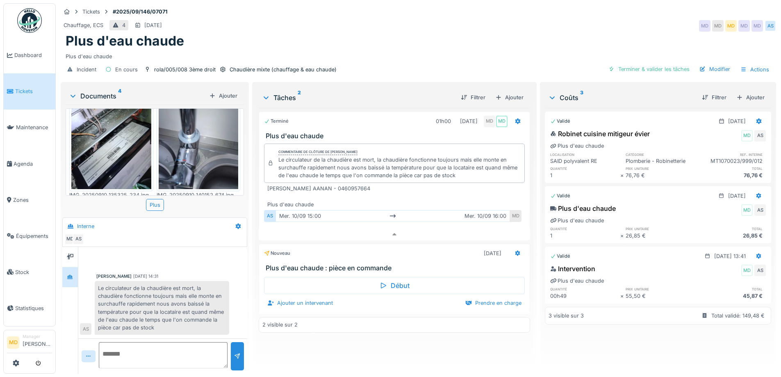
click at [305, 348] on div "Terminé 01h00 10/09/2025 MD MD Plus d'eau chaude Commentaire de clôture de Moua…" at bounding box center [394, 237] width 271 height 259
click at [314, 356] on div "Terminé 01h00 10/09/2025 MD MD Plus d'eau chaude Commentaire de clôture de Moua…" at bounding box center [394, 237] width 271 height 259
click at [457, 18] on div "Chauffage, ECS 4 13/09/2025 MD MD MD MD MD AS" at bounding box center [418, 25] width 715 height 15
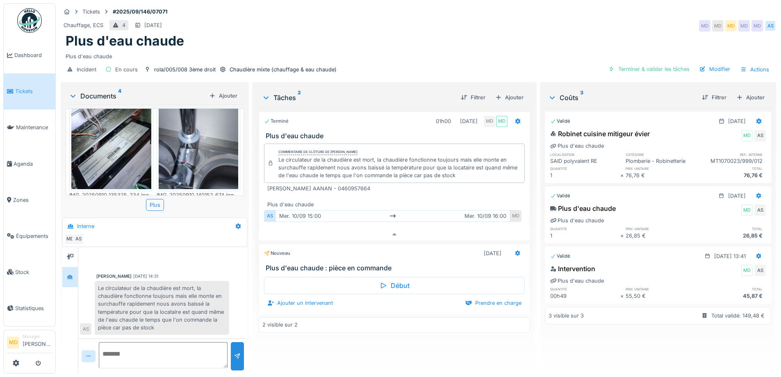
click at [421, 33] on div "Plus d'eau chaude" at bounding box center [418, 41] width 705 height 16
click at [370, 18] on div "Chauffage, ECS 4 13/09/2025 MD MD MD MD MD AS" at bounding box center [418, 25] width 715 height 15
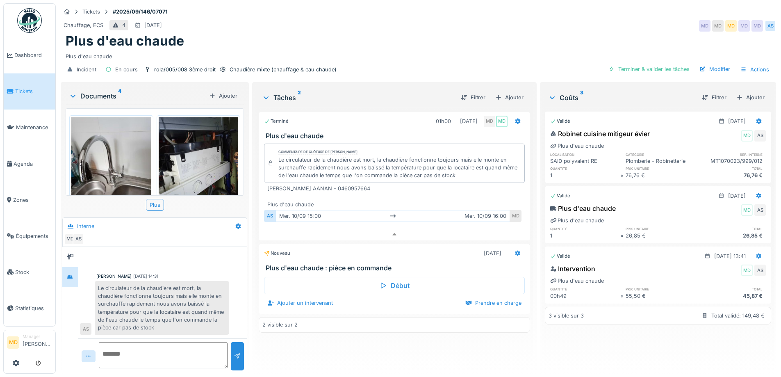
click at [406, 41] on div "Plus d'eau chaude" at bounding box center [418, 41] width 705 height 16
drag, startPoint x: 374, startPoint y: 182, endPoint x: 263, endPoint y: 182, distance: 111.1
click at [264, 184] on div "Madame Meriem AANAN - 0460957664 Plus d'eau chaude AS mer. 10/09 15:00 mer. 10/…" at bounding box center [394, 204] width 260 height 41
click at [279, 184] on div "Madame Meriem AANAN - 0460957664 Plus d'eau chaude" at bounding box center [395, 196] width 257 height 24
drag, startPoint x: 264, startPoint y: 181, endPoint x: 371, endPoint y: 183, distance: 106.6
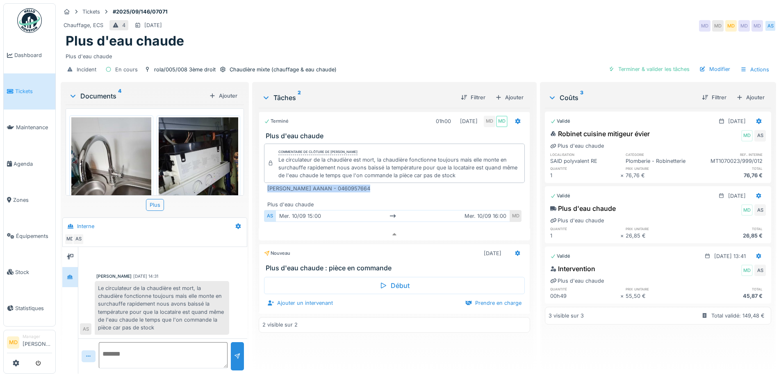
click at [371, 184] on div "Madame Meriem AANAN - 0460957664 Plus d'eau chaude AS mer. 10/09 15:00 mer. 10/…" at bounding box center [394, 204] width 260 height 41
click at [316, 184] on div "Madame Meriem AANAN - 0460957664 Plus d'eau chaude" at bounding box center [395, 196] width 257 height 24
drag, startPoint x: 309, startPoint y: 179, endPoint x: 378, endPoint y: 184, distance: 69.0
click at [378, 184] on div "Madame Meriem AANAN - 0460957664 Plus d'eau chaude" at bounding box center [395, 196] width 257 height 24
click at [314, 184] on div "Madame Meriem AANAN - 0460957664 Plus d'eau chaude" at bounding box center [395, 196] width 257 height 24
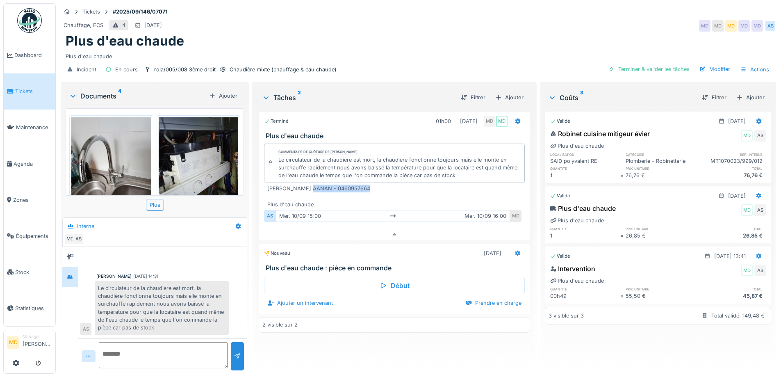
drag, startPoint x: 310, startPoint y: 182, endPoint x: 368, endPoint y: 180, distance: 57.8
click at [368, 184] on div "Madame Meriem AANAN - 0460957664 Plus d'eau chaude" at bounding box center [395, 196] width 257 height 24
click at [338, 184] on div "Madame Meriem AANAN - 0460957664 Plus d'eau chaude" at bounding box center [395, 196] width 257 height 24
drag, startPoint x: 366, startPoint y: 182, endPoint x: 262, endPoint y: 182, distance: 104.1
click at [264, 184] on div "Madame Meriem AANAN - 0460957664 Plus d'eau chaude AS mer. 10/09 15:00 mer. 10/…" at bounding box center [394, 204] width 260 height 41
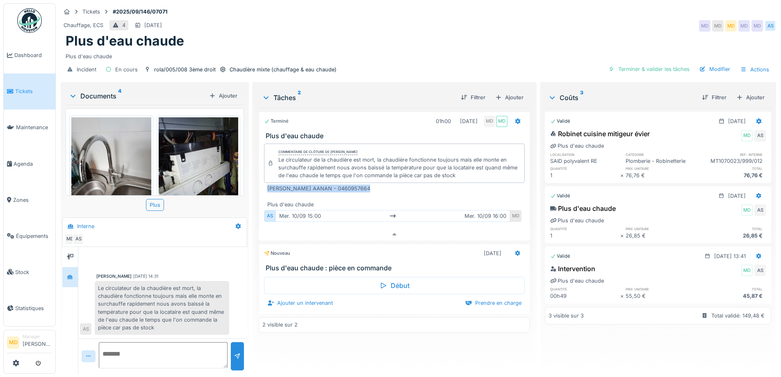
click at [333, 184] on div "Madame Meriem AANAN - 0460957664 Plus d'eau chaude" at bounding box center [395, 196] width 257 height 24
drag, startPoint x: 269, startPoint y: 181, endPoint x: 359, endPoint y: 180, distance: 89.8
click at [359, 184] on div "Madame Meriem AANAN - 0460957664 Plus d'eau chaude" at bounding box center [395, 196] width 257 height 24
drag, startPoint x: 373, startPoint y: 179, endPoint x: 261, endPoint y: 184, distance: 112.9
click at [261, 184] on div "Commentaire de clôture de Mouad Dakir Le circulateur de la chaudière est mort, …" at bounding box center [394, 184] width 271 height 89
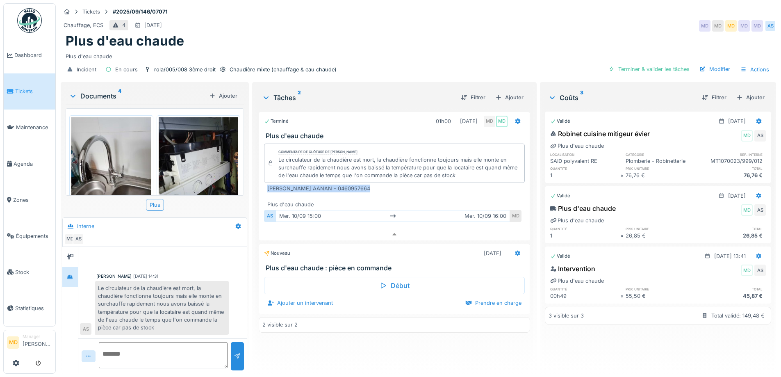
click at [307, 184] on div "Madame Meriem AANAN - 0460957664 Plus d'eau chaude" at bounding box center [395, 196] width 257 height 24
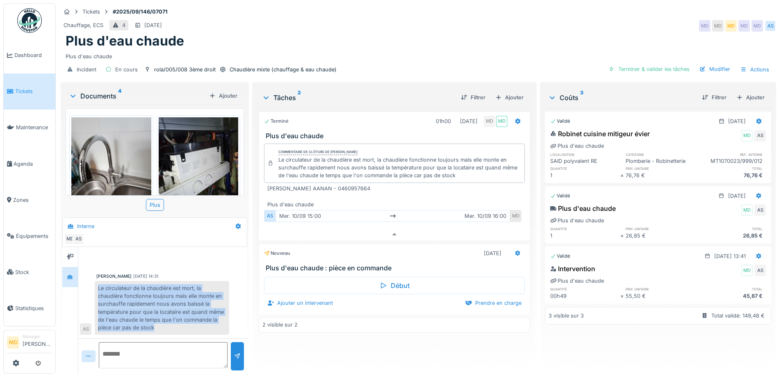
drag, startPoint x: 168, startPoint y: 321, endPoint x: 98, endPoint y: 282, distance: 80.6
click at [98, 282] on div "Le circulateur de la chaudière est mort, la chaudière fonctionne toujours mais …" at bounding box center [162, 308] width 134 height 54
click at [103, 282] on div "Le circulateur de la chaudière est mort, la chaudière fonctionne toujours mais …" at bounding box center [162, 308] width 134 height 54
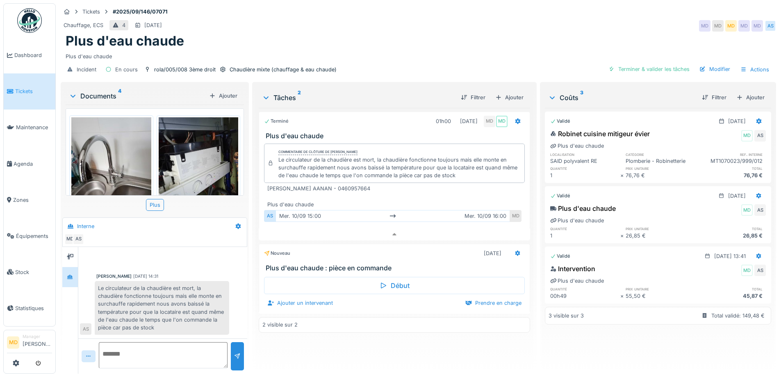
click at [387, 21] on div "Chauffage, ECS 4 13/09/2025 MD MD MD MD MD AS" at bounding box center [418, 25] width 715 height 15
click at [273, 35] on div "Plus d'eau chaude" at bounding box center [418, 41] width 705 height 16
click at [357, 349] on div "Terminé 01h00 10/09/2025 MD MD Plus d'eau chaude Commentaire de clôture de Moua…" at bounding box center [394, 237] width 271 height 259
click at [288, 24] on div "Chauffage, ECS 4 13/09/2025 MD MD MD MD MD AS" at bounding box center [418, 25] width 715 height 15
click at [273, 50] on div "Plus d'eau chaude" at bounding box center [418, 54] width 705 height 11
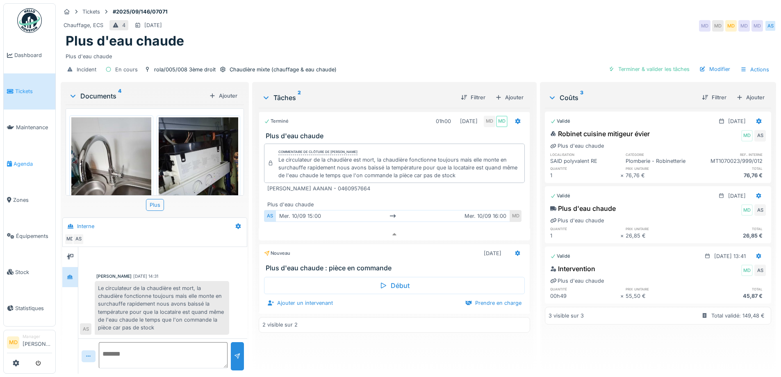
click at [29, 154] on link "Agenda" at bounding box center [30, 164] width 52 height 36
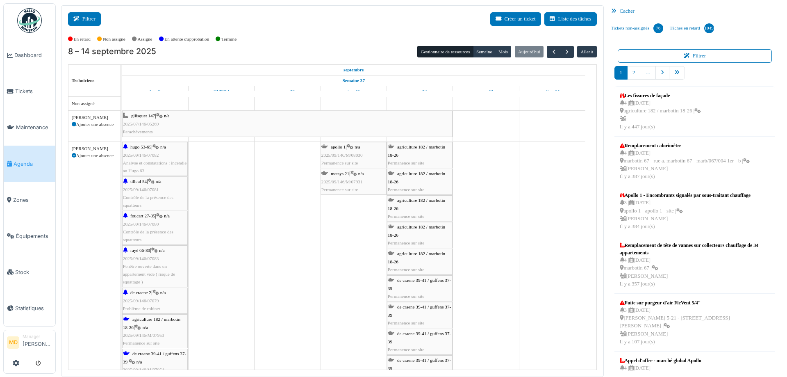
click at [96, 21] on button "Filtrer" at bounding box center [84, 19] width 33 height 14
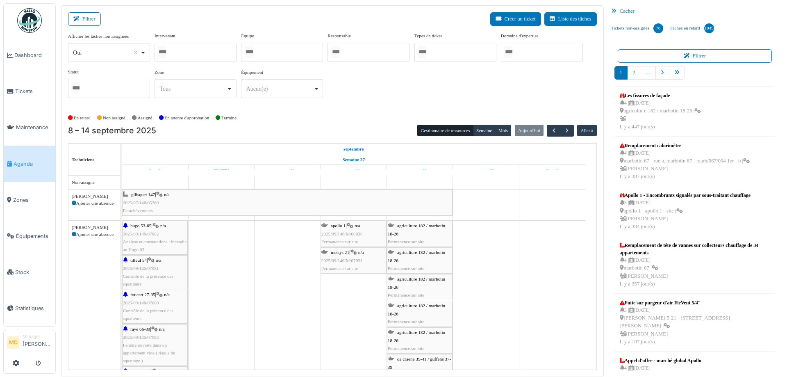
click at [209, 53] on div at bounding box center [196, 52] width 82 height 19
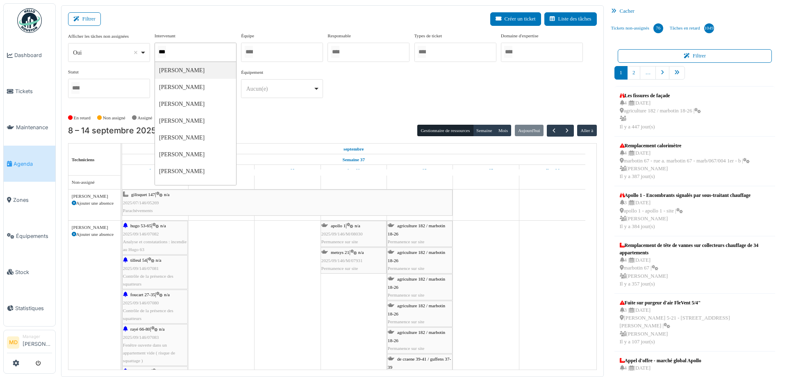
type input "****"
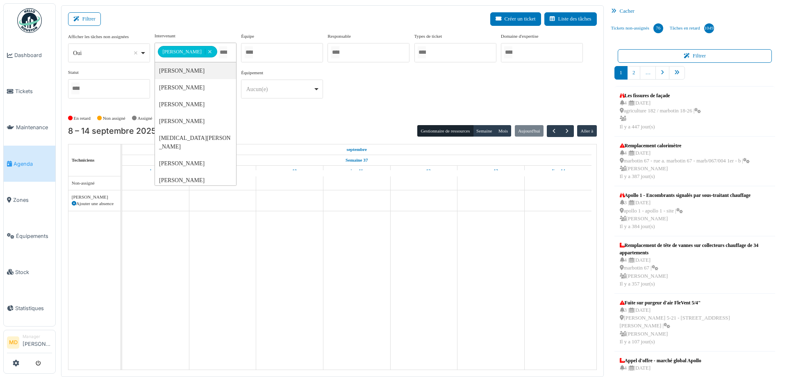
click at [426, 93] on div "**********" at bounding box center [332, 68] width 529 height 73
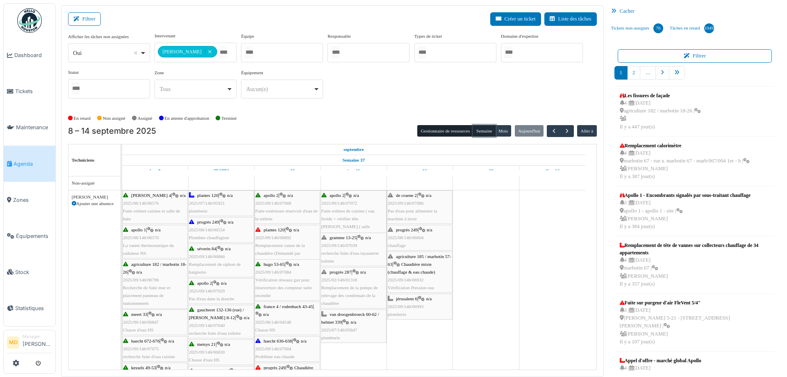
click at [477, 128] on button "Semaine" at bounding box center [484, 130] width 23 height 11
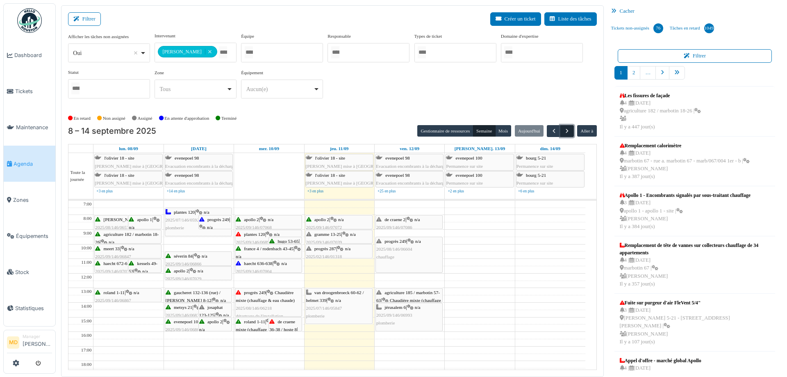
click at [564, 130] on span "button" at bounding box center [567, 130] width 7 height 7
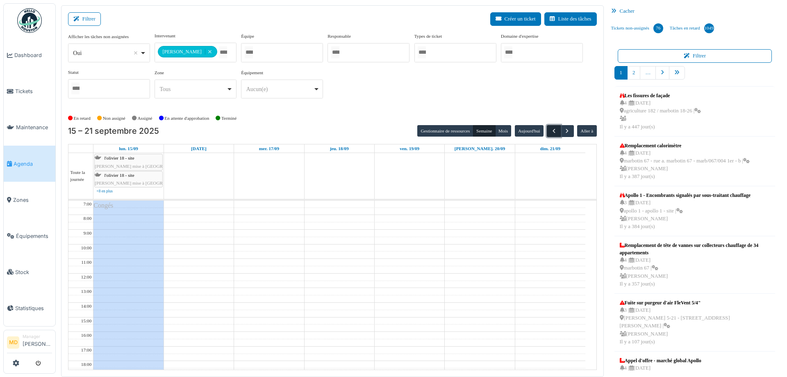
click at [551, 129] on span "button" at bounding box center [554, 130] width 7 height 7
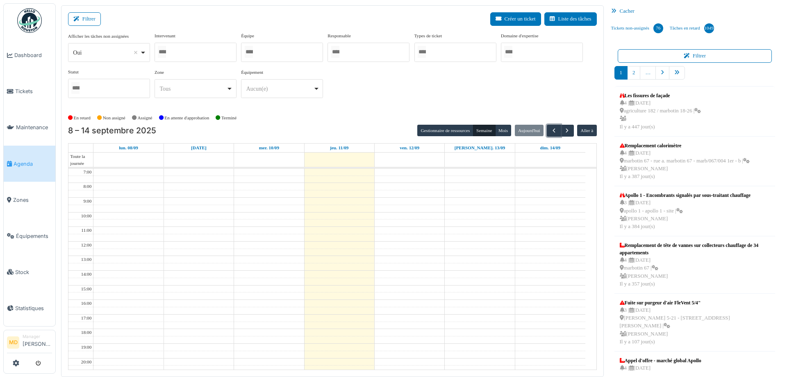
click at [199, 52] on div at bounding box center [196, 52] width 82 height 19
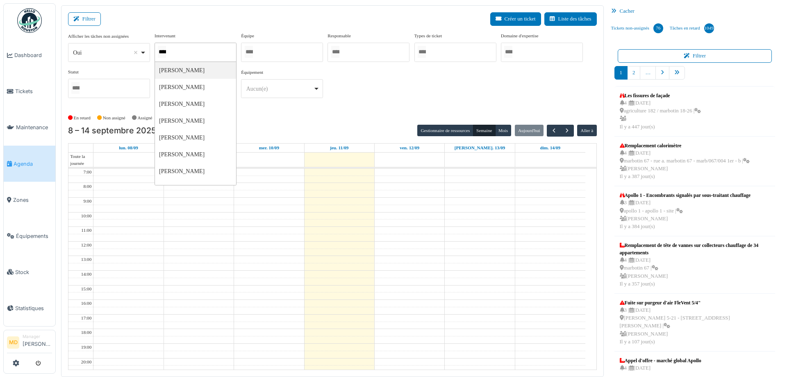
type input "*****"
click at [388, 98] on div "**********" at bounding box center [332, 68] width 529 height 73
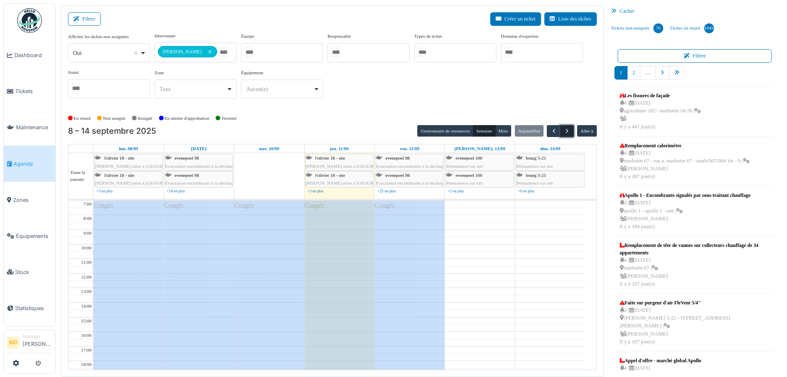
click at [564, 130] on span "button" at bounding box center [567, 130] width 7 height 7
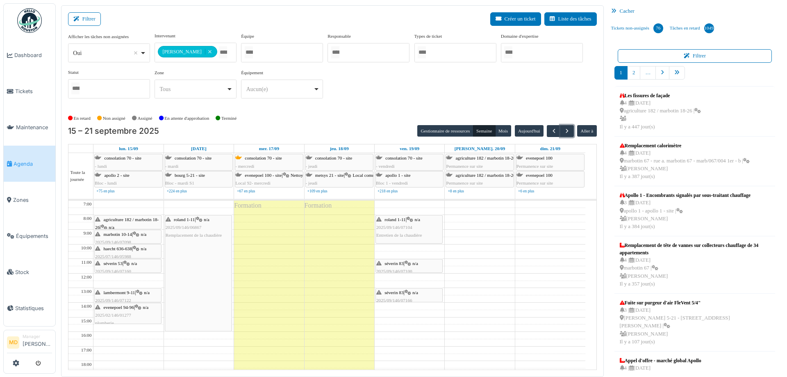
click at [406, 223] on div "[PERSON_NAME] 1-11 | n/a 2025/09/146/07104 Entretien de la chaudière" at bounding box center [409, 228] width 66 height 24
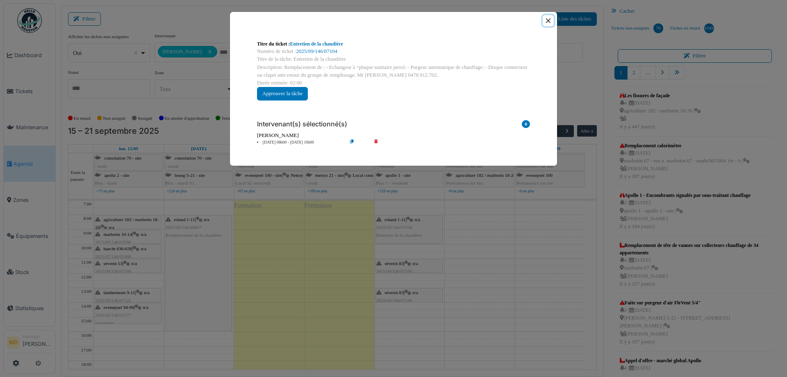
click at [548, 20] on button "Close" at bounding box center [548, 20] width 11 height 11
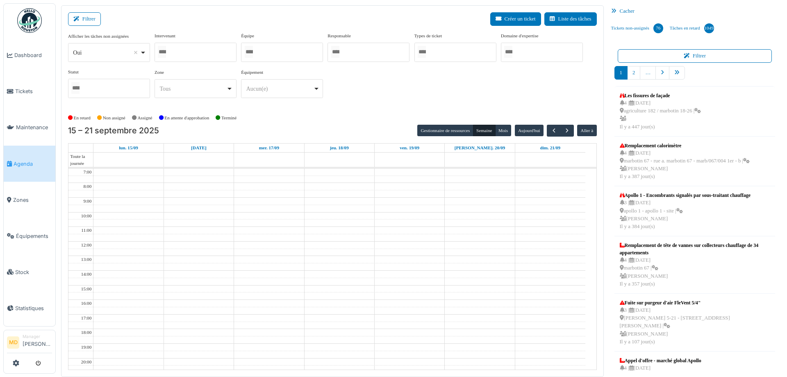
click at [213, 54] on div at bounding box center [196, 52] width 82 height 19
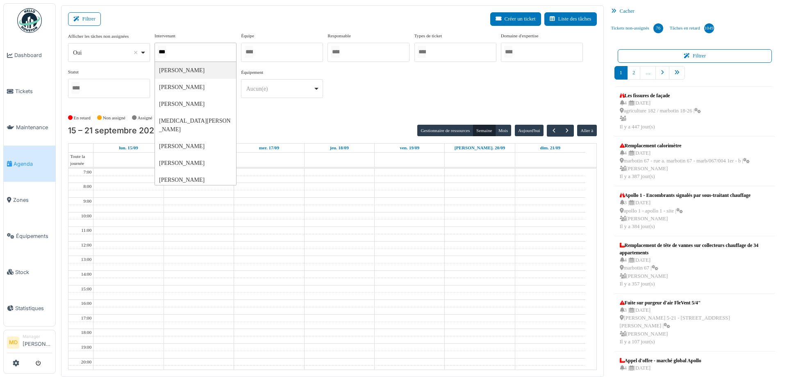
type input "****"
click at [447, 89] on div "**********" at bounding box center [332, 68] width 529 height 73
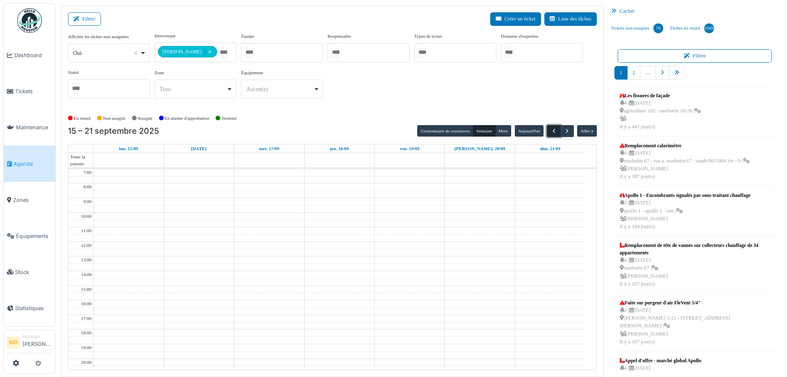
click at [551, 128] on span "button" at bounding box center [554, 130] width 7 height 7
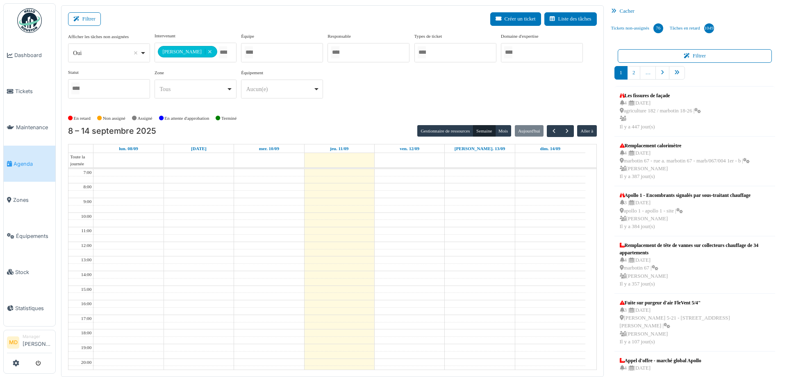
click at [476, 79] on div "**********" at bounding box center [332, 68] width 529 height 73
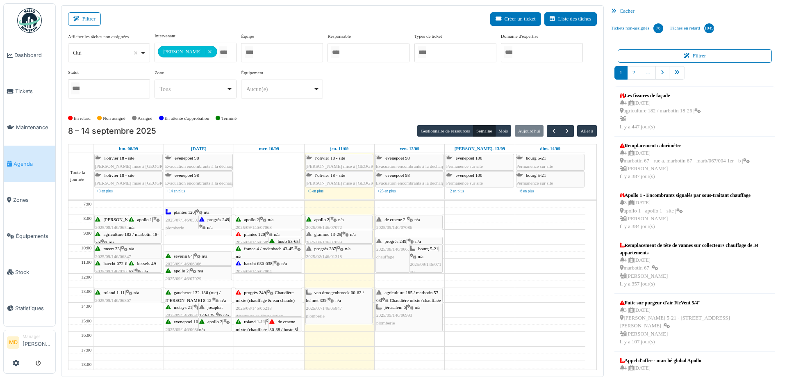
click at [405, 221] on span "de craene 2" at bounding box center [395, 219] width 21 height 5
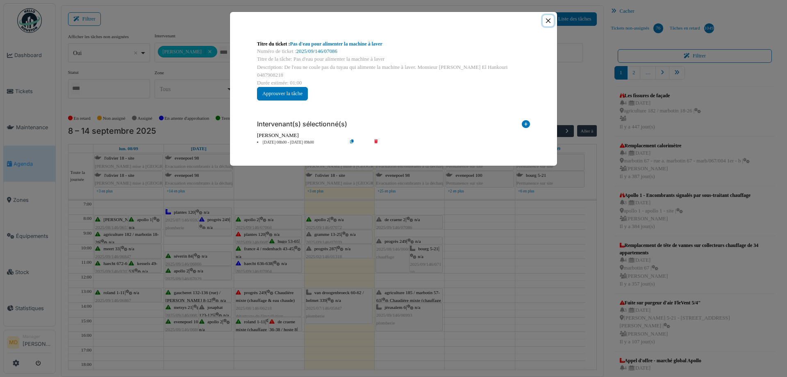
click at [551, 19] on button "Close" at bounding box center [548, 20] width 11 height 11
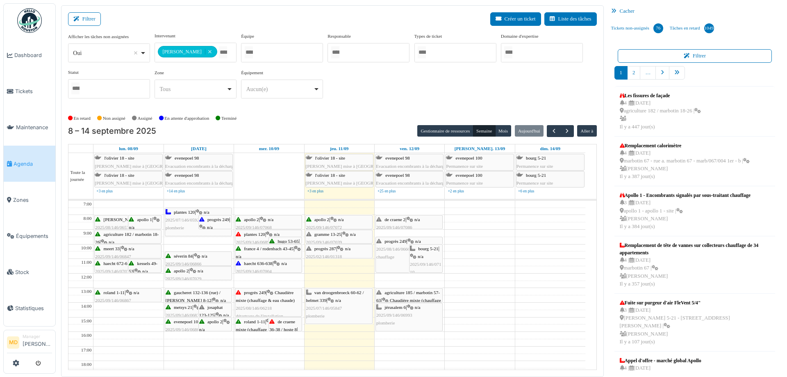
click at [386, 258] on span "chauffage" at bounding box center [385, 256] width 18 height 5
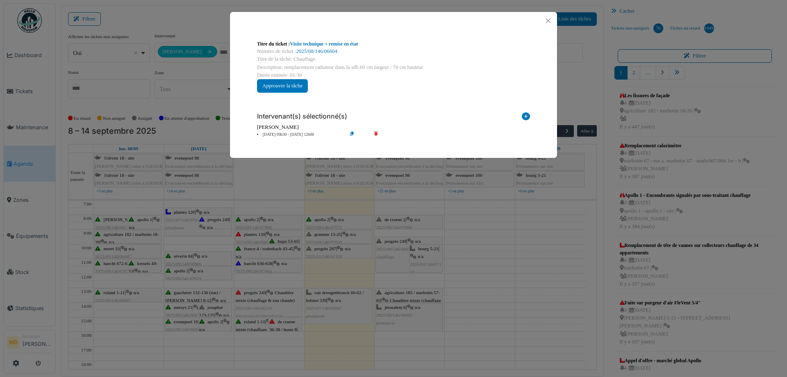
click at [481, 224] on div "Titre du ticket : Visite technique + remise en état Numéro de ticket : 2025/08/…" at bounding box center [393, 188] width 787 height 377
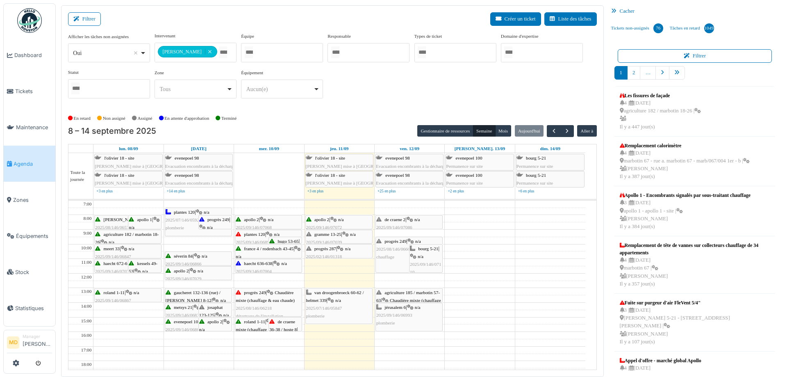
click at [427, 255] on div "bourg 5-21 | n/a 2025/09/146/07110 plomberie" at bounding box center [426, 264] width 32 height 39
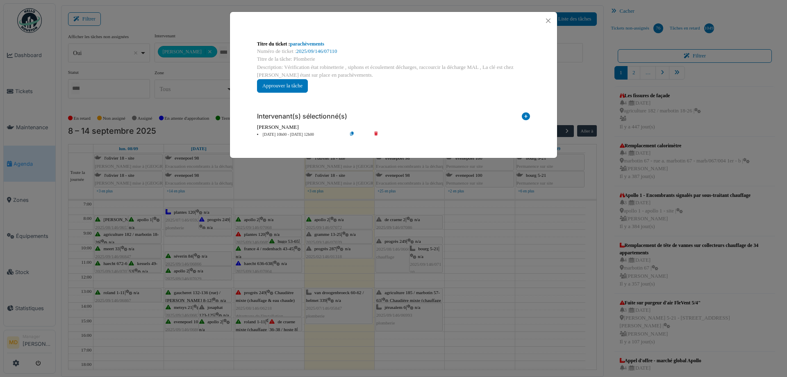
click at [466, 224] on div "Titre du ticket : parachèvements Numéro de ticket : 2025/09/146/07110 Titre de …" at bounding box center [393, 188] width 787 height 377
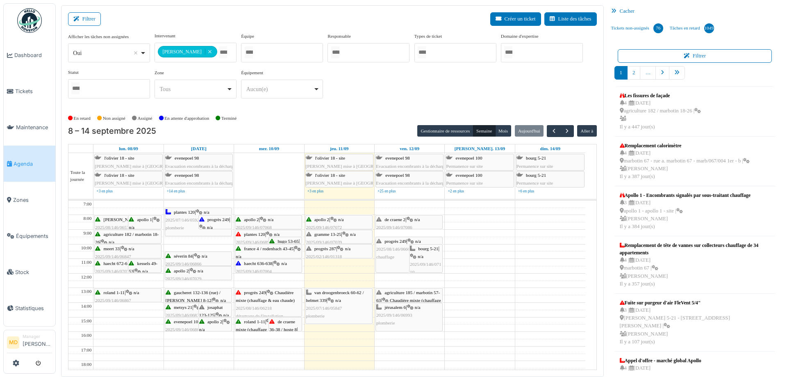
click at [394, 325] on div "jérusalem 6 | n/a 2025/09/146/06993 plomberie" at bounding box center [409, 315] width 66 height 24
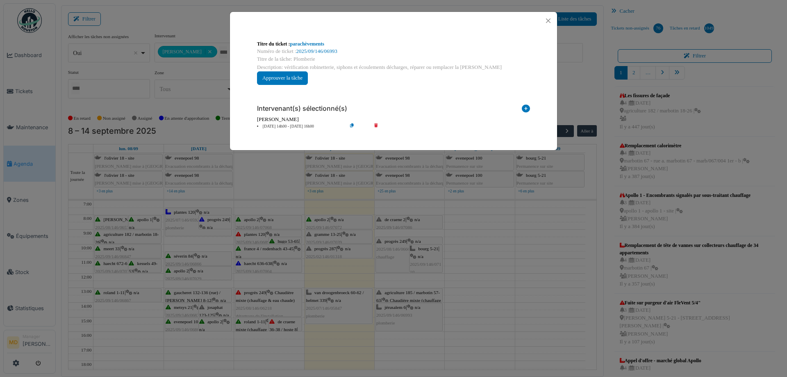
click at [398, 318] on div "Titre du ticket : parachèvements Numéro de ticket : 2025/09/146/06993 Titre de …" at bounding box center [393, 188] width 787 height 377
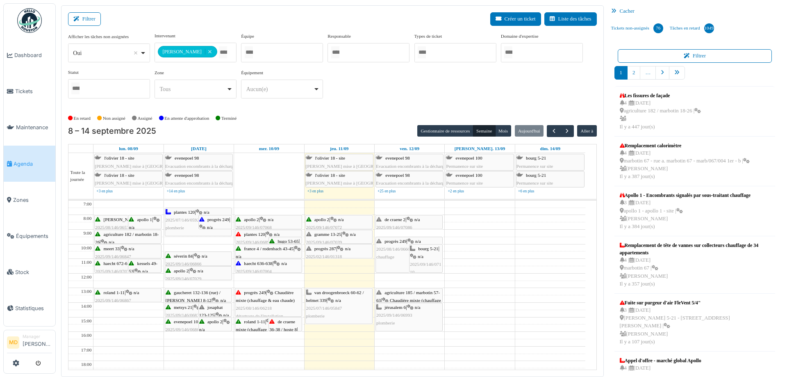
click at [408, 294] on div "agriculture 185 / marbotin 57-63 | Chaudière mixte (chauffage & eau chaude) 202…" at bounding box center [409, 308] width 66 height 39
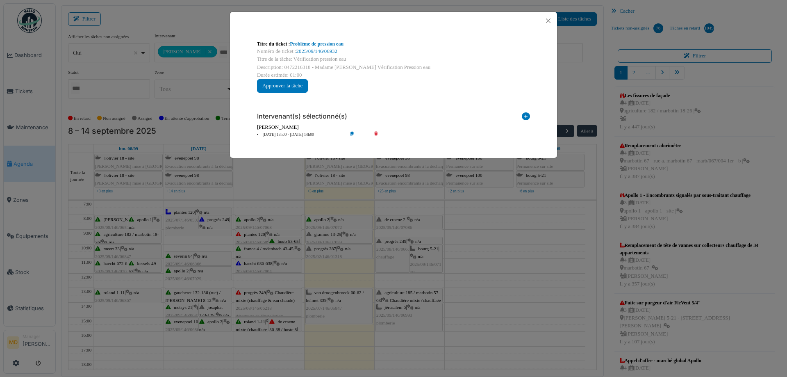
click at [408, 294] on div "Titre du ticket : Problème de pression eau Numéro de ticket : 2025/09/146/06932…" at bounding box center [393, 188] width 787 height 377
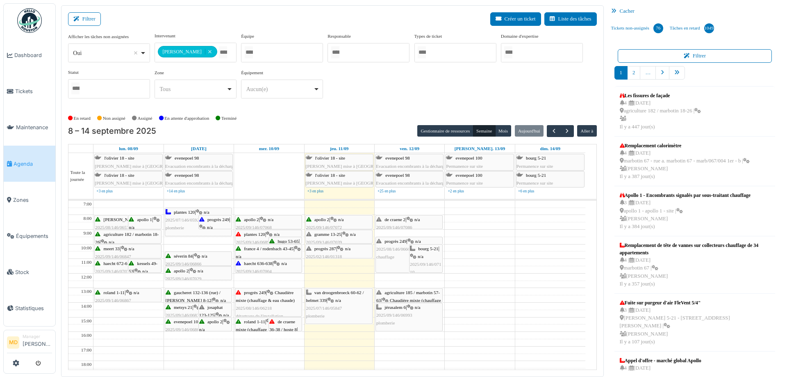
click at [389, 291] on span "agriculture 185 / marbotin 57-63" at bounding box center [408, 296] width 64 height 13
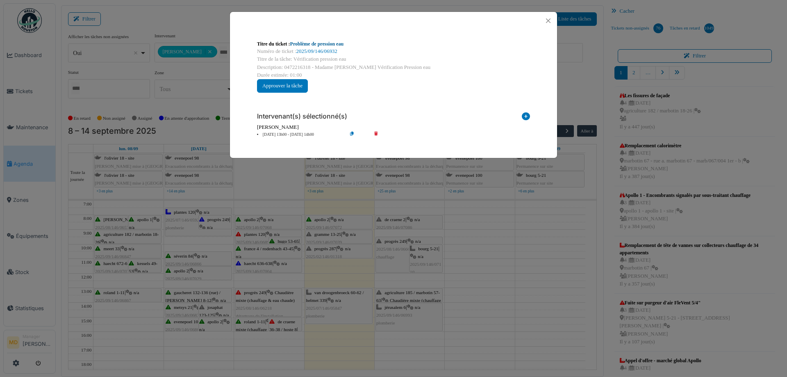
click at [311, 43] on link "Problème de pression eau" at bounding box center [317, 44] width 54 height 6
click at [548, 20] on button "Close" at bounding box center [548, 20] width 11 height 11
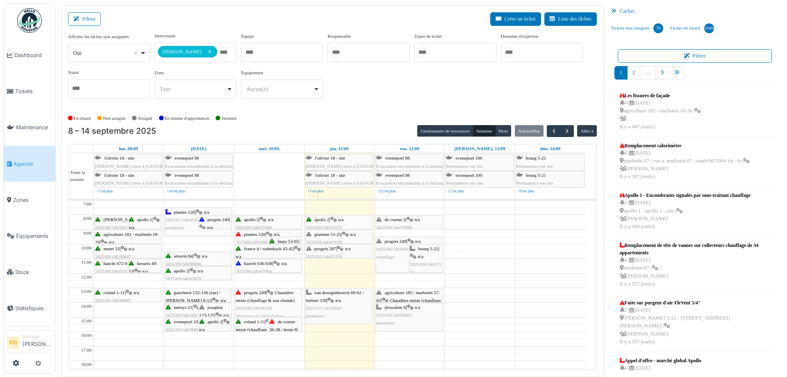
click at [411, 298] on span "Chaudière mixte (chauffage & eau chaude)" at bounding box center [408, 304] width 65 height 13
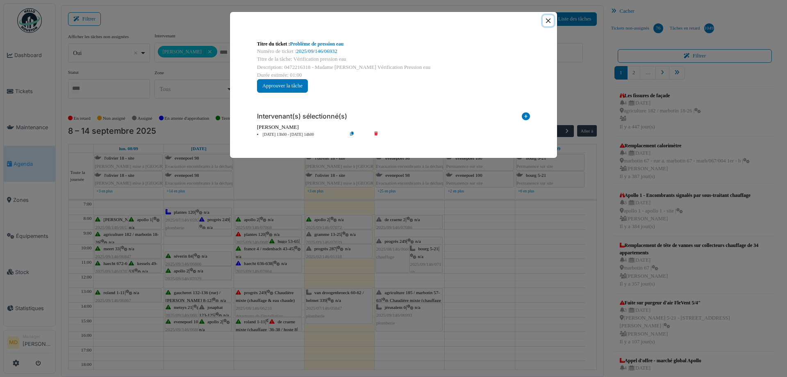
click at [546, 19] on button "Close" at bounding box center [548, 20] width 11 height 11
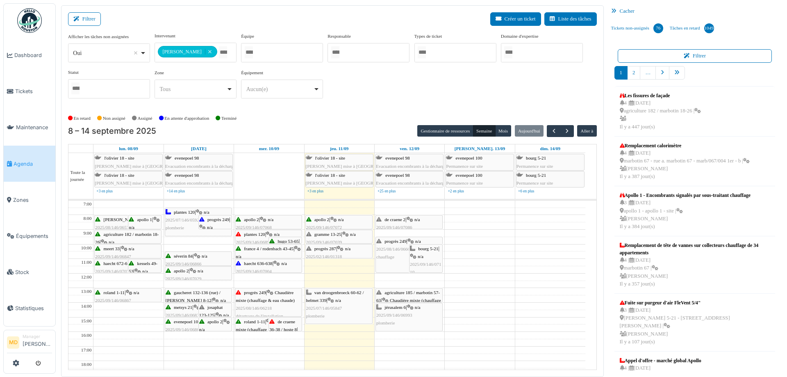
click at [392, 221] on span "de craene 2" at bounding box center [395, 219] width 21 height 5
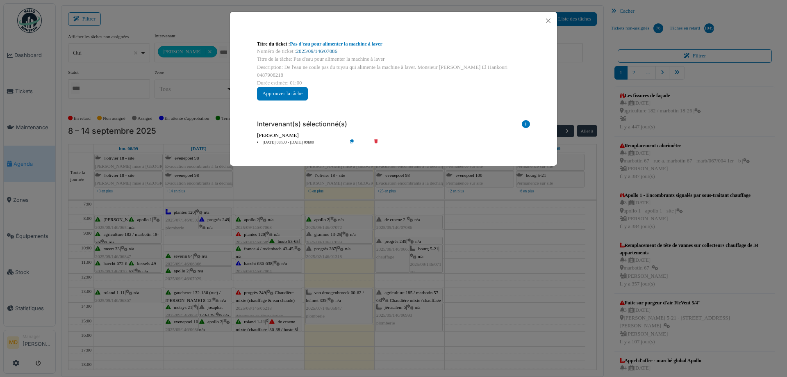
click at [325, 52] on link "2025/09/146/07086" at bounding box center [316, 51] width 41 height 6
click at [548, 19] on button "Close" at bounding box center [548, 20] width 11 height 11
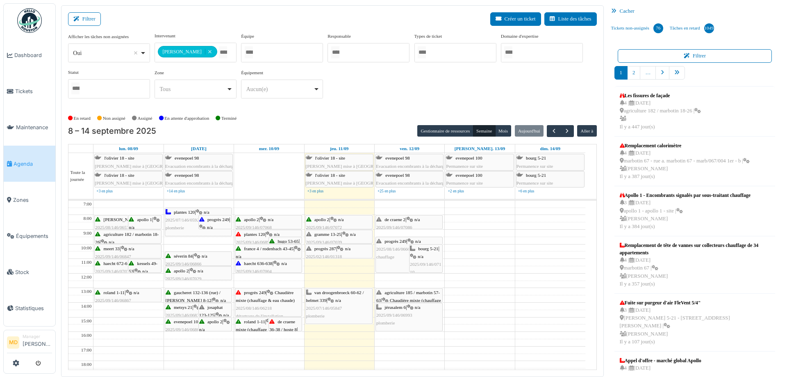
click at [405, 312] on span "2025/09/146/06993" at bounding box center [394, 314] width 36 height 5
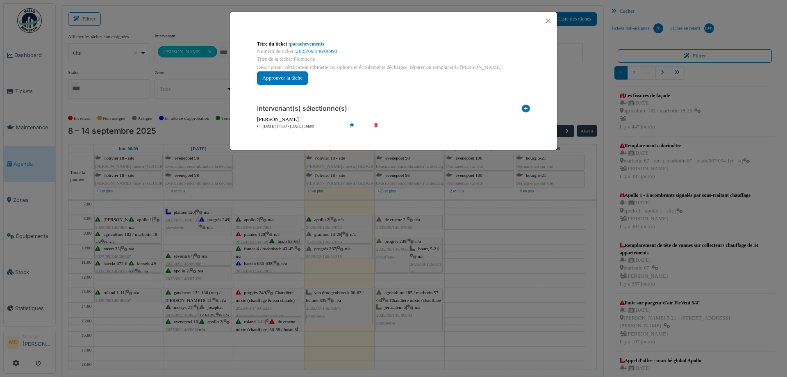
click at [309, 48] on div "Numéro de ticket : 2025/09/146/06993" at bounding box center [393, 52] width 273 height 8
click at [307, 51] on link "2025/09/146/06993" at bounding box center [316, 51] width 41 height 6
click at [546, 23] on button "Close" at bounding box center [548, 20] width 11 height 11
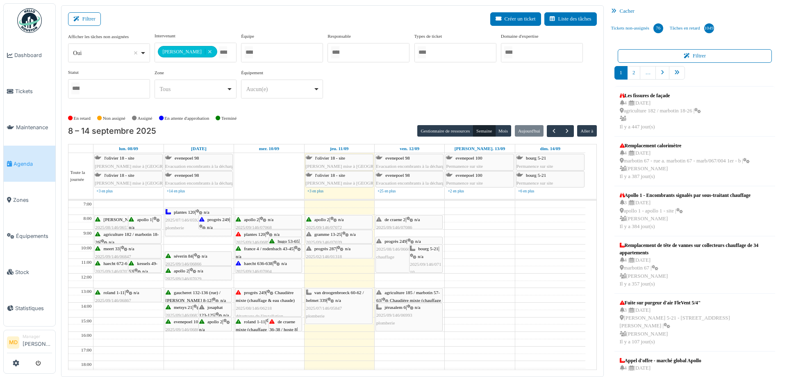
click at [412, 226] on span "2025/09/146/07086" at bounding box center [394, 227] width 36 height 5
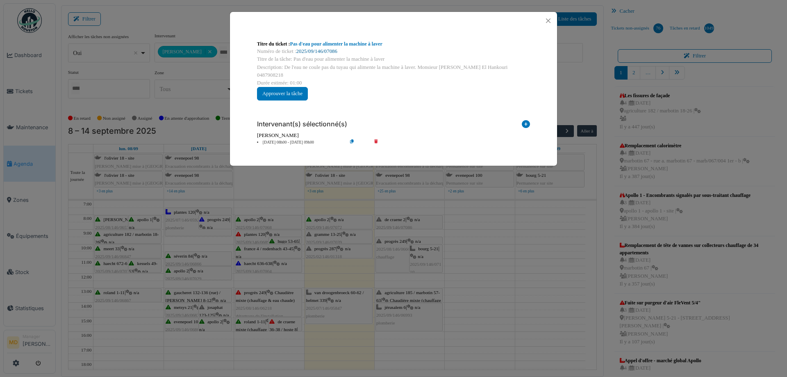
click at [331, 52] on link "2025/09/146/07086" at bounding box center [316, 51] width 41 height 6
click at [550, 21] on button "Close" at bounding box center [548, 20] width 11 height 11
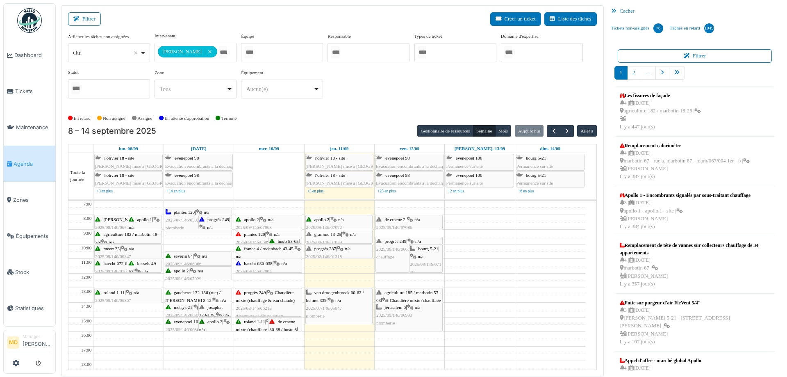
click at [419, 294] on span "agriculture 185 / marbotin 57-63" at bounding box center [408, 296] width 64 height 13
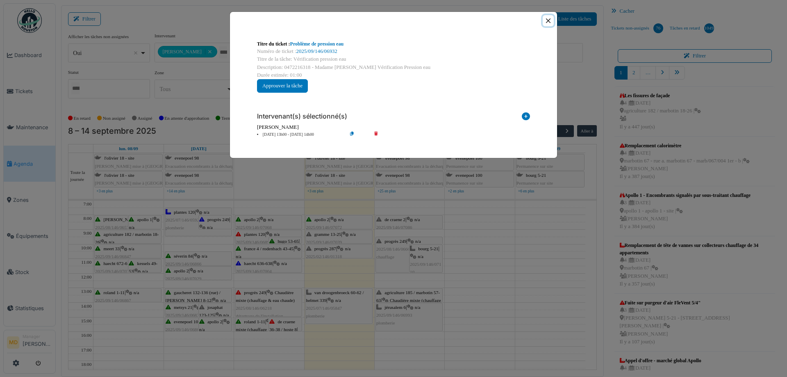
click at [550, 23] on button "Close" at bounding box center [548, 20] width 11 height 11
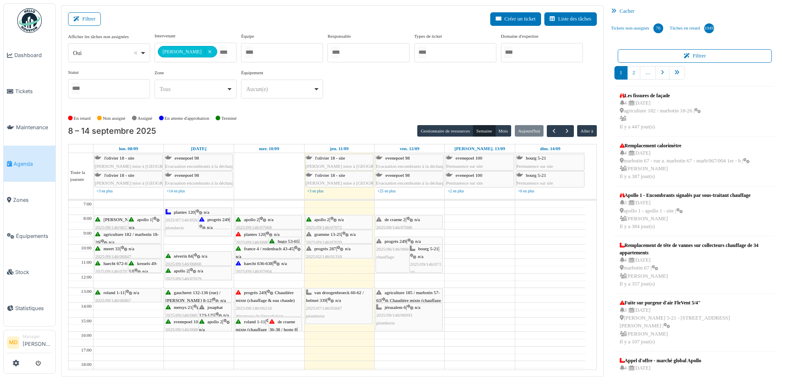
click at [405, 218] on span "de craene 2" at bounding box center [395, 219] width 21 height 5
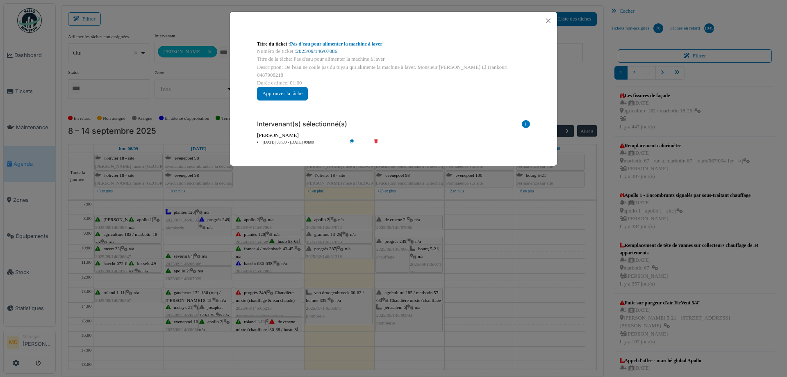
click at [321, 51] on link "2025/09/146/07086" at bounding box center [316, 51] width 41 height 6
click at [552, 20] on button "Close" at bounding box center [548, 20] width 11 height 11
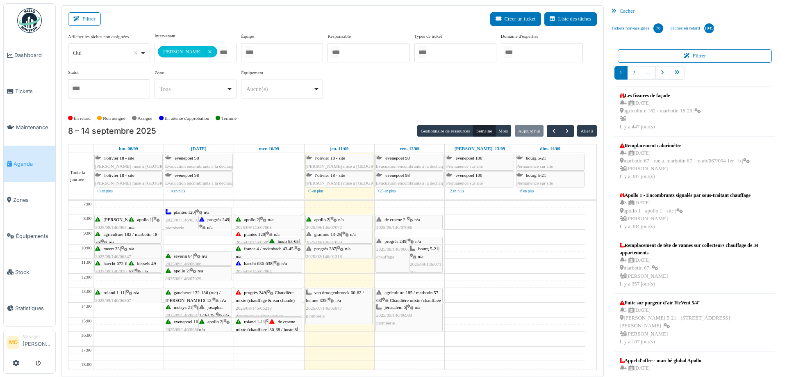
click at [322, 296] on div "van droogenbroeck 60-62 / helmet 339 | n/a 2025/07/146/05847 plomberie" at bounding box center [339, 305] width 66 height 32
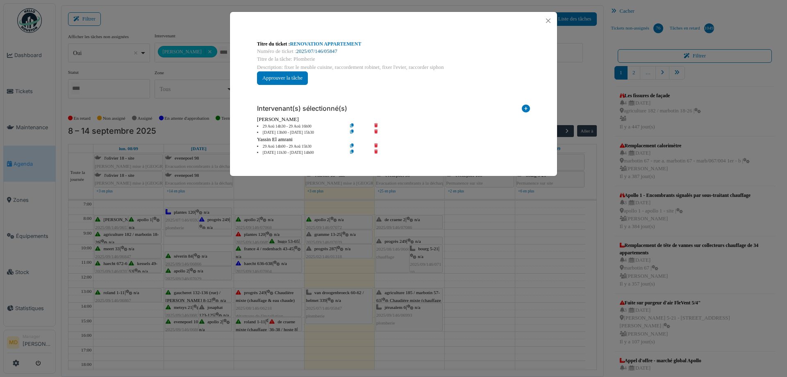
click at [322, 50] on link "2025/07/146/05847" at bounding box center [316, 51] width 41 height 6
click at [548, 20] on button "Close" at bounding box center [548, 20] width 11 height 11
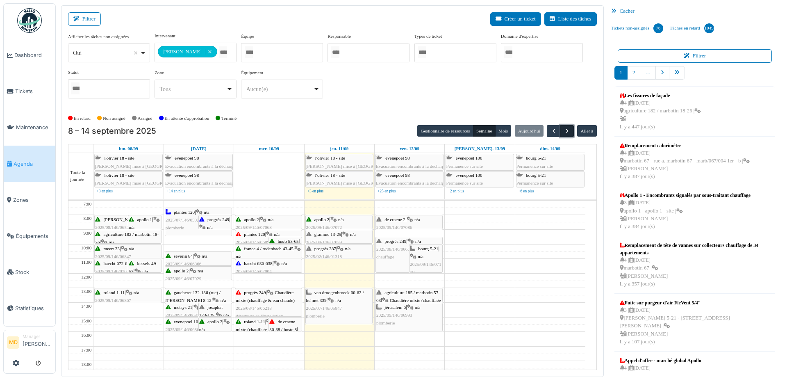
click at [564, 127] on span "button" at bounding box center [567, 130] width 7 height 7
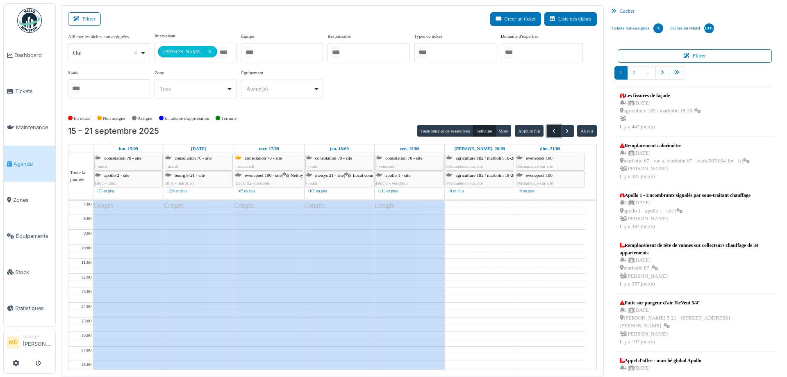
click at [551, 130] on span "button" at bounding box center [554, 130] width 7 height 7
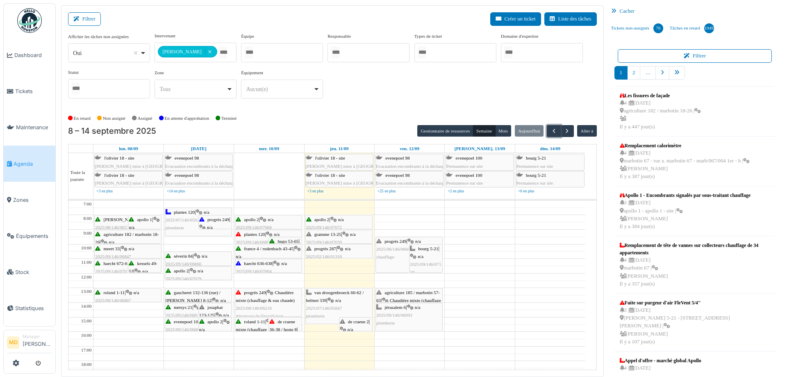
click at [394, 252] on div "progrès 249 | n/a 2025/08/146/06604 chauffage" at bounding box center [409, 249] width 66 height 24
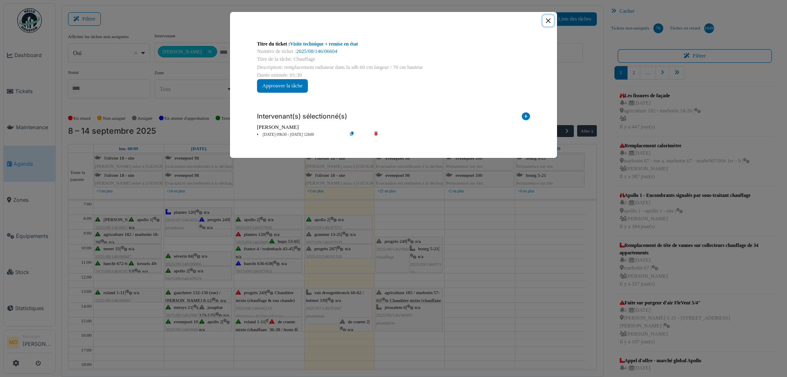
click at [550, 20] on button "Close" at bounding box center [548, 20] width 11 height 11
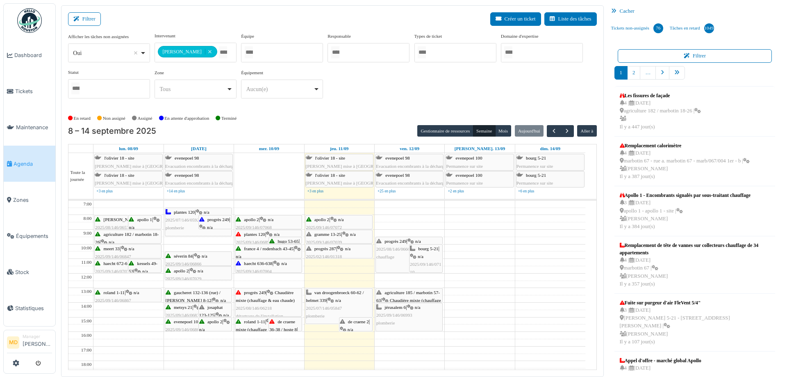
click at [391, 246] on span "2025/08/146/06604" at bounding box center [394, 248] width 36 height 5
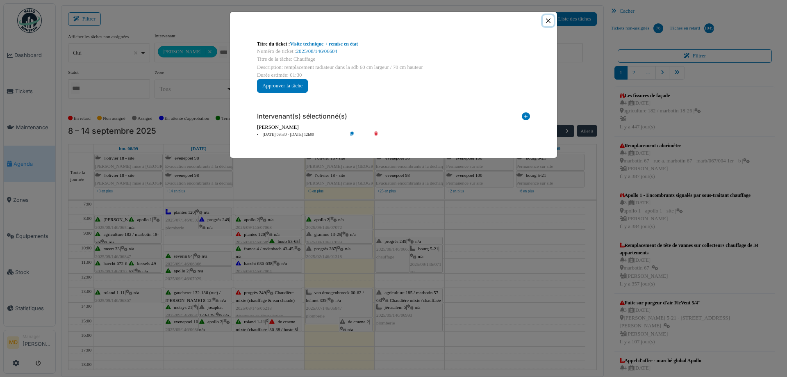
click at [552, 20] on button "Close" at bounding box center [548, 20] width 11 height 11
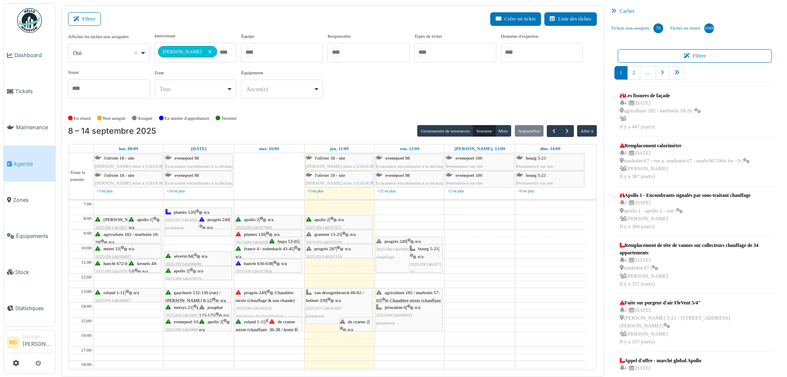
click at [425, 255] on div "bourg 5-21 | n/a 2025/09/146/07110 plomberie" at bounding box center [426, 264] width 32 height 39
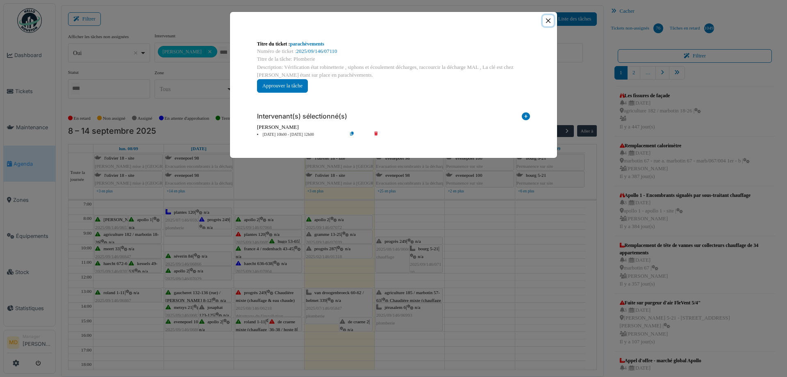
click at [547, 19] on button "Close" at bounding box center [548, 20] width 11 height 11
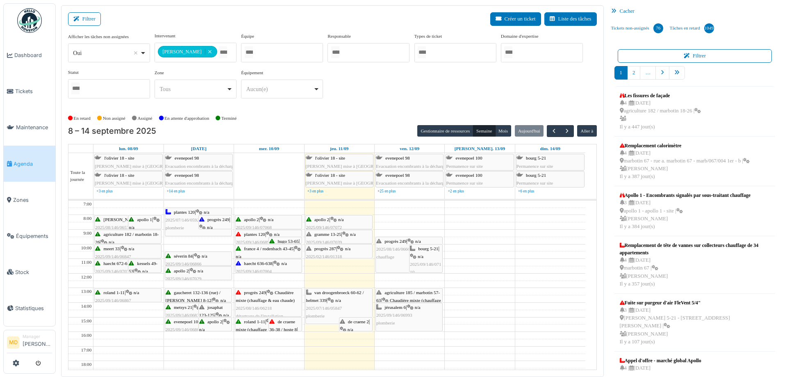
click at [408, 294] on span "agriculture 185 / marbotin 57-63" at bounding box center [408, 296] width 64 height 13
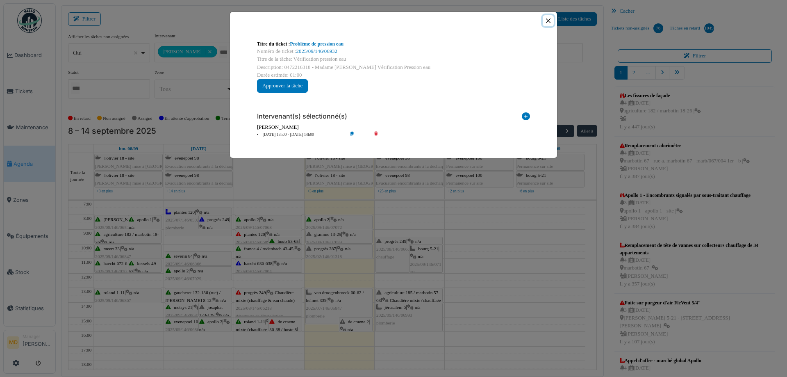
click at [551, 20] on button "Close" at bounding box center [548, 20] width 11 height 11
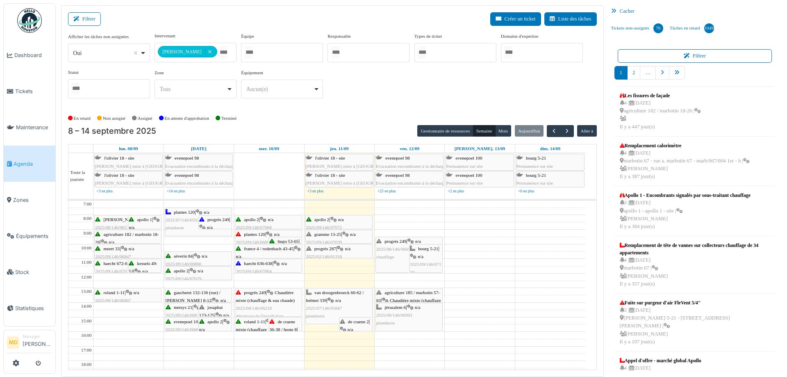
click at [406, 313] on span "2025/09/146/06993" at bounding box center [394, 314] width 36 height 5
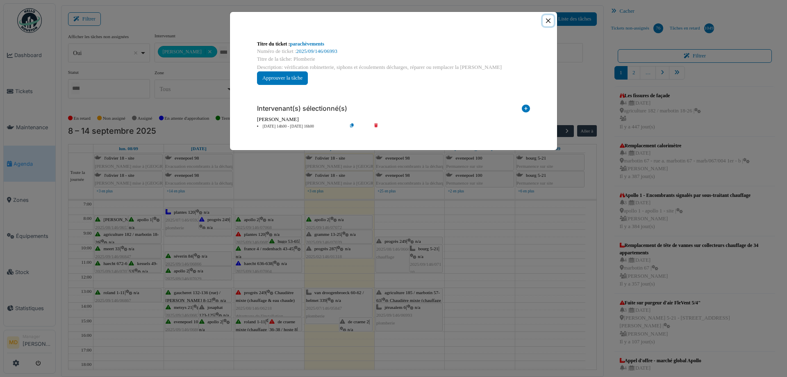
click at [549, 20] on button "Close" at bounding box center [548, 20] width 11 height 11
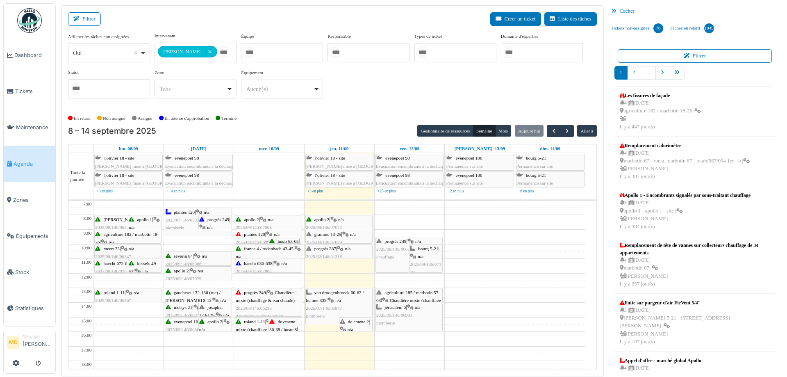
click at [348, 236] on icon at bounding box center [345, 234] width 7 height 5
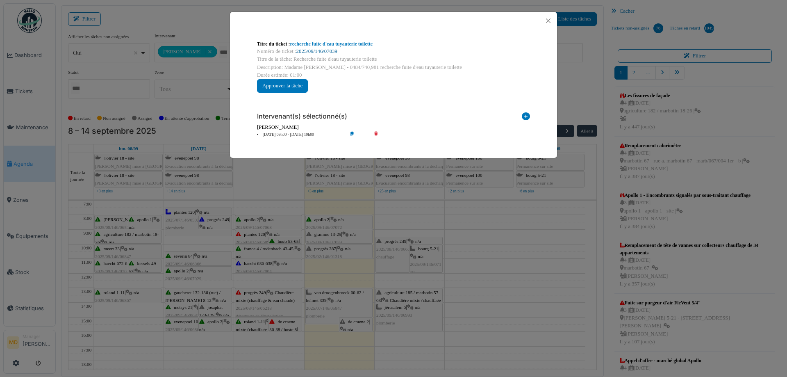
click at [319, 53] on link "2025/09/146/07039" at bounding box center [316, 51] width 41 height 6
click at [551, 19] on button "Close" at bounding box center [548, 20] width 11 height 11
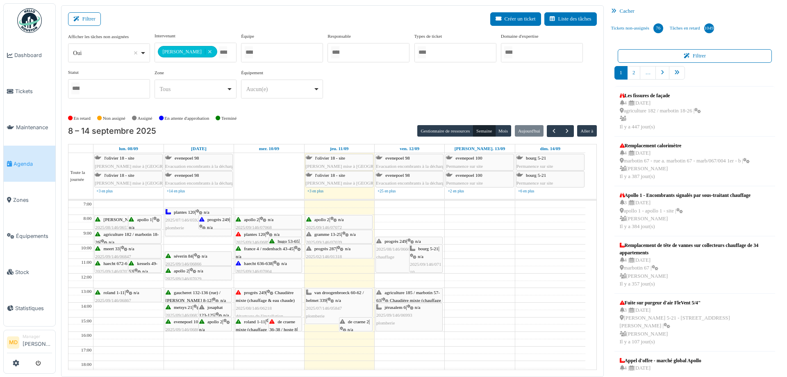
click at [314, 21] on div "Filtrer Créer un ticket Liste des tâches" at bounding box center [332, 22] width 529 height 20
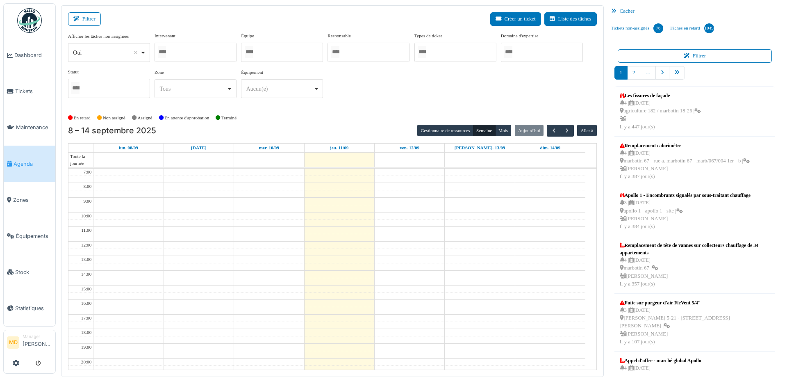
click at [195, 53] on div at bounding box center [196, 52] width 82 height 19
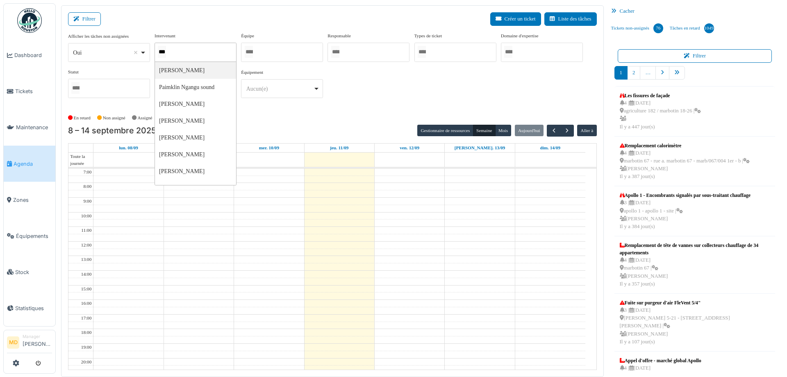
type input "****"
click at [412, 81] on div "**********" at bounding box center [332, 68] width 529 height 73
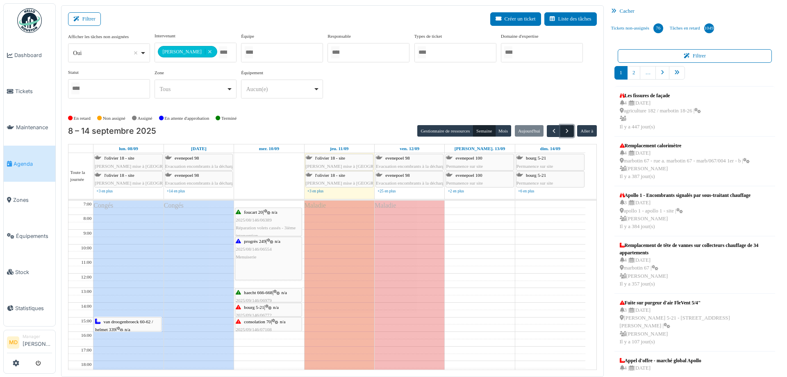
click at [563, 136] on button "button" at bounding box center [567, 131] width 14 height 12
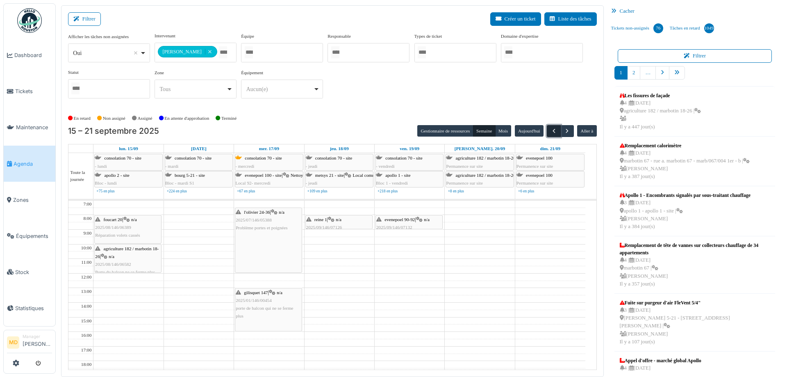
click at [551, 129] on span "button" at bounding box center [554, 130] width 7 height 7
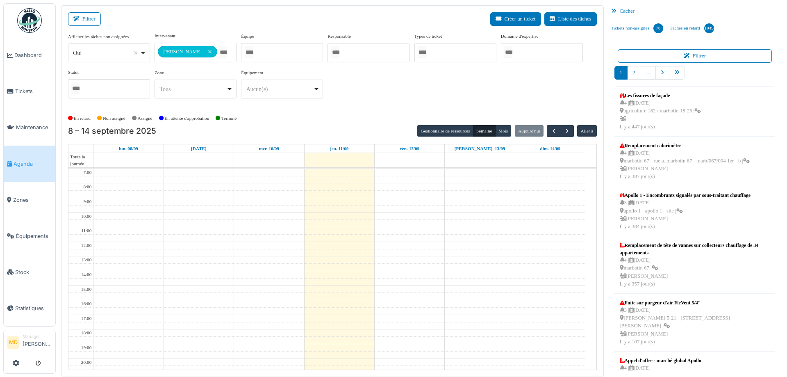
click at [458, 76] on div "**********" at bounding box center [332, 68] width 529 height 73
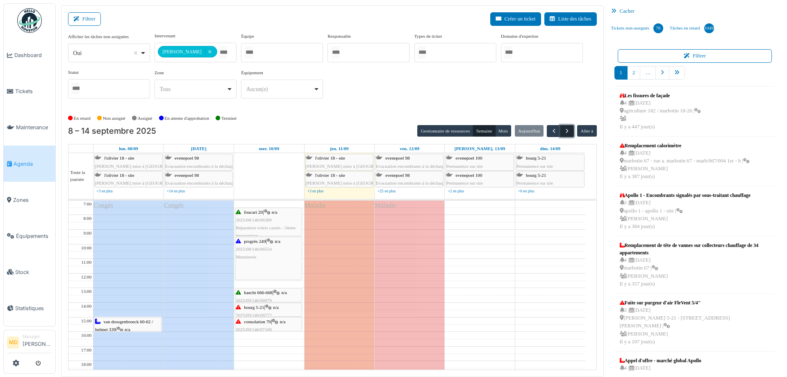
click at [564, 127] on span "button" at bounding box center [567, 130] width 7 height 7
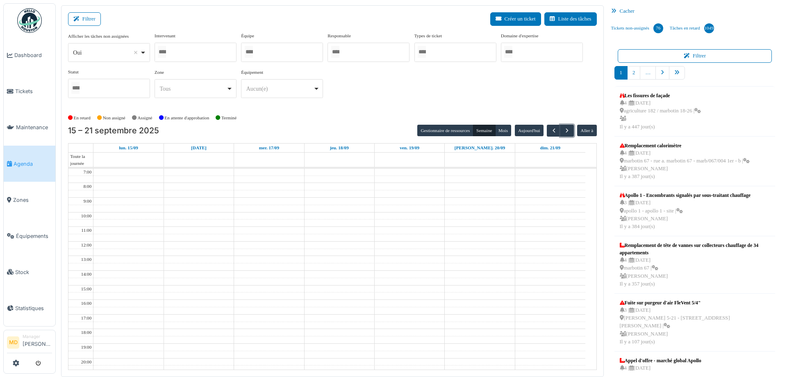
click at [185, 48] on div at bounding box center [196, 52] width 82 height 19
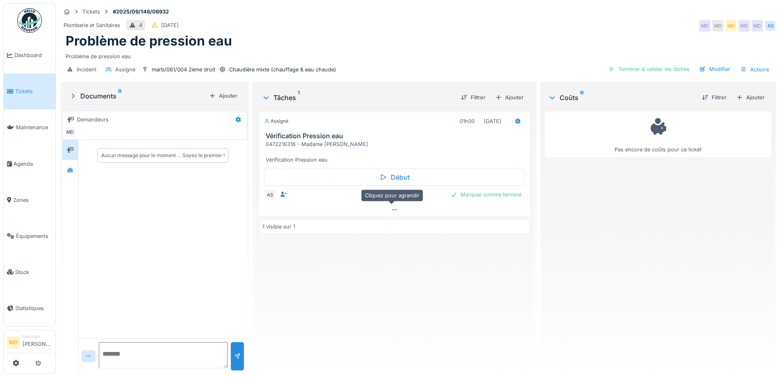
click at [391, 208] on icon at bounding box center [394, 209] width 7 height 5
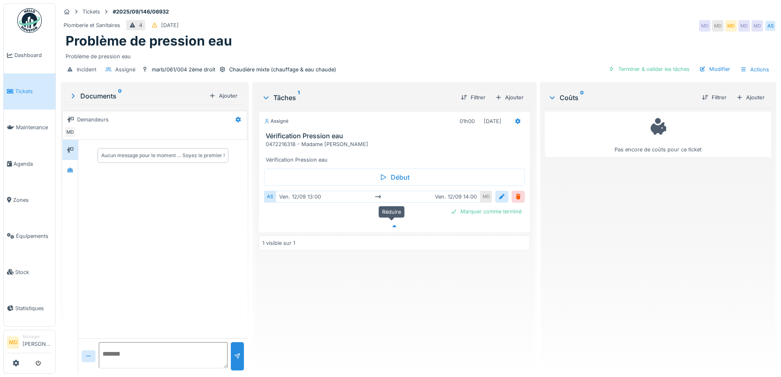
click at [392, 223] on icon at bounding box center [394, 225] width 7 height 5
click at [261, 66] on div "Chaudière mixte (chauffage & eau chaude)" at bounding box center [282, 70] width 107 height 8
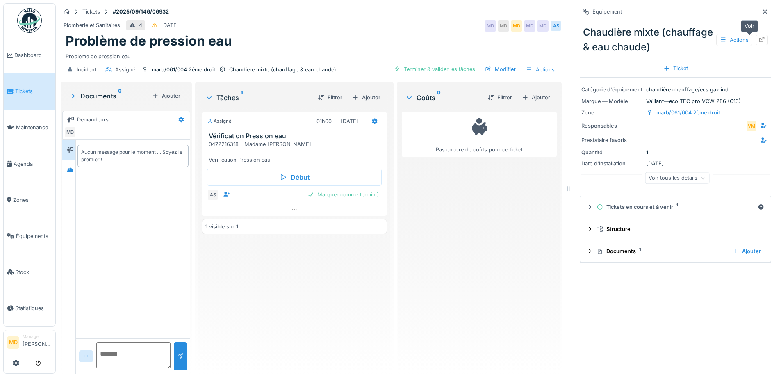
click at [755, 35] on div at bounding box center [761, 40] width 12 height 10
click at [759, 7] on div at bounding box center [765, 12] width 12 height 10
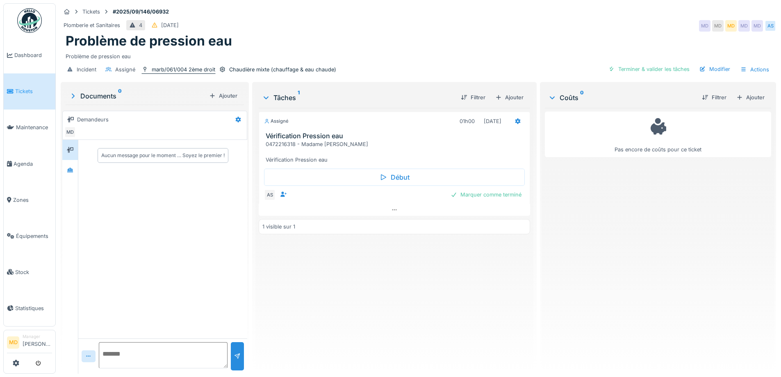
click at [177, 66] on div "marb/061/004 2ème droit" at bounding box center [184, 70] width 64 height 8
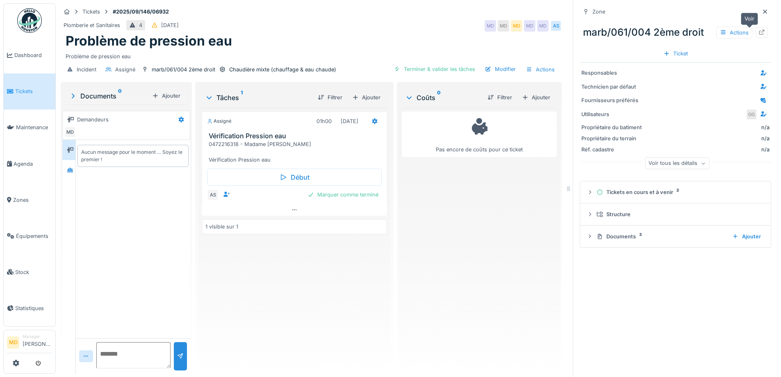
click at [758, 30] on div at bounding box center [761, 33] width 7 height 8
click at [365, 93] on div "Ajouter" at bounding box center [366, 97] width 35 height 11
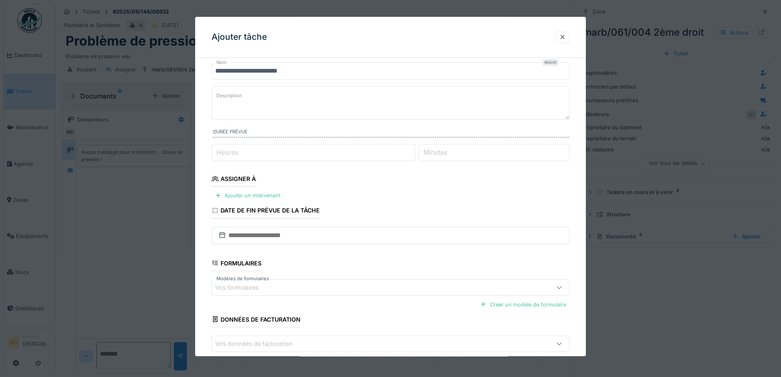
scroll to position [67, 0]
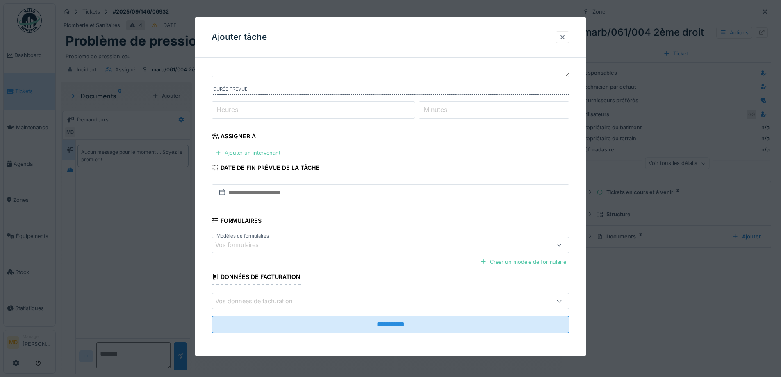
click at [569, 37] on div at bounding box center [562, 37] width 14 height 12
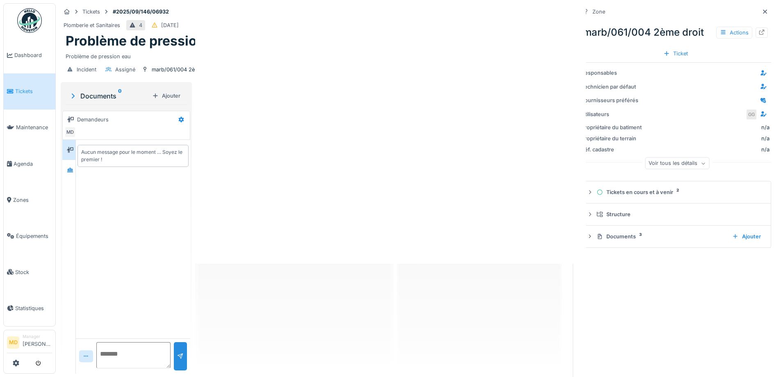
scroll to position [0, 0]
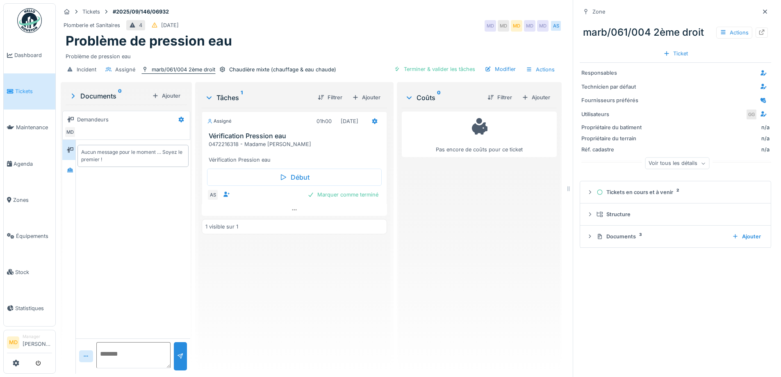
click at [187, 66] on div "marb/061/004 2ème droit" at bounding box center [184, 70] width 64 height 8
click at [755, 27] on div at bounding box center [761, 32] width 12 height 10
click at [762, 9] on icon at bounding box center [765, 11] width 7 height 5
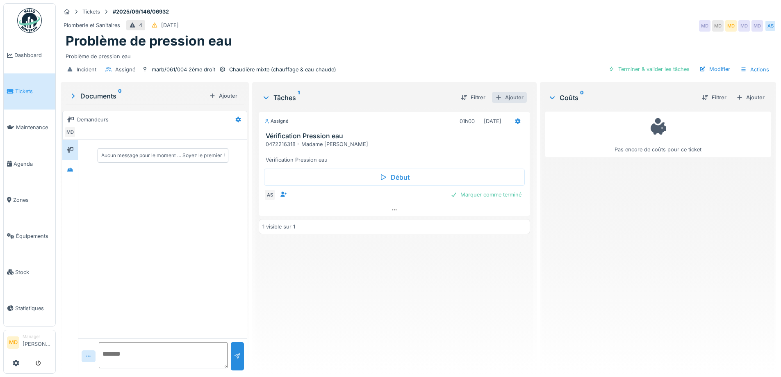
click at [502, 92] on div "Ajouter" at bounding box center [509, 97] width 35 height 11
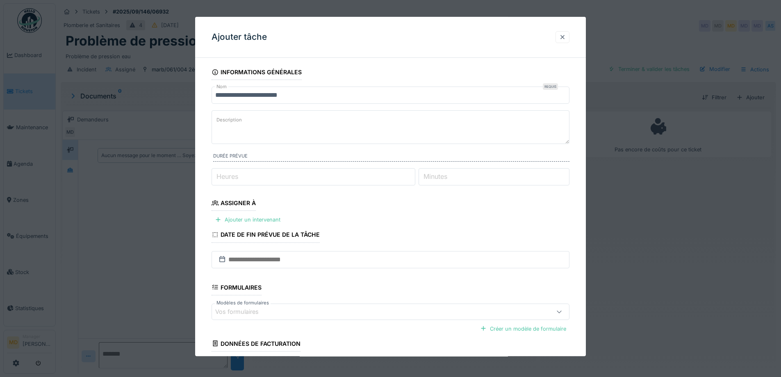
click at [560, 41] on div at bounding box center [562, 37] width 14 height 12
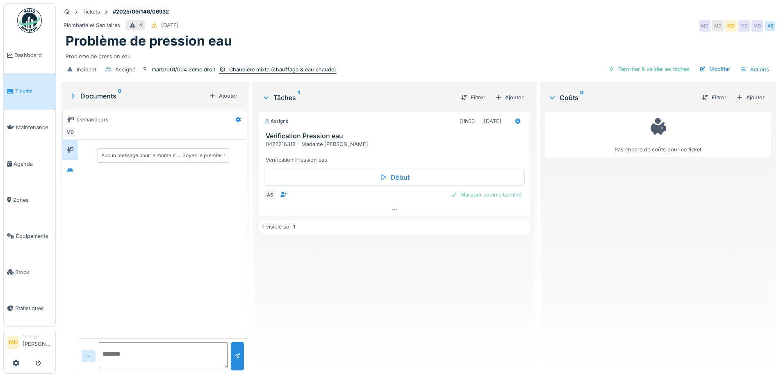
click at [274, 66] on div "Chaudière mixte (chauffage & eau chaude)" at bounding box center [282, 70] width 107 height 8
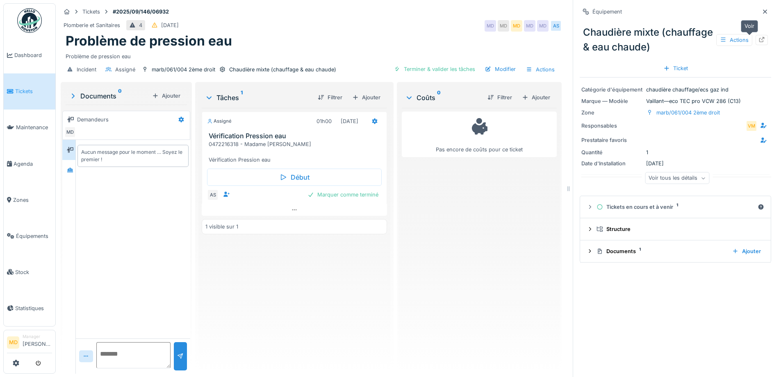
click at [758, 37] on icon at bounding box center [761, 39] width 7 height 5
click at [762, 15] on div at bounding box center [765, 12] width 7 height 8
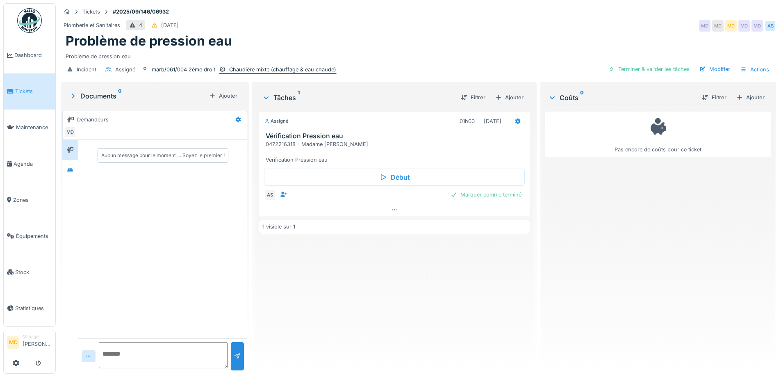
click at [256, 71] on div "Chaudière mixte (chauffage & eau chaude)" at bounding box center [282, 70] width 107 height 8
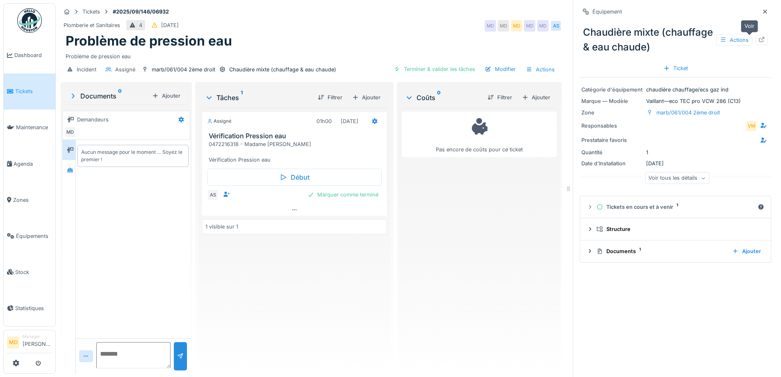
click at [758, 41] on icon at bounding box center [761, 39] width 7 height 5
click at [762, 15] on div at bounding box center [765, 12] width 7 height 8
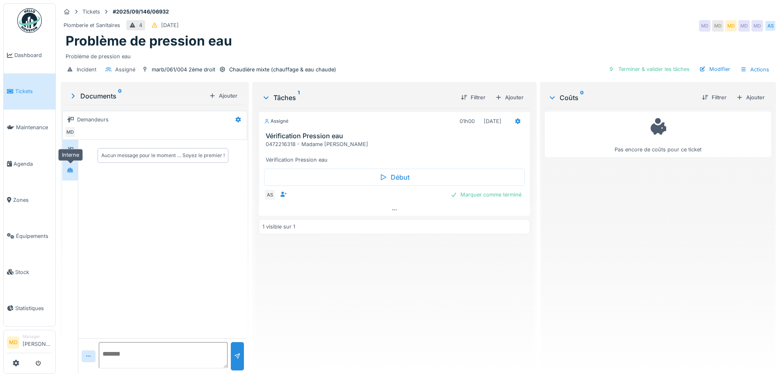
click at [68, 175] on div at bounding box center [70, 170] width 12 height 14
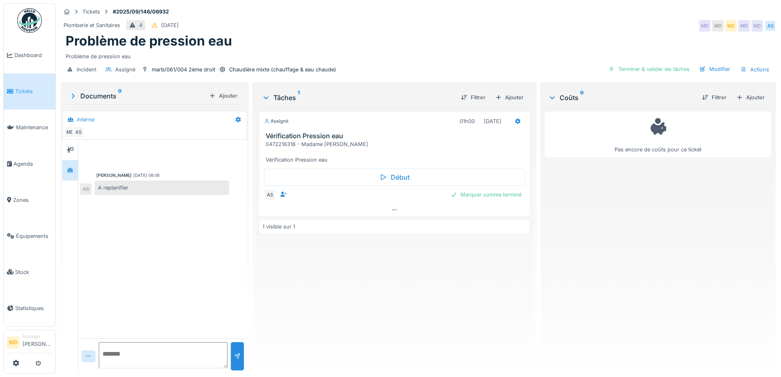
click at [357, 26] on div "Plomberie et Sanitaires 4 08/09/2025 MD MD MD MD MD AS" at bounding box center [418, 25] width 715 height 15
click at [412, 50] on div "Problème de pression eau" at bounding box center [418, 54] width 705 height 11
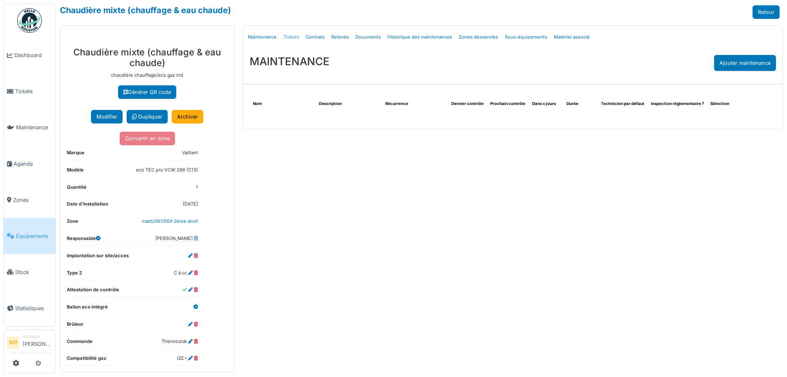
click at [290, 36] on link "Tickets" at bounding box center [291, 36] width 23 height 19
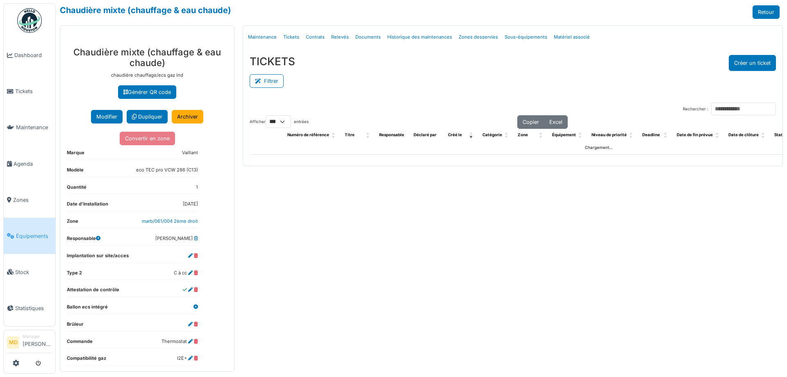
select select "***"
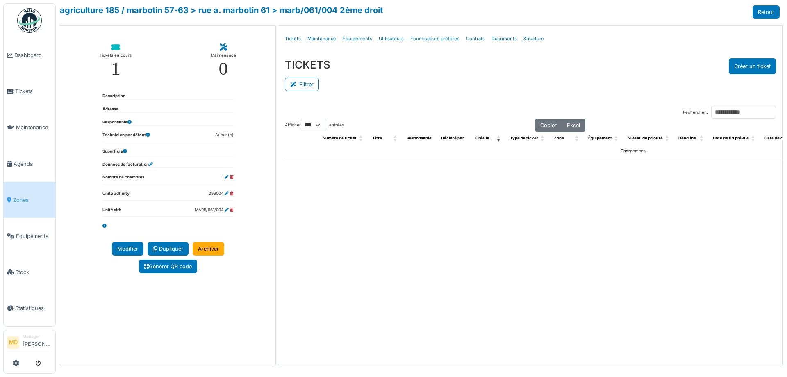
select select "***"
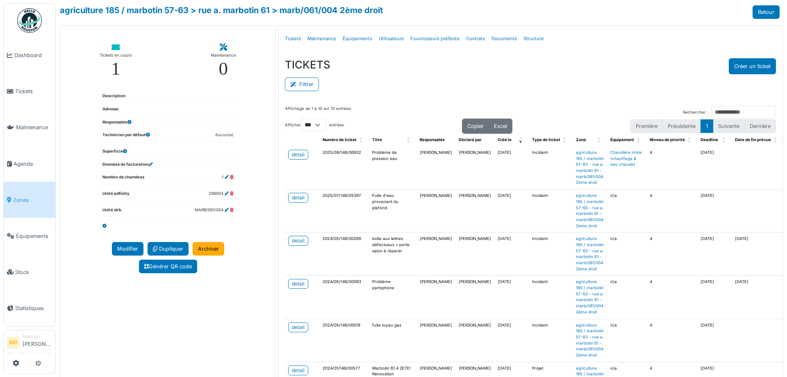
click at [432, 95] on div "TICKETS Créer un ticket Filtrer Responsable **** Tous Remove item Tous [PERSON_…" at bounding box center [530, 76] width 504 height 48
click at [450, 80] on div "Filtrer" at bounding box center [530, 83] width 491 height 18
click at [514, 53] on div "TICKETS Créer un ticket Filtrer Responsable **** Tous Remove item Tous [PERSON_…" at bounding box center [530, 76] width 504 height 48
click at [519, 78] on div "Filtrer" at bounding box center [530, 83] width 491 height 18
click at [236, 11] on link "> rue a. marbotin 61" at bounding box center [230, 10] width 79 height 10
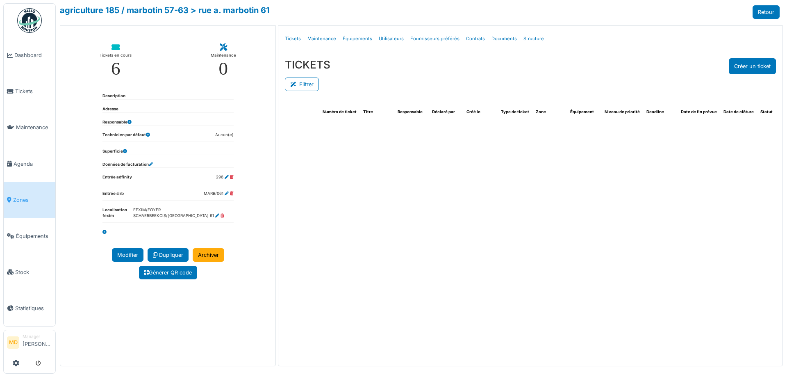
select select "***"
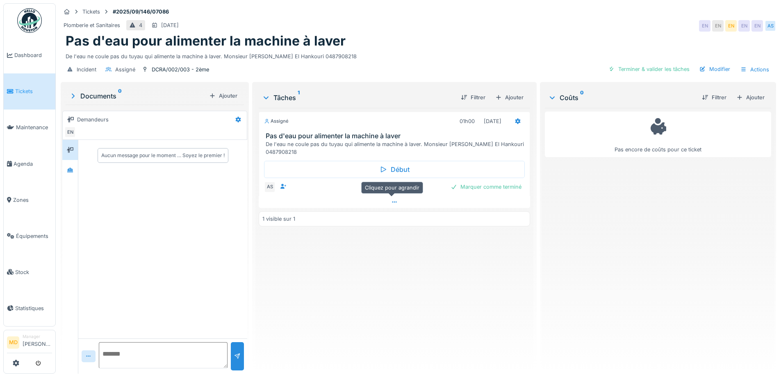
click at [394, 201] on icon at bounding box center [394, 201] width 7 height 5
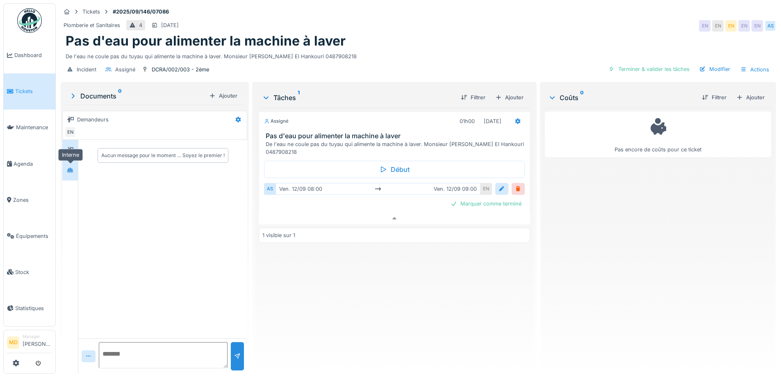
click at [71, 167] on icon at bounding box center [70, 169] width 7 height 5
click at [69, 147] on icon at bounding box center [70, 150] width 7 height 6
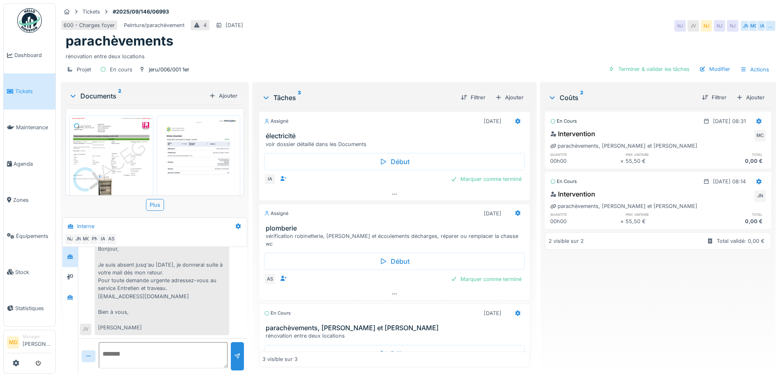
scroll to position [36, 0]
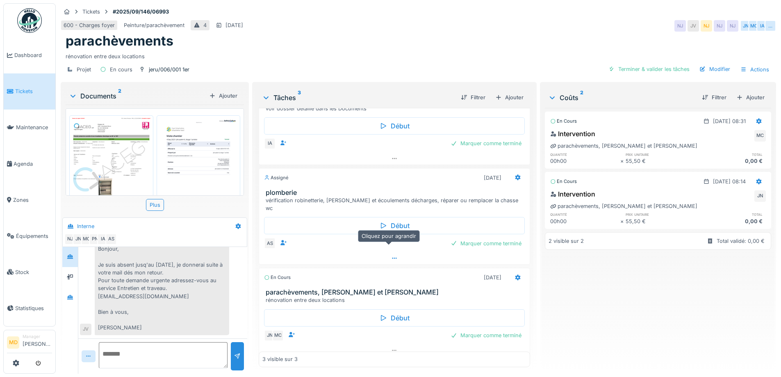
click at [392, 252] on div at bounding box center [394, 258] width 270 height 12
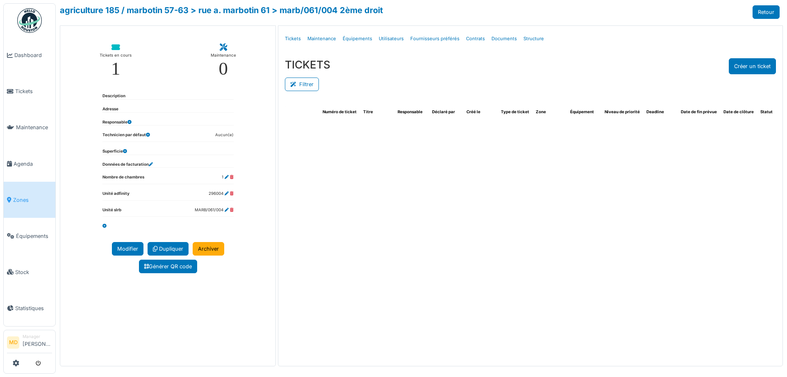
select select "***"
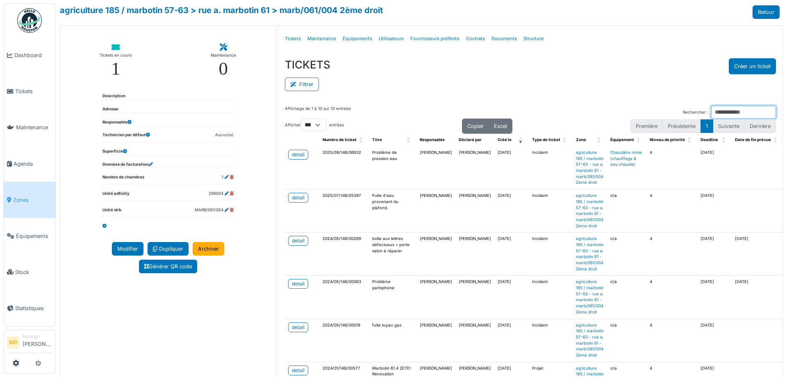
click at [721, 109] on input "Rechercher :" at bounding box center [743, 112] width 65 height 13
click at [245, 9] on link "> rue a. marbotin 61" at bounding box center [230, 10] width 79 height 10
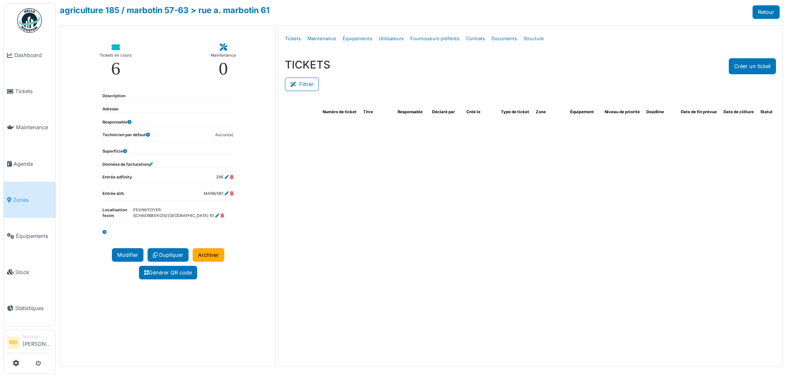
select select "***"
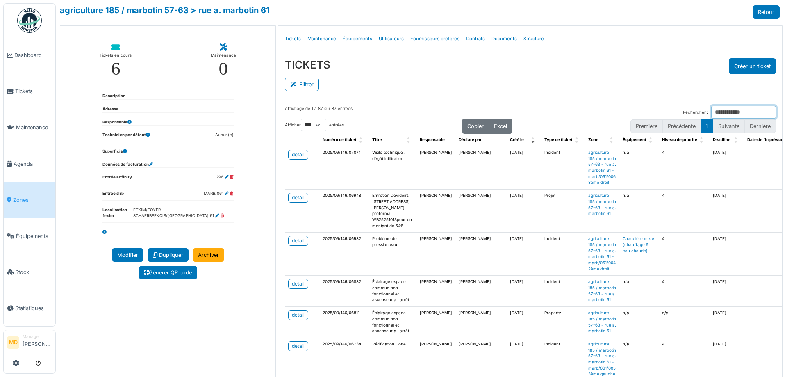
click at [719, 114] on input "Rechercher :" at bounding box center [743, 112] width 65 height 13
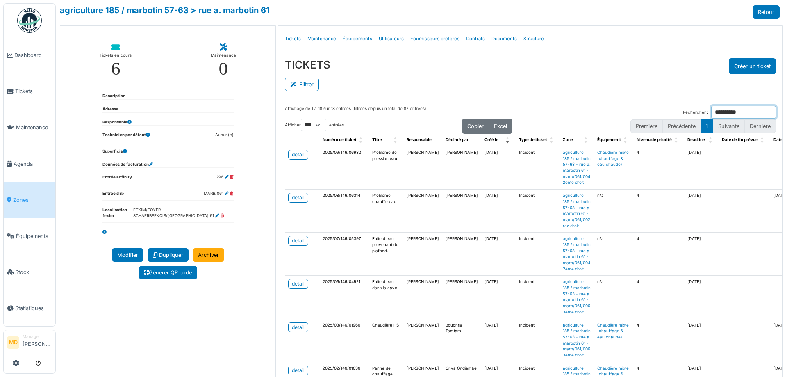
type input "**********"
click at [755, 113] on input "**********" at bounding box center [743, 112] width 65 height 13
click at [724, 113] on input "Rechercher :" at bounding box center [743, 112] width 65 height 13
click at [586, 86] on div "Filtrer" at bounding box center [530, 83] width 491 height 18
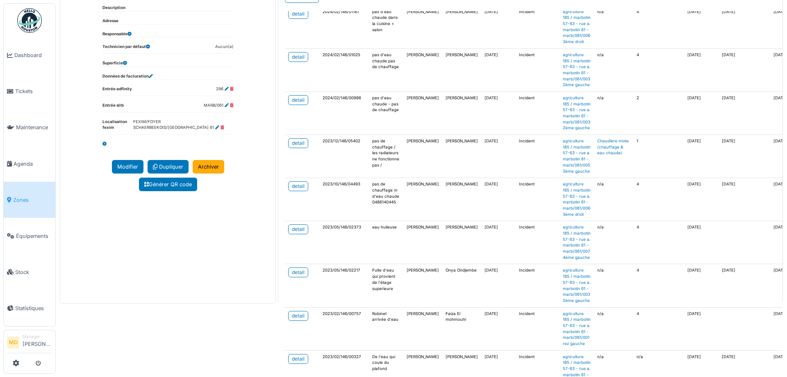
scroll to position [410, 0]
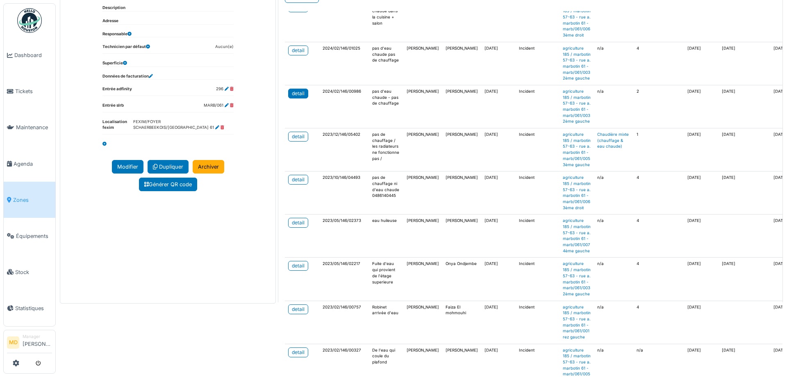
click at [300, 97] on div "detail" at bounding box center [298, 93] width 13 height 7
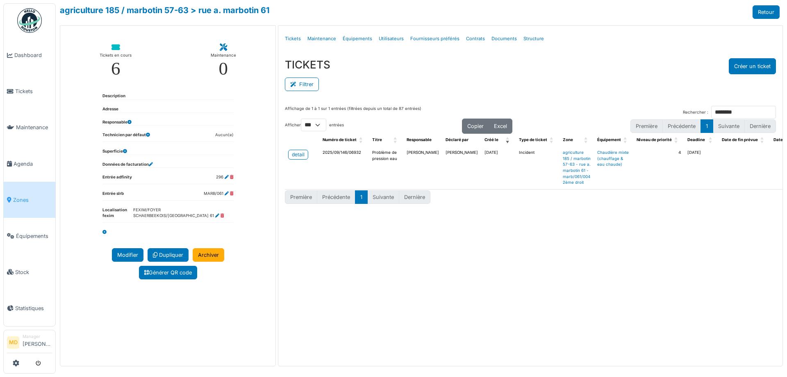
scroll to position [0, 0]
click at [746, 117] on input "********" at bounding box center [743, 112] width 65 height 13
type input "***"
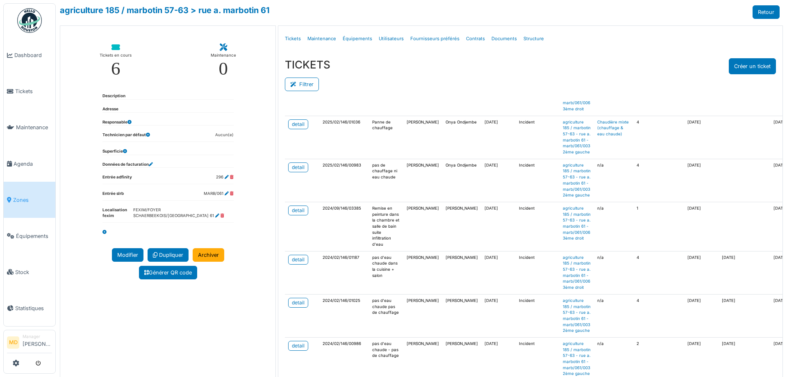
scroll to position [205, 0]
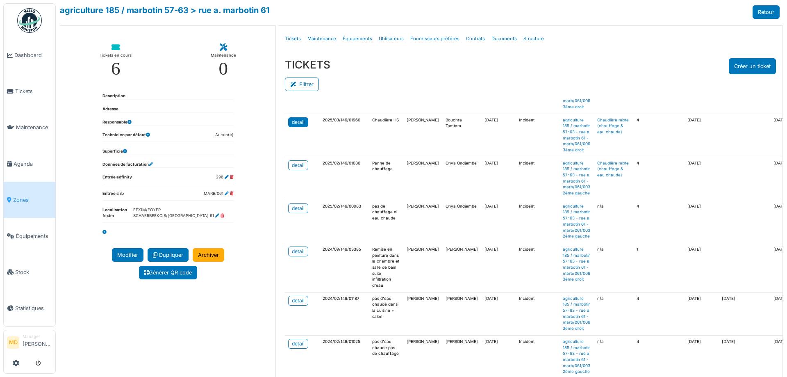
click at [295, 126] on div "detail" at bounding box center [298, 121] width 13 height 7
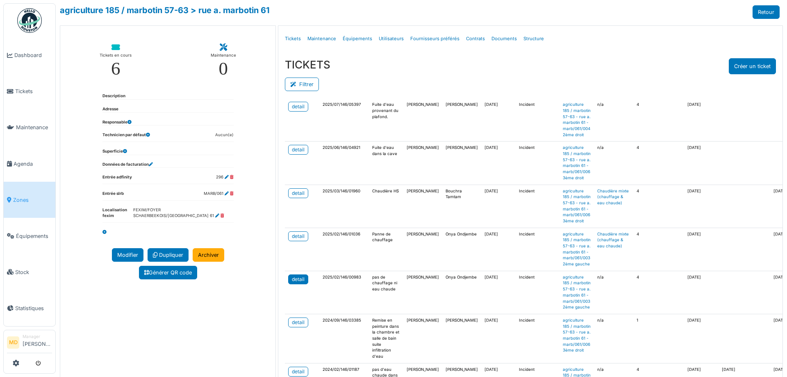
scroll to position [0, 0]
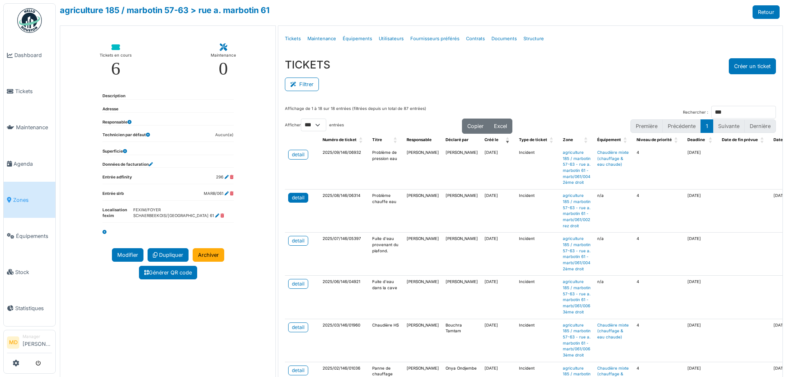
click at [294, 201] on div "detail" at bounding box center [298, 197] width 13 height 7
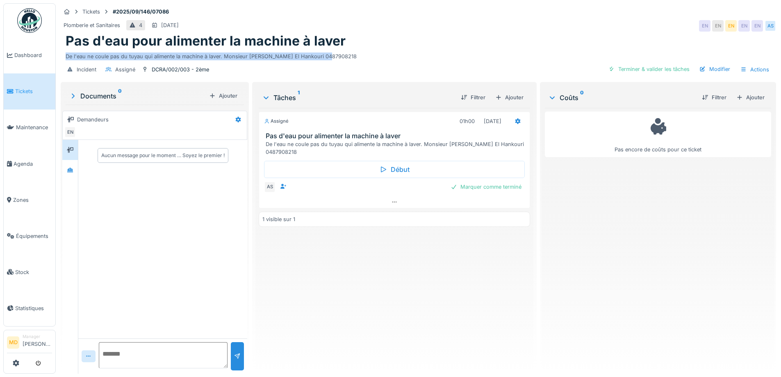
drag, startPoint x: 325, startPoint y: 54, endPoint x: 60, endPoint y: 54, distance: 265.2
click at [60, 54] on div "Tickets #2025/09/146/07086 Plomberie et Sanitaires 4 [DATE] EN EN EN EN EN AS P…" at bounding box center [418, 41] width 719 height 77
click at [72, 54] on div "De l'eau ne coule pas du tuyau qui alimente la machine à laver. Monsieur [PERSO…" at bounding box center [418, 54] width 705 height 11
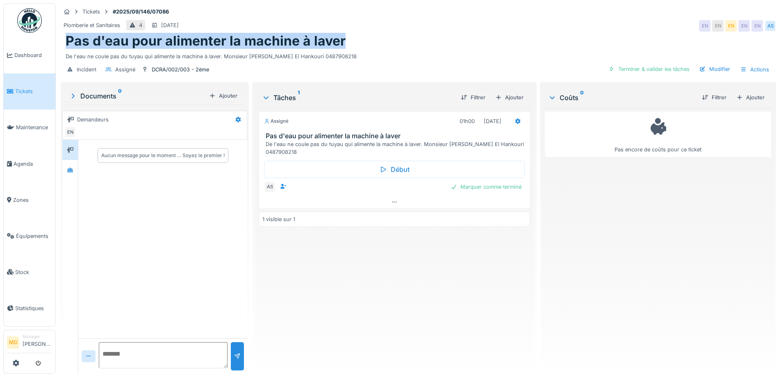
drag, startPoint x: 348, startPoint y: 38, endPoint x: 56, endPoint y: 40, distance: 291.9
click at [56, 40] on div "Tickets #2025/09/146/07086 Plomberie et Sanitaires 4 [DATE] EN EN EN EN EN AS P…" at bounding box center [418, 188] width 725 height 377
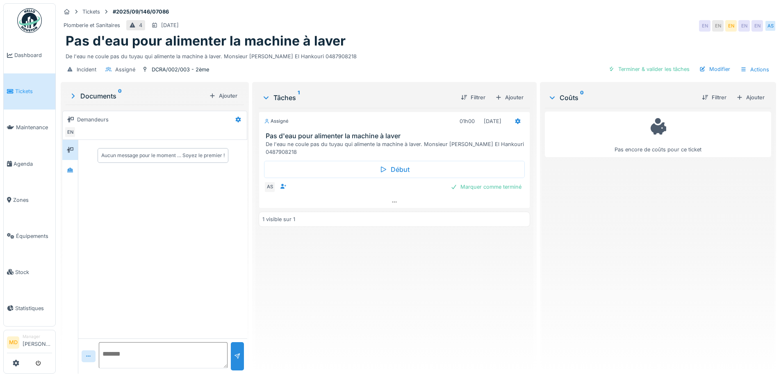
click at [408, 284] on div "Assigné 01h00 [DATE] Pas d'eau pour alimenter la machine à laver De l'eau ne co…" at bounding box center [394, 237] width 271 height 259
drag, startPoint x: 348, startPoint y: 41, endPoint x: 228, endPoint y: 34, distance: 120.7
click at [228, 34] on div "Pas d'eau pour alimenter la machine à laver" at bounding box center [418, 41] width 705 height 16
click at [240, 34] on h1 "Pas d'eau pour alimenter la machine à laver" at bounding box center [206, 41] width 280 height 16
drag, startPoint x: 340, startPoint y: 39, endPoint x: 217, endPoint y: 39, distance: 122.6
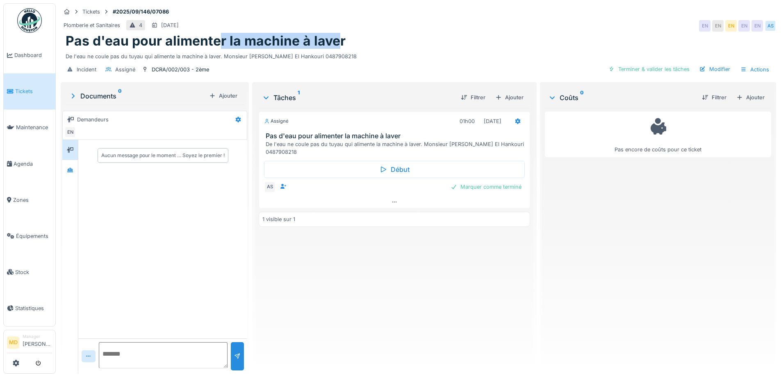
click at [217, 39] on h1 "Pas d'eau pour alimenter la machine à laver" at bounding box center [206, 41] width 280 height 16
click at [229, 37] on h1 "Pas d'eau pour alimenter la machine à laver" at bounding box center [206, 41] width 280 height 16
drag, startPoint x: 230, startPoint y: 37, endPoint x: 306, endPoint y: 37, distance: 76.2
click at [306, 37] on h1 "Pas d'eau pour alimenter la machine à laver" at bounding box center [206, 41] width 280 height 16
click at [339, 38] on h1 "Pas d'eau pour alimenter la machine à laver" at bounding box center [206, 41] width 280 height 16
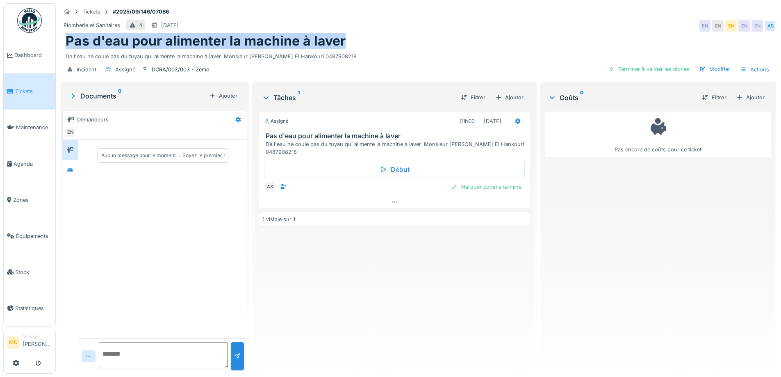
drag, startPoint x: 348, startPoint y: 37, endPoint x: 62, endPoint y: 40, distance: 286.1
click at [62, 40] on div "Pas d'eau pour alimenter la machine à laver De l'eau ne coule pas du tuyau qui …" at bounding box center [418, 46] width 715 height 27
click at [87, 38] on h1 "Pas d'eau pour alimenter la machine à laver" at bounding box center [206, 41] width 280 height 16
drag, startPoint x: 352, startPoint y: 37, endPoint x: 59, endPoint y: 41, distance: 292.7
click at [59, 41] on div "Tickets #2025/09/146/07086 Plomberie et Sanitaires 4 14/09/2025 EN EN EN EN EN …" at bounding box center [418, 41] width 719 height 77
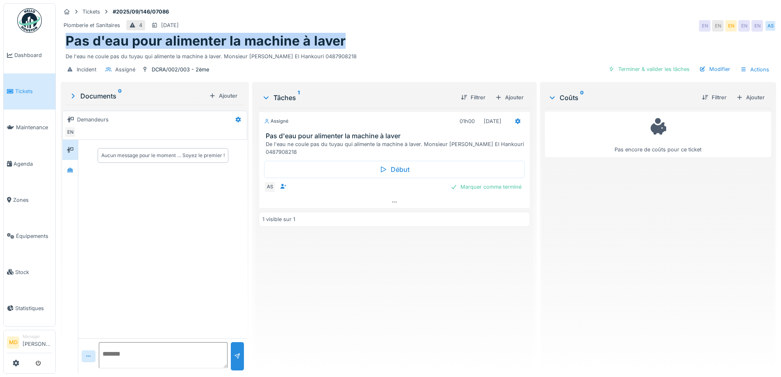
click at [275, 36] on h1 "Pas d'eau pour alimenter la machine à laver" at bounding box center [206, 41] width 280 height 16
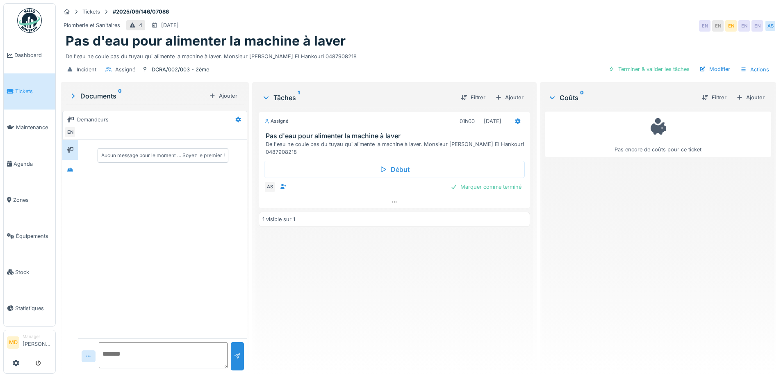
click at [275, 36] on h1 "Pas d'eau pour alimenter la machine à laver" at bounding box center [206, 41] width 280 height 16
click at [327, 46] on h1 "Pas d'eau pour alimenter la machine à laver" at bounding box center [206, 41] width 280 height 16
drag, startPoint x: 310, startPoint y: 36, endPoint x: 355, endPoint y: 38, distance: 45.6
click at [355, 38] on div "Pas d'eau pour alimenter la machine à laver" at bounding box center [418, 41] width 705 height 16
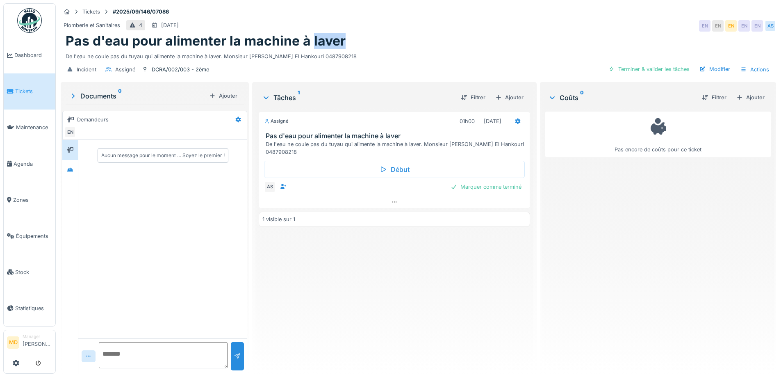
click at [317, 42] on h1 "Pas d'eau pour alimenter la machine à laver" at bounding box center [206, 41] width 280 height 16
drag, startPoint x: 312, startPoint y: 40, endPoint x: 396, endPoint y: 39, distance: 84.0
click at [396, 39] on div "Pas d'eau pour alimenter la machine à laver" at bounding box center [418, 41] width 705 height 16
click at [339, 43] on h1 "Pas d'eau pour alimenter la machine à laver" at bounding box center [206, 41] width 280 height 16
click at [192, 67] on div "DCRA/002/003 - 2ème" at bounding box center [180, 70] width 57 height 8
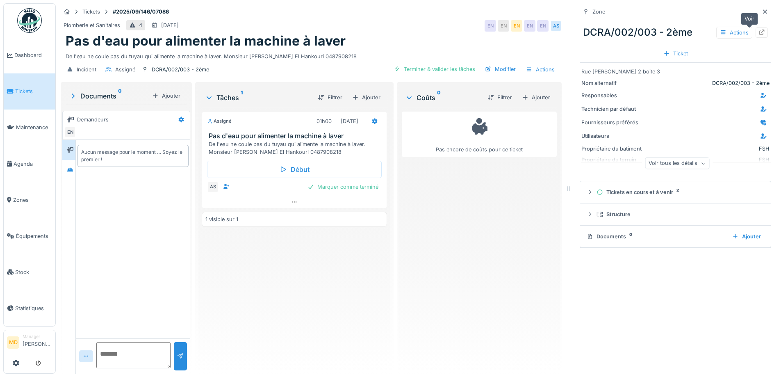
click at [758, 34] on icon at bounding box center [761, 32] width 7 height 5
click at [759, 12] on div at bounding box center [765, 12] width 12 height 10
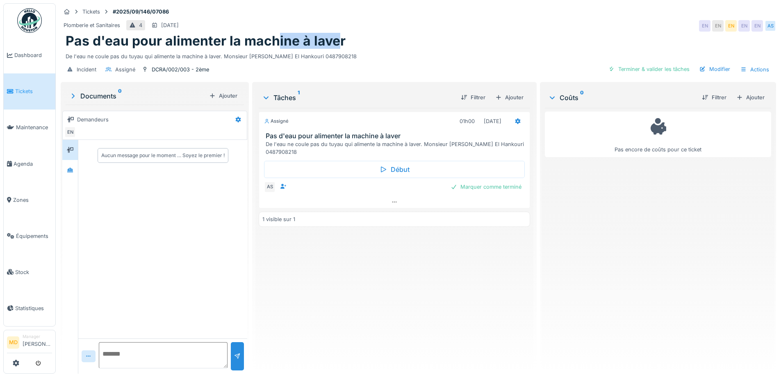
drag, startPoint x: 311, startPoint y: 40, endPoint x: 278, endPoint y: 42, distance: 33.3
click at [278, 42] on h1 "Pas d'eau pour alimenter la machine à laver" at bounding box center [206, 41] width 280 height 16
click at [269, 40] on h1 "Pas d'eau pour alimenter la machine à laver" at bounding box center [206, 41] width 280 height 16
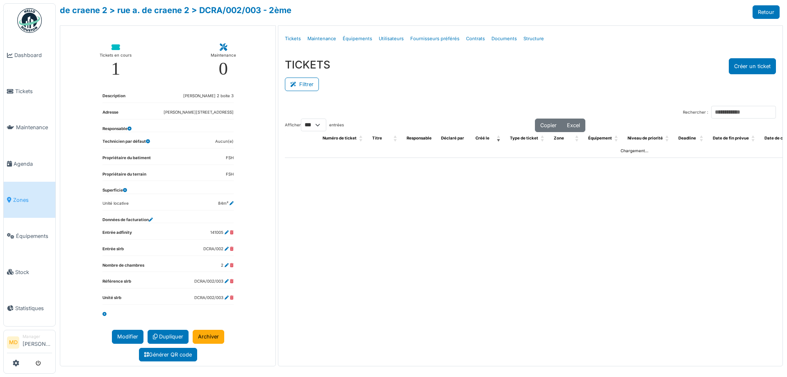
select select "***"
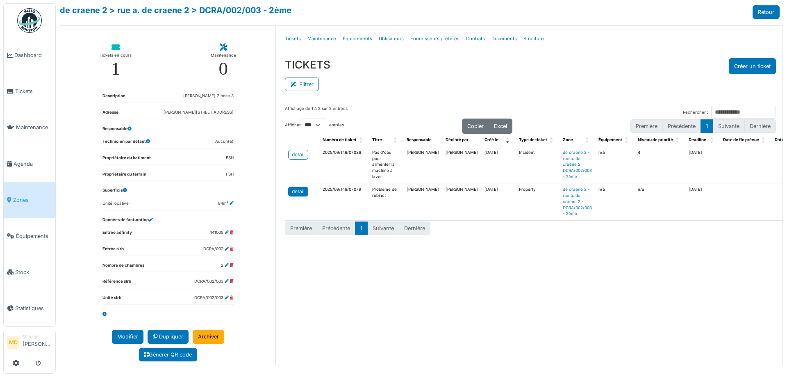
click at [303, 195] on div "detail" at bounding box center [298, 191] width 13 height 7
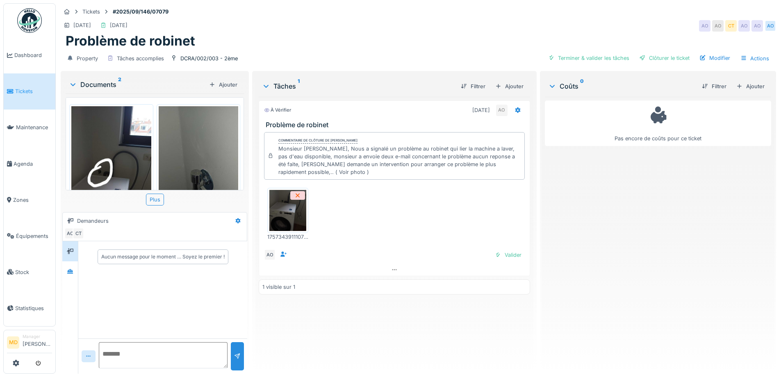
click at [96, 173] on img at bounding box center [111, 192] width 80 height 173
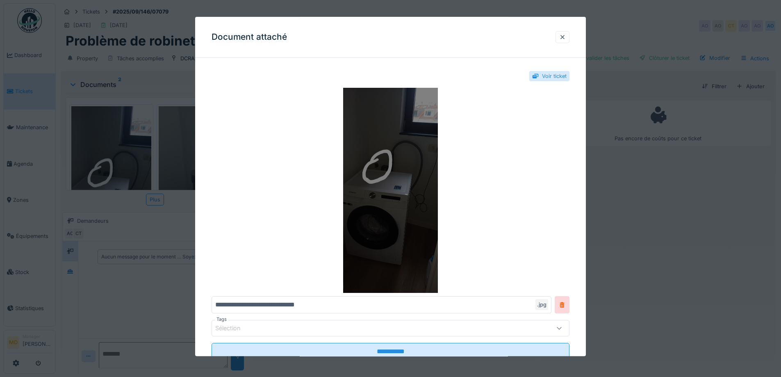
click at [370, 165] on img at bounding box center [391, 190] width 358 height 205
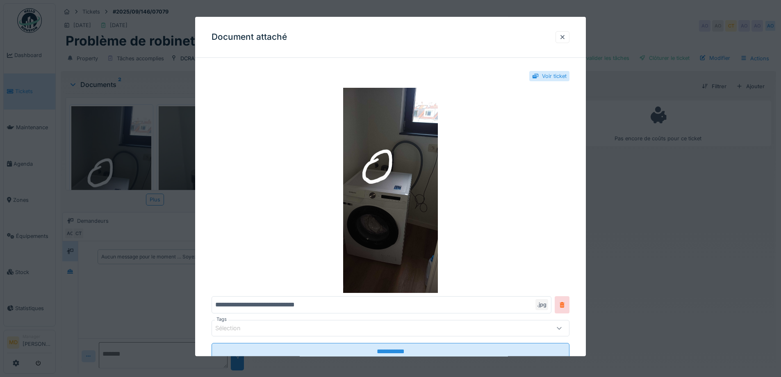
click at [159, 247] on div at bounding box center [390, 188] width 781 height 377
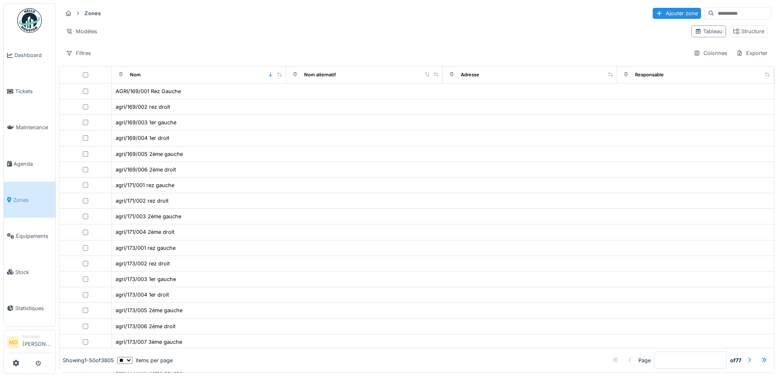
click at [719, 8] on input at bounding box center [742, 13] width 57 height 11
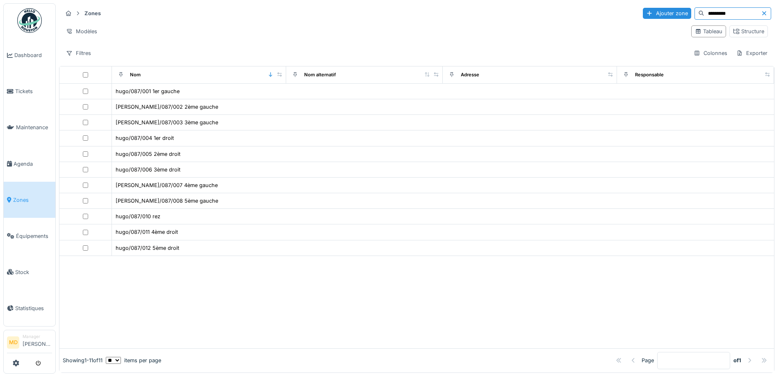
type input "*********"
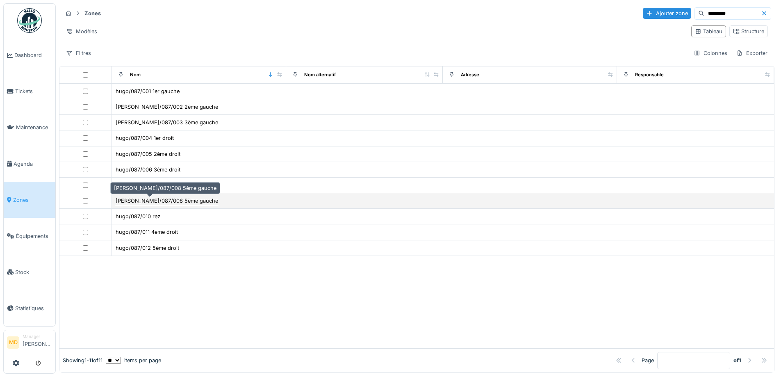
click at [159, 201] on div "hugo/087/008 5ème gauche" at bounding box center [167, 201] width 102 height 8
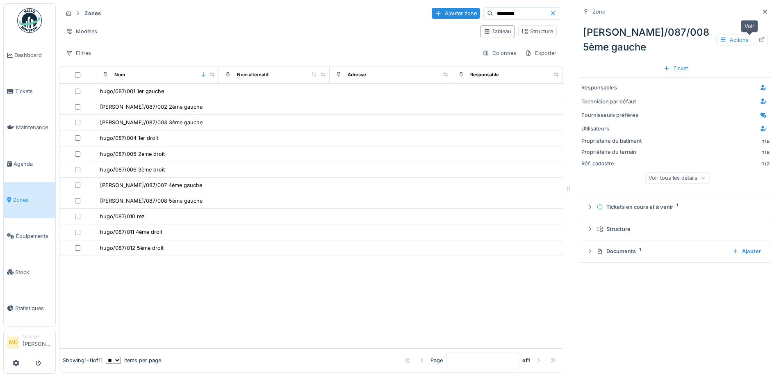
click at [758, 40] on icon at bounding box center [761, 39] width 7 height 5
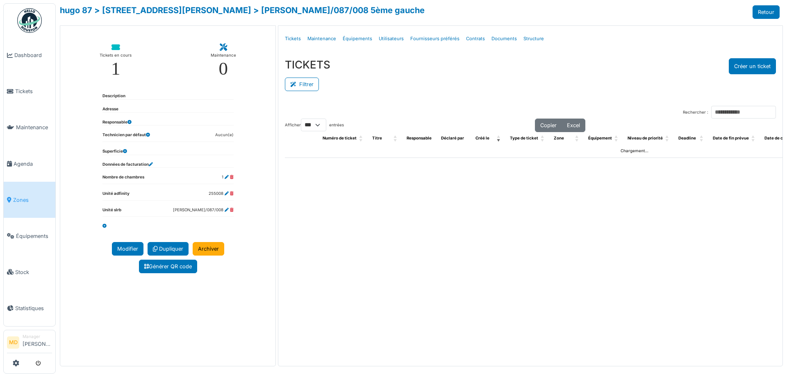
select select "***"
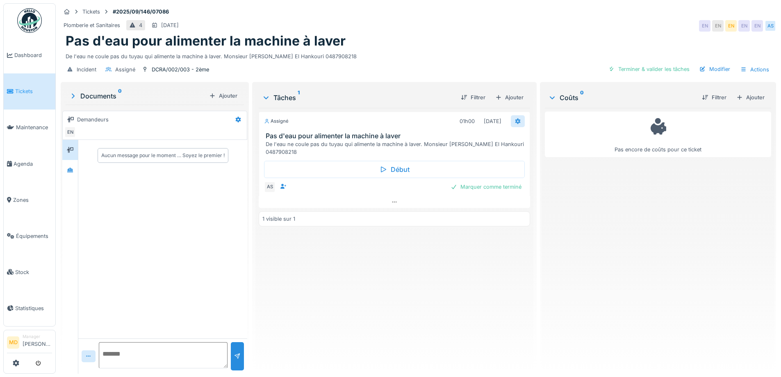
click at [516, 120] on icon at bounding box center [517, 121] width 5 height 6
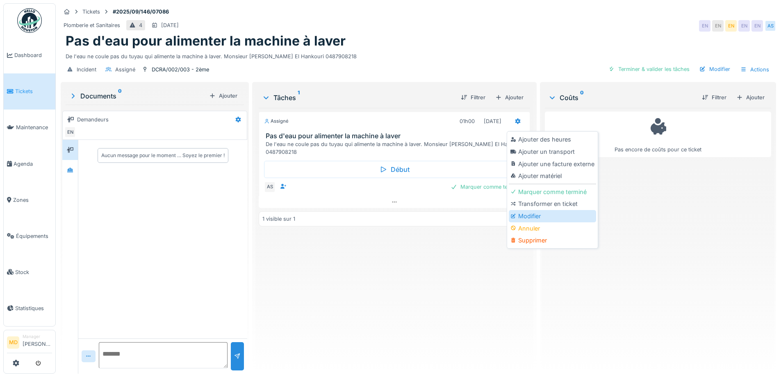
click at [524, 216] on div "Modifier" at bounding box center [552, 216] width 87 height 12
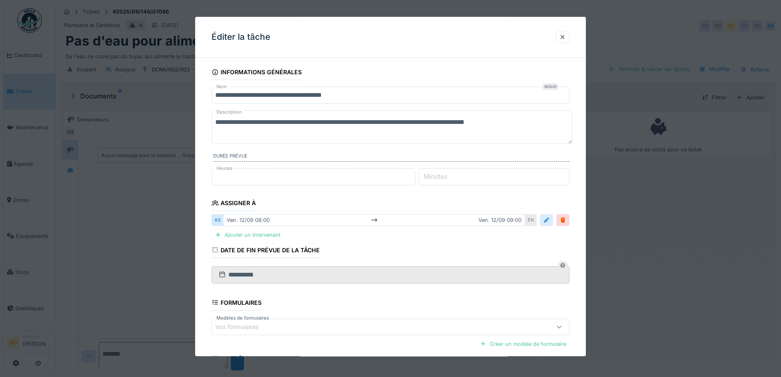
click at [548, 225] on div at bounding box center [546, 220] width 13 height 12
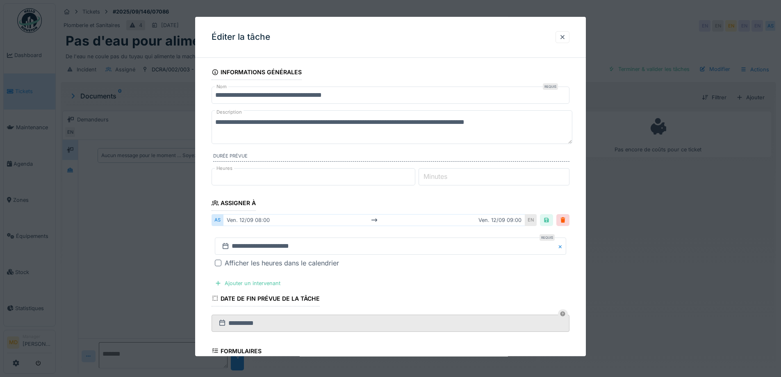
click at [219, 263] on div at bounding box center [218, 263] width 7 height 7
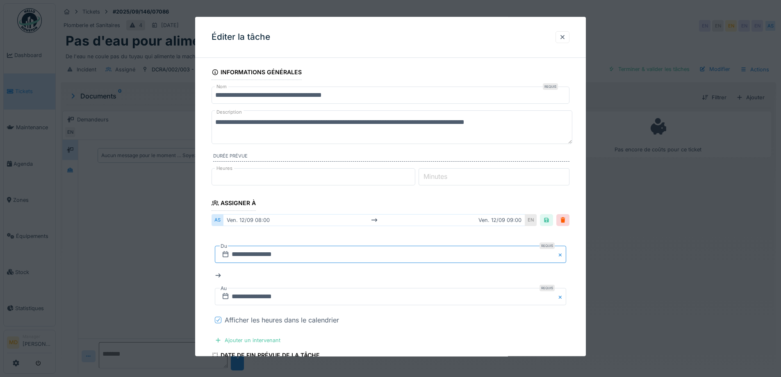
click at [273, 255] on input "**********" at bounding box center [390, 254] width 351 height 17
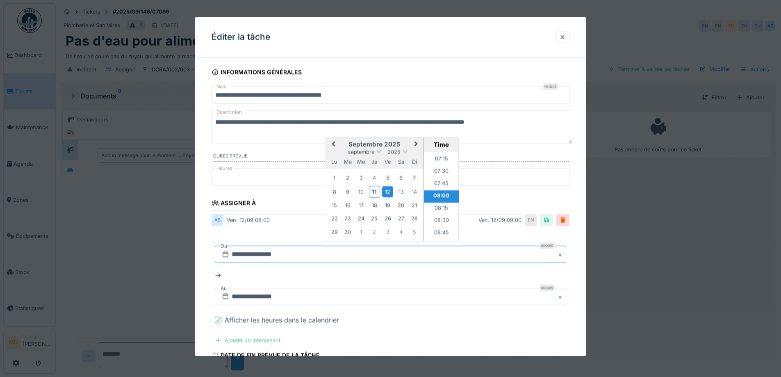
scroll to position [601, 0]
click at [375, 189] on div "11" at bounding box center [374, 192] width 11 height 12
click at [443, 212] on li "15:00" at bounding box center [441, 213] width 35 height 12
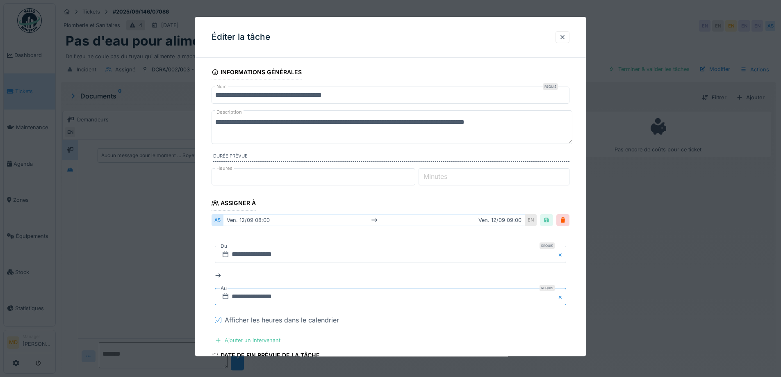
click at [292, 292] on input "**********" at bounding box center [390, 296] width 351 height 17
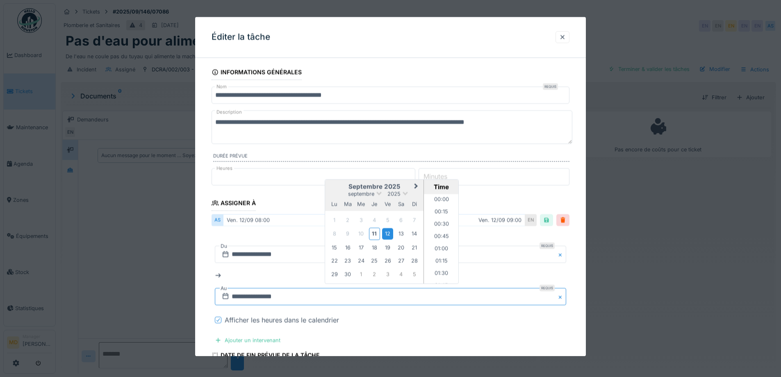
scroll to position [404, 0]
click at [373, 232] on div "11" at bounding box center [374, 234] width 11 height 12
click at [437, 214] on li "16:00" at bounding box center [441, 214] width 35 height 12
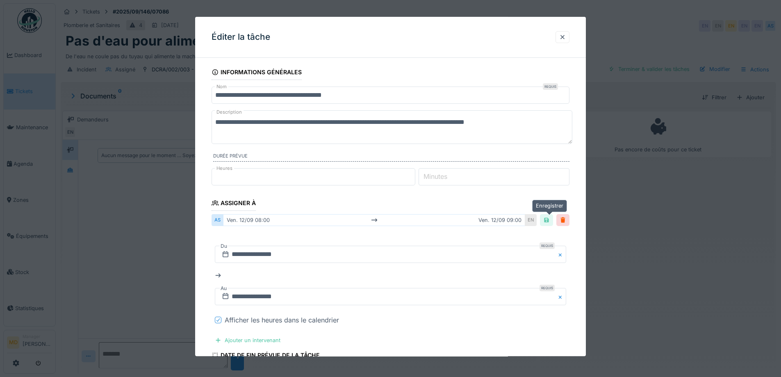
click at [553, 221] on div at bounding box center [546, 220] width 13 height 12
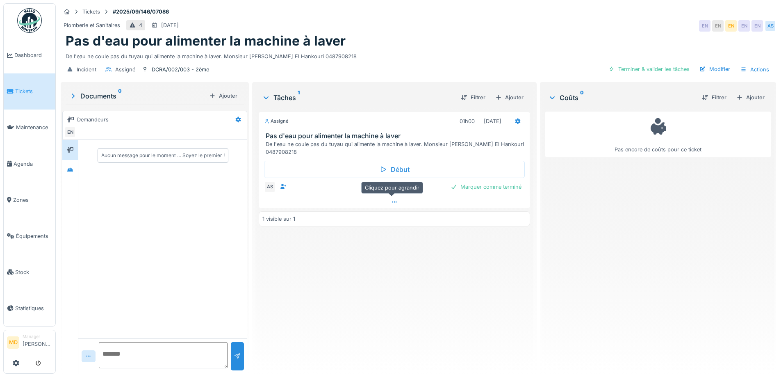
click at [395, 204] on div at bounding box center [394, 202] width 271 height 12
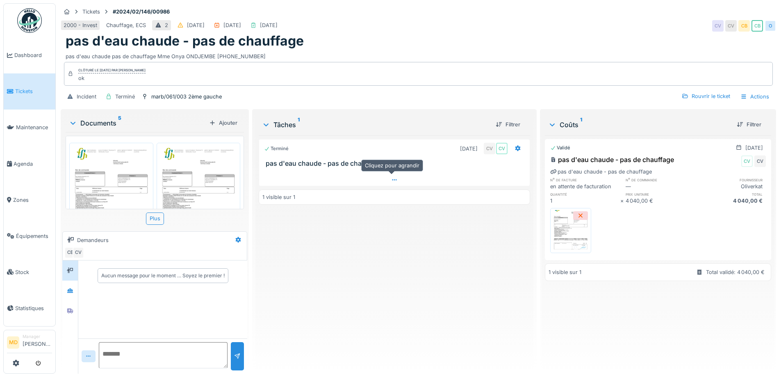
click at [387, 184] on div at bounding box center [394, 180] width 270 height 12
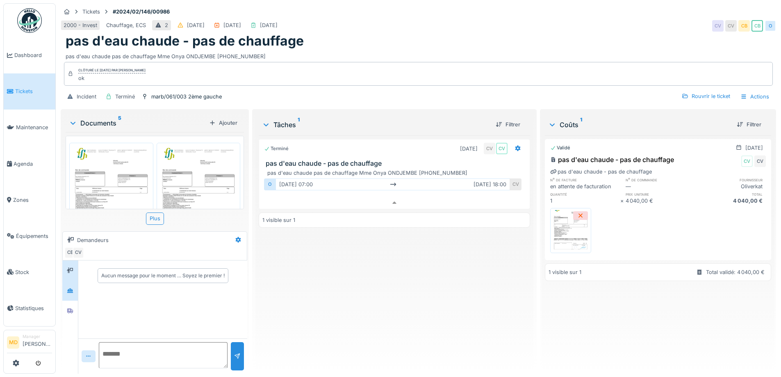
click at [73, 288] on icon at bounding box center [70, 290] width 7 height 5
click at [73, 308] on icon at bounding box center [70, 310] width 6 height 5
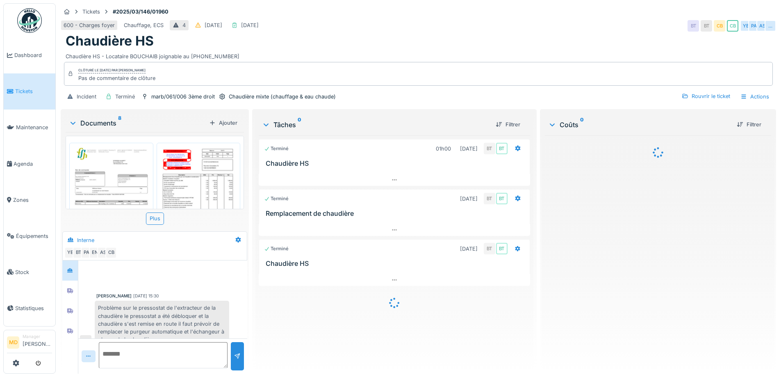
scroll to position [88, 0]
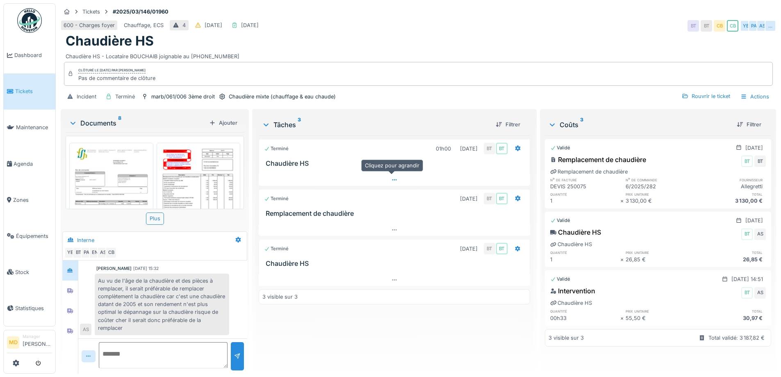
click at [391, 180] on icon at bounding box center [394, 179] width 7 height 5
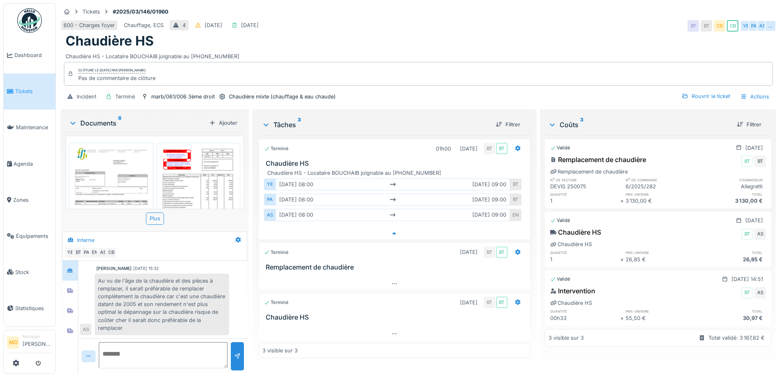
scroll to position [6, 0]
click at [397, 228] on div at bounding box center [394, 234] width 271 height 12
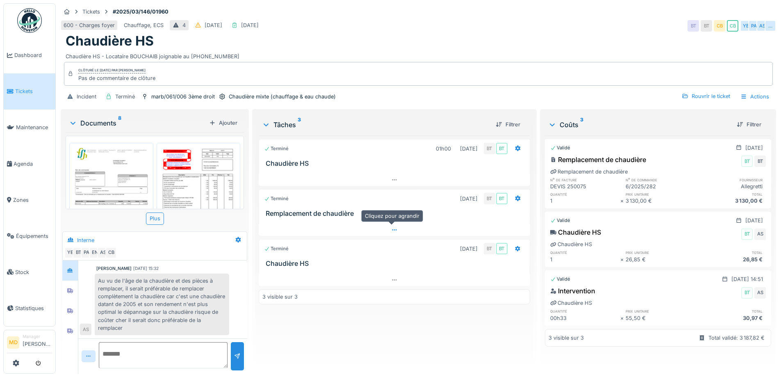
click at [391, 227] on icon at bounding box center [394, 229] width 7 height 5
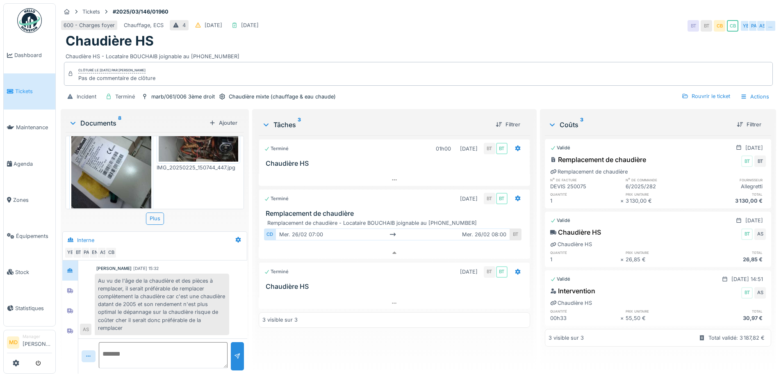
scroll to position [428, 0]
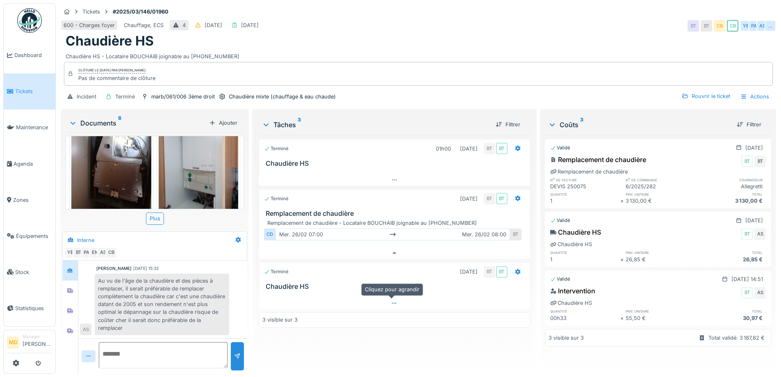
click at [394, 300] on icon at bounding box center [394, 302] width 7 height 5
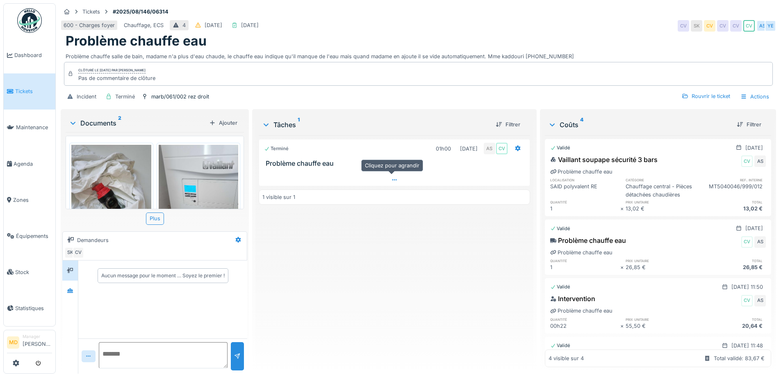
click at [391, 183] on div at bounding box center [394, 180] width 270 height 12
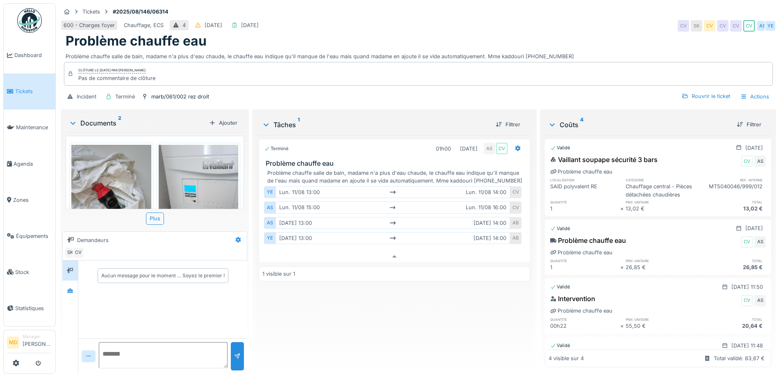
scroll to position [53, 0]
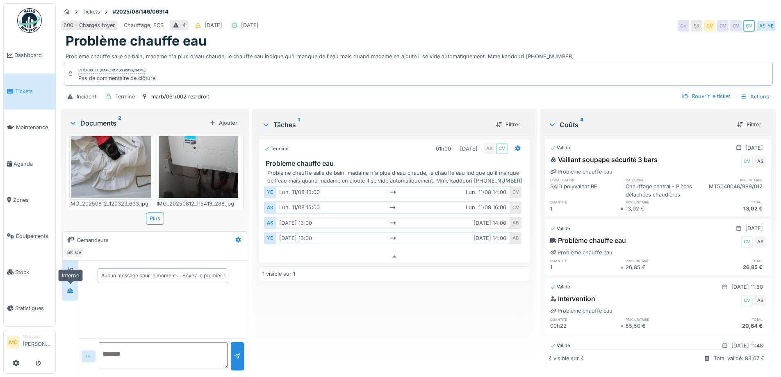
click at [71, 289] on div at bounding box center [70, 290] width 12 height 10
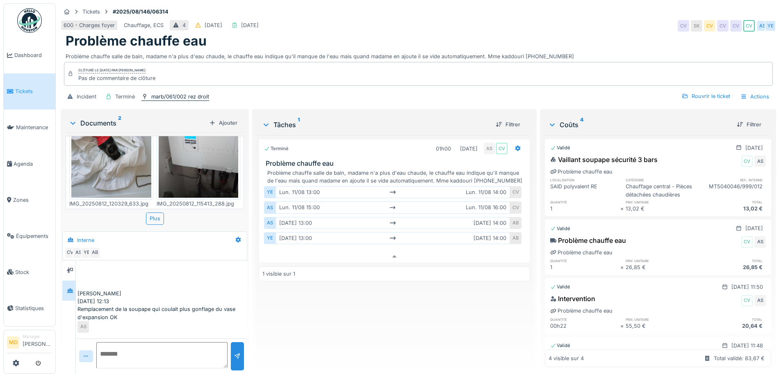
click at [166, 93] on div "marb/061/002 rez droit" at bounding box center [180, 97] width 58 height 8
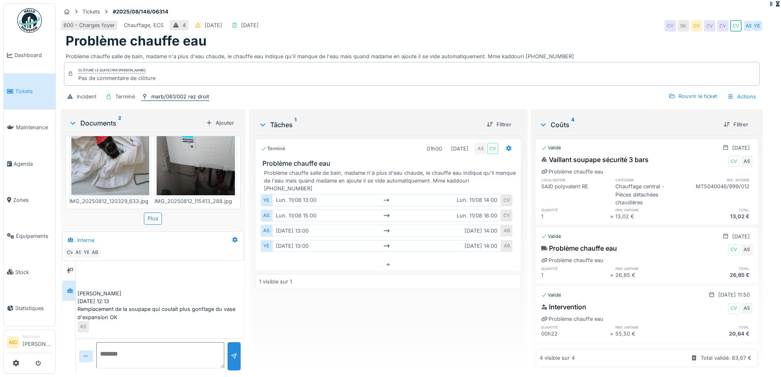
scroll to position [19, 0]
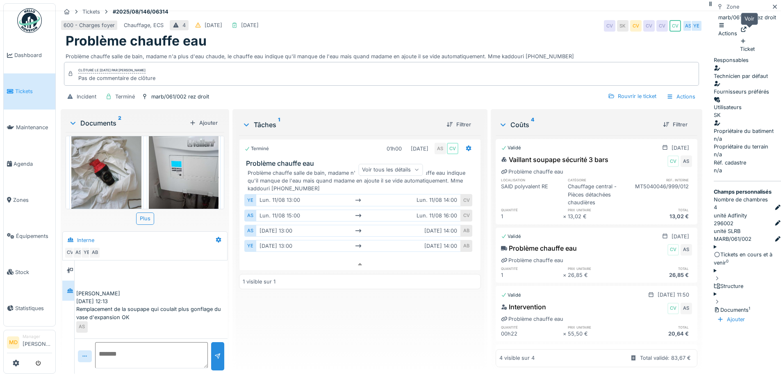
click at [747, 31] on div at bounding box center [743, 29] width 7 height 8
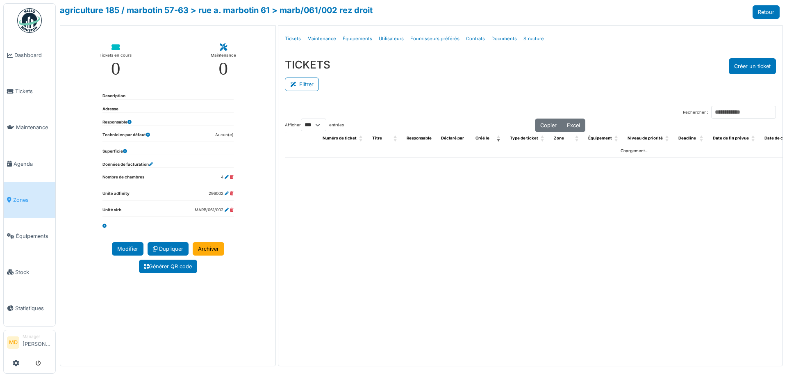
select select "***"
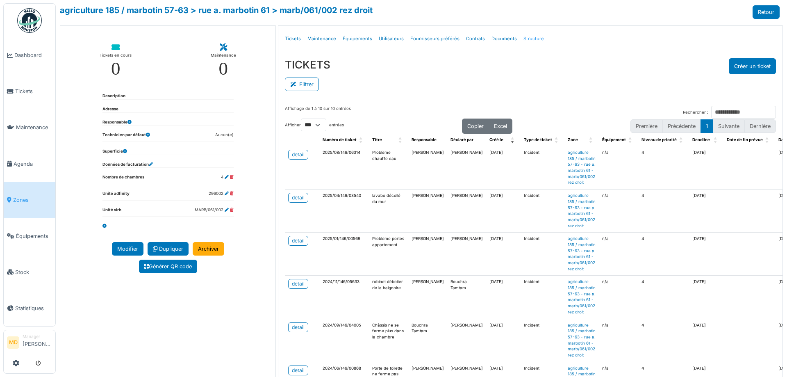
click at [520, 40] on link "Structure" at bounding box center [533, 38] width 27 height 19
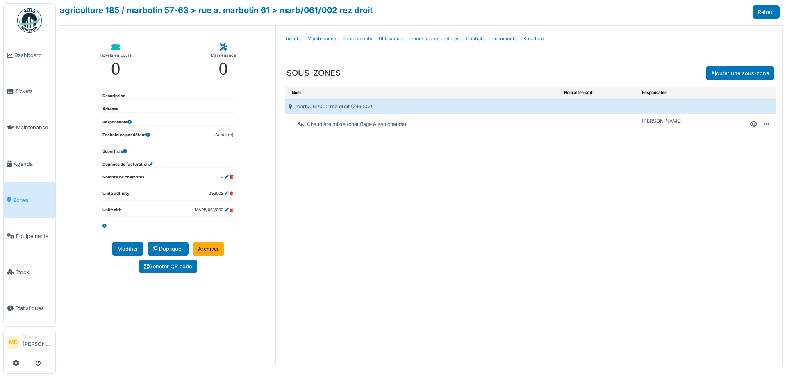
click at [755, 125] on icon at bounding box center [753, 124] width 7 height 0
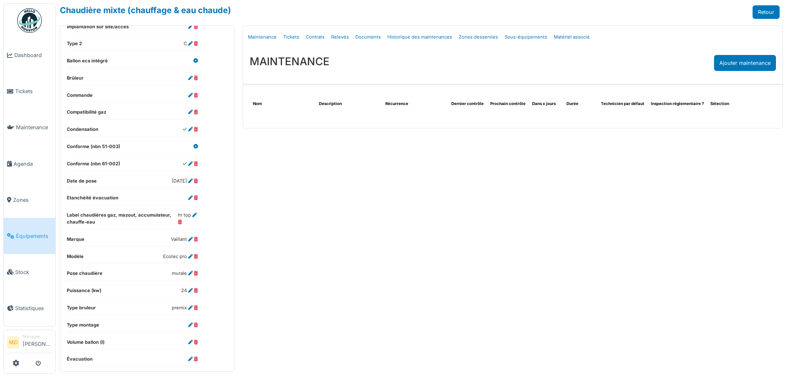
scroll to position [254, 0]
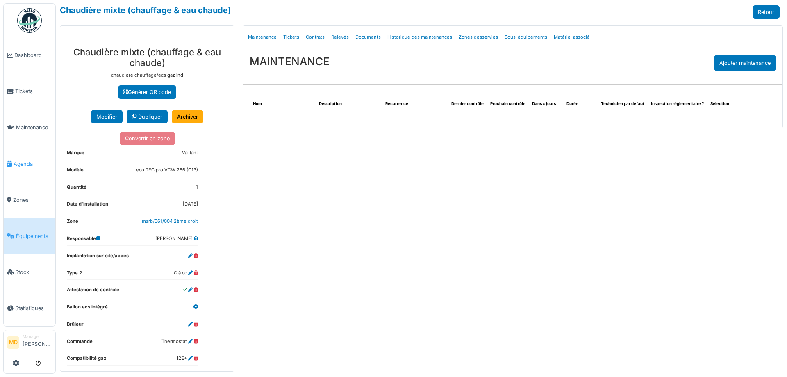
click at [26, 164] on link "Agenda" at bounding box center [30, 164] width 52 height 36
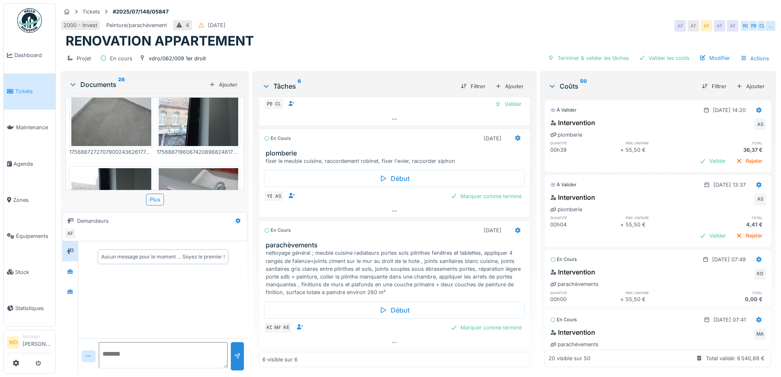
scroll to position [6, 0]
click at [387, 205] on div at bounding box center [394, 211] width 270 height 12
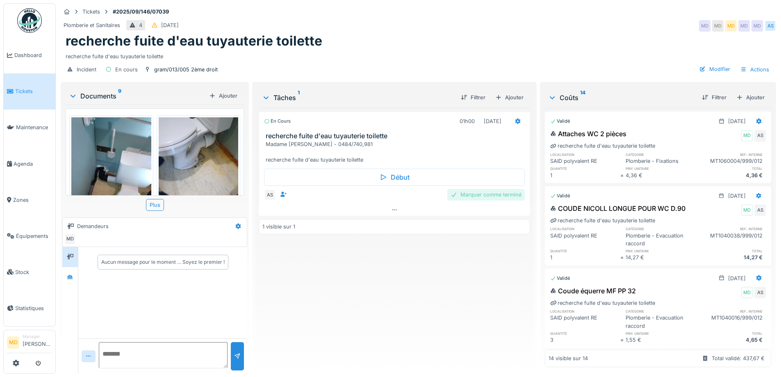
click at [470, 197] on div "Marquer comme terminé" at bounding box center [485, 194] width 77 height 11
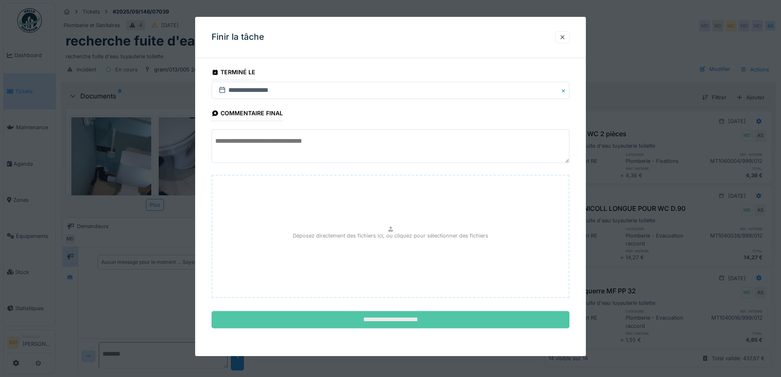
click at [419, 319] on input "**********" at bounding box center [391, 319] width 358 height 17
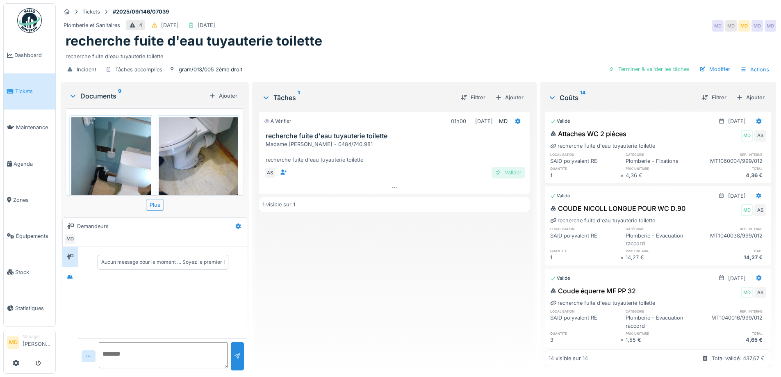
click at [516, 175] on div "Valider" at bounding box center [507, 172] width 33 height 11
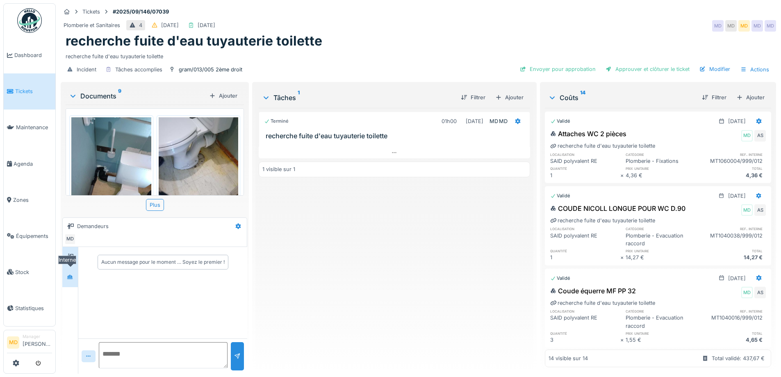
click at [73, 279] on icon at bounding box center [70, 276] width 7 height 5
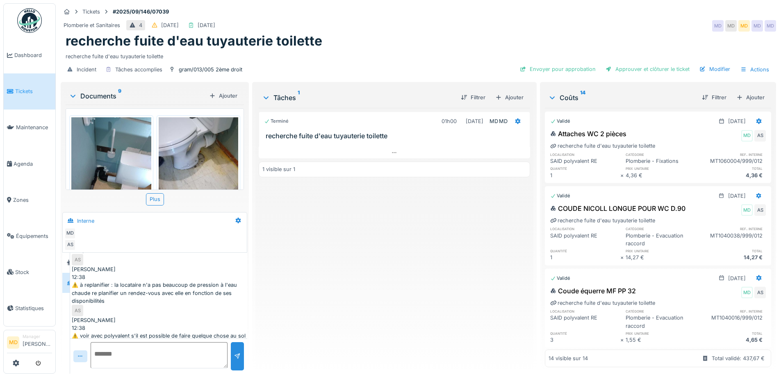
scroll to position [6, 0]
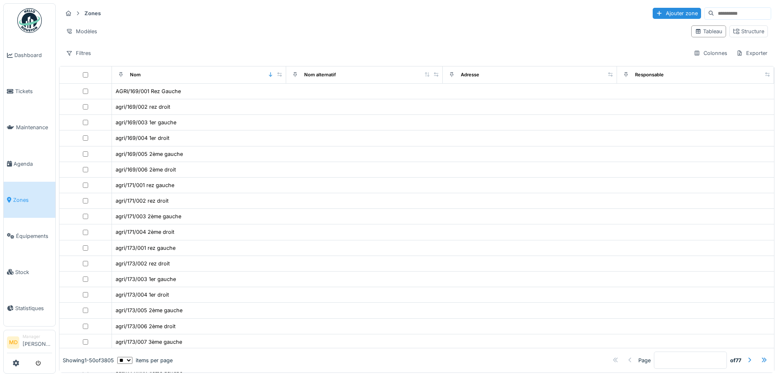
click at [714, 13] on input at bounding box center [742, 13] width 57 height 11
click at [715, 13] on input "********" at bounding box center [732, 13] width 57 height 11
click at [712, 7] on div "Zones Ajouter zone ****" at bounding box center [416, 14] width 709 height 14
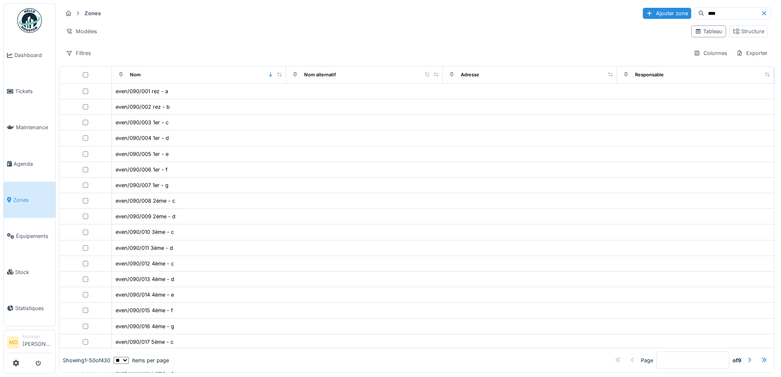
click at [709, 8] on input "****" at bounding box center [732, 13] width 57 height 11
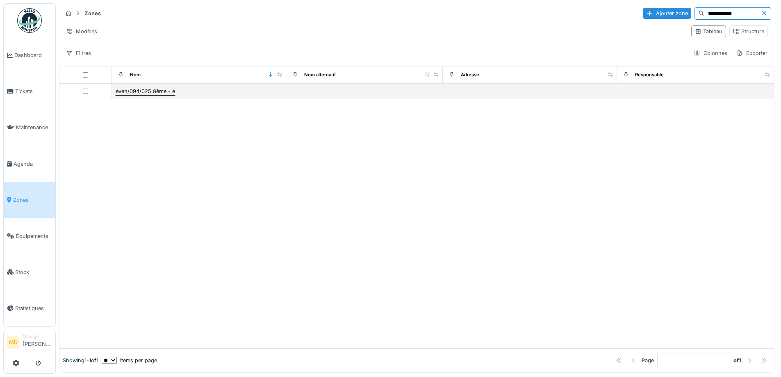
type input "**********"
click at [143, 87] on div "even/094/025 8ème - e" at bounding box center [145, 91] width 59 height 8
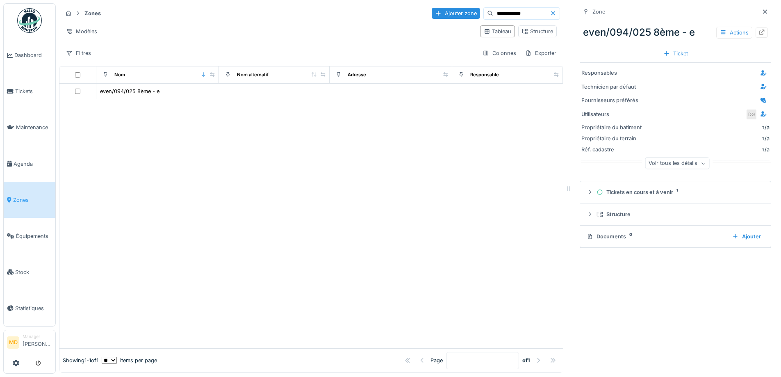
click at [758, 30] on icon at bounding box center [761, 32] width 7 height 5
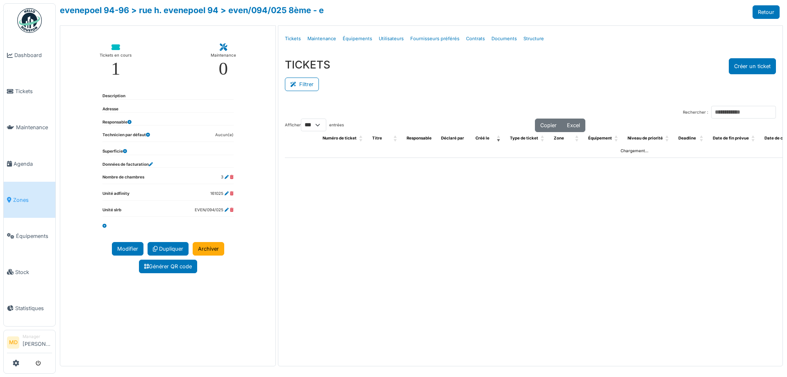
select select "***"
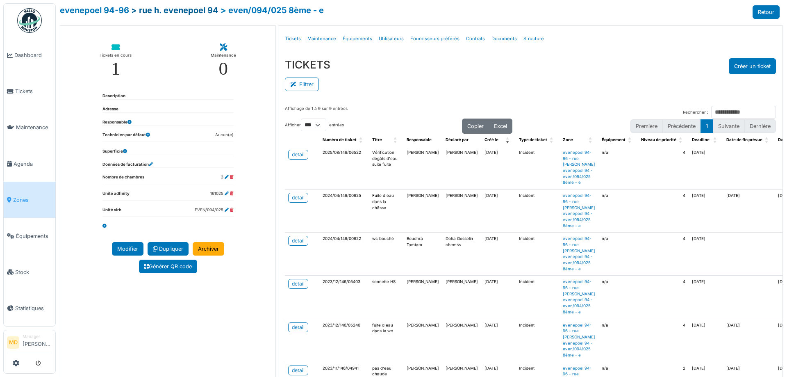
click at [187, 11] on link "> rue h. evenepoel 94" at bounding box center [174, 10] width 87 height 10
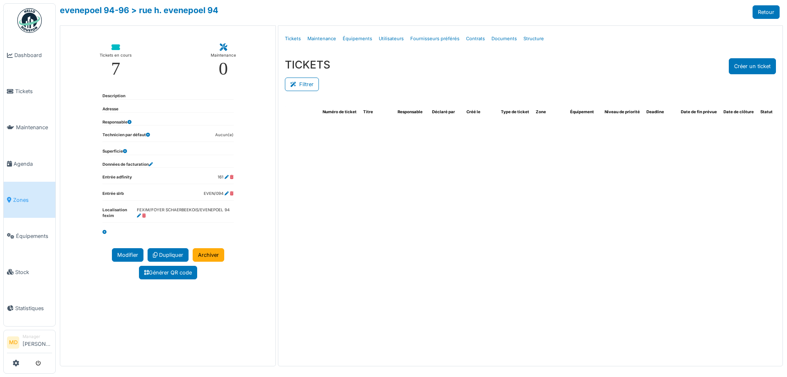
select select "***"
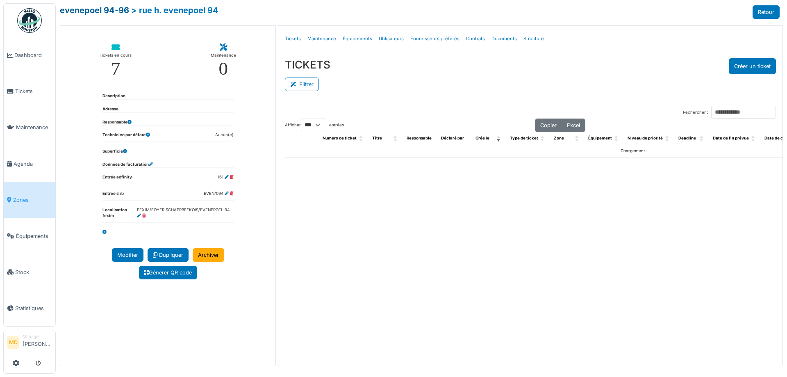
click at [114, 7] on link "evenepoel 94-96" at bounding box center [94, 10] width 69 height 10
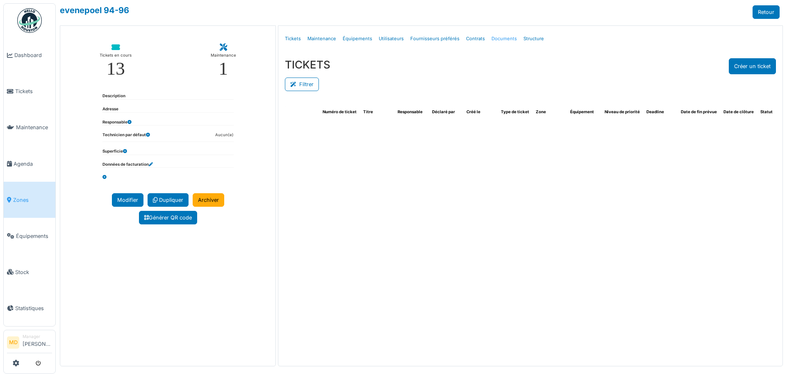
select select "***"
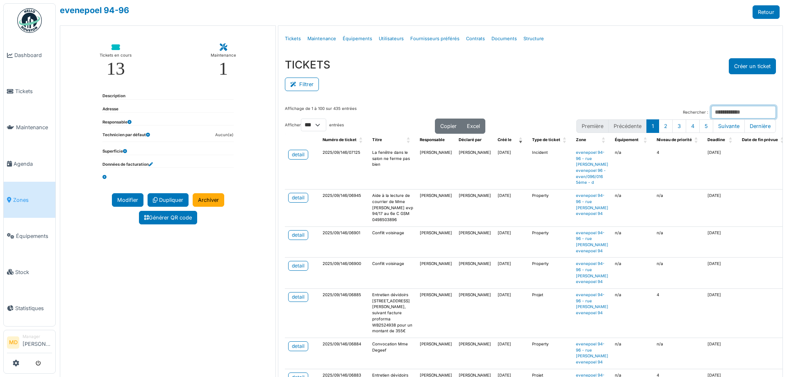
click at [711, 110] on input "Rechercher :" at bounding box center [743, 112] width 65 height 13
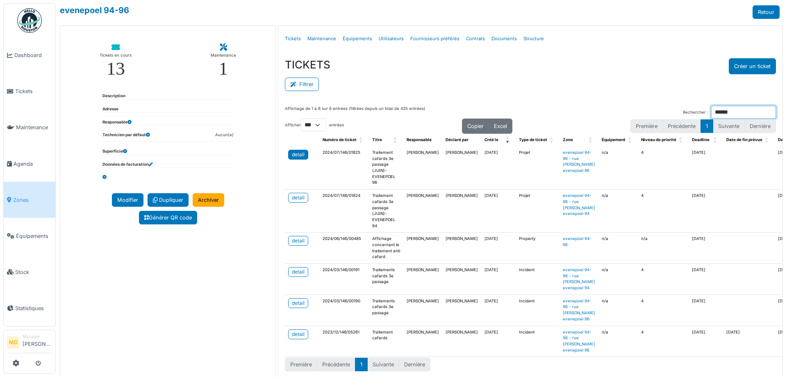
type input "******"
click at [293, 154] on div "detail" at bounding box center [298, 154] width 13 height 7
click at [510, 75] on div "Filtrer" at bounding box center [530, 83] width 491 height 18
click at [587, 43] on ul "Détails Tickets Maintenance Équipements Utilisateurs Fournisseurs préférés Cont…" at bounding box center [531, 38] width 498 height 19
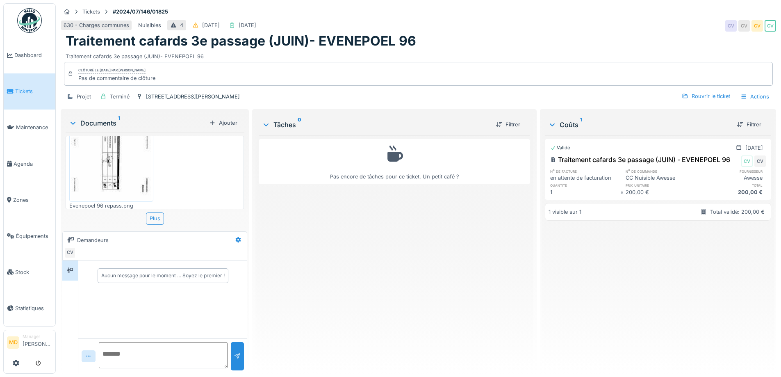
scroll to position [59, 0]
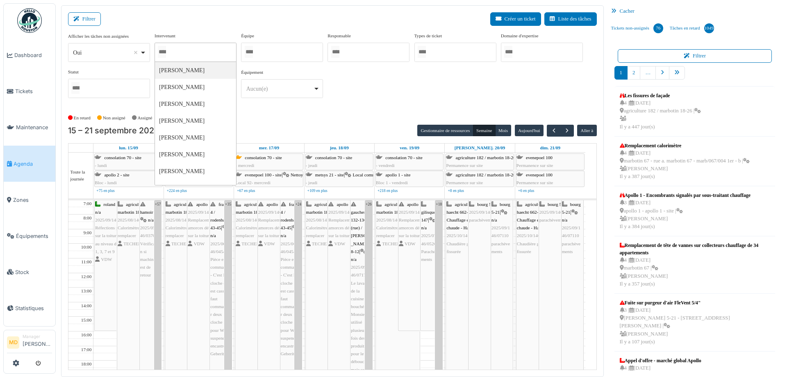
click at [391, 91] on div "Afficher les tâches non assignées *** Oui Remove item Oui Non Intervenant Abdel…" at bounding box center [332, 68] width 529 height 72
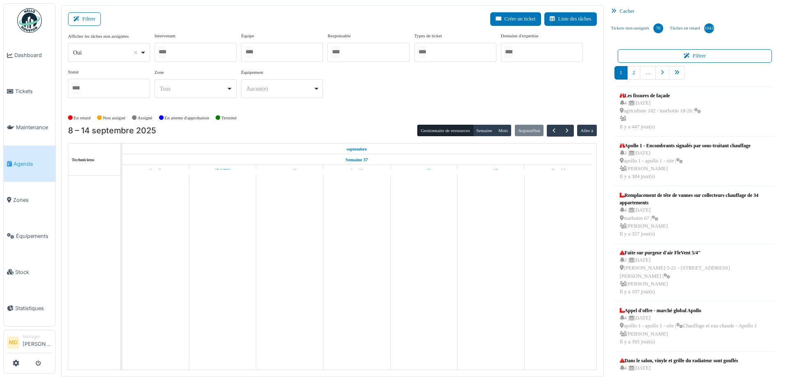
click at [207, 52] on div at bounding box center [196, 52] width 82 height 19
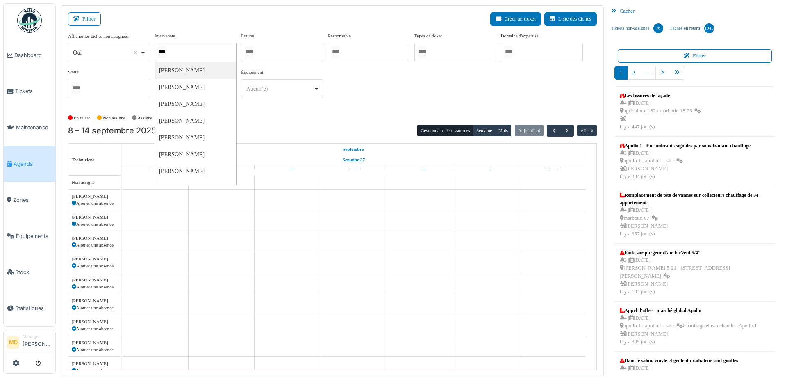
type input "****"
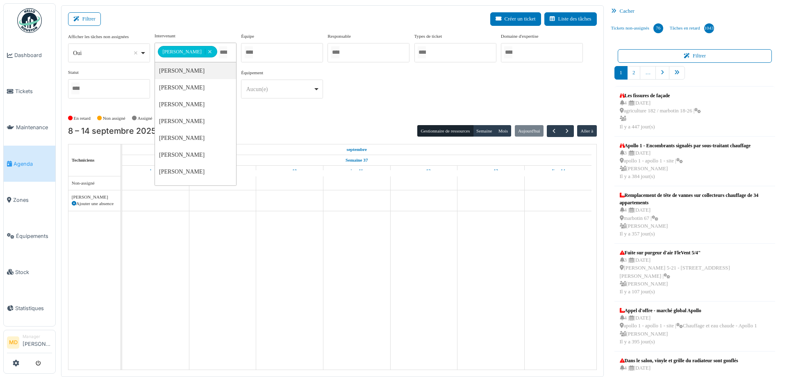
click at [394, 93] on div "**********" at bounding box center [332, 68] width 529 height 73
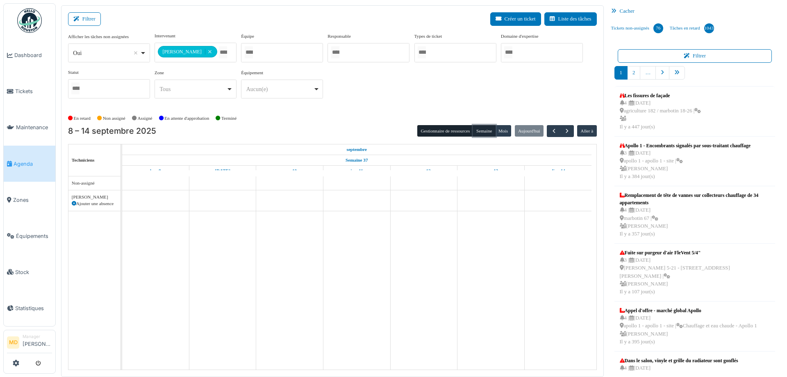
click at [483, 133] on button "Semaine" at bounding box center [484, 130] width 23 height 11
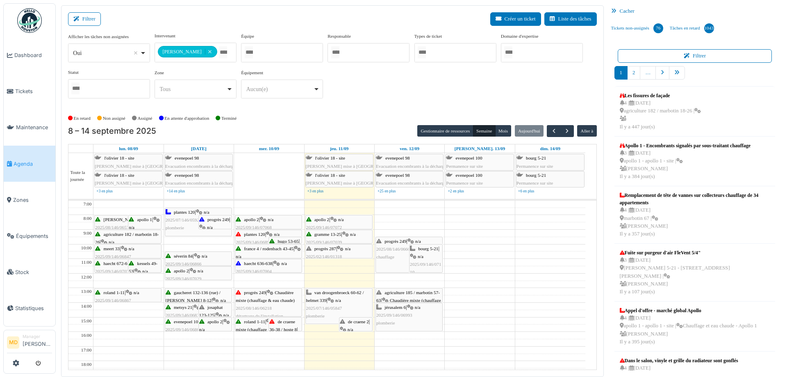
click at [421, 254] on span "n/a" at bounding box center [421, 256] width 6 height 5
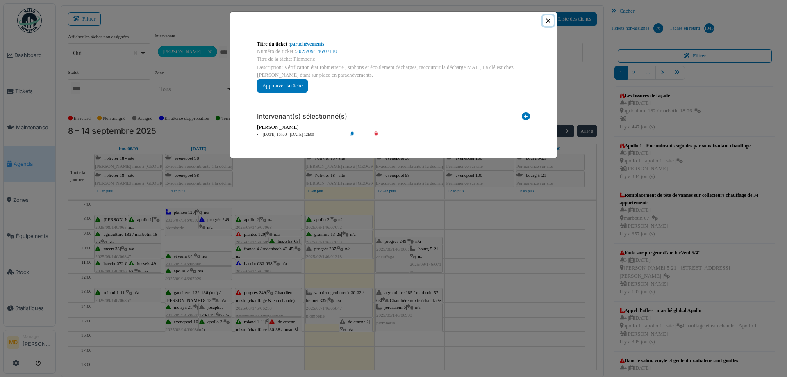
click at [550, 20] on button "Close" at bounding box center [548, 20] width 11 height 11
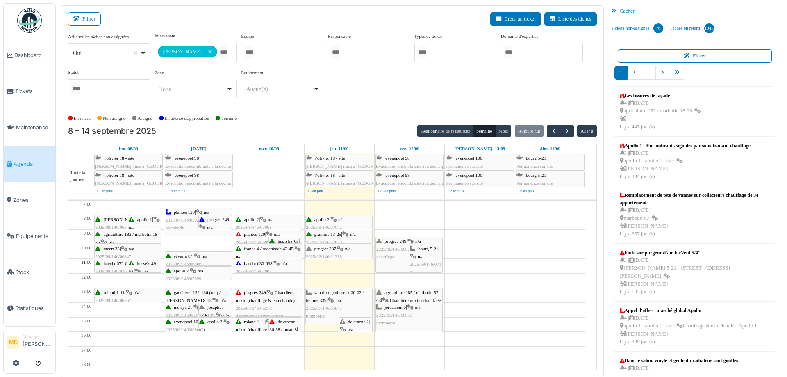
click at [361, 325] on div "de craene 2 | n/a 2025/09/146/07086 Pas d'eau pour alimenter la machine à laver" at bounding box center [356, 345] width 32 height 55
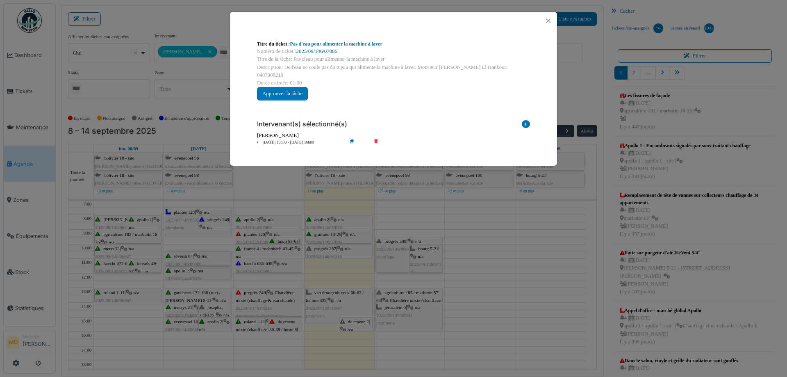
click at [332, 50] on link "2025/09/146/07086" at bounding box center [316, 51] width 41 height 6
click at [547, 21] on button "Close" at bounding box center [548, 20] width 11 height 11
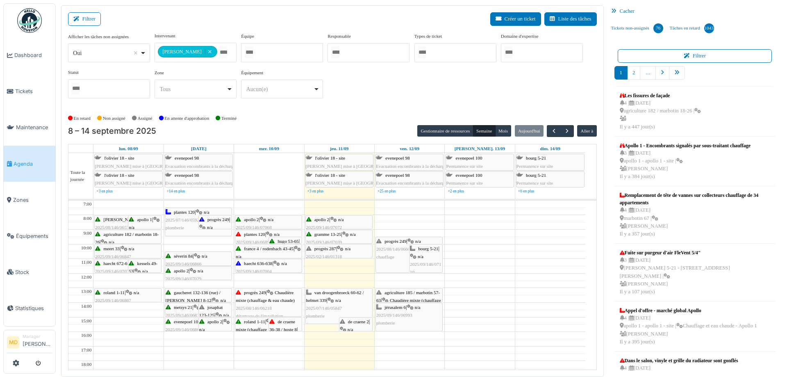
click at [341, 248] on icon at bounding box center [340, 248] width 7 height 5
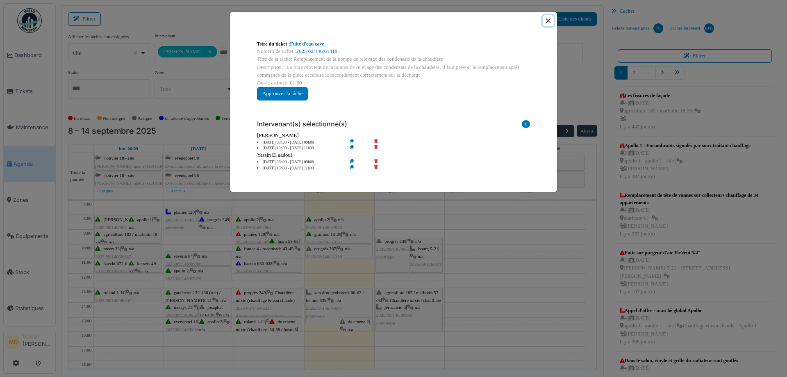
click at [547, 21] on button "Close" at bounding box center [548, 20] width 11 height 11
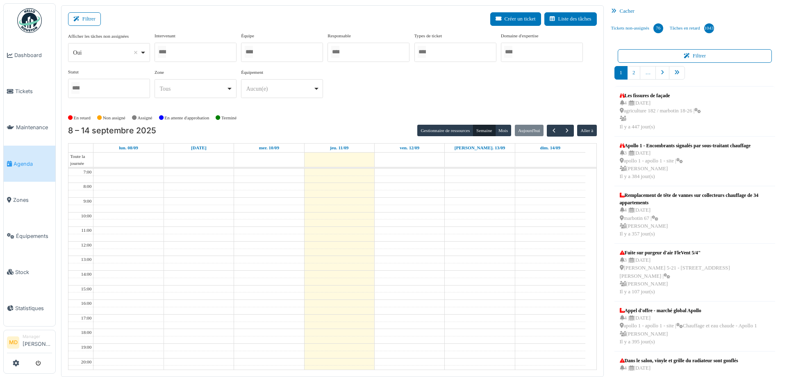
click at [201, 50] on div at bounding box center [196, 52] width 82 height 19
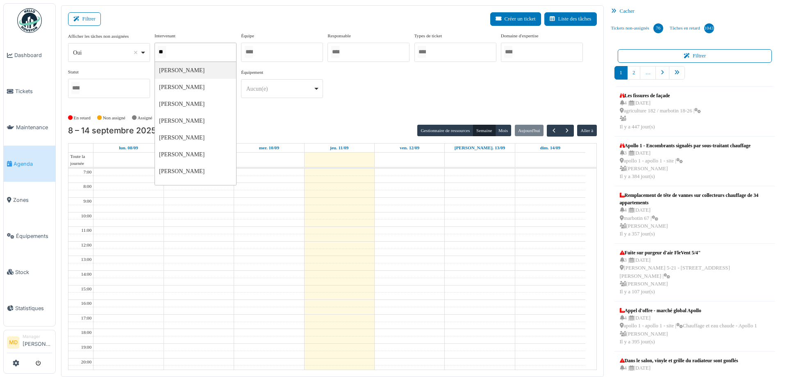
type input "***"
click at [373, 90] on div "**********" at bounding box center [332, 68] width 529 height 73
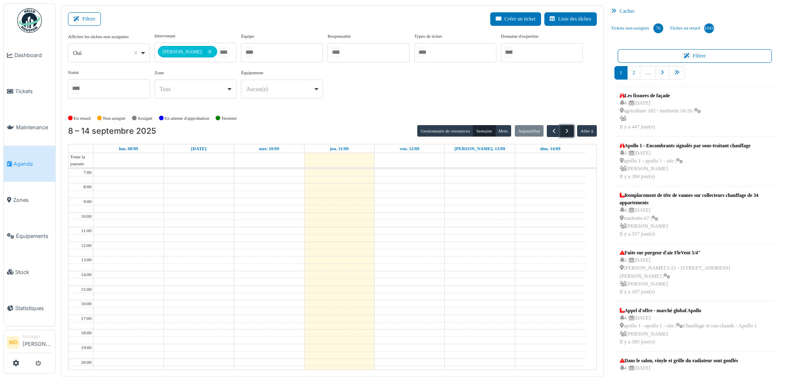
click at [564, 132] on span "button" at bounding box center [567, 130] width 7 height 7
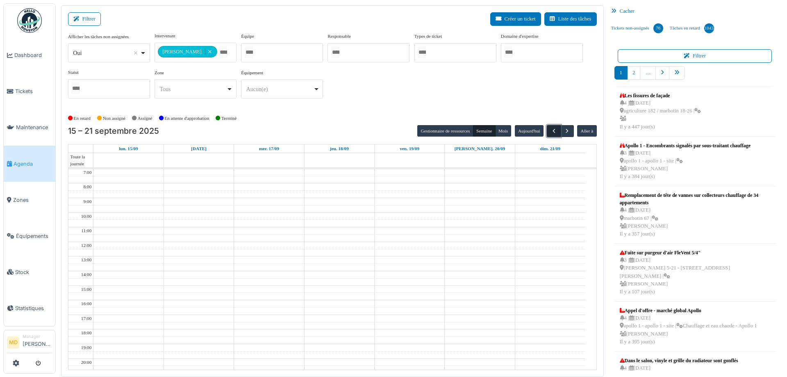
click at [551, 129] on span "button" at bounding box center [554, 130] width 7 height 7
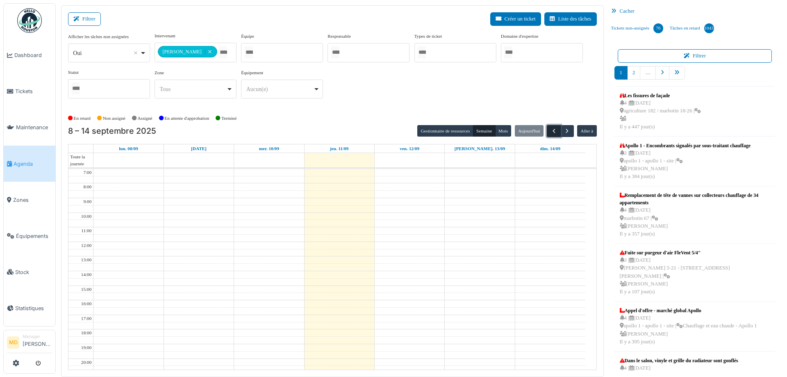
click at [551, 129] on span "button" at bounding box center [554, 130] width 7 height 7
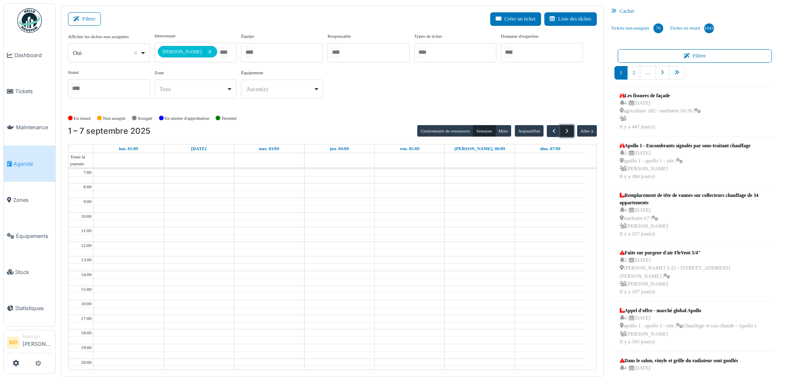
click at [564, 131] on span "button" at bounding box center [567, 130] width 7 height 7
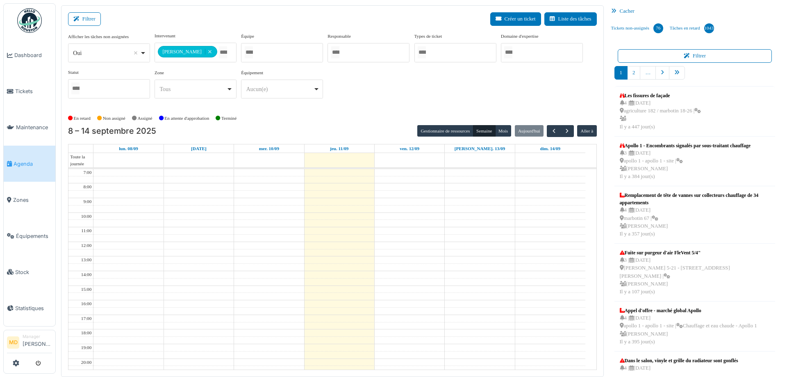
click at [485, 85] on div "**********" at bounding box center [332, 68] width 529 height 73
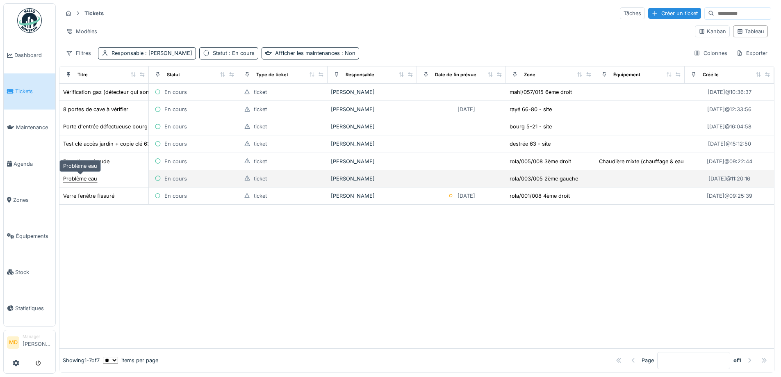
click at [80, 180] on div "Problème eau" at bounding box center [80, 179] width 34 height 8
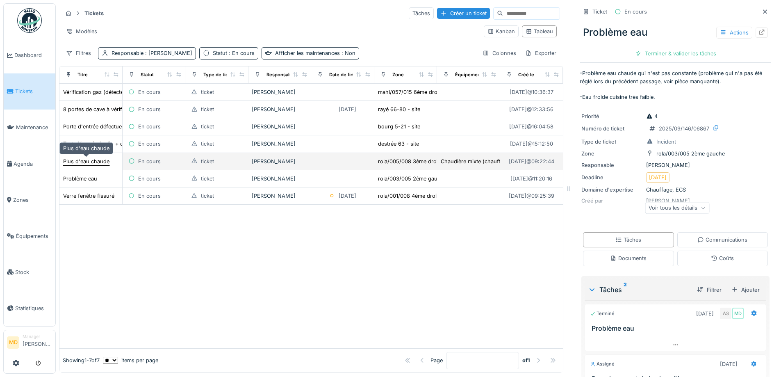
click at [88, 162] on div "Plus d'eau chaude" at bounding box center [86, 161] width 46 height 8
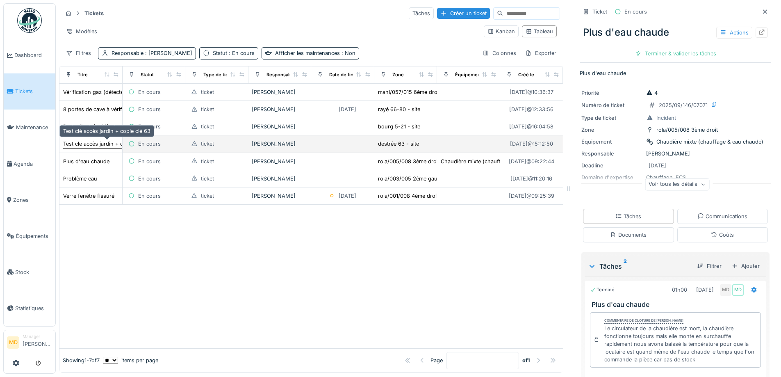
click at [91, 141] on div "Test clé accès jardin + copie clé 63" at bounding box center [106, 144] width 87 height 8
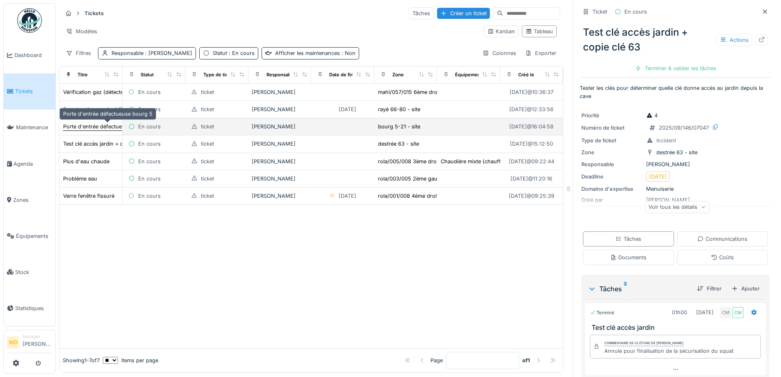
click at [98, 129] on div "Porte d'entrée défectueuse bourg 5" at bounding box center [107, 127] width 89 height 8
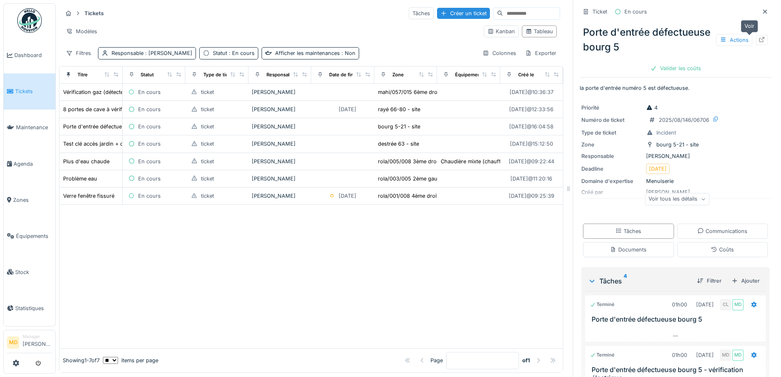
click at [755, 39] on div at bounding box center [761, 40] width 12 height 10
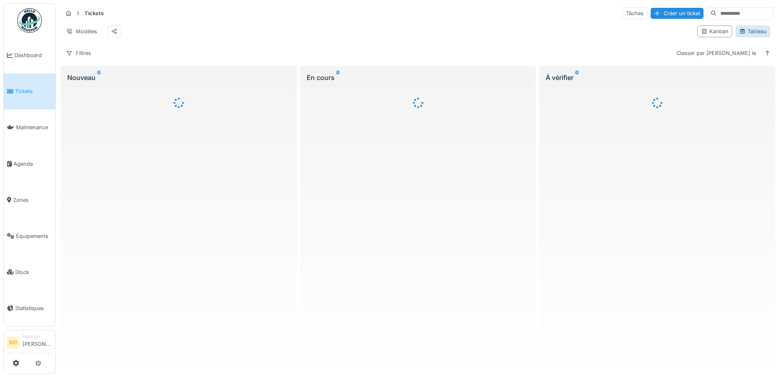
click at [749, 31] on div "Tableau" at bounding box center [752, 31] width 27 height 8
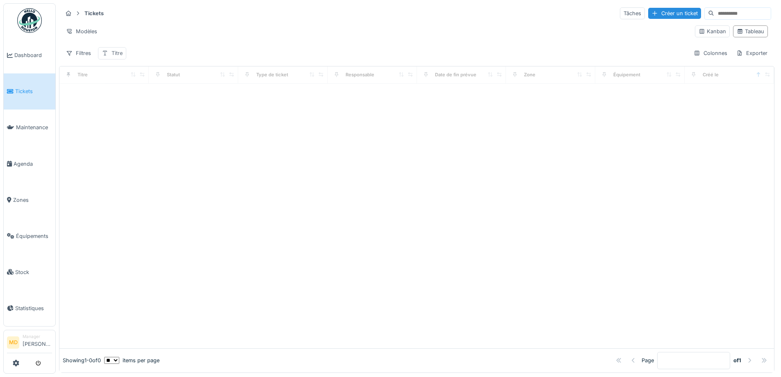
click at [111, 55] on div "Titre" at bounding box center [116, 53] width 11 height 8
click at [141, 95] on input "Titre" at bounding box center [143, 92] width 82 height 17
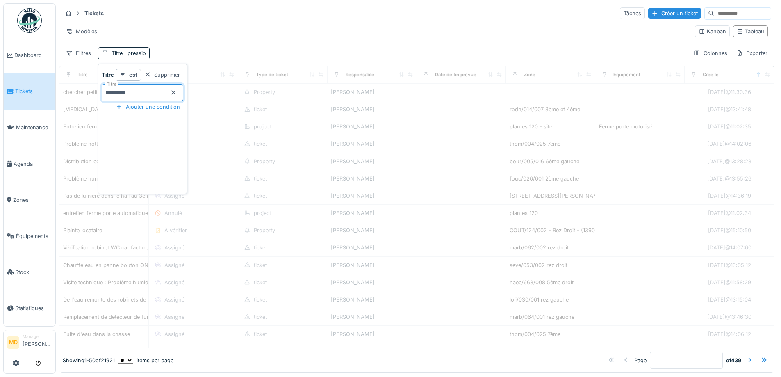
type input "********"
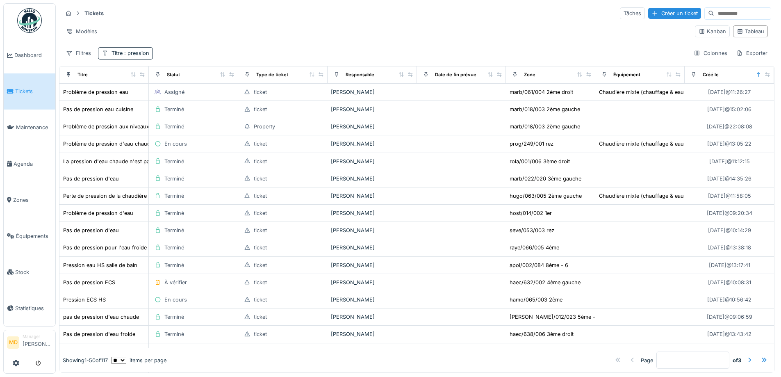
click at [228, 32] on div "Modèles" at bounding box center [375, 31] width 626 height 12
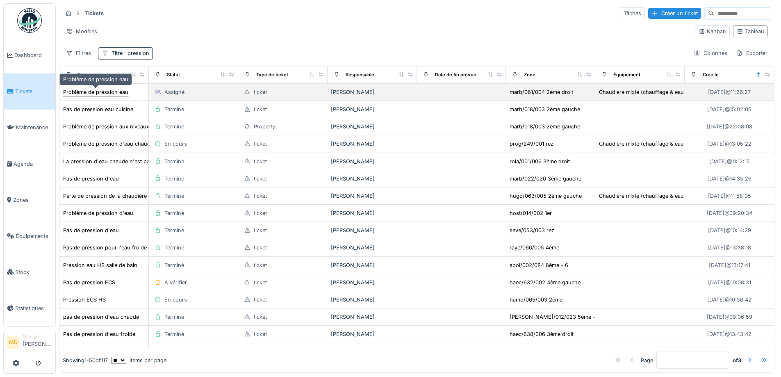
click at [105, 96] on div "Problème de pression eau" at bounding box center [95, 92] width 65 height 8
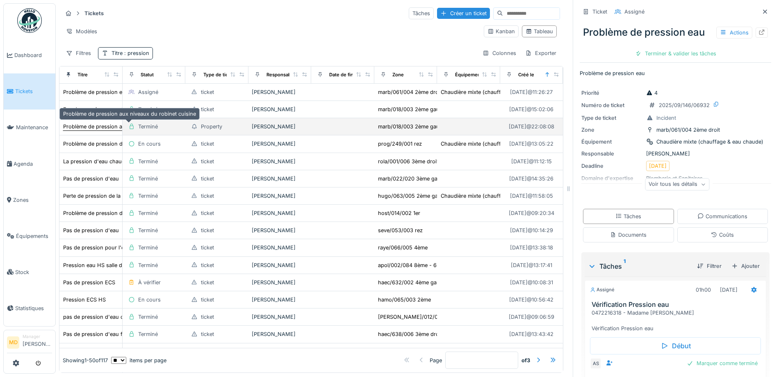
click at [82, 125] on div "Problème de pression aux niveaux du robinet cuisine" at bounding box center [129, 127] width 133 height 8
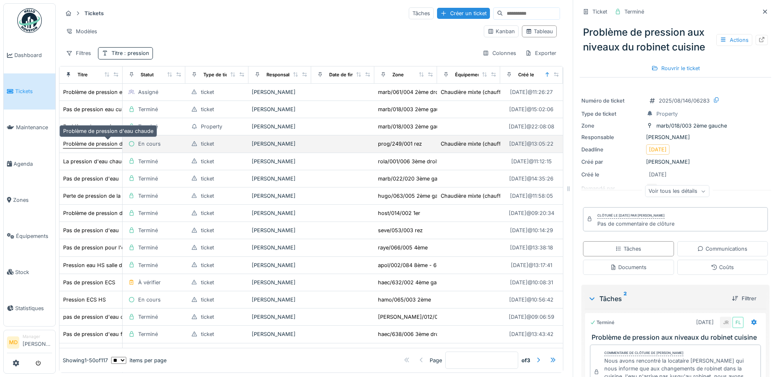
click at [85, 145] on div "Problème de pression d'eau chaude" at bounding box center [108, 144] width 90 height 8
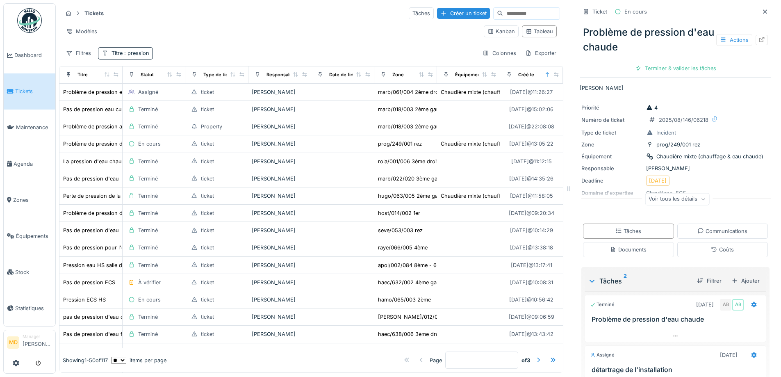
click at [660, 200] on div "Voir tous les détails" at bounding box center [677, 199] width 64 height 12
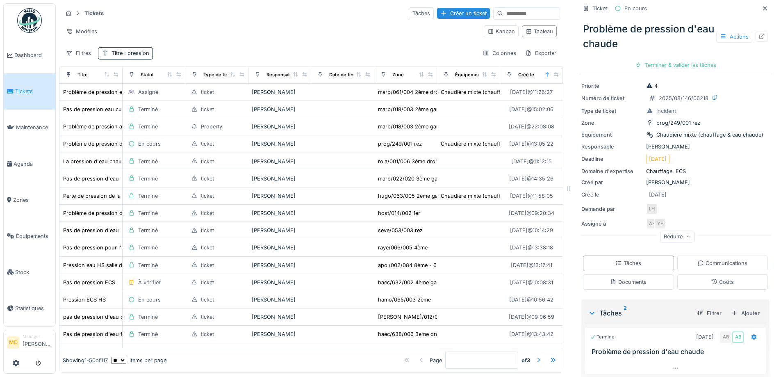
scroll to position [41, 0]
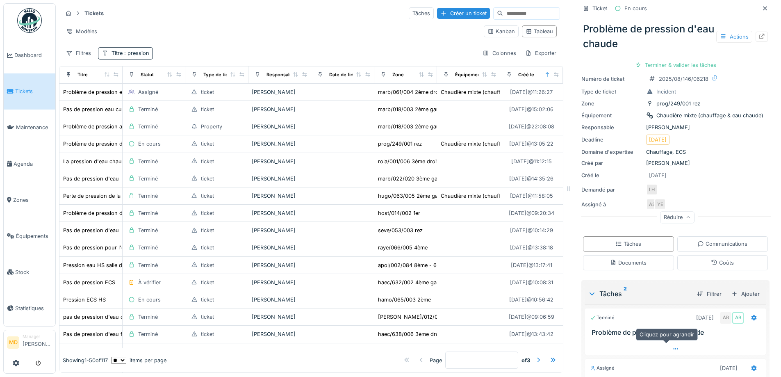
click at [667, 346] on div at bounding box center [675, 349] width 181 height 12
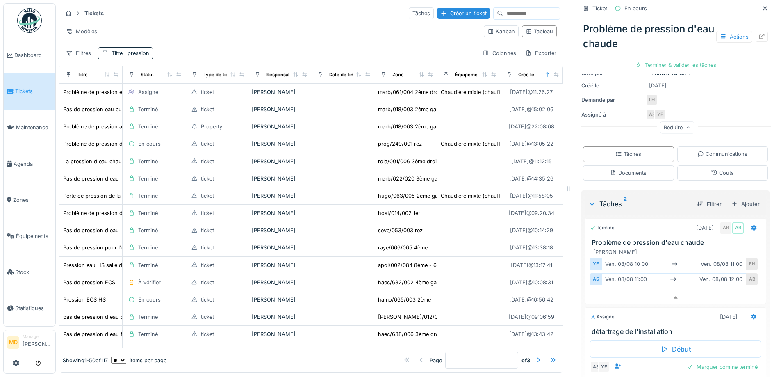
scroll to position [132, 0]
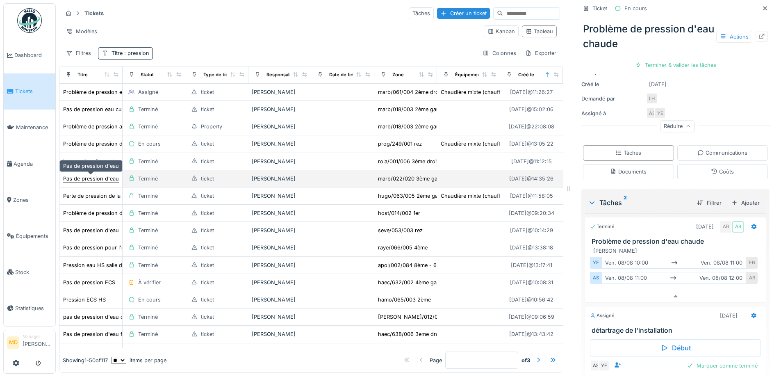
click at [82, 175] on div "Pas de pression d'eau" at bounding box center [91, 179] width 56 height 8
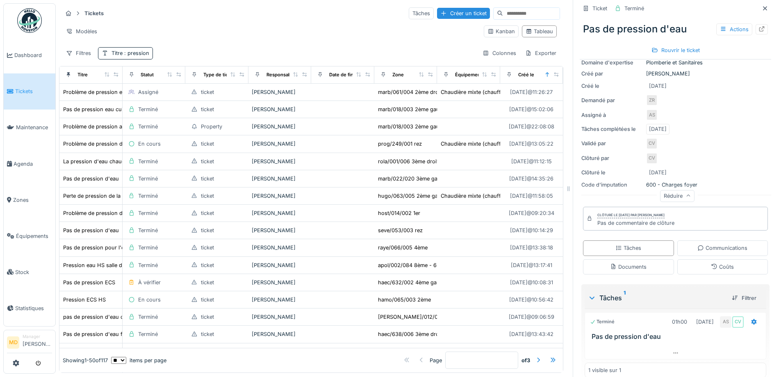
scroll to position [122, 0]
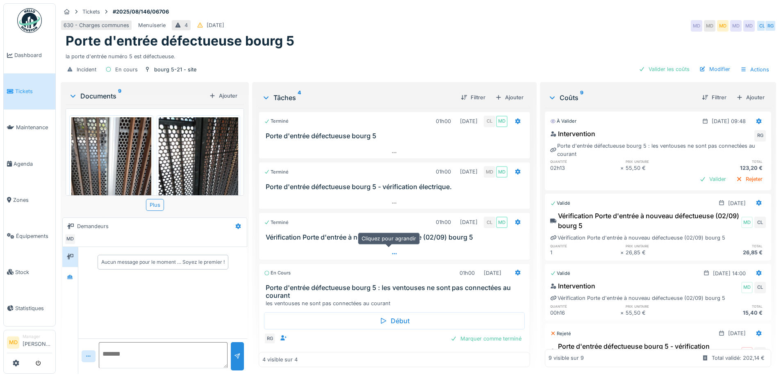
scroll to position [11, 0]
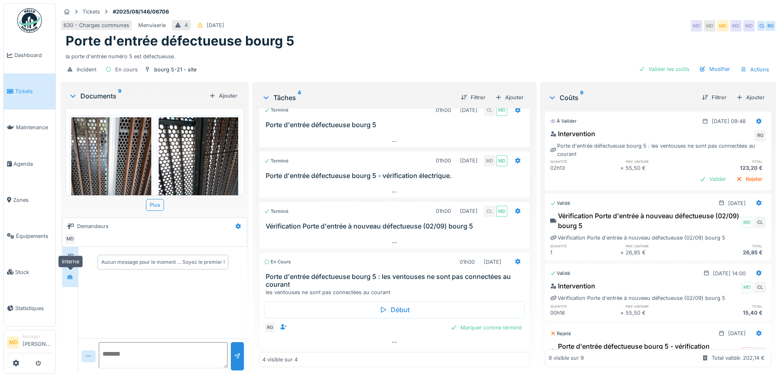
click at [74, 275] on div at bounding box center [70, 277] width 12 height 10
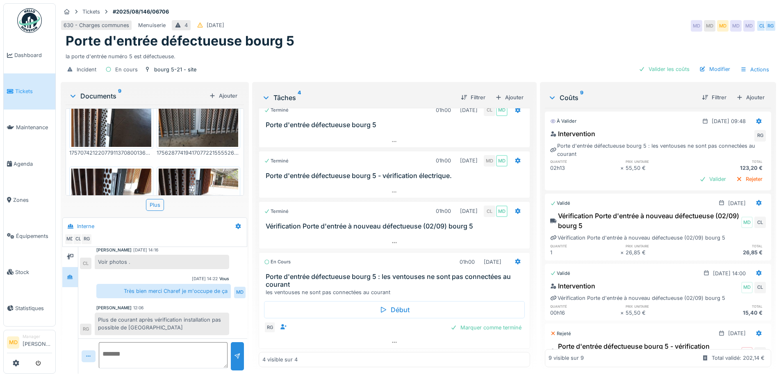
scroll to position [0, 0]
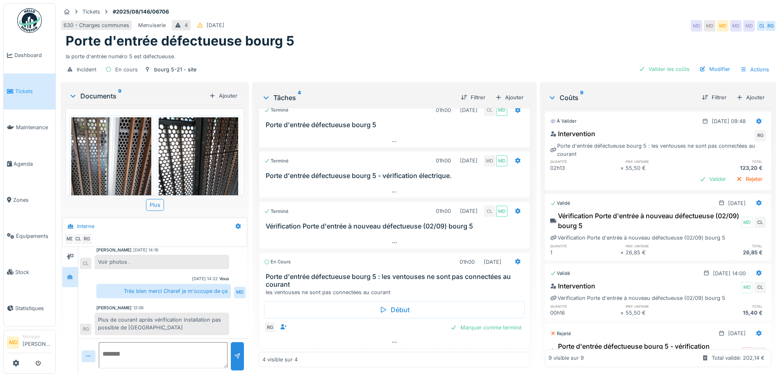
click at [99, 148] on img at bounding box center [111, 170] width 80 height 106
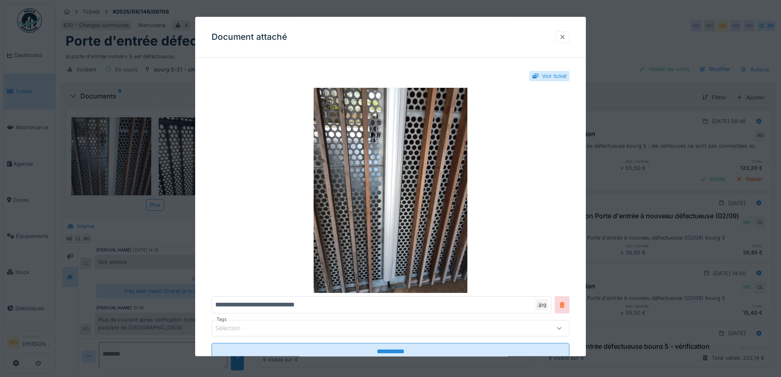
click at [566, 34] on div at bounding box center [562, 37] width 7 height 8
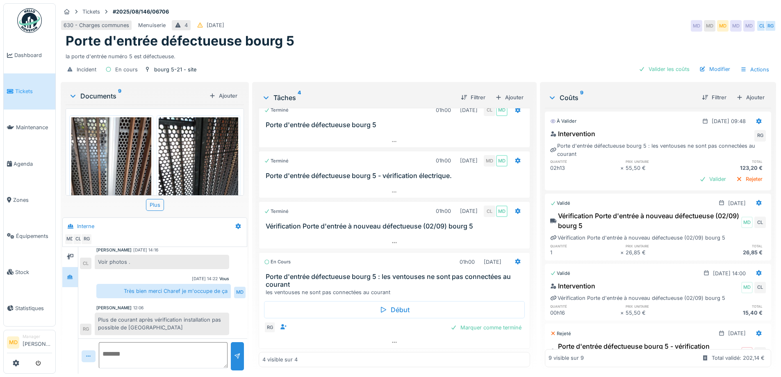
click at [205, 154] on img at bounding box center [199, 170] width 80 height 106
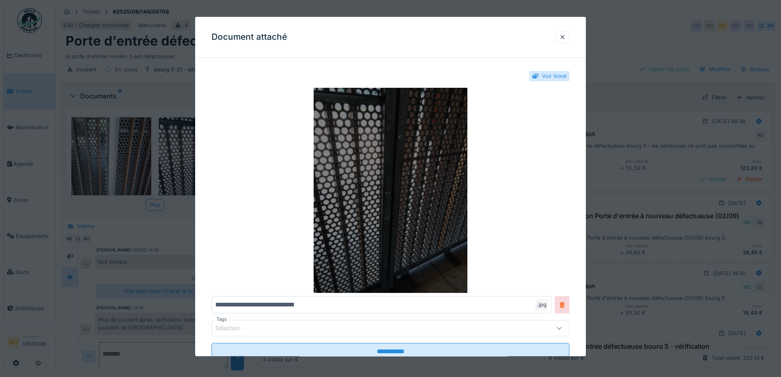
click at [426, 142] on img at bounding box center [391, 190] width 358 height 205
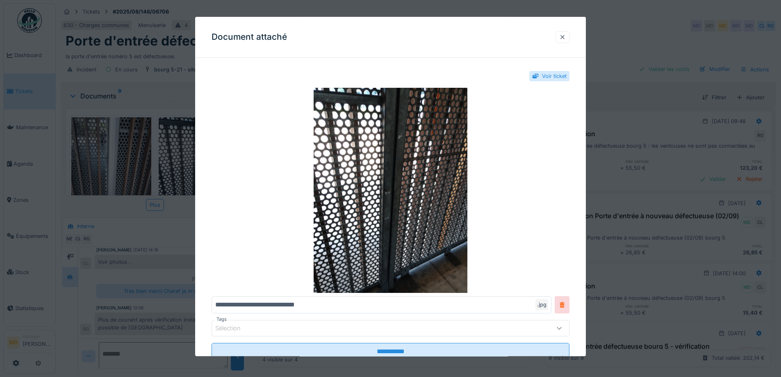
click at [561, 35] on div at bounding box center [562, 37] width 14 height 12
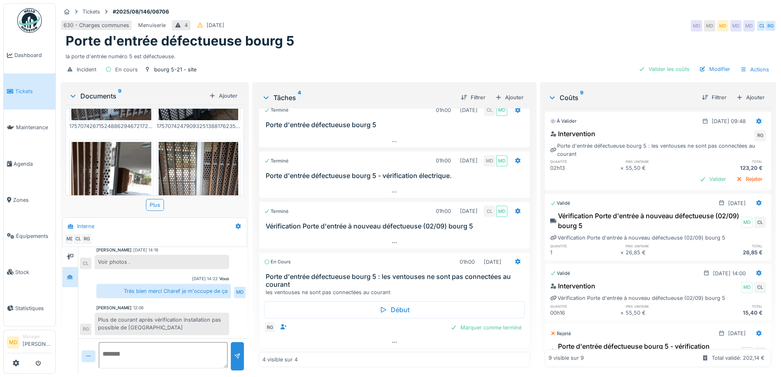
scroll to position [123, 0]
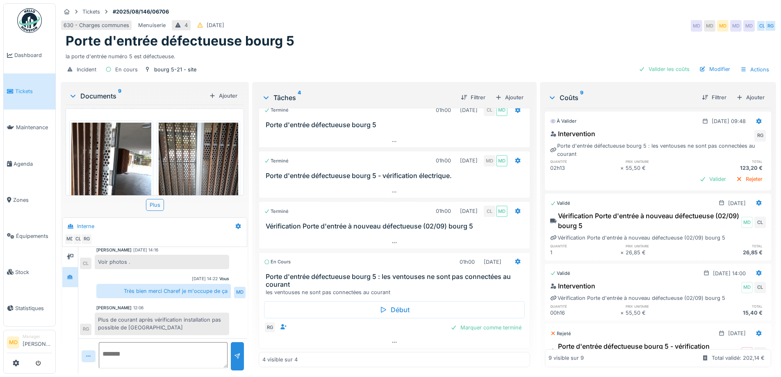
click at [115, 160] on img at bounding box center [111, 176] width 80 height 106
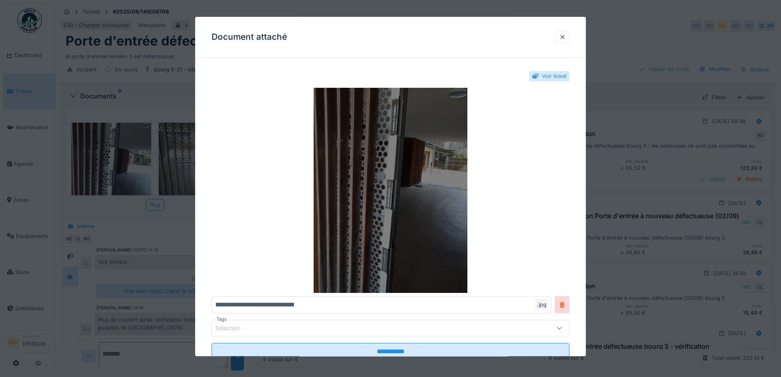
click at [378, 134] on img at bounding box center [391, 190] width 358 height 205
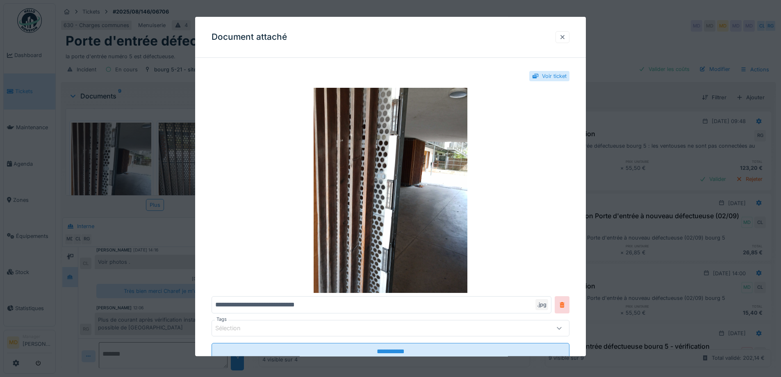
click at [566, 36] on div at bounding box center [562, 37] width 7 height 8
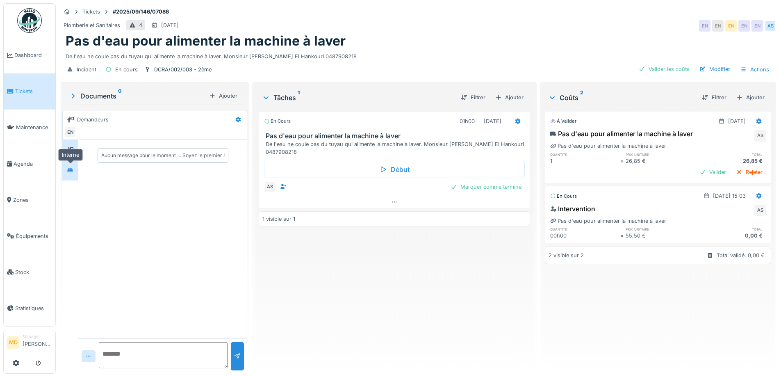
click at [74, 169] on div at bounding box center [70, 170] width 12 height 10
click at [74, 151] on div at bounding box center [70, 150] width 12 height 10
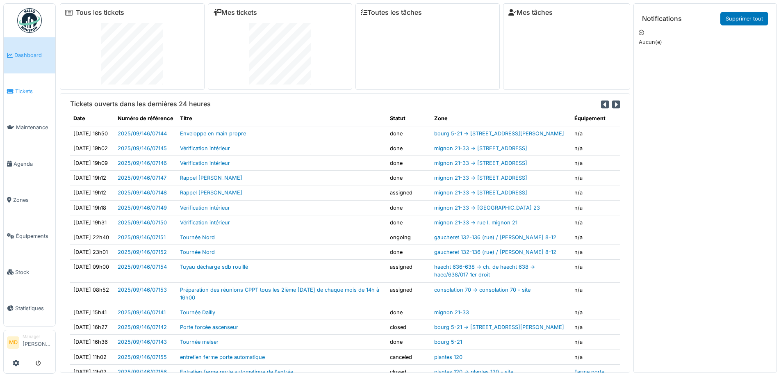
click at [19, 88] on span "Tickets" at bounding box center [33, 91] width 37 height 8
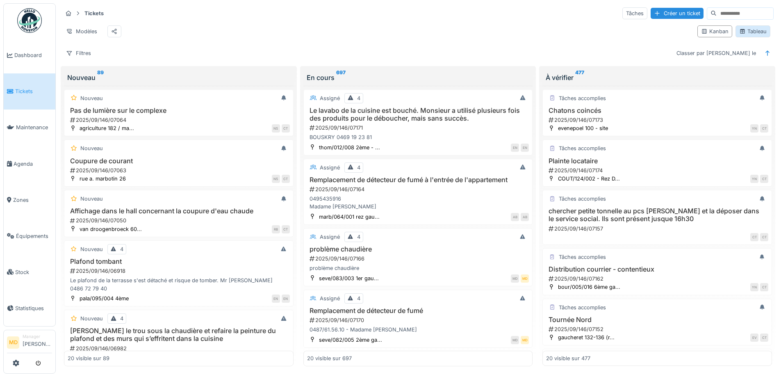
click at [755, 33] on div "Tableau" at bounding box center [752, 31] width 27 height 8
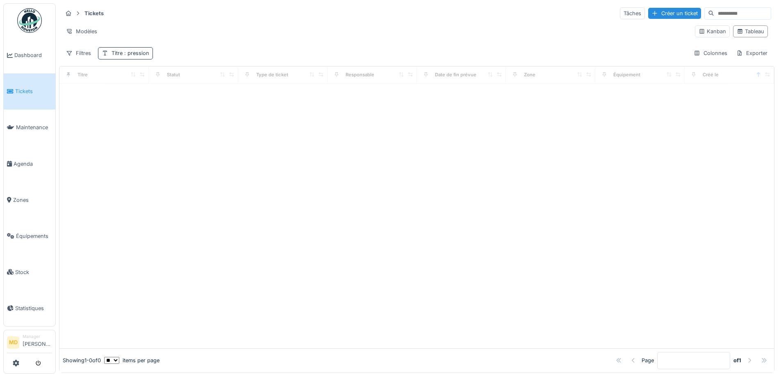
click at [124, 53] on span ": pression" at bounding box center [136, 53] width 27 height 6
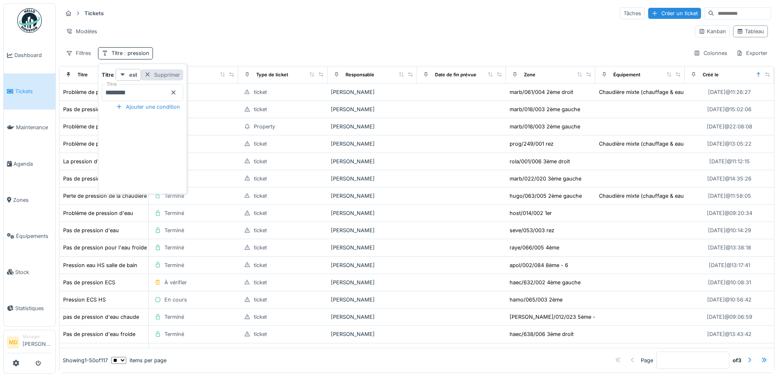
click at [182, 72] on div "Supprimer" at bounding box center [162, 74] width 42 height 11
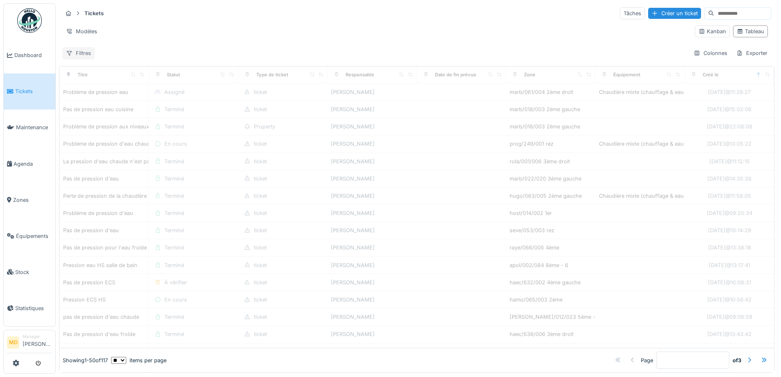
click at [86, 54] on div "Filtres" at bounding box center [78, 53] width 32 height 12
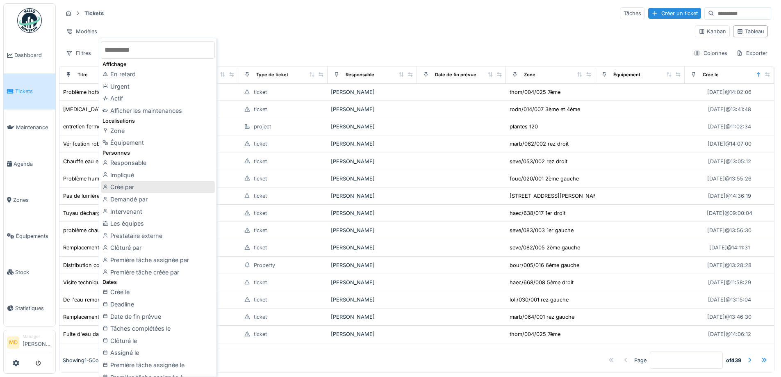
click at [120, 187] on div "Créé par" at bounding box center [158, 187] width 114 height 12
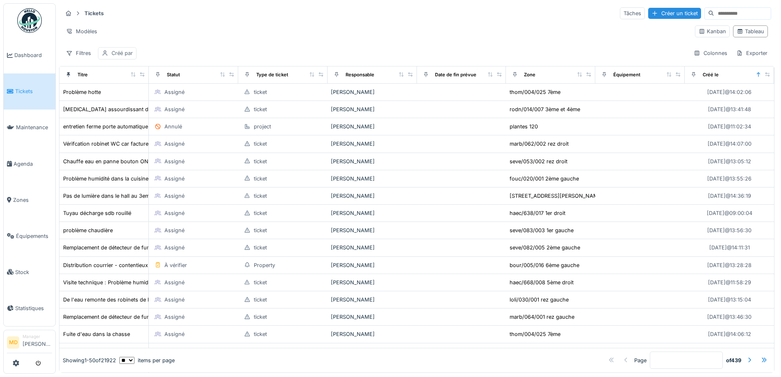
click at [116, 54] on div "Créé par" at bounding box center [121, 53] width 21 height 8
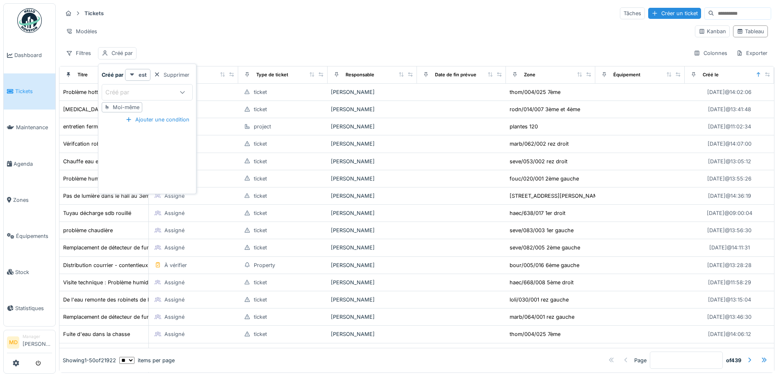
click at [118, 111] on div "Moi-même" at bounding box center [122, 107] width 41 height 10
type input "*****"
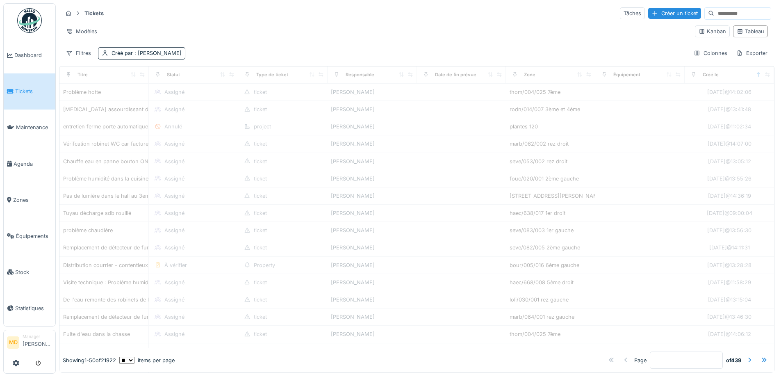
click at [212, 51] on div "Filtres Créé par : Mouad Dakir Colonnes Exporter" at bounding box center [416, 53] width 709 height 12
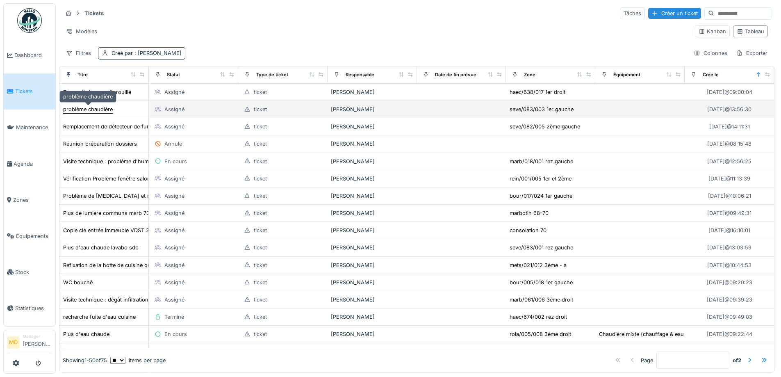
click at [105, 109] on div "problème chaudière" at bounding box center [88, 109] width 50 height 8
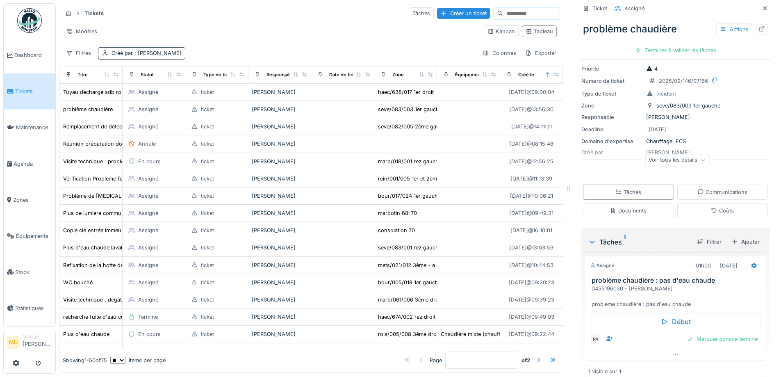
scroll to position [37, 0]
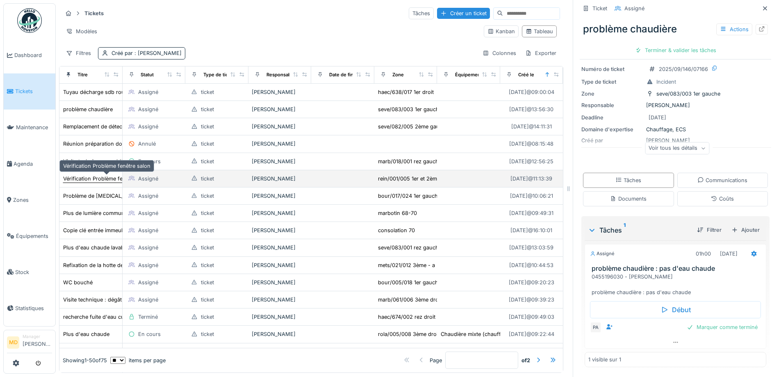
click at [89, 177] on div "Vérification Problème fenêtre salon" at bounding box center [106, 179] width 87 height 8
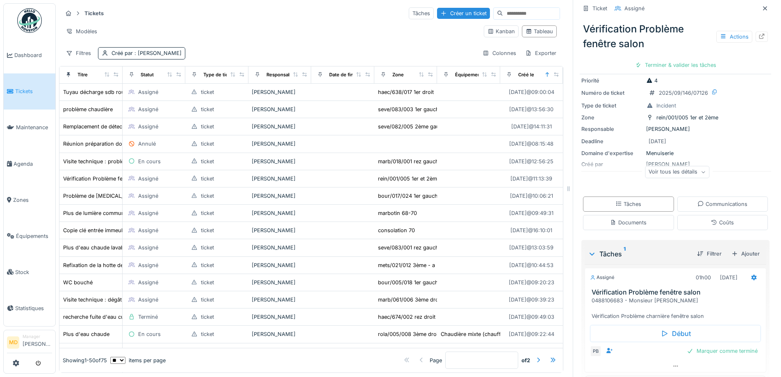
scroll to position [52, 0]
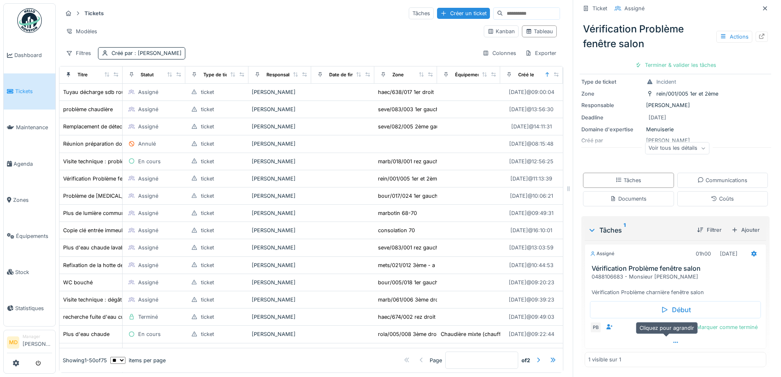
click at [672, 340] on icon at bounding box center [675, 341] width 7 height 5
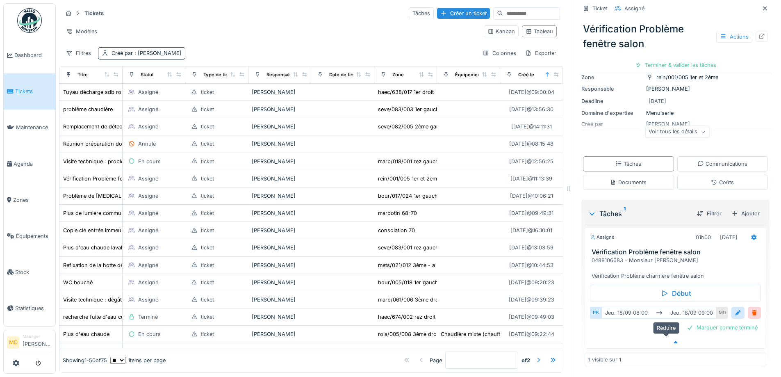
click at [661, 336] on div at bounding box center [675, 342] width 181 height 12
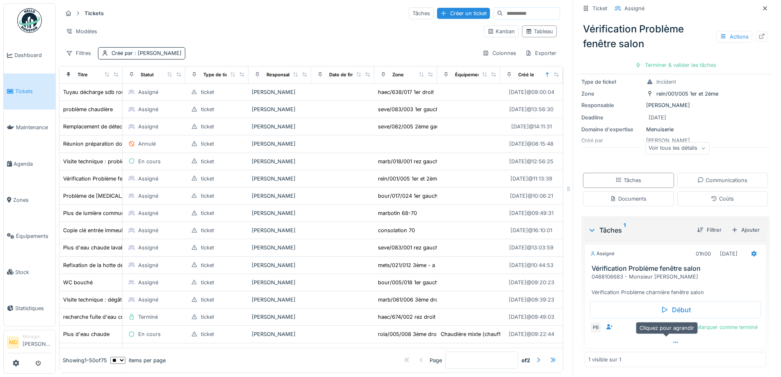
scroll to position [52, 0]
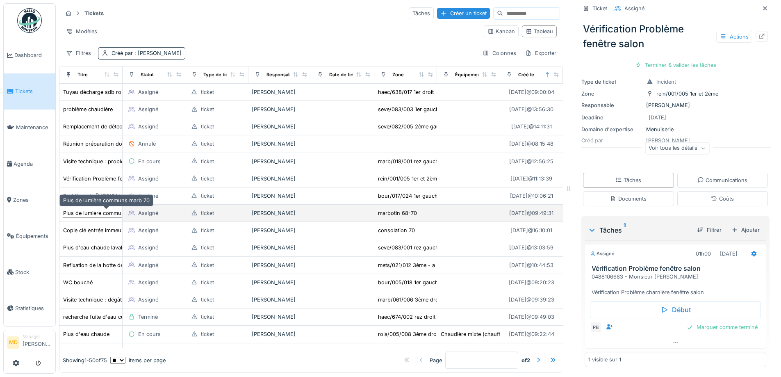
click at [92, 210] on div "Plus de lumière communs marb 70" at bounding box center [106, 213] width 86 height 8
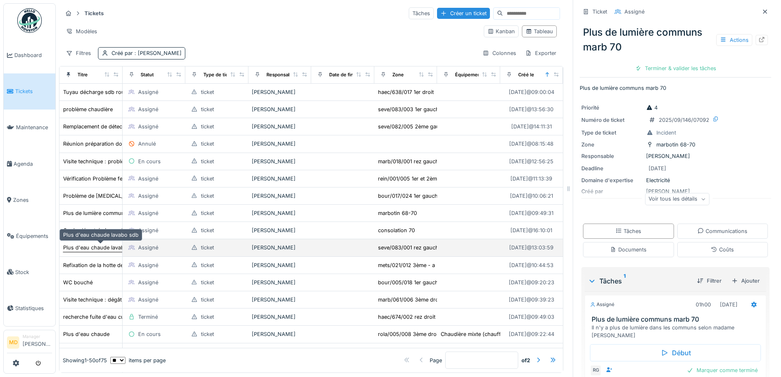
click at [82, 243] on div "Plus d'eau chaude lavabo sdb" at bounding box center [100, 247] width 75 height 8
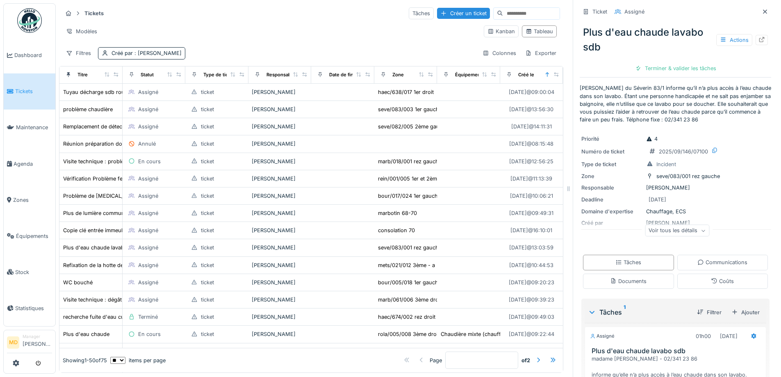
click at [667, 226] on div "Voir tous les détails" at bounding box center [677, 231] width 64 height 12
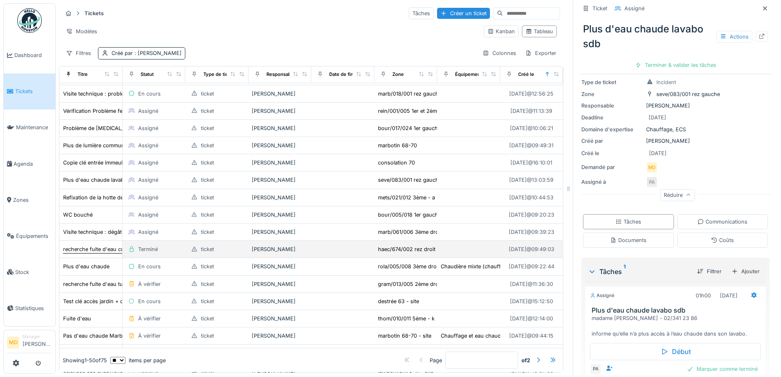
scroll to position [82, 0]
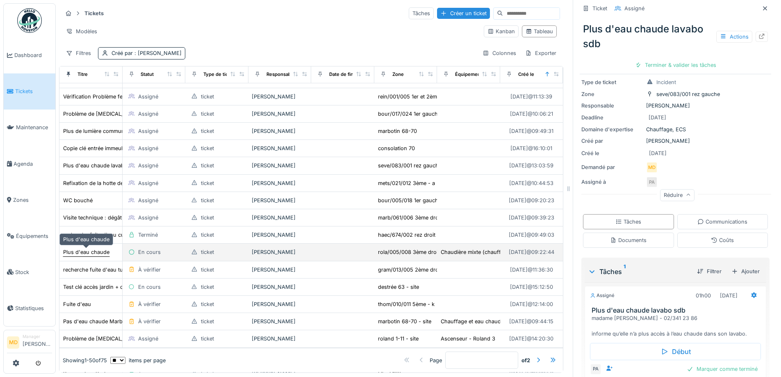
click at [94, 248] on div "Plus d'eau chaude" at bounding box center [86, 252] width 46 height 8
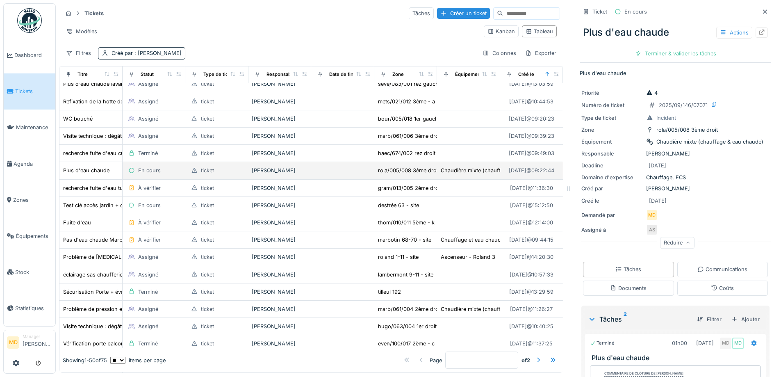
scroll to position [164, 0]
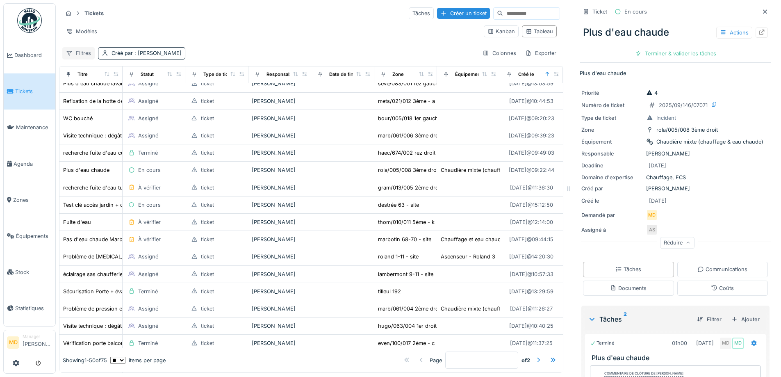
click at [78, 47] on div "Filtres" at bounding box center [78, 53] width 32 height 12
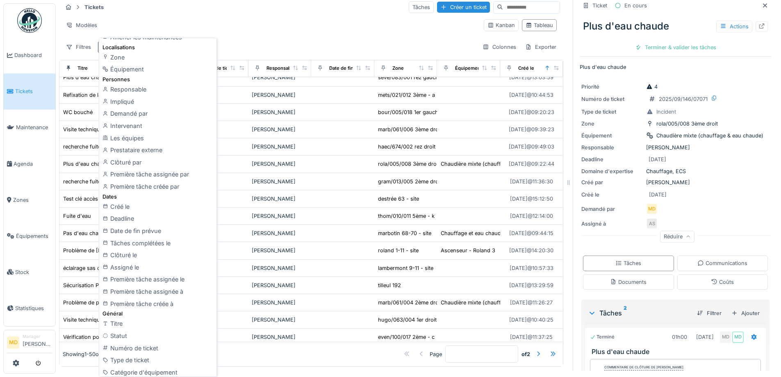
scroll to position [82, 0]
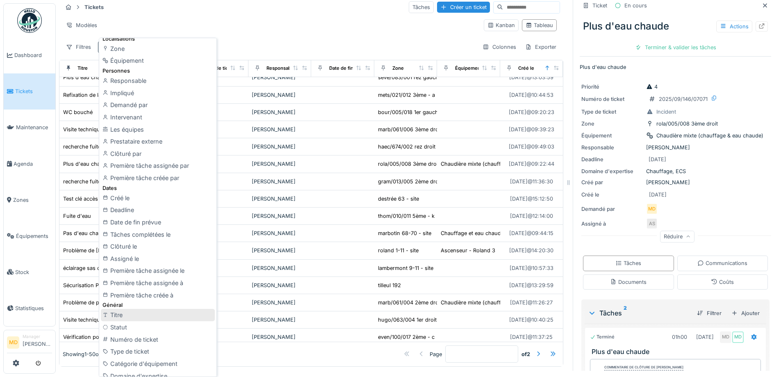
click at [126, 313] on div "Titre" at bounding box center [158, 315] width 114 height 12
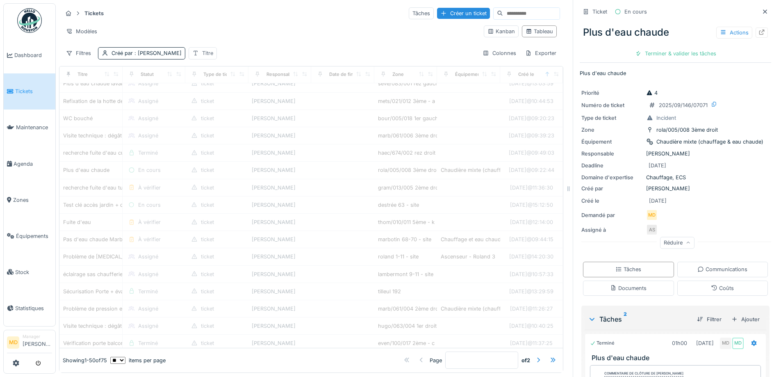
click at [202, 49] on div "Titre" at bounding box center [207, 53] width 11 height 8
click at [200, 89] on input "Titre" at bounding box center [221, 92] width 82 height 17
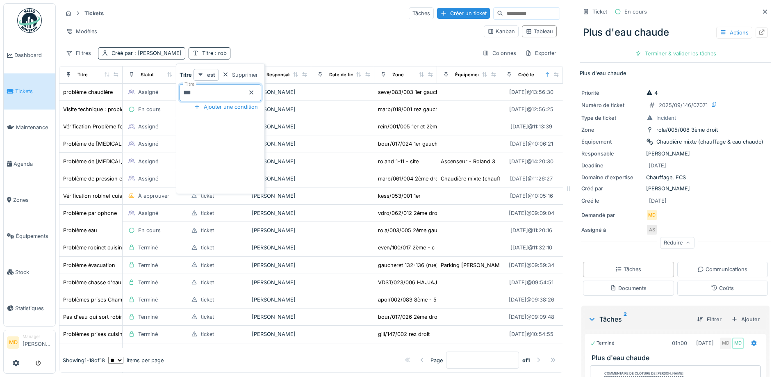
type input "*******"
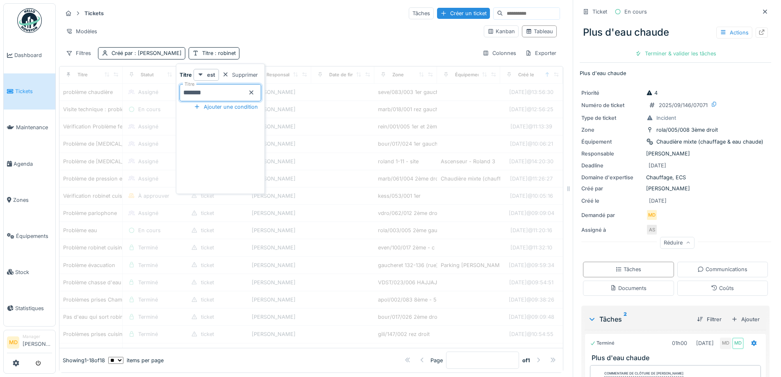
click at [288, 34] on div "Modèles Kanban Tableau" at bounding box center [311, 31] width 498 height 18
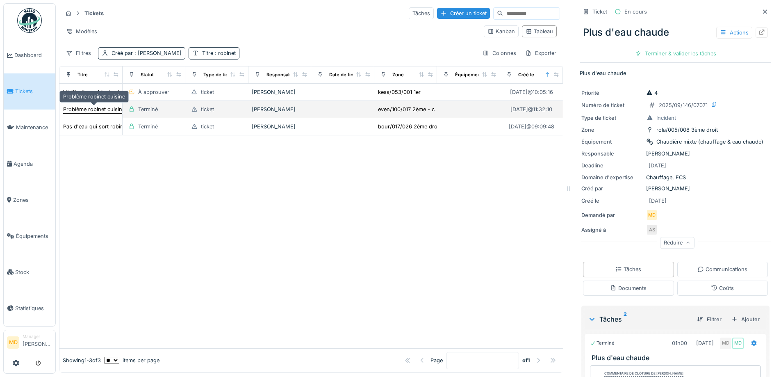
click at [93, 105] on div "Problème robinet cuisine" at bounding box center [94, 109] width 62 height 8
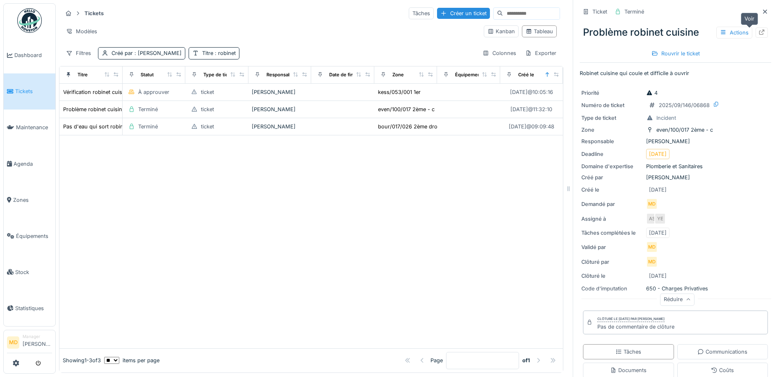
click at [758, 30] on icon at bounding box center [761, 32] width 7 height 5
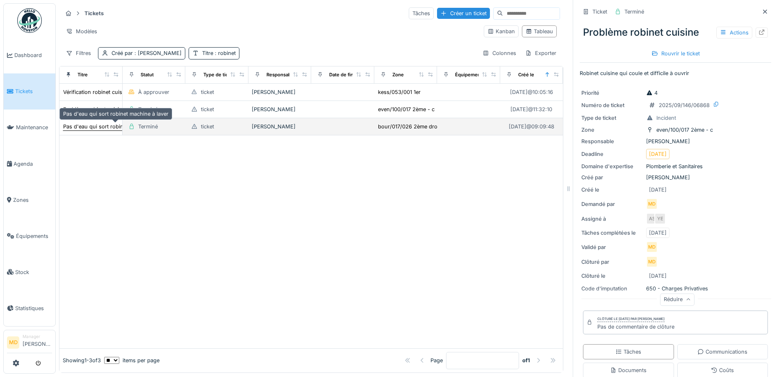
click at [94, 123] on div "Pas d'eau qui sort robinet machine à laver" at bounding box center [115, 127] width 105 height 8
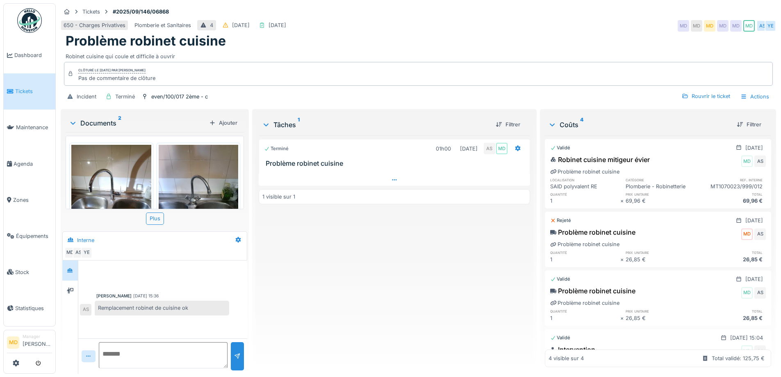
click at [389, 183] on div at bounding box center [394, 180] width 271 height 12
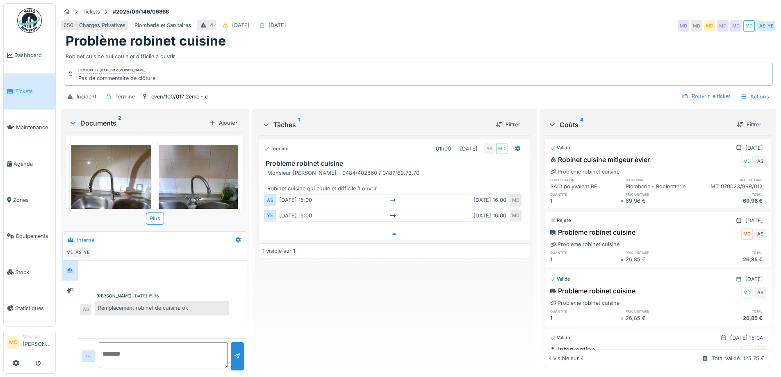
scroll to position [6, 0]
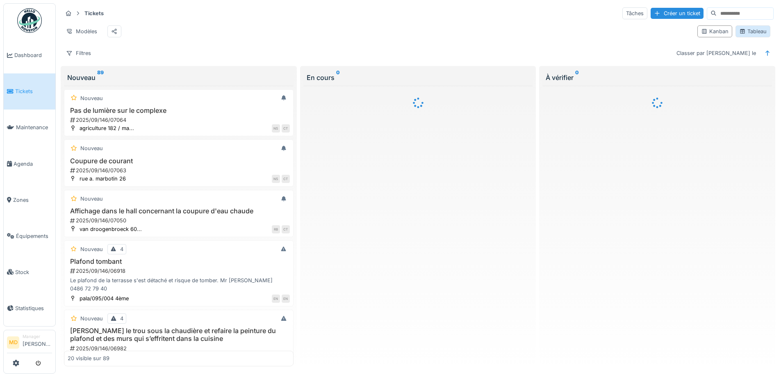
click at [746, 31] on div "Tableau" at bounding box center [752, 31] width 27 height 8
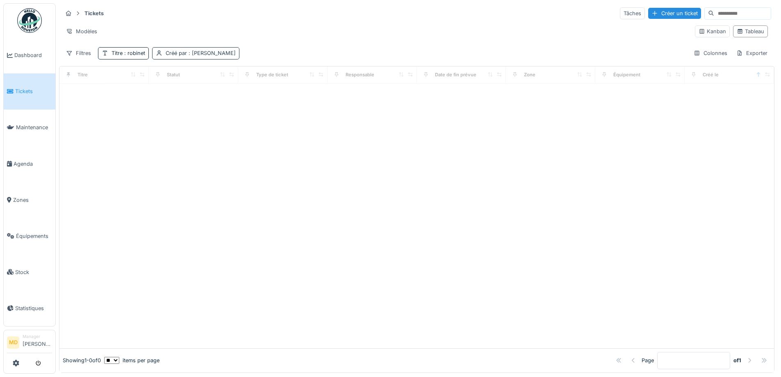
click at [168, 52] on div "Créé par : [PERSON_NAME]" at bounding box center [201, 53] width 70 height 8
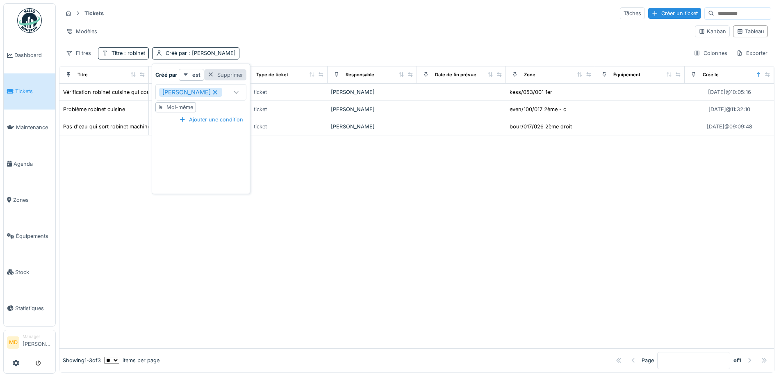
click at [240, 77] on div "Supprimer" at bounding box center [225, 74] width 42 height 11
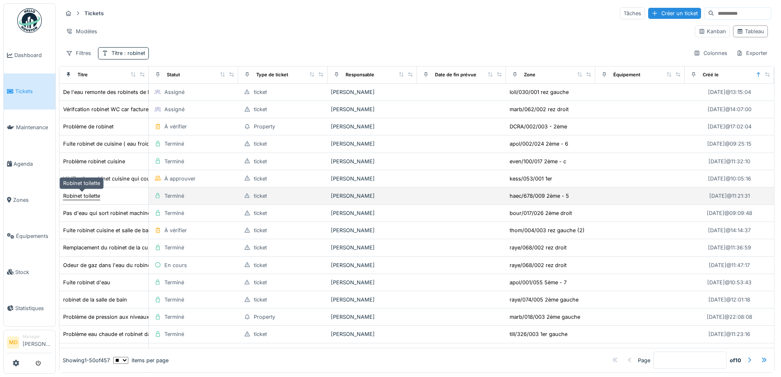
click at [74, 198] on div "Robinet toilette" at bounding box center [81, 196] width 37 height 8
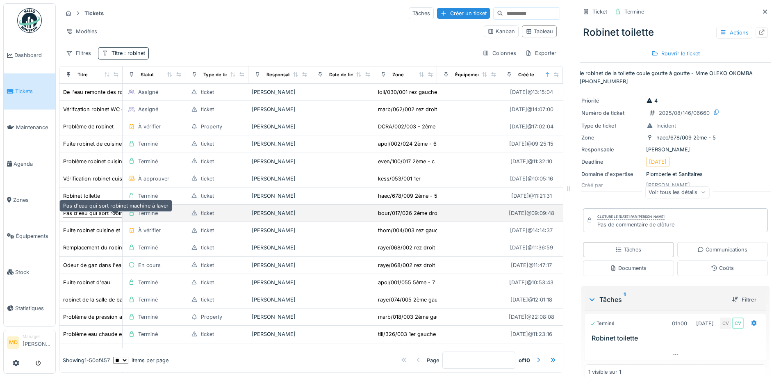
click at [91, 217] on div "Pas d'eau qui sort robinet machine à laver" at bounding box center [115, 213] width 105 height 8
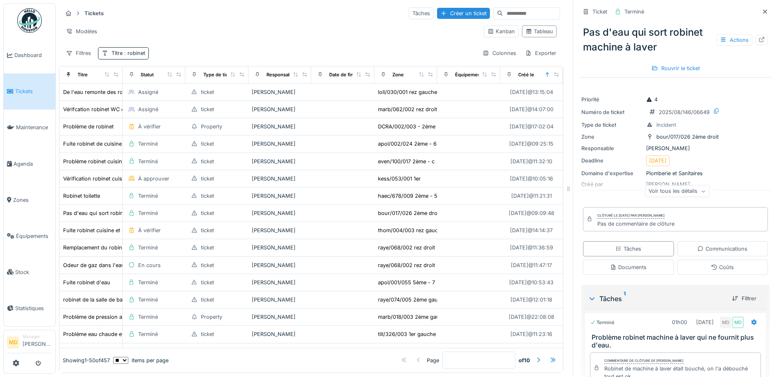
scroll to position [54, 0]
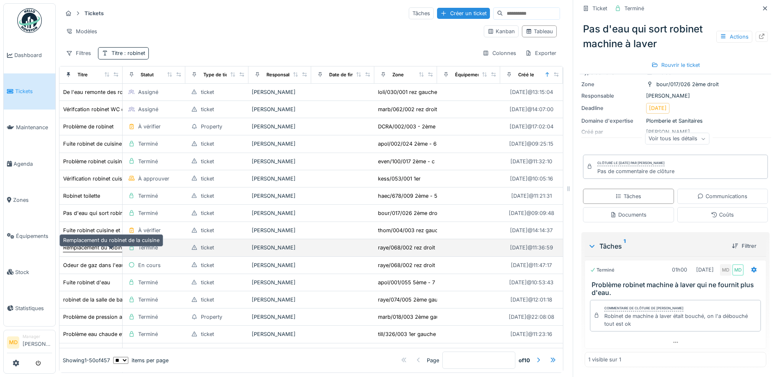
click at [82, 251] on div "Remplacement du robinet de la cuisine" at bounding box center [111, 247] width 96 height 8
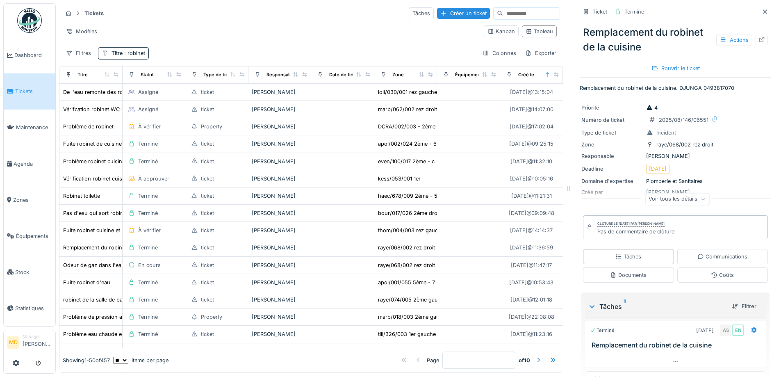
click at [677, 201] on div "Voir tous les détails" at bounding box center [677, 199] width 64 height 12
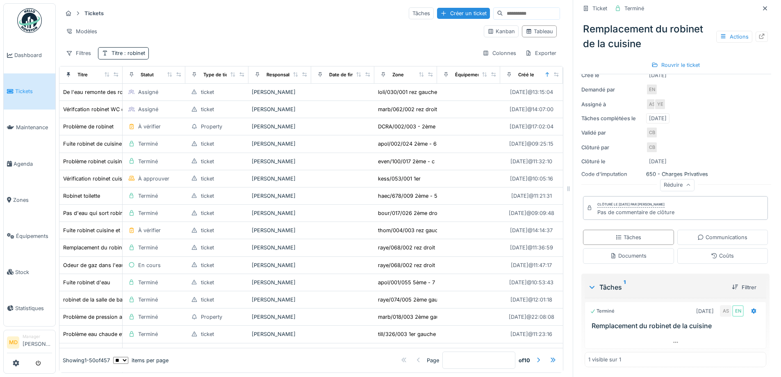
scroll to position [6, 0]
click at [701, 233] on div "Communications" at bounding box center [722, 237] width 50 height 8
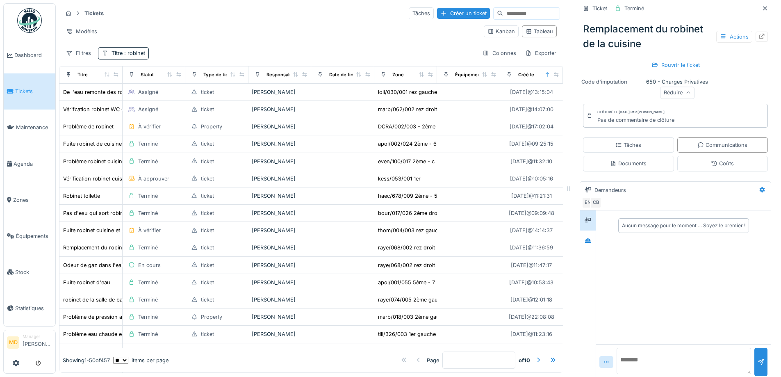
scroll to position [228, 0]
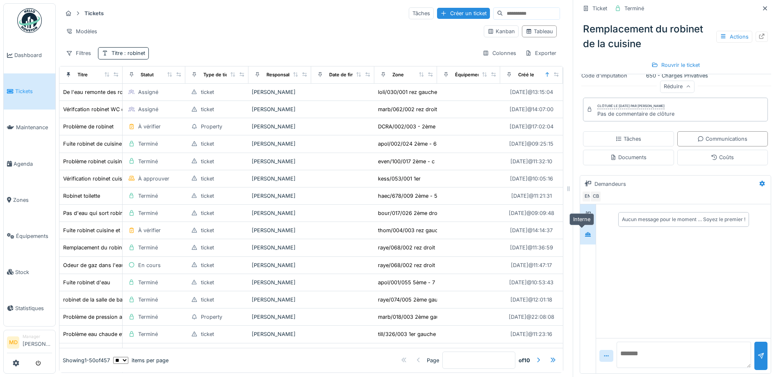
click at [582, 229] on div at bounding box center [588, 234] width 12 height 10
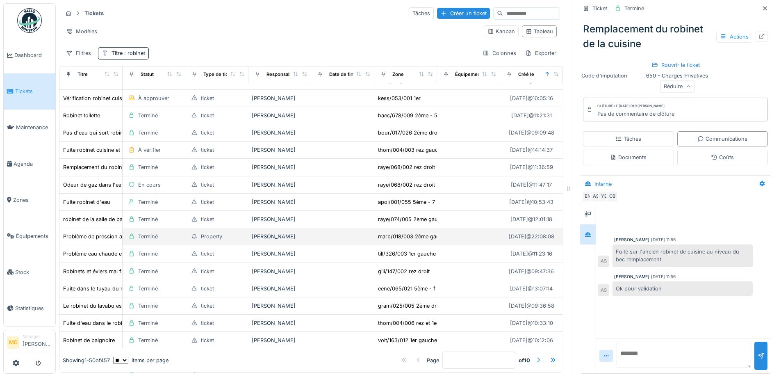
scroll to position [82, 0]
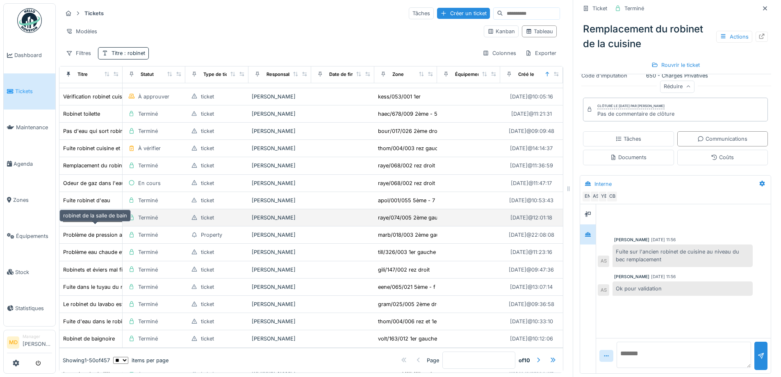
click at [90, 220] on div "robinet de la salle de bain" at bounding box center [95, 218] width 64 height 8
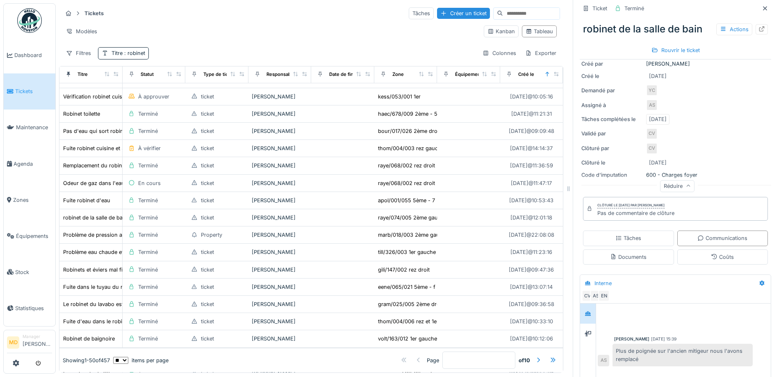
scroll to position [164, 0]
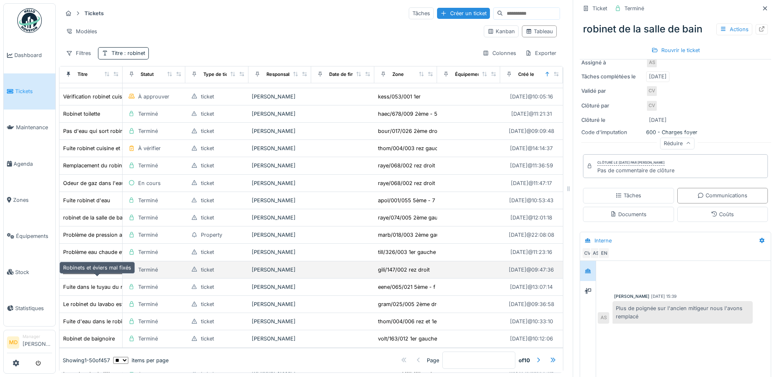
click at [93, 274] on div "Robinets et éviers mal fixés" at bounding box center [97, 269] width 69 height 9
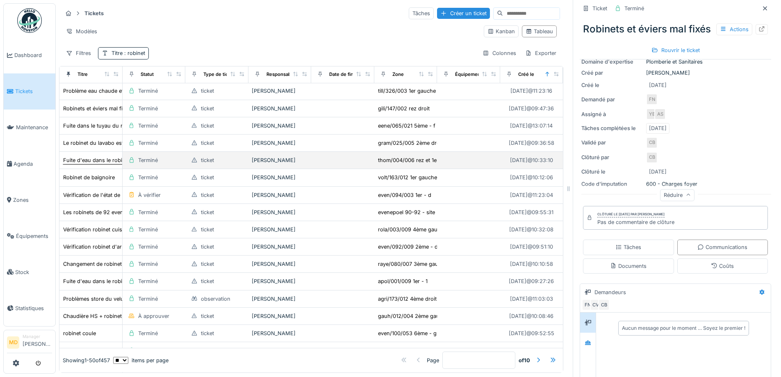
scroll to position [287, 0]
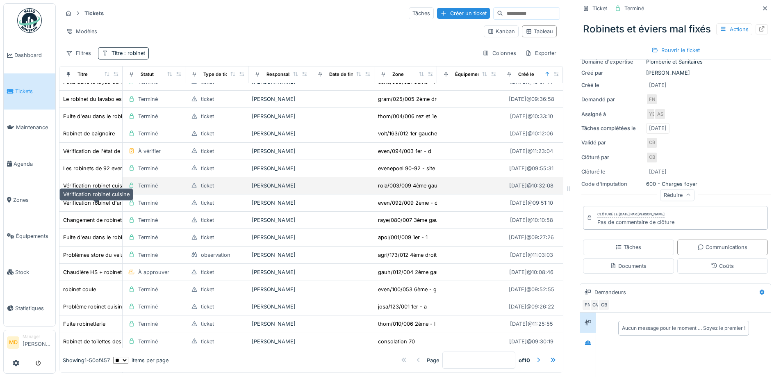
click at [96, 189] on div "Vérification robinet cuisine" at bounding box center [96, 186] width 66 height 8
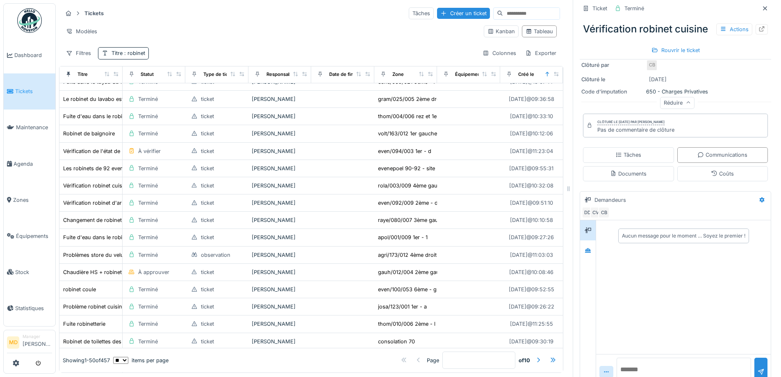
scroll to position [205, 0]
click at [582, 255] on div at bounding box center [588, 250] width 12 height 10
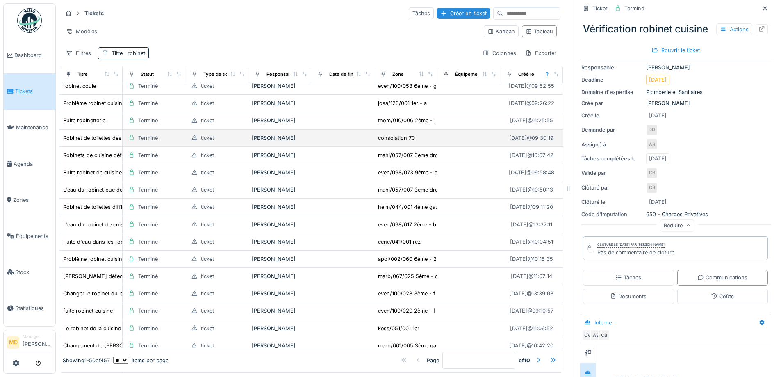
scroll to position [492, 0]
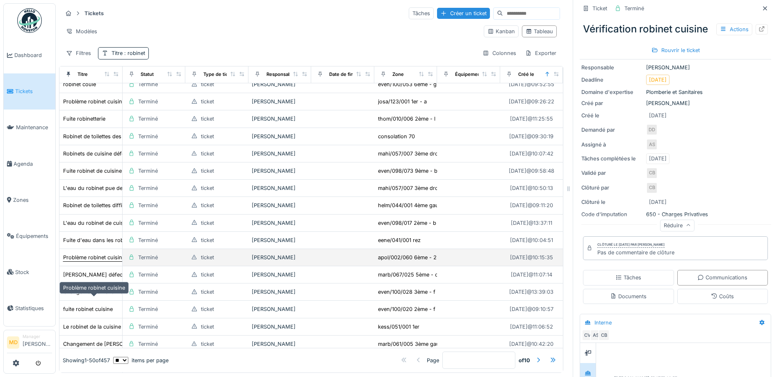
click at [93, 261] on div "Problème robinet cuisine" at bounding box center [94, 257] width 62 height 8
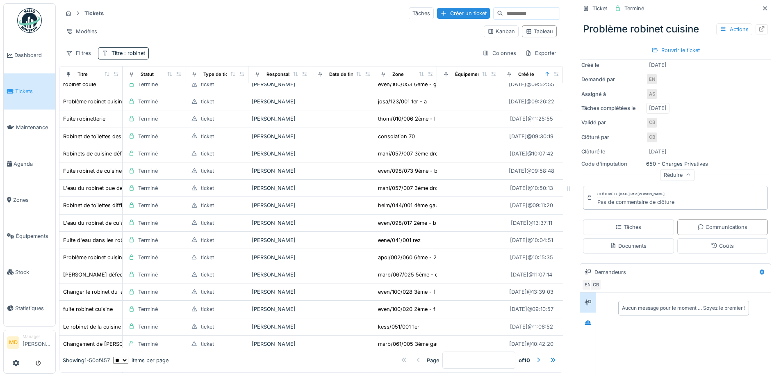
scroll to position [205, 0]
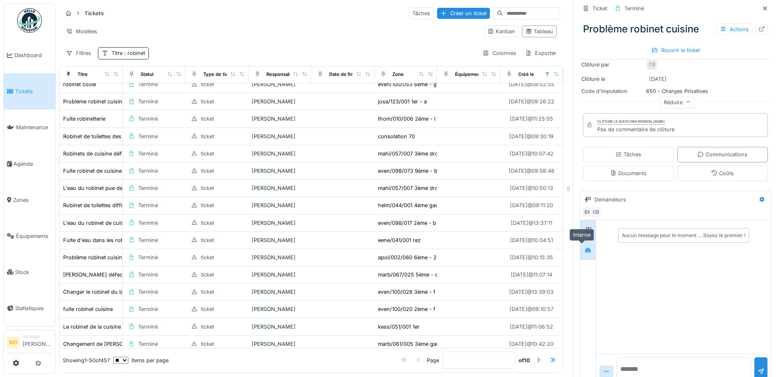
click at [582, 250] on div at bounding box center [588, 250] width 12 height 14
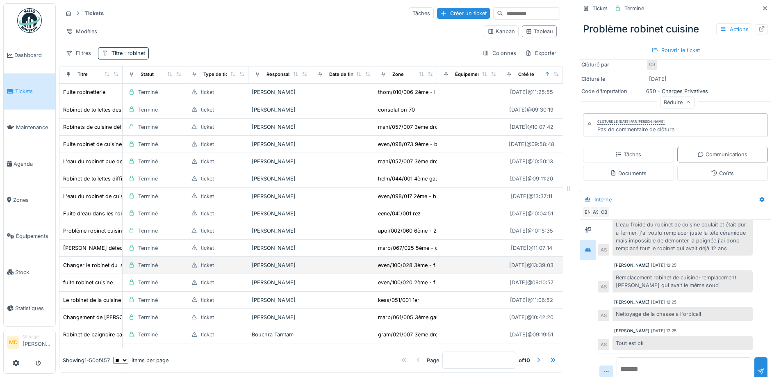
scroll to position [533, 0]
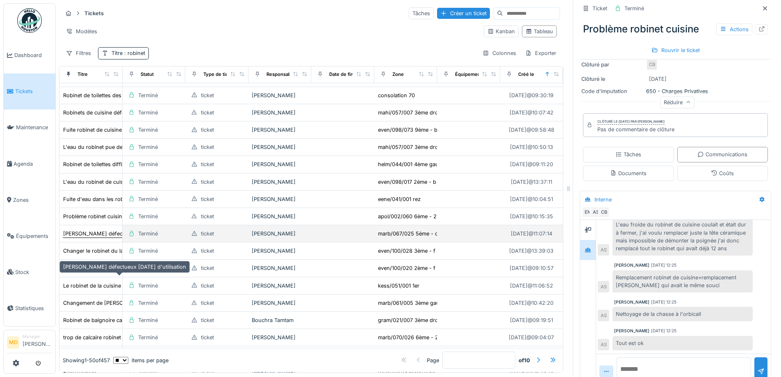
click at [99, 237] on div "[PERSON_NAME] défectueux [DATE] d'utilisation" at bounding box center [124, 234] width 123 height 8
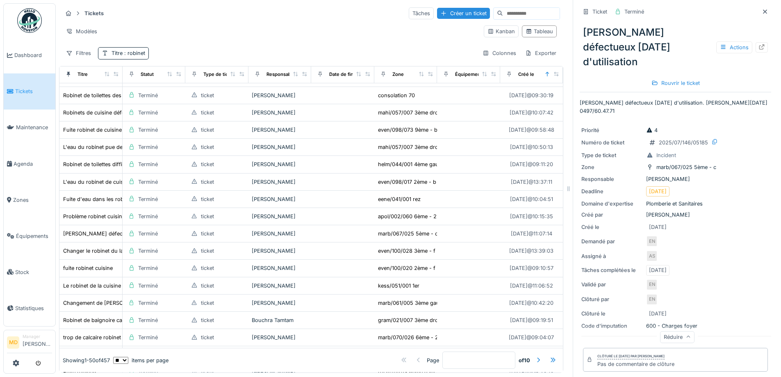
scroll to position [164, 0]
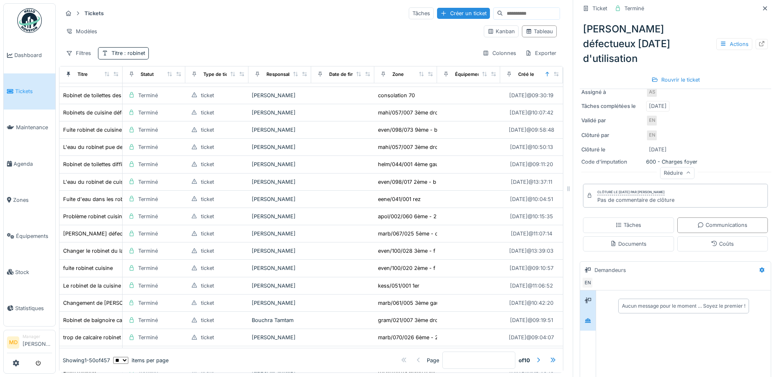
click at [588, 310] on div at bounding box center [588, 320] width 16 height 20
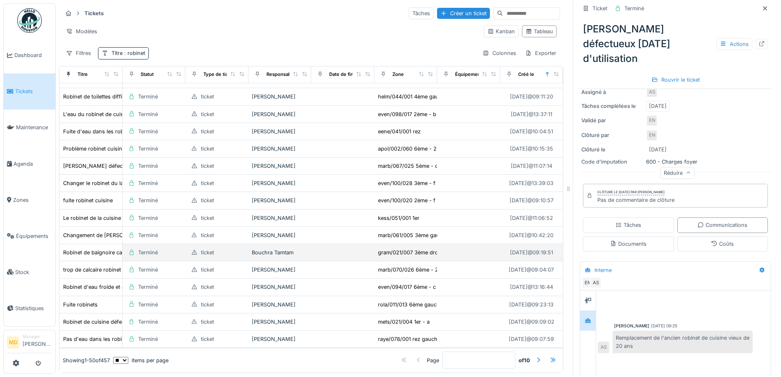
scroll to position [615, 0]
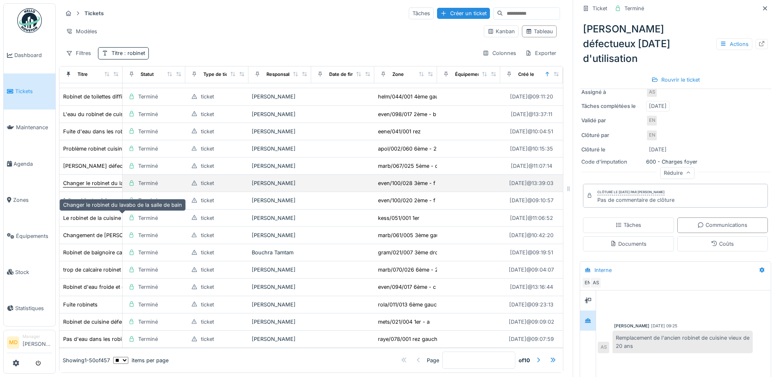
click at [98, 187] on div "Changer le robinet du lavabo de la salle de bain" at bounding box center [122, 183] width 119 height 8
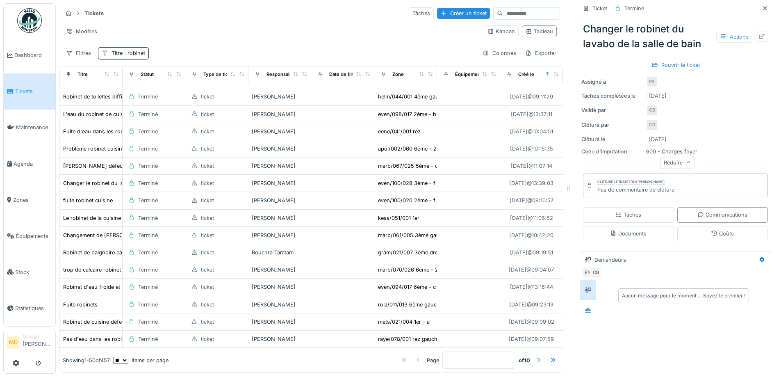
scroll to position [164, 0]
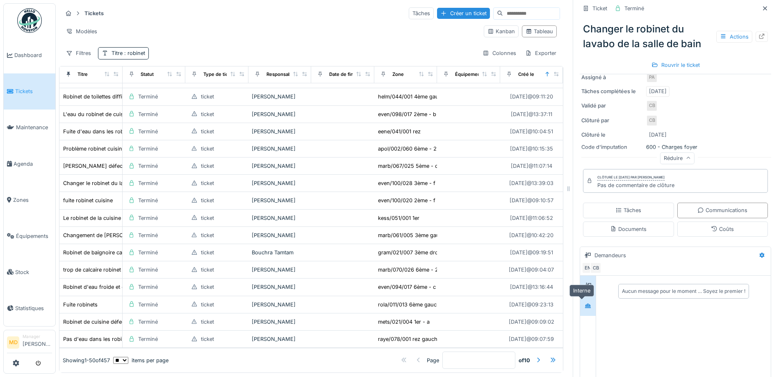
click at [585, 303] on icon at bounding box center [588, 305] width 6 height 5
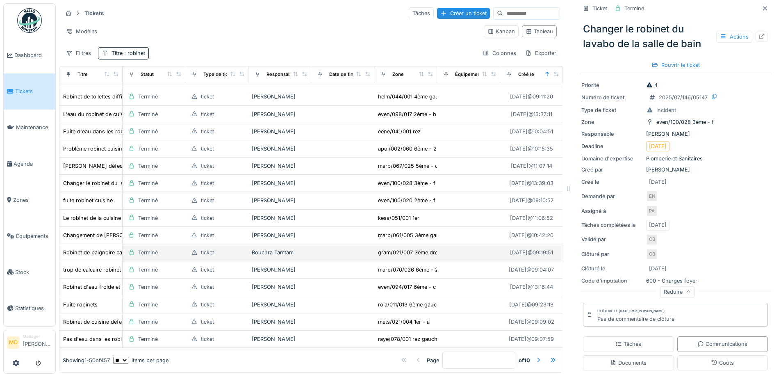
scroll to position [667, 0]
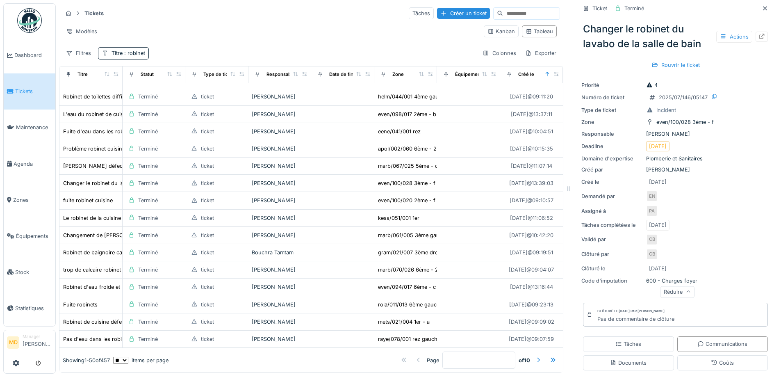
click at [535, 356] on div at bounding box center [538, 360] width 7 height 8
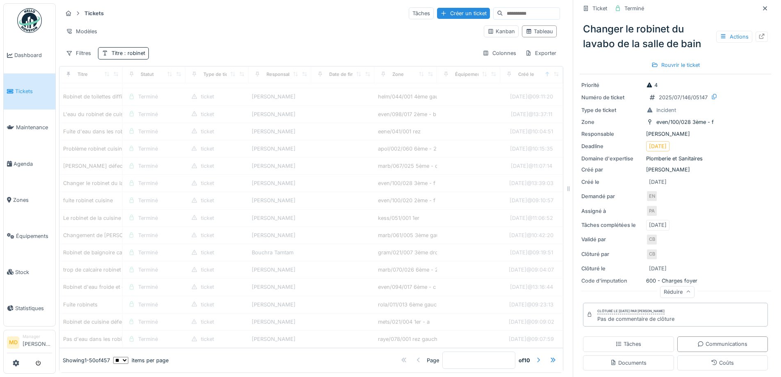
type input "*"
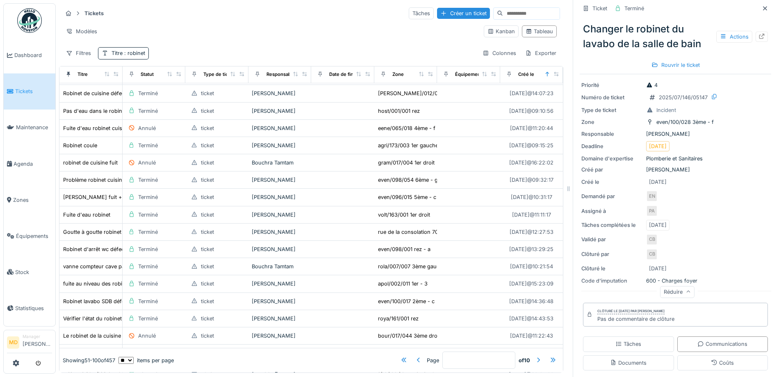
scroll to position [0, 0]
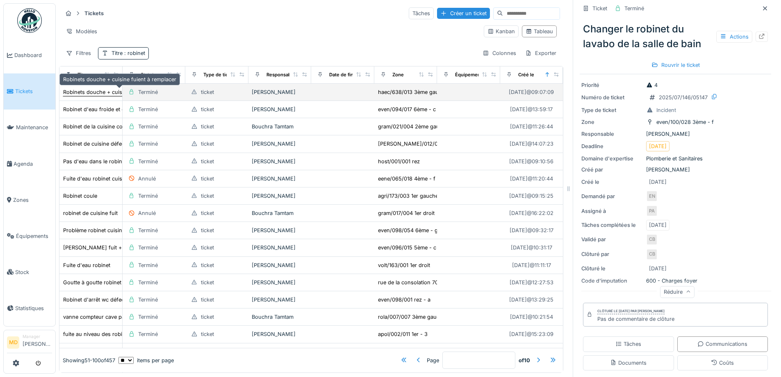
click at [101, 88] on div "Robinets douche + cuisine fuient à remplacer" at bounding box center [119, 92] width 113 height 8
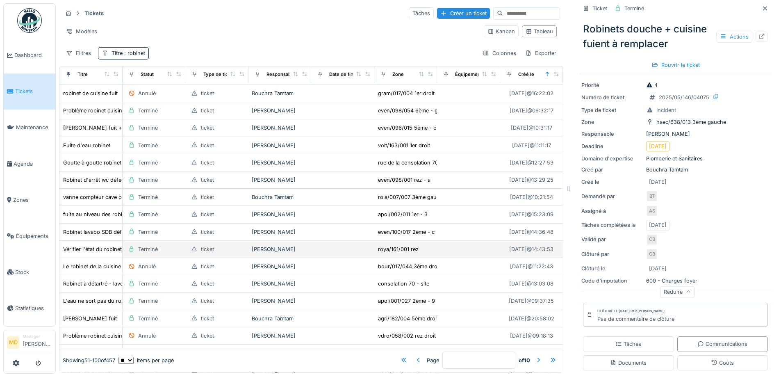
scroll to position [123, 0]
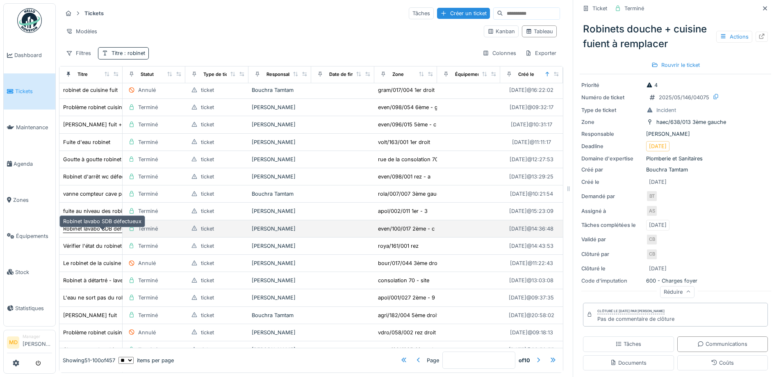
click at [83, 228] on div "Robinet lavabo SDB défectueux" at bounding box center [102, 229] width 78 height 8
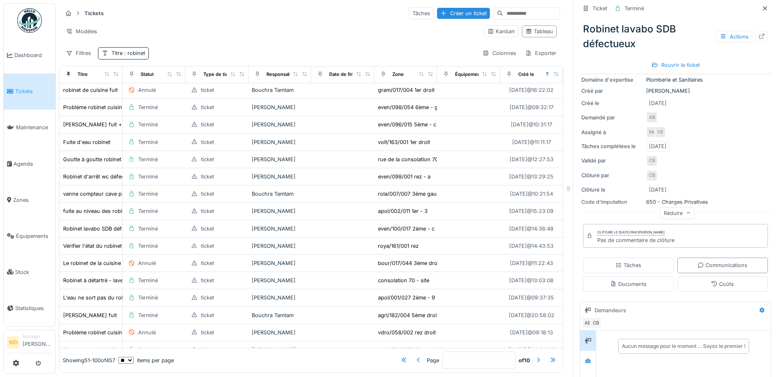
scroll to position [235, 0]
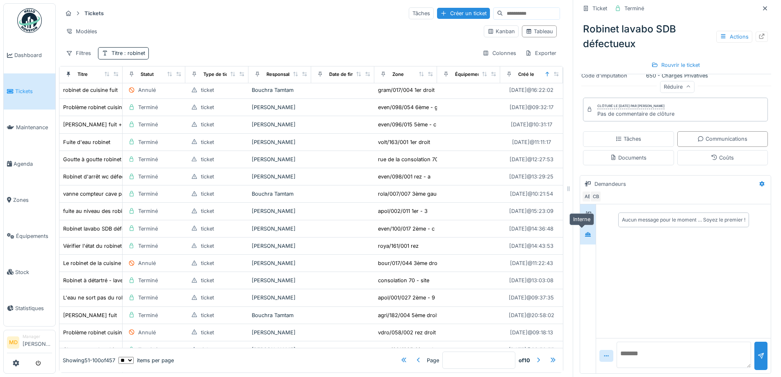
click at [586, 229] on div at bounding box center [588, 234] width 12 height 10
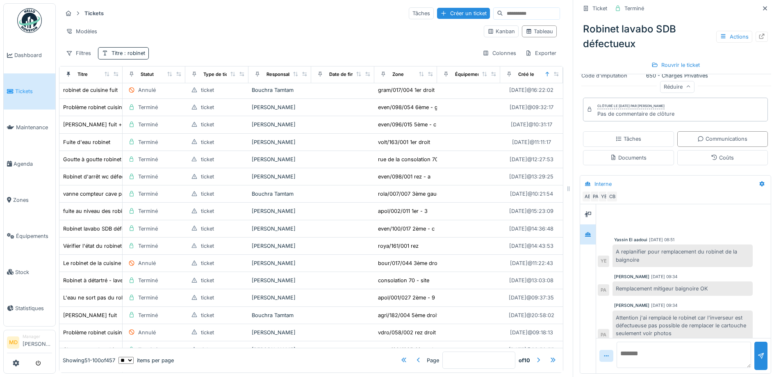
scroll to position [6, 0]
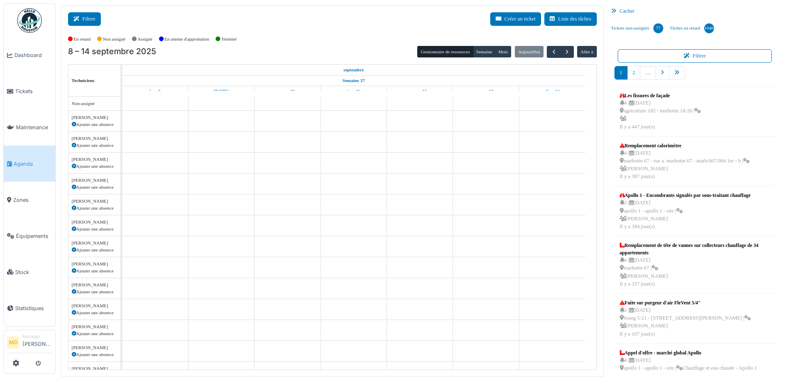
click at [85, 24] on button "Filtrer" at bounding box center [84, 19] width 33 height 14
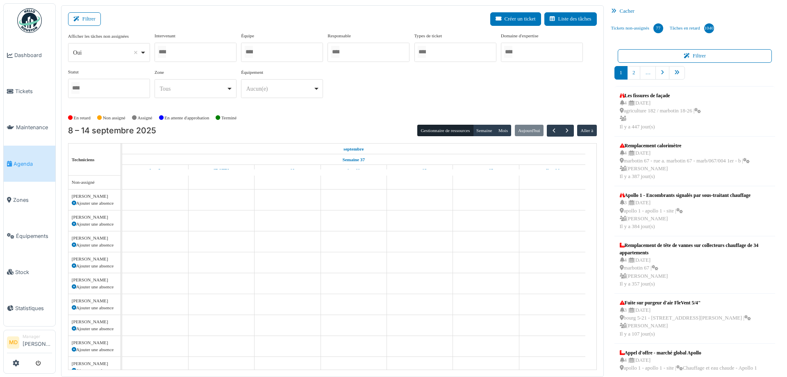
click at [223, 57] on div at bounding box center [196, 52] width 82 height 19
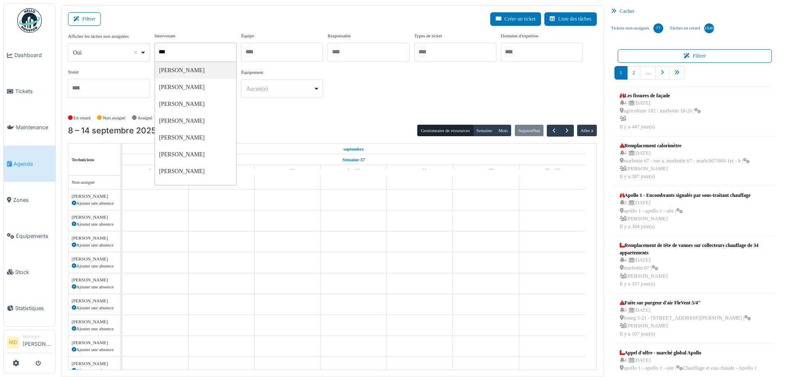
type input "****"
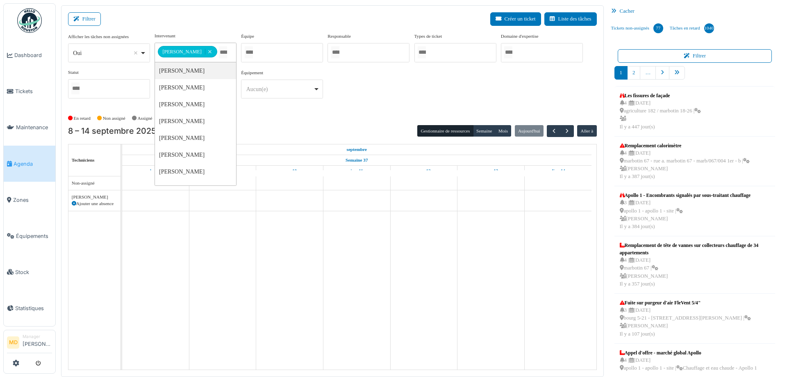
click at [400, 73] on div "**********" at bounding box center [332, 68] width 529 height 73
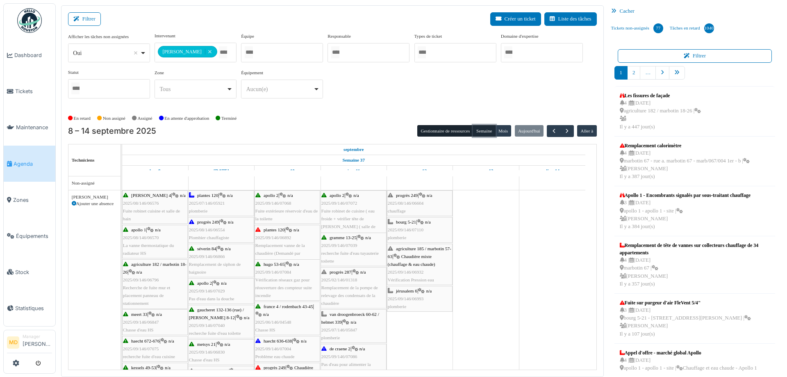
click at [480, 130] on button "Semaine" at bounding box center [484, 130] width 23 height 11
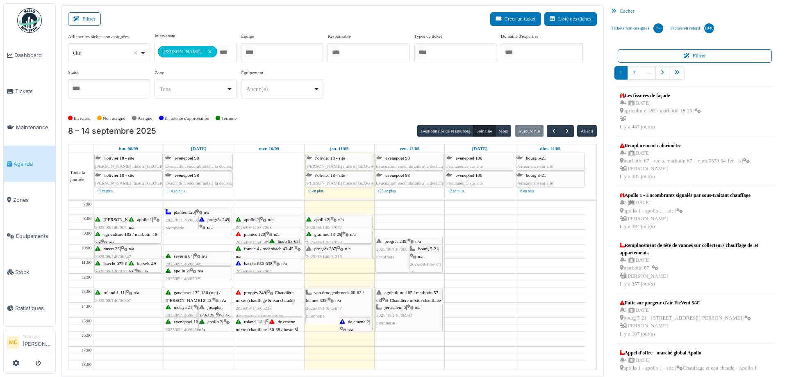
click at [389, 109] on div "**********" at bounding box center [332, 71] width 529 height 79
click at [385, 90] on div "**********" at bounding box center [332, 68] width 529 height 73
click at [360, 322] on span "de craene 2" at bounding box center [358, 321] width 21 height 5
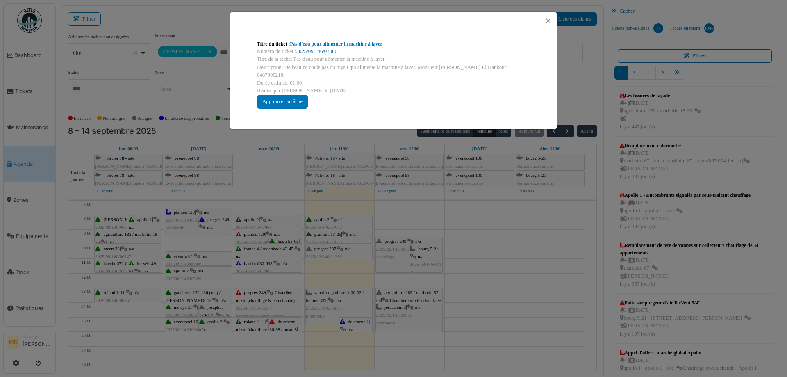
click at [307, 51] on link "2025/09/146/07086" at bounding box center [316, 51] width 41 height 6
click at [548, 18] on button "Close" at bounding box center [548, 20] width 11 height 11
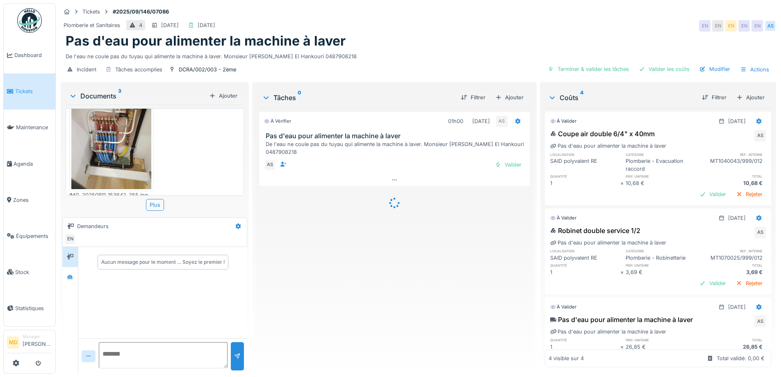
scroll to position [40, 0]
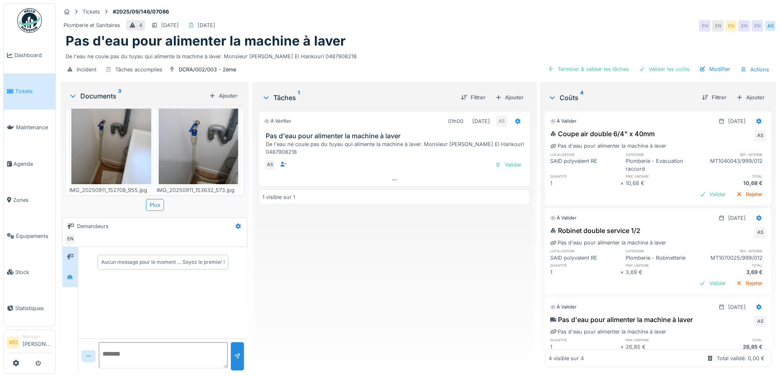
click at [76, 276] on div at bounding box center [70, 277] width 12 height 10
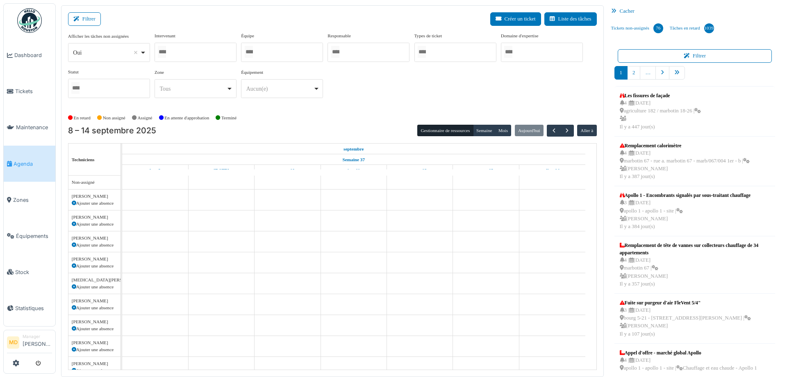
click at [178, 54] on div at bounding box center [196, 52] width 82 height 19
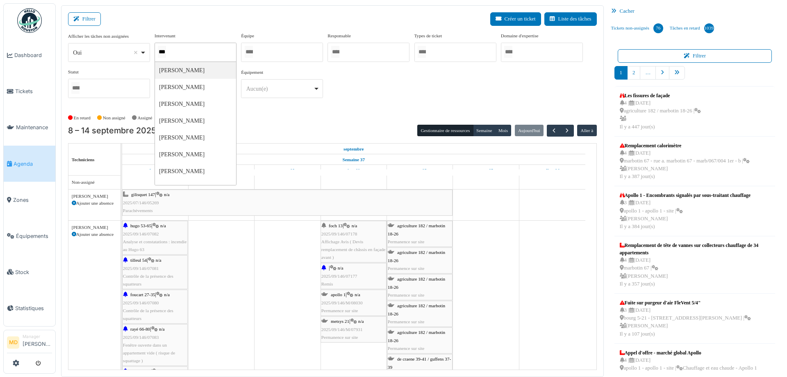
type input "****"
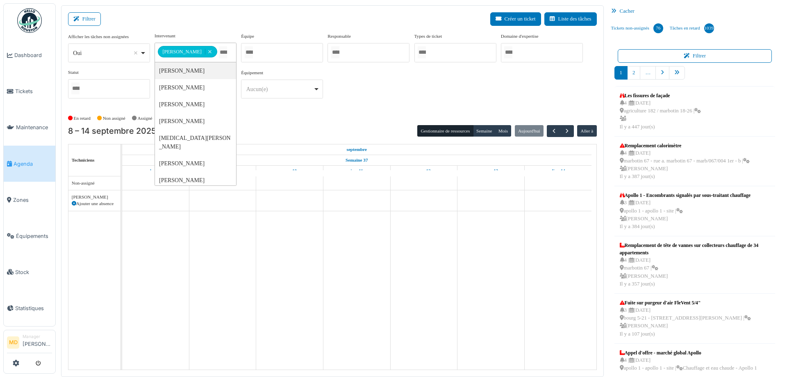
click at [360, 81] on div "**********" at bounding box center [332, 68] width 529 height 73
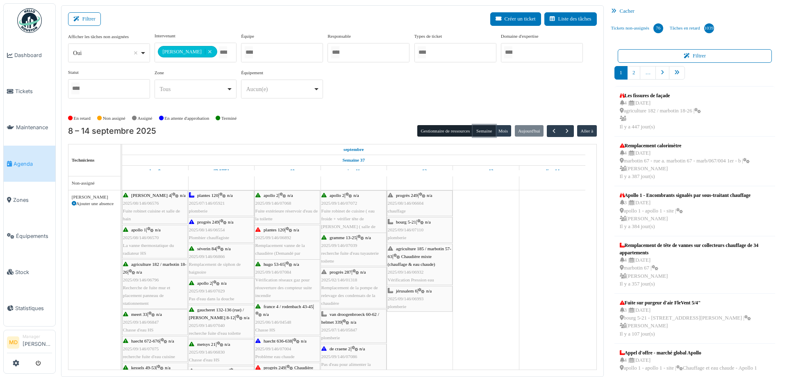
click at [479, 132] on button "Semaine" at bounding box center [484, 130] width 23 height 11
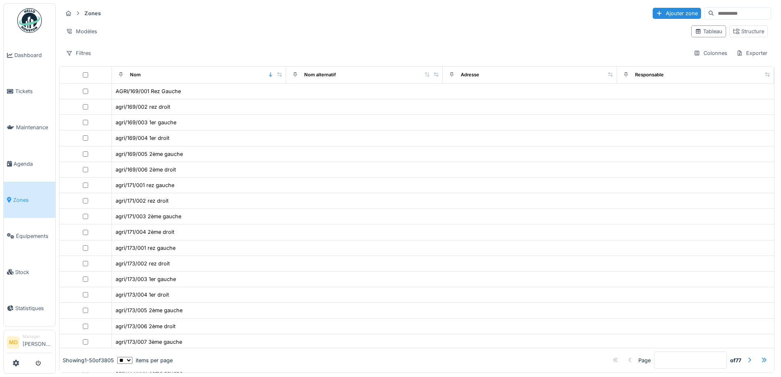
click at [217, 16] on div "Zones Ajouter zone" at bounding box center [416, 14] width 709 height 14
click at [34, 48] on link "Dashboard" at bounding box center [30, 55] width 52 height 36
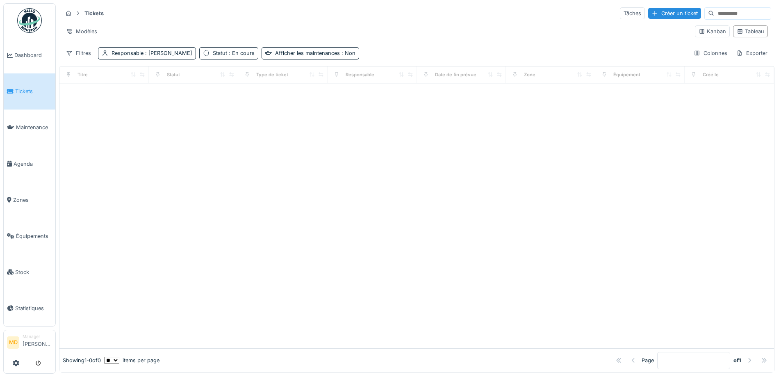
click at [240, 26] on div "Modèles" at bounding box center [375, 31] width 626 height 12
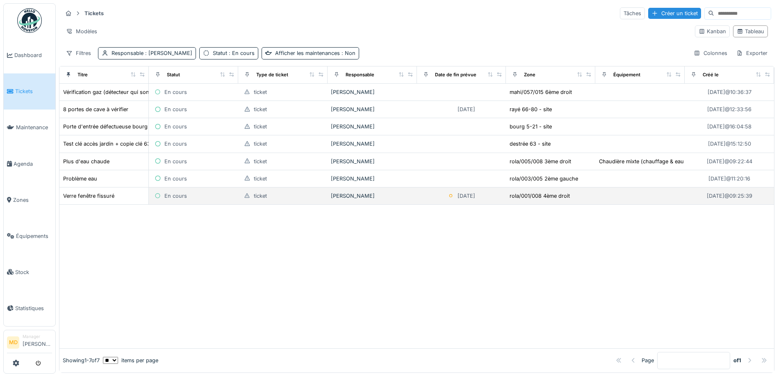
click at [79, 191] on td "Verre fenêtre fissuré" at bounding box center [103, 195] width 89 height 17
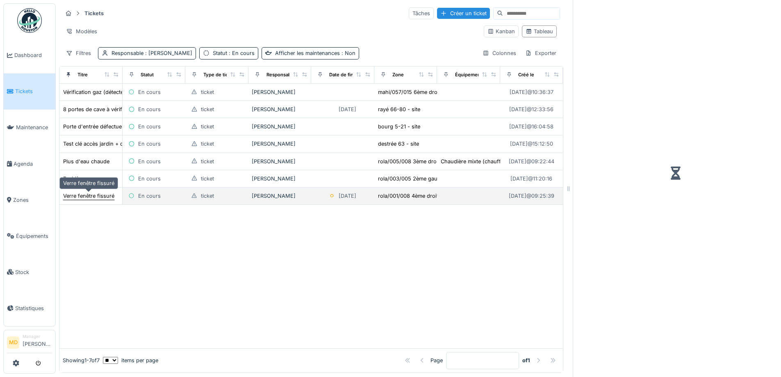
click at [79, 195] on div "Verre fenêtre fissuré" at bounding box center [88, 196] width 51 height 8
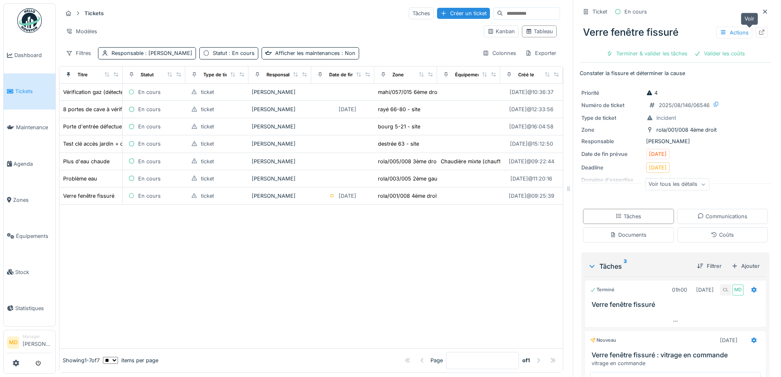
click at [758, 34] on icon at bounding box center [761, 32] width 7 height 5
click at [23, 55] on span "Dashboard" at bounding box center [33, 55] width 38 height 8
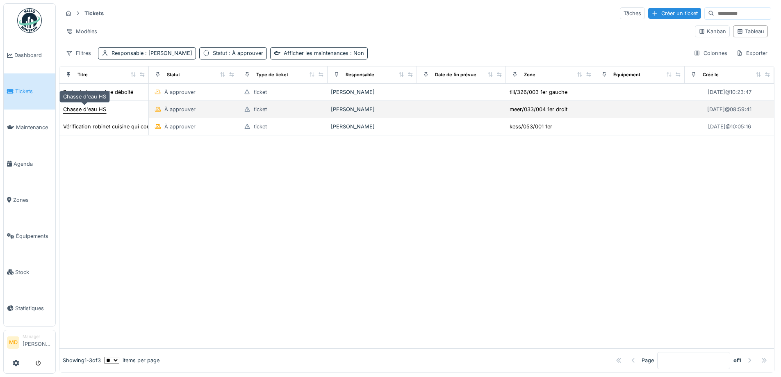
click at [105, 107] on div "Chasse d'eau HS" at bounding box center [84, 109] width 43 height 8
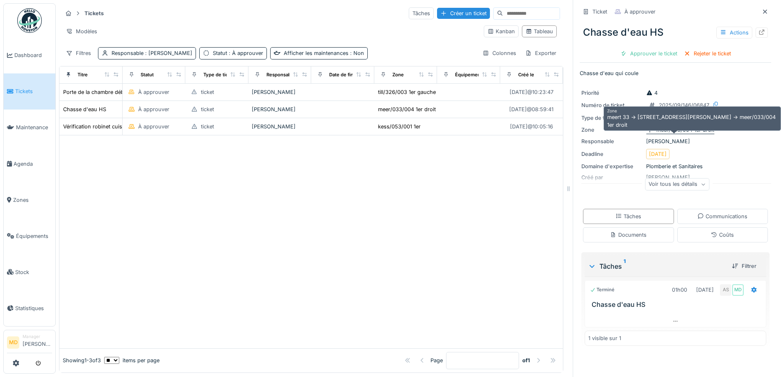
scroll to position [6, 0]
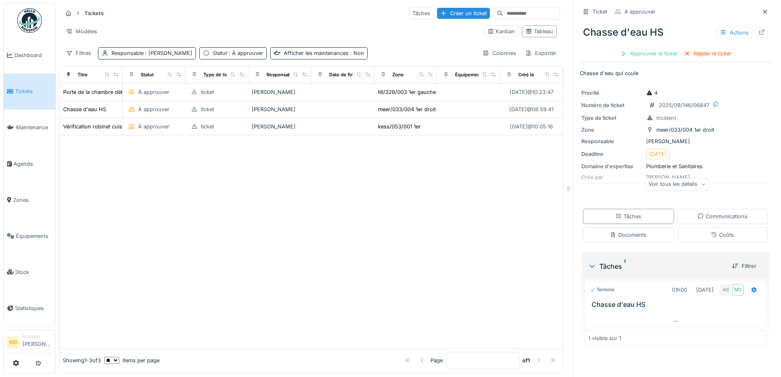
click at [671, 178] on div "Voir tous les détails" at bounding box center [677, 184] width 64 height 12
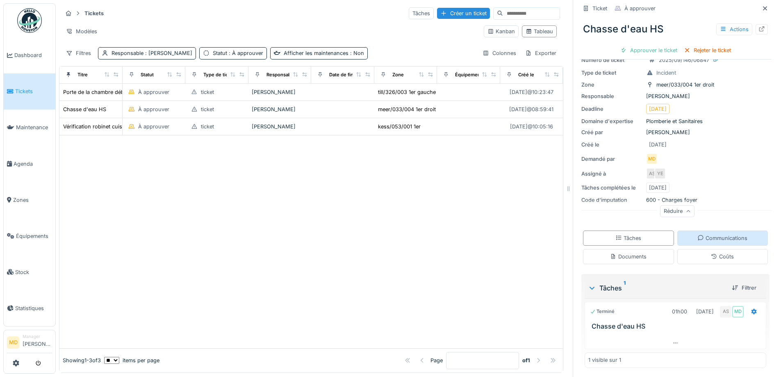
scroll to position [46, 0]
click at [700, 233] on div "Communications" at bounding box center [722, 237] width 50 height 8
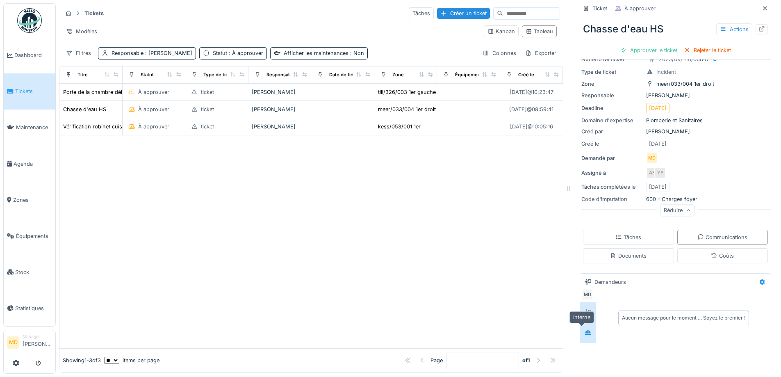
click at [582, 327] on div at bounding box center [588, 332] width 12 height 10
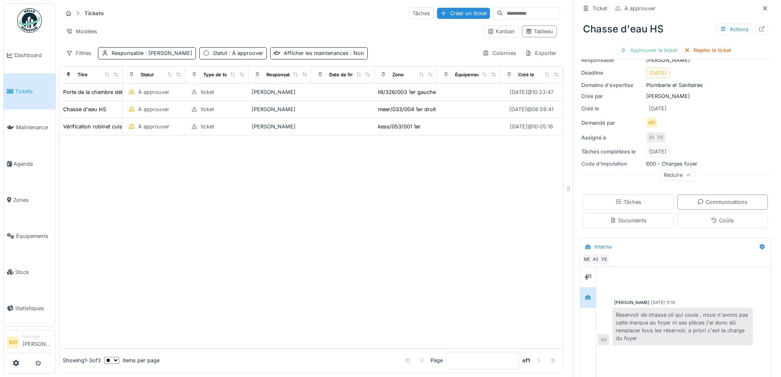
scroll to position [0, 0]
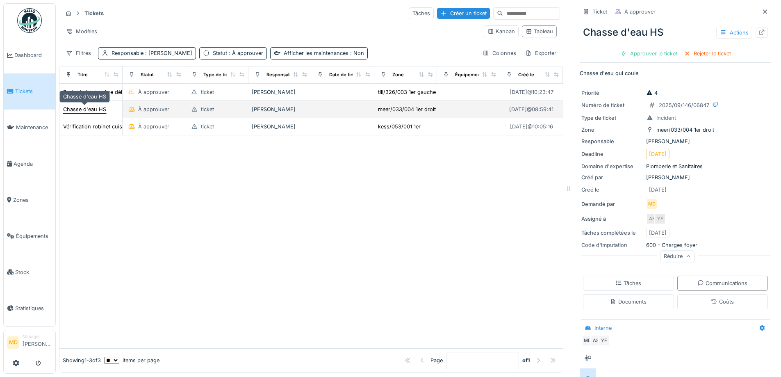
click at [92, 105] on div "Chasse d'eau HS" at bounding box center [84, 109] width 43 height 8
click at [90, 105] on div "Chasse d'eau HS" at bounding box center [84, 109] width 43 height 8
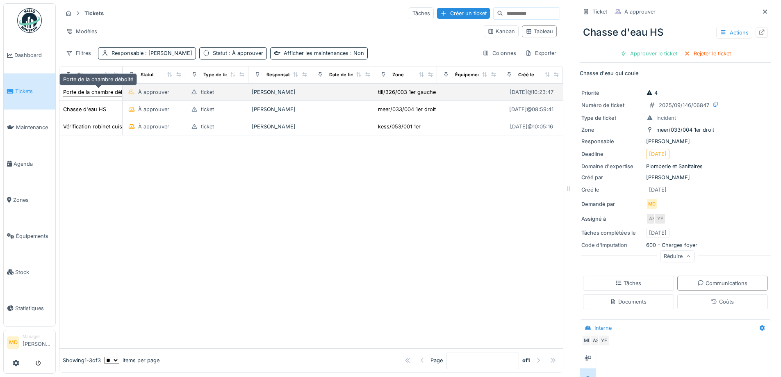
click at [104, 88] on div "Porte de la chambre déboité" at bounding box center [98, 92] width 71 height 9
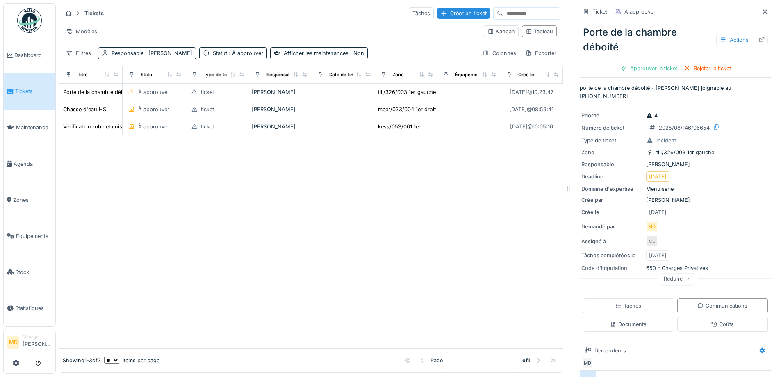
scroll to position [159, 0]
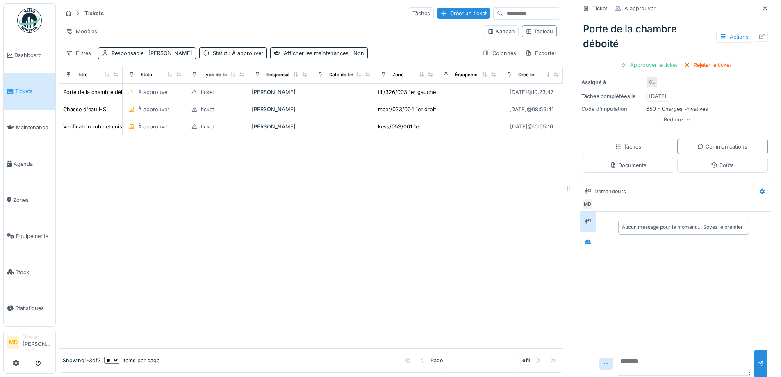
click at [596, 231] on div "Aucun message pour le moment … Soyez le premier !" at bounding box center [683, 279] width 175 height 134
click at [585, 238] on div at bounding box center [588, 242] width 7 height 8
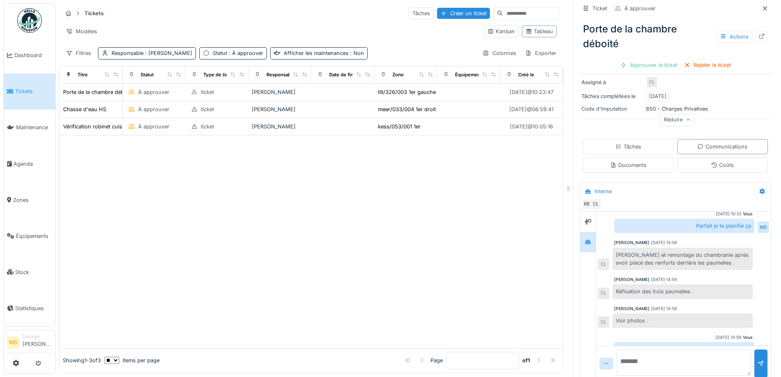
scroll to position [158, 0]
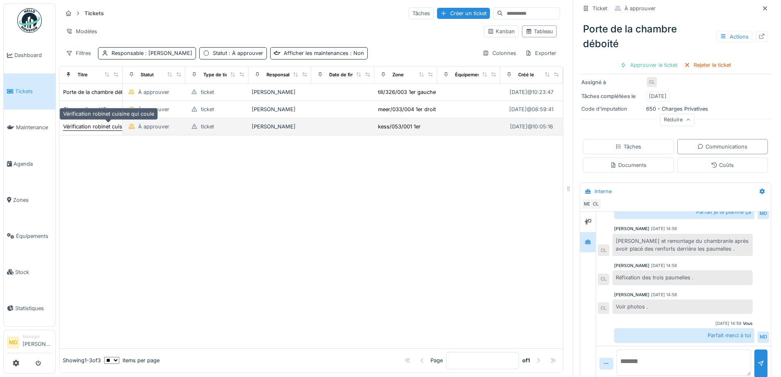
click at [79, 123] on div "Vérification robinet cuisine qui coule" at bounding box center [108, 127] width 91 height 8
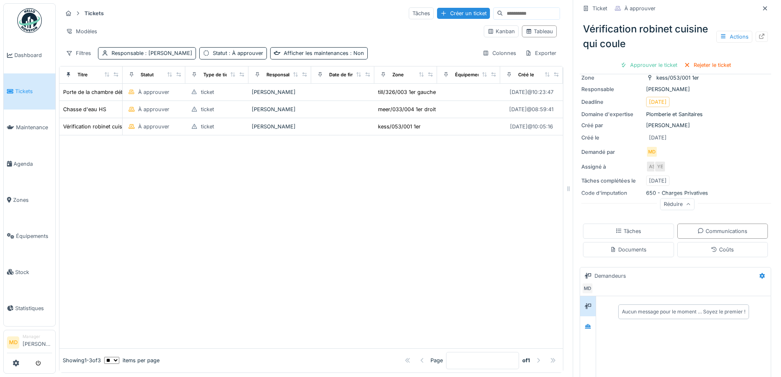
scroll to position [159, 0]
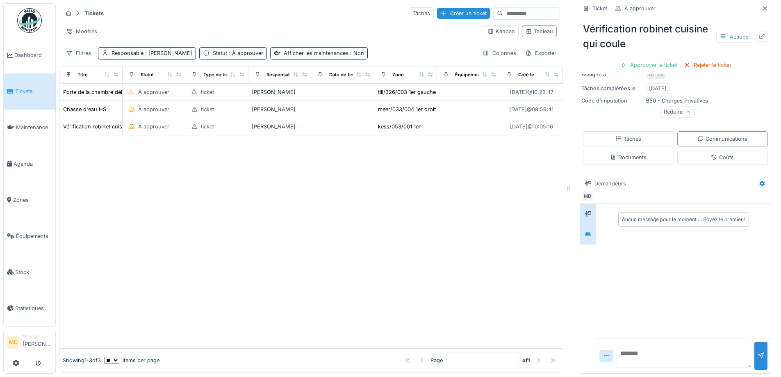
click at [588, 229] on div at bounding box center [588, 234] width 16 height 20
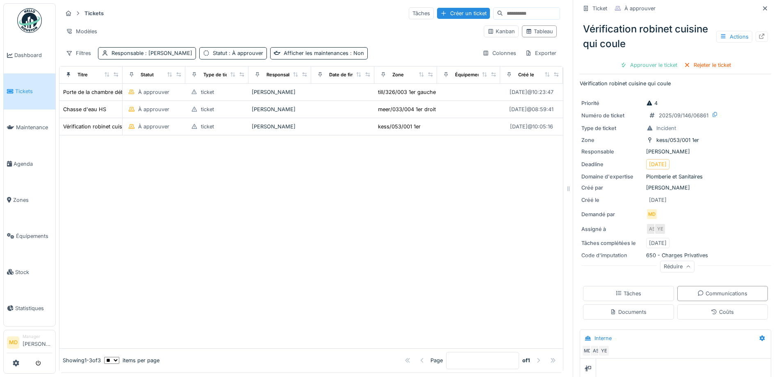
scroll to position [0, 0]
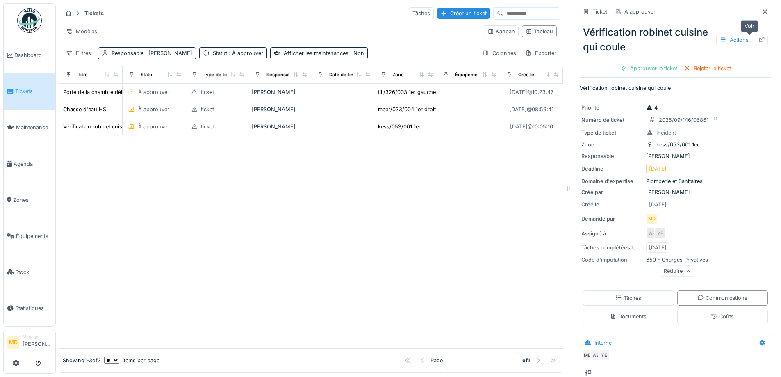
click at [755, 39] on div at bounding box center [761, 40] width 12 height 10
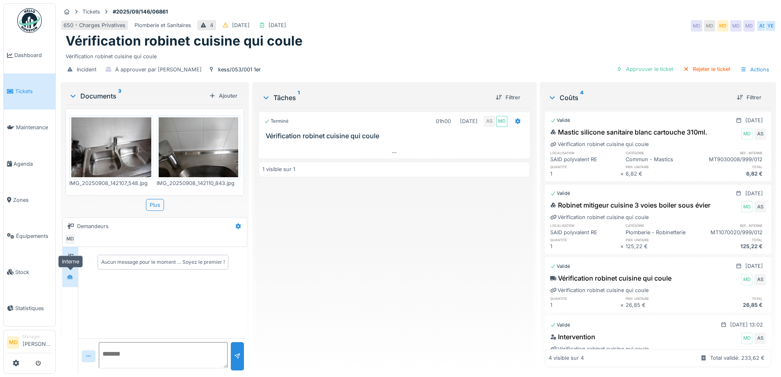
click at [69, 280] on div at bounding box center [70, 277] width 7 height 8
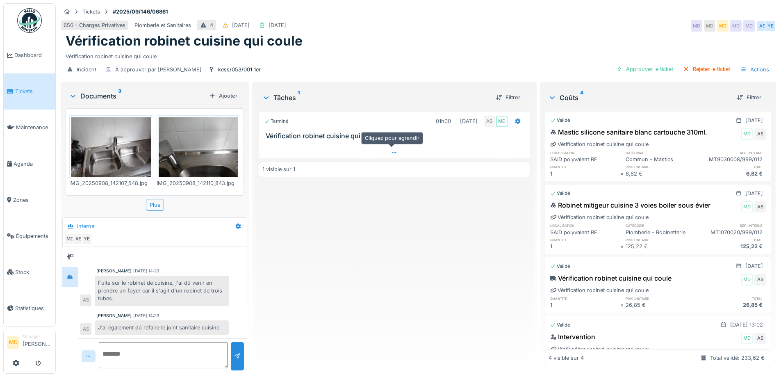
click at [392, 153] on icon at bounding box center [394, 152] width 5 height 1
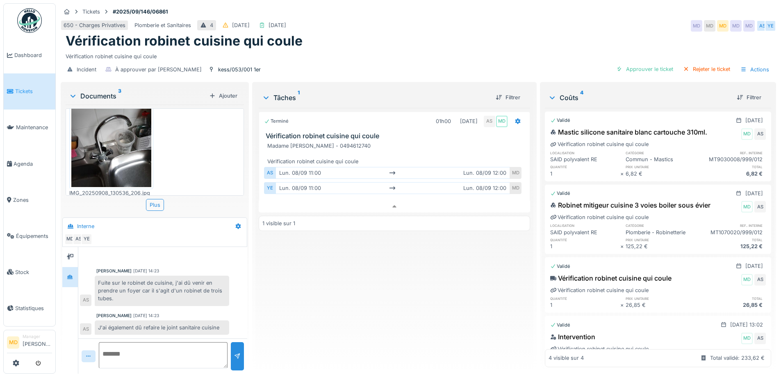
scroll to position [0, 0]
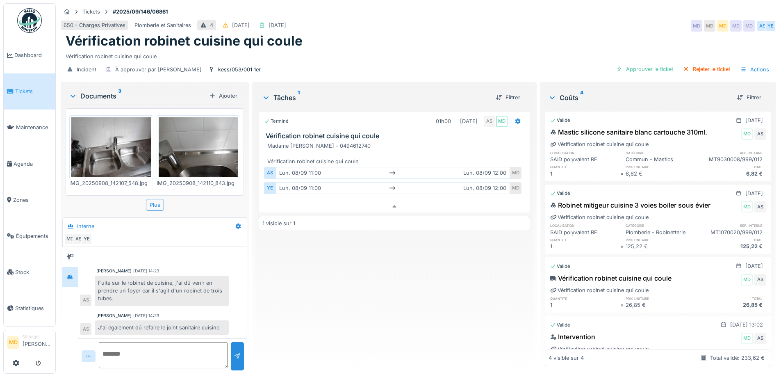
click at [188, 143] on img at bounding box center [199, 147] width 80 height 60
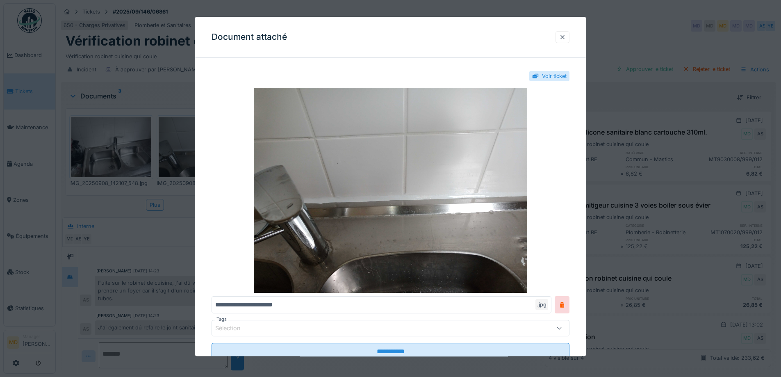
click at [566, 36] on div at bounding box center [562, 37] width 7 height 8
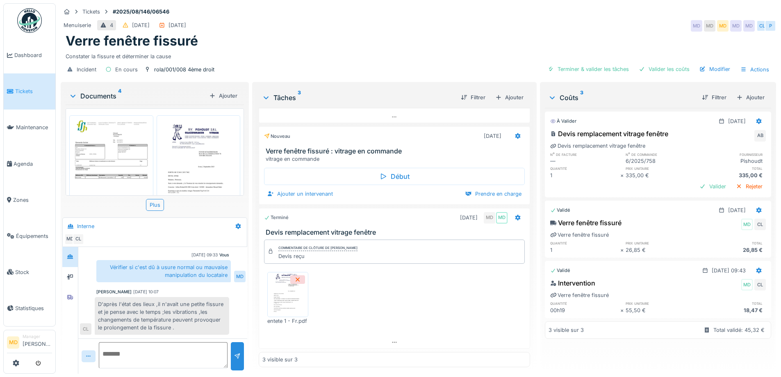
scroll to position [6, 0]
click at [73, 294] on icon at bounding box center [70, 296] width 7 height 5
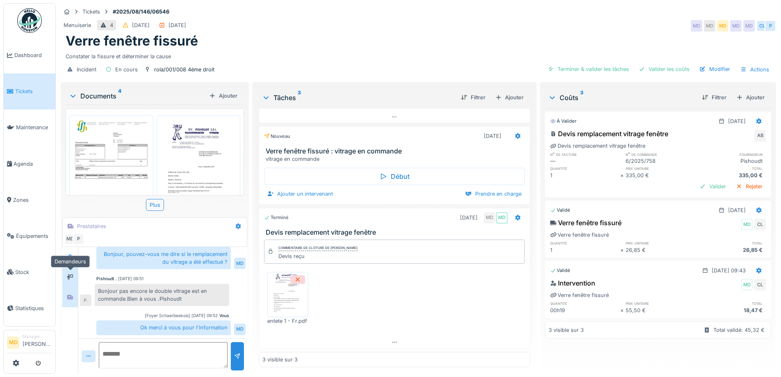
click at [69, 273] on div at bounding box center [70, 277] width 7 height 8
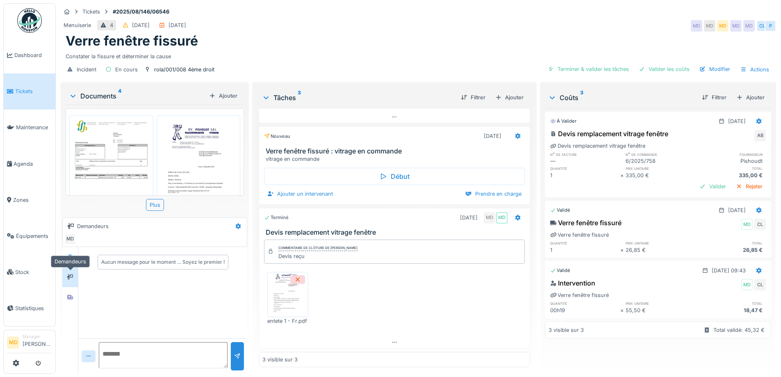
scroll to position [0, 0]
click at [71, 295] on icon at bounding box center [70, 297] width 6 height 5
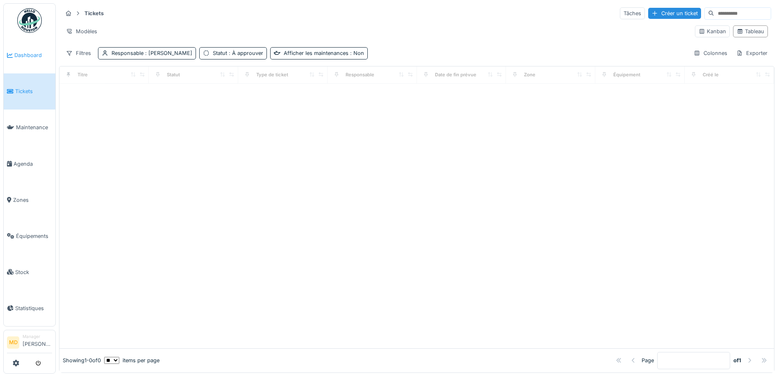
click at [32, 57] on span "Dashboard" at bounding box center [33, 55] width 38 height 8
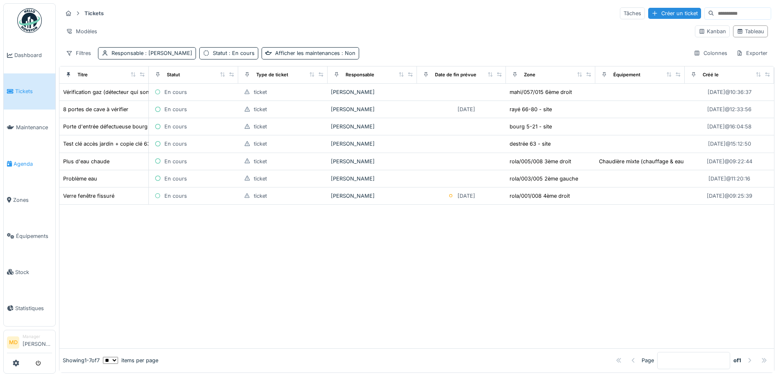
click at [16, 160] on span "Agenda" at bounding box center [33, 164] width 39 height 8
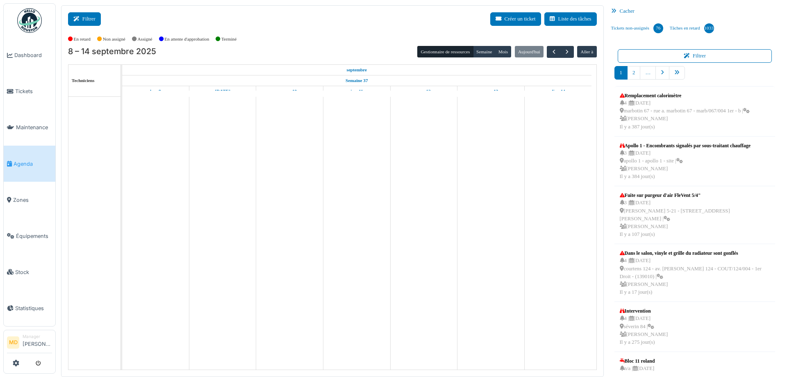
click at [86, 22] on button "Filtrer" at bounding box center [84, 19] width 33 height 14
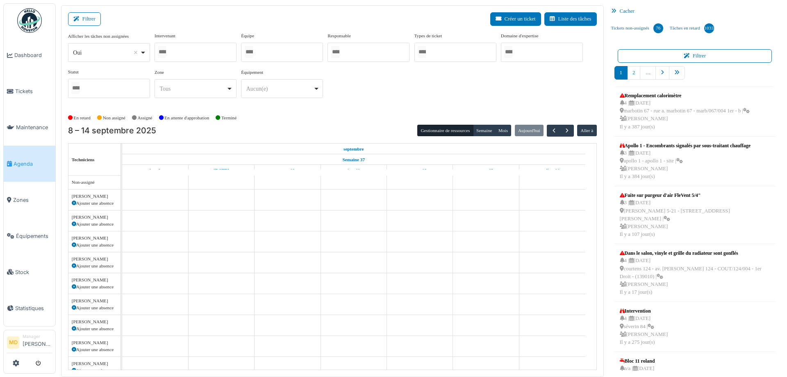
click at [184, 53] on div at bounding box center [196, 52] width 82 height 19
type input "******"
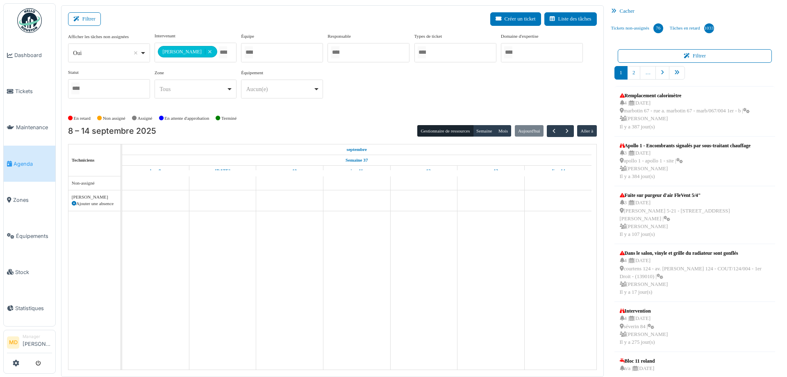
click at [428, 89] on div "**********" at bounding box center [332, 68] width 529 height 73
click at [474, 128] on button "Semaine" at bounding box center [484, 130] width 23 height 11
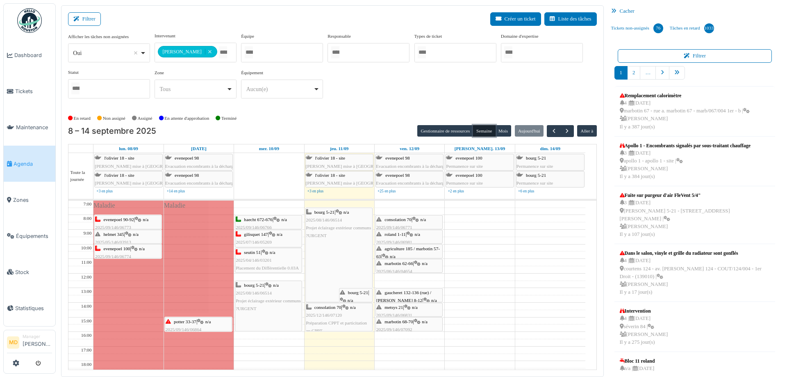
click at [409, 264] on span "marbotin 62-66" at bounding box center [399, 263] width 28 height 5
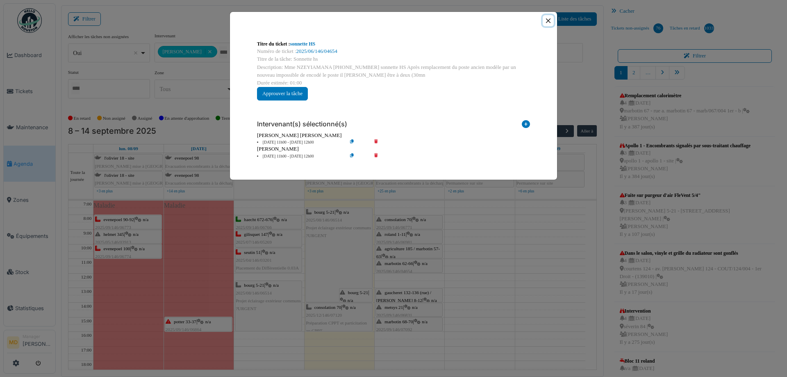
click at [546, 23] on button "Close" at bounding box center [548, 20] width 11 height 11
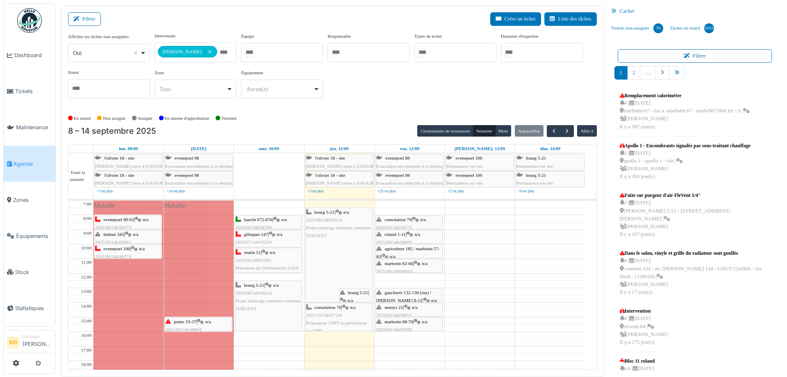
click at [398, 250] on div "agriculture 185 / marbotin 57-63 | n/a 2025/09/146/07011 Pas de lumière dans le…" at bounding box center [409, 264] width 66 height 39
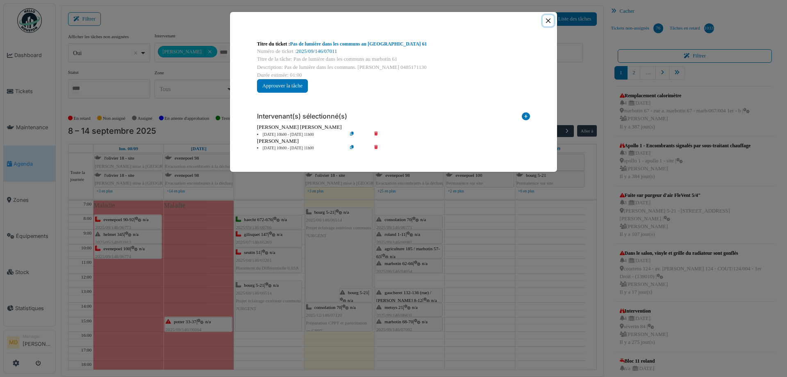
click at [545, 20] on button "Close" at bounding box center [548, 20] width 11 height 11
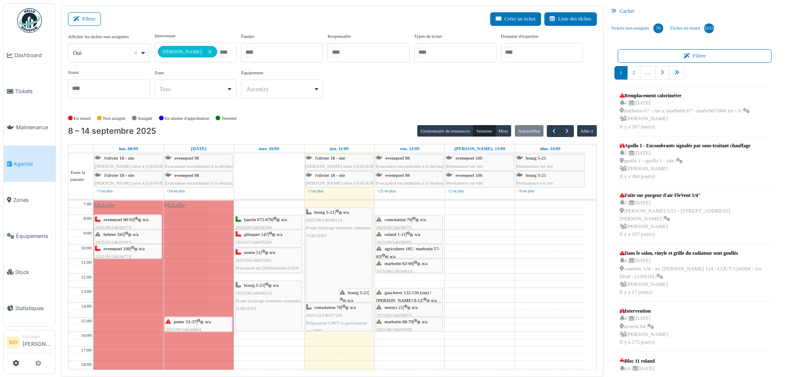
click at [402, 236] on span "roland 1-11" at bounding box center [395, 234] width 21 height 5
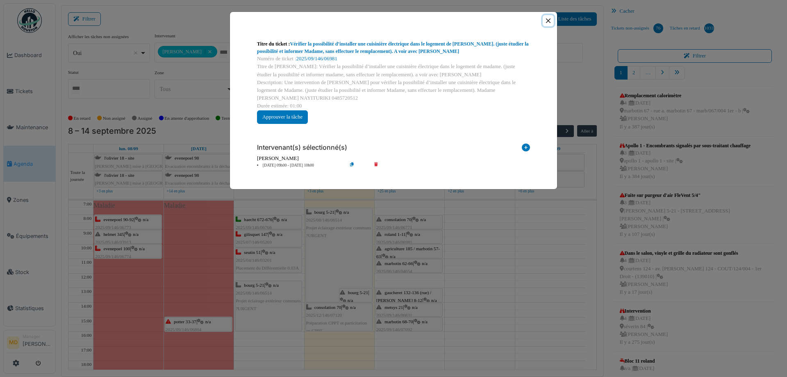
click at [548, 20] on button "Close" at bounding box center [548, 20] width 11 height 11
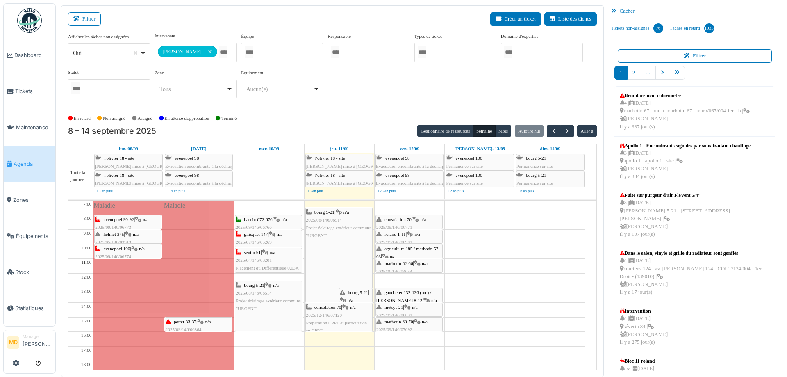
click at [408, 223] on div "consolation 70 | n/a 2025/09/146/06771 Expertise de la camionnette chez diploma…" at bounding box center [409, 232] width 66 height 32
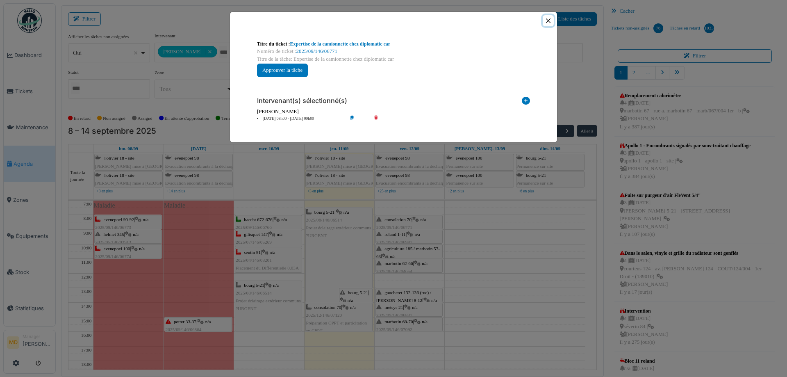
click at [550, 19] on button "Close" at bounding box center [548, 20] width 11 height 11
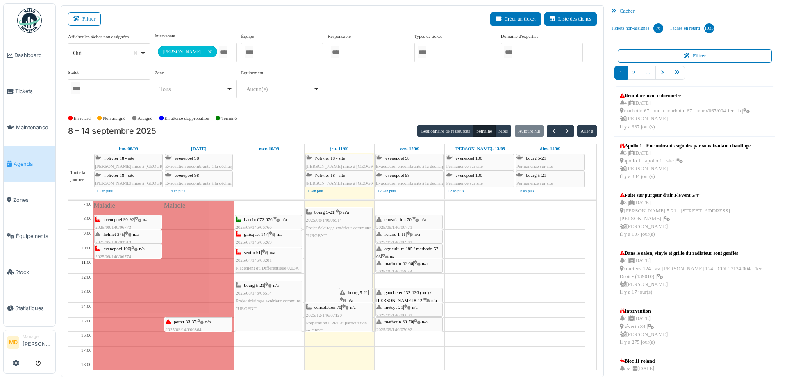
click at [423, 293] on span "gaucheret 132-136 (rue) / [PERSON_NAME] 8-12" at bounding box center [403, 296] width 55 height 13
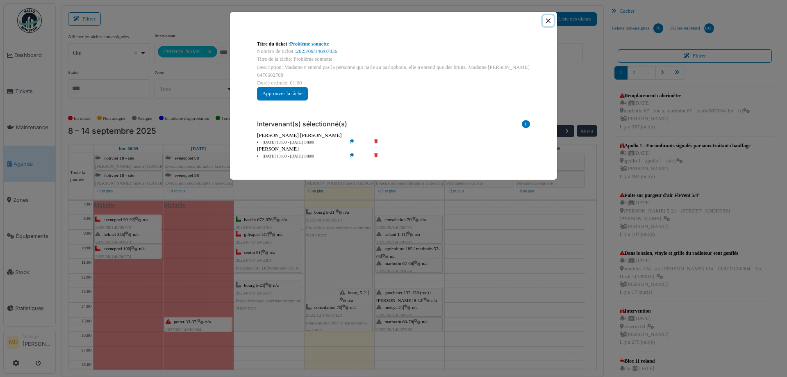
click at [546, 21] on button "Close" at bounding box center [548, 20] width 11 height 11
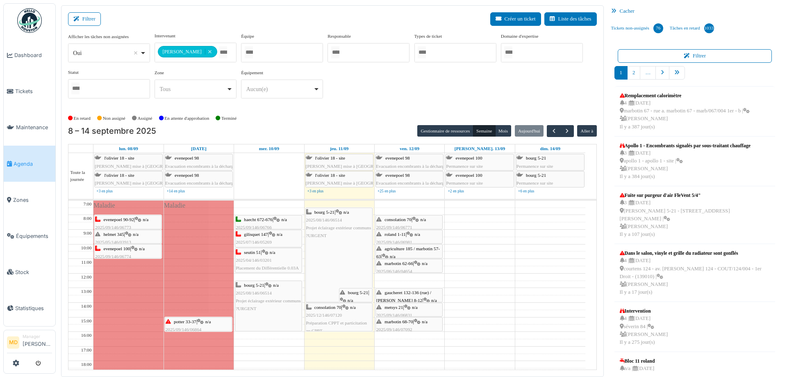
click at [403, 309] on div "metsys 21 | n/a 2025/09/146/06831 Interrupteur toilette HS" at bounding box center [409, 315] width 66 height 24
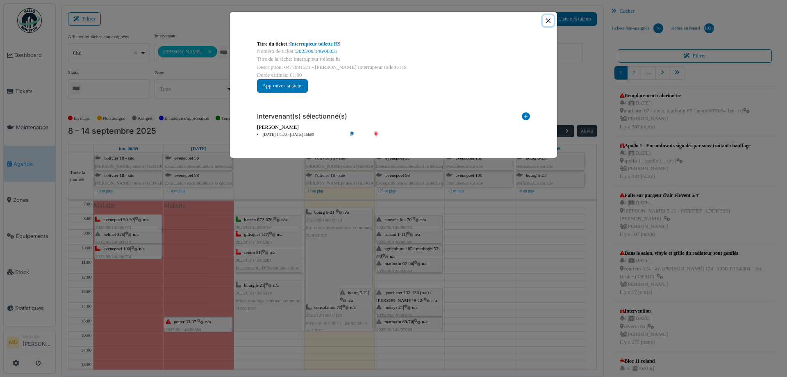
click at [550, 23] on button "Close" at bounding box center [548, 20] width 11 height 11
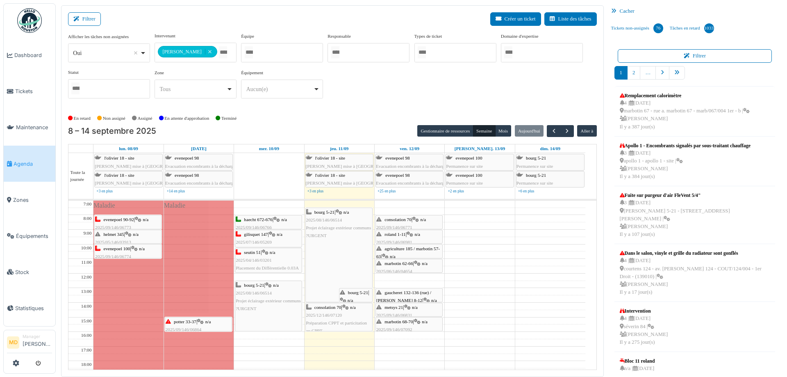
click at [410, 320] on span "marbotin 68-70" at bounding box center [399, 321] width 28 height 5
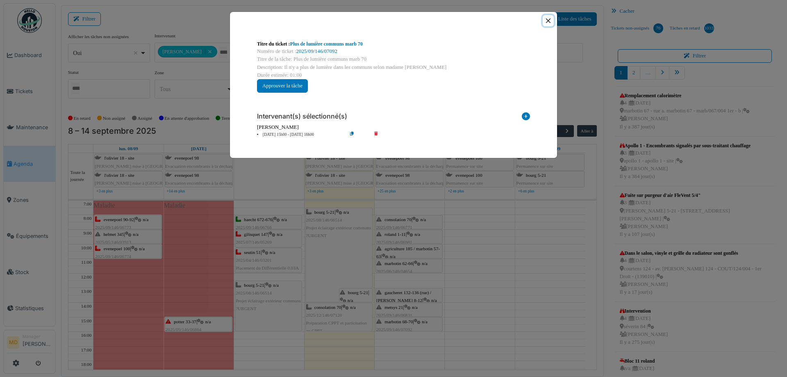
click at [551, 20] on button "Close" at bounding box center [548, 20] width 11 height 11
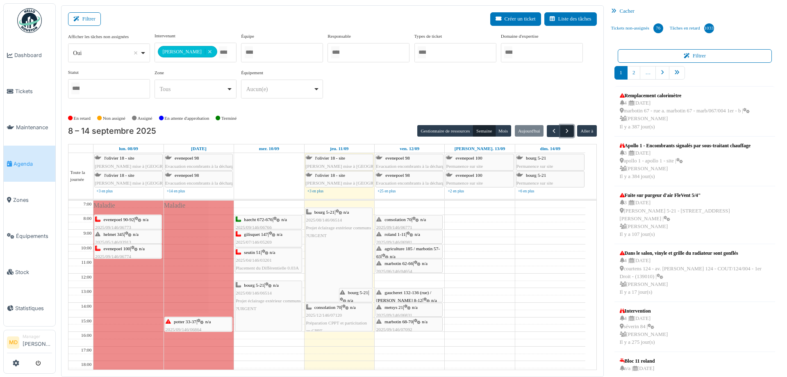
click at [564, 133] on span "button" at bounding box center [567, 130] width 7 height 7
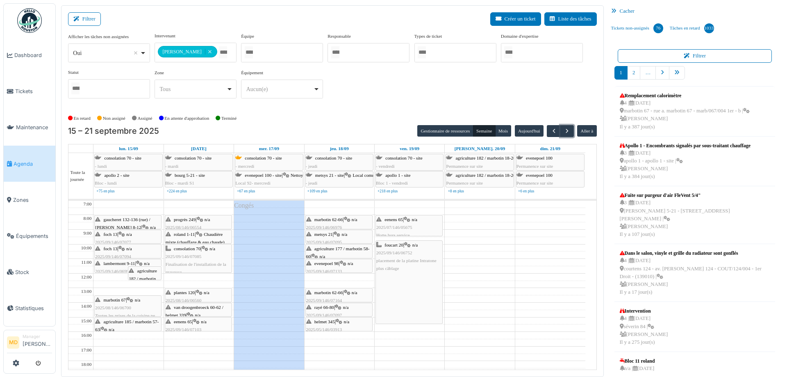
click at [136, 222] on div "gaucheret 132-136 (rue) / thomas 8-12 | n/a 2025/09/146/07096 Pas de lumière da…" at bounding box center [128, 232] width 66 height 32
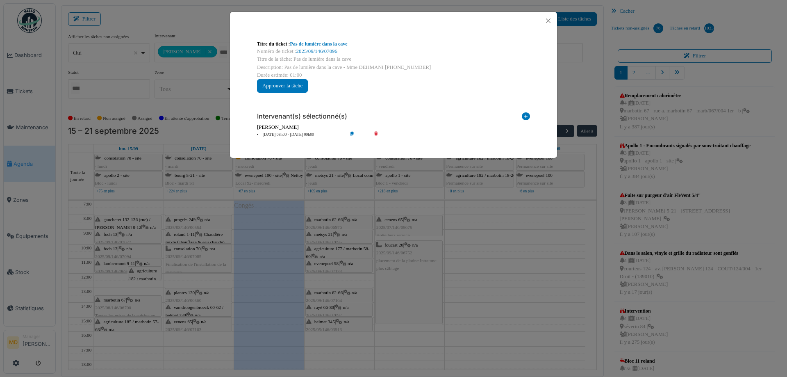
click at [116, 237] on div "Titre du ticket : Pas de lumière dans la cave Numéro de ticket : 2025/09/146/07…" at bounding box center [393, 188] width 787 height 377
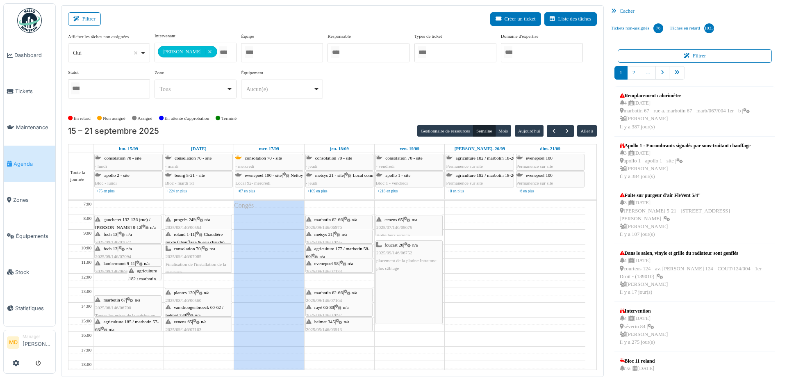
click at [121, 234] on icon at bounding box center [121, 234] width 7 height 5
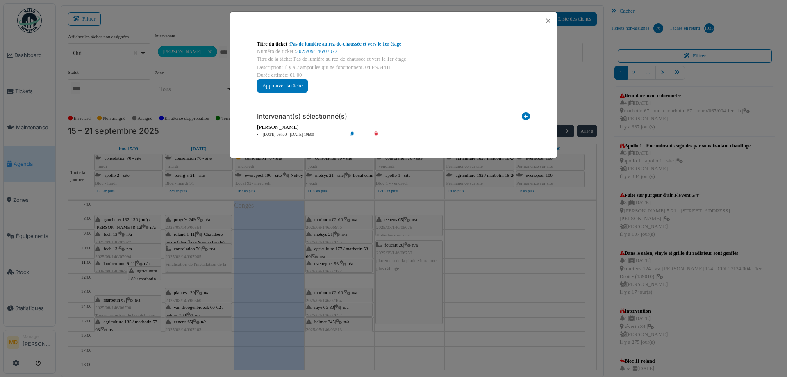
click at [123, 255] on div "Titre du ticket : Pas de lumière au rez-de-chaussée et vers le 1er étage Numéro…" at bounding box center [393, 188] width 787 height 377
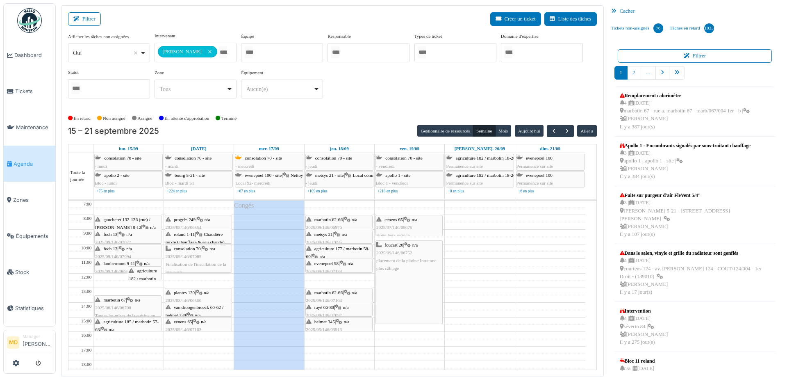
click at [125, 250] on icon at bounding box center [121, 248] width 7 height 5
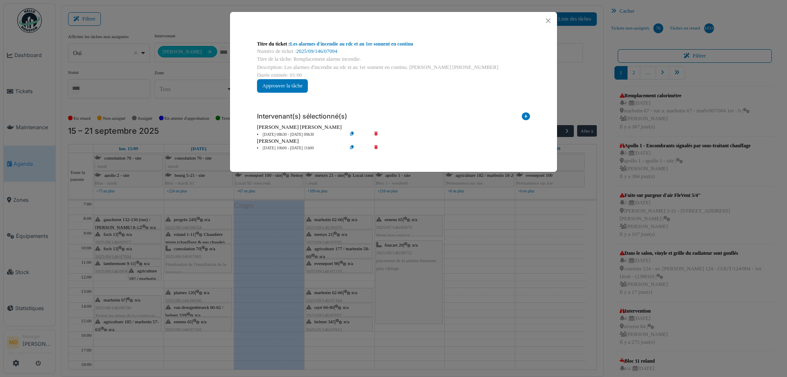
click at [125, 250] on div "Titre du ticket : Les alarmes d'incendie au rdc et au 1er sonnent en continu Nu…" at bounding box center [393, 188] width 787 height 377
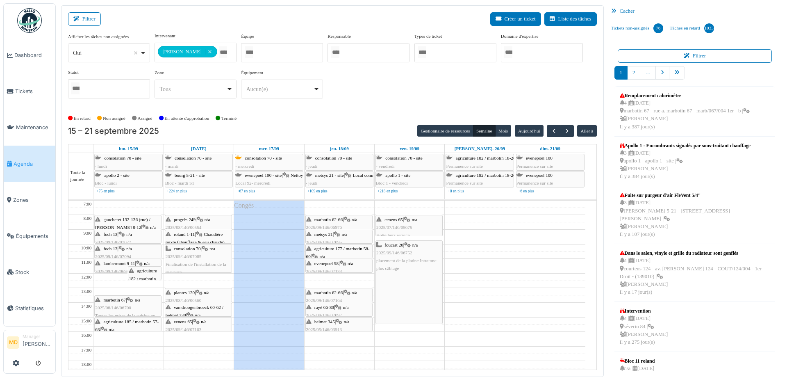
click at [116, 264] on span "lambermont 9-11" at bounding box center [120, 263] width 32 height 5
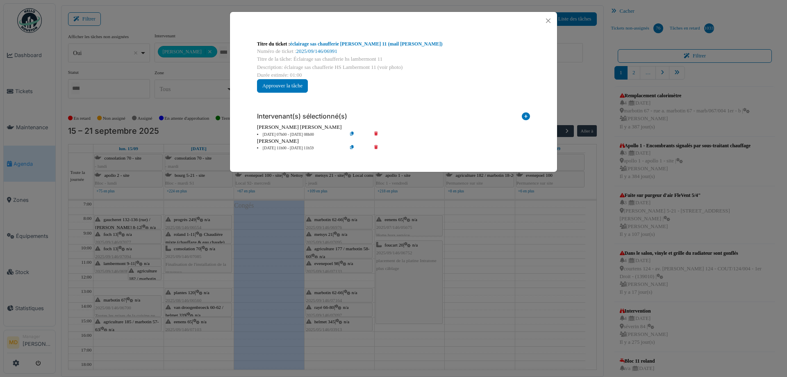
click at [121, 256] on div "Titre du ticket : éclairage sas chaufferie HS Lambermont 11 (mail Edmond) Numér…" at bounding box center [393, 188] width 787 height 377
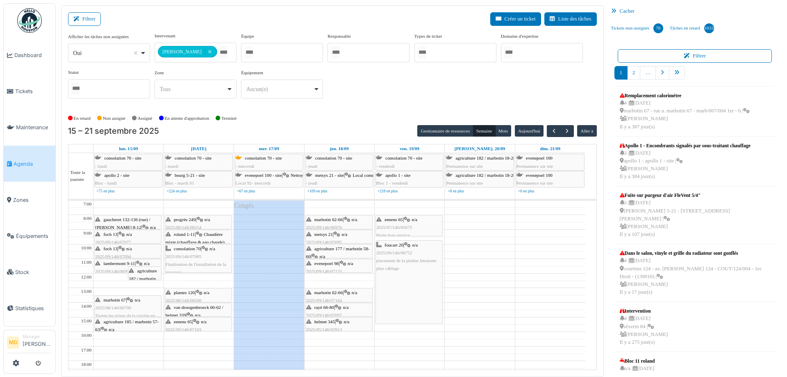
click at [137, 273] on div "agriculture 182 / marbotin 18-26 | n/a 2025/09/146/06825 Pas de lumière dans la…" at bounding box center [145, 298] width 32 height 63
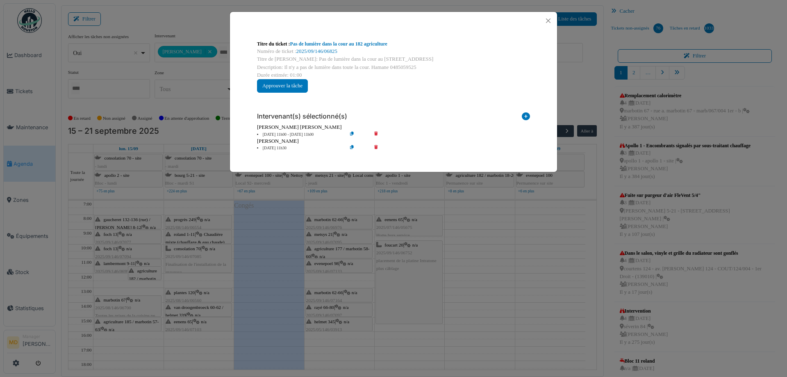
click at [137, 273] on div "Titre du ticket : Pas de lumière dans la cour au 182 agriculture Numéro de tick…" at bounding box center [393, 188] width 787 height 377
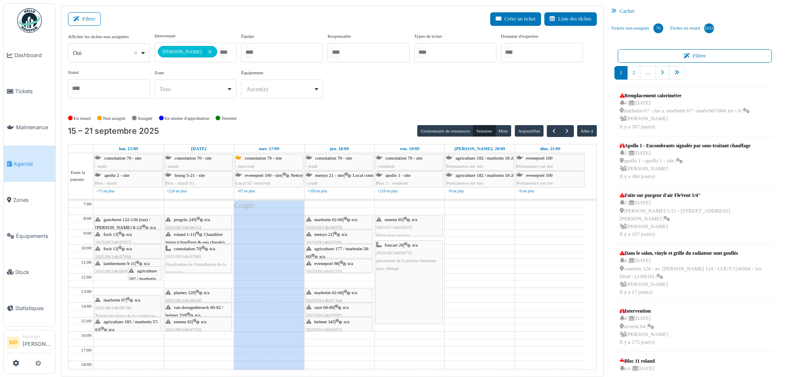
click at [131, 300] on icon at bounding box center [130, 299] width 7 height 5
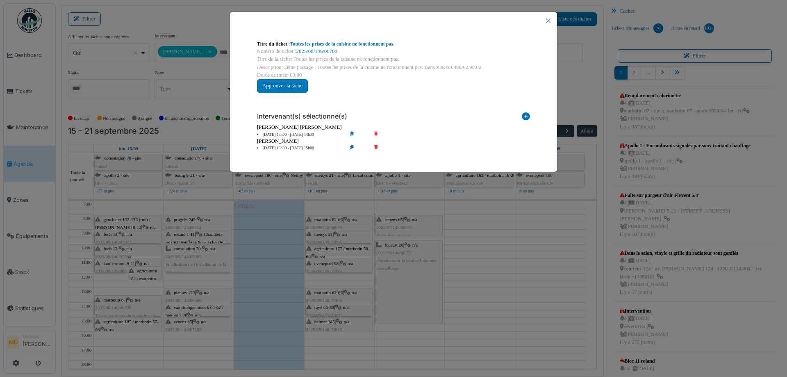
click at [131, 300] on div "Titre du ticket : Toutes les prises de la cuisine ne fonctionnent pas. Numéro d…" at bounding box center [393, 188] width 787 height 377
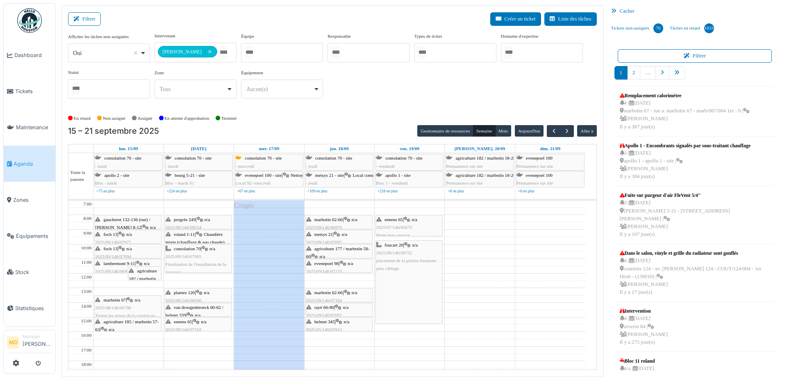
click at [130, 323] on div "agriculture 185 / marbotin 57-63 | n/a 2025/09/146/06834 Panne dans certaines p…" at bounding box center [128, 341] width 66 height 47
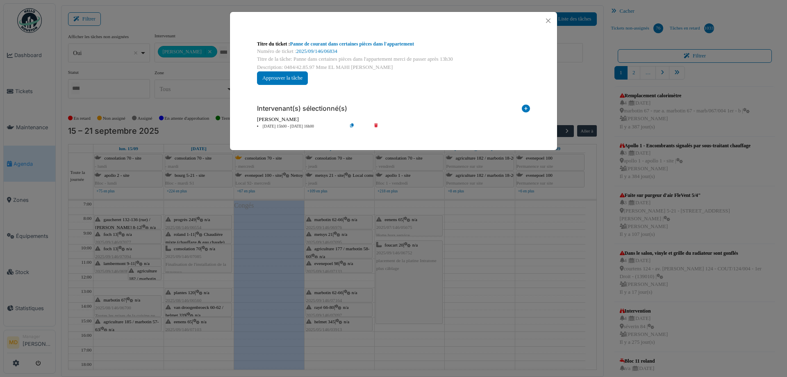
click at [136, 308] on div "Titre du ticket : Panne de courant dans certaines pièces dans l'appartement Num…" at bounding box center [393, 188] width 787 height 377
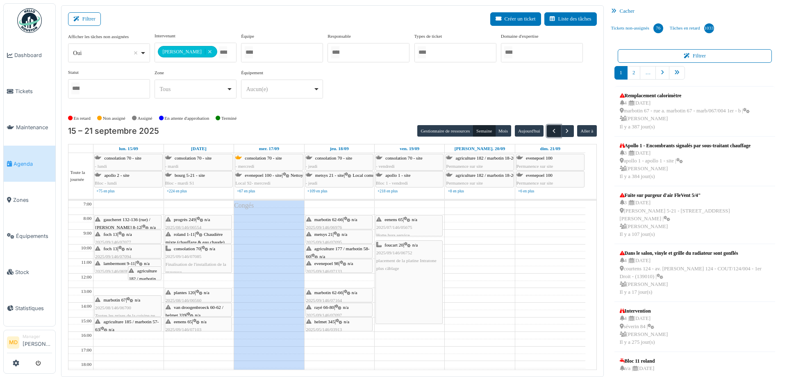
click at [553, 125] on button "button" at bounding box center [554, 131] width 14 height 12
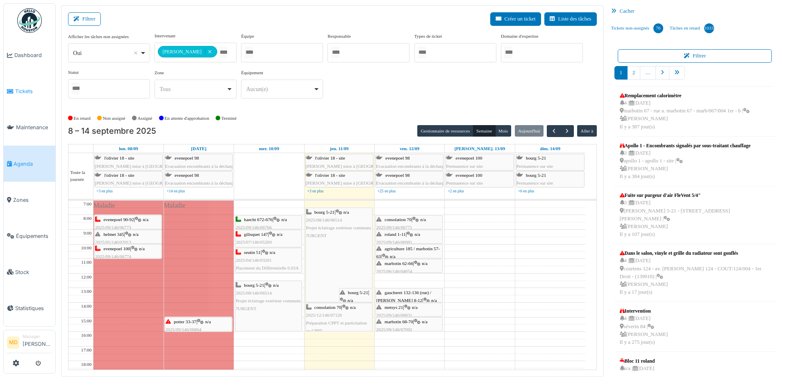
click at [25, 93] on span "Tickets" at bounding box center [33, 91] width 37 height 8
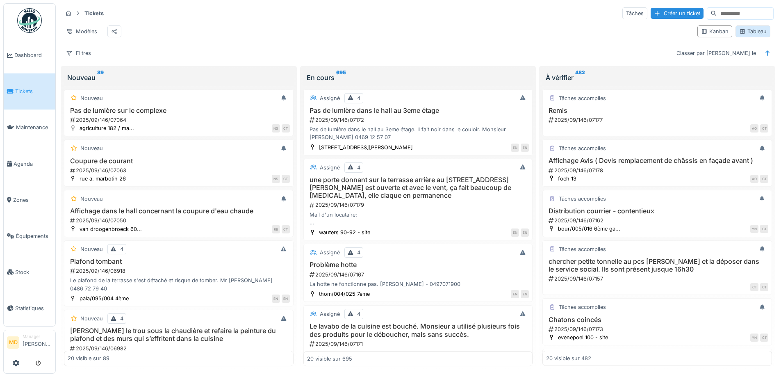
click at [747, 32] on div "Tableau" at bounding box center [752, 31] width 27 height 8
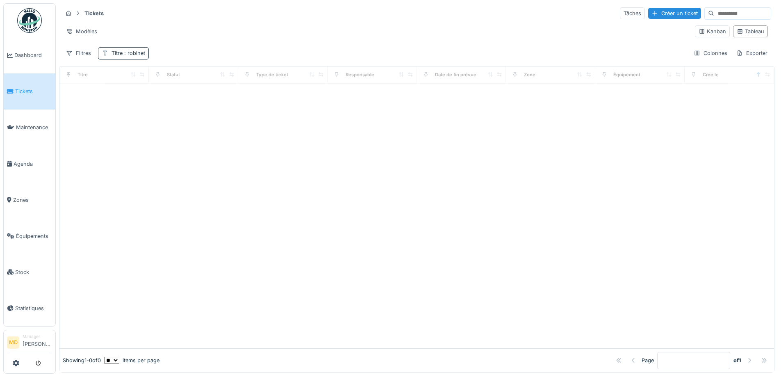
click at [143, 55] on span ": robinet" at bounding box center [134, 53] width 23 height 6
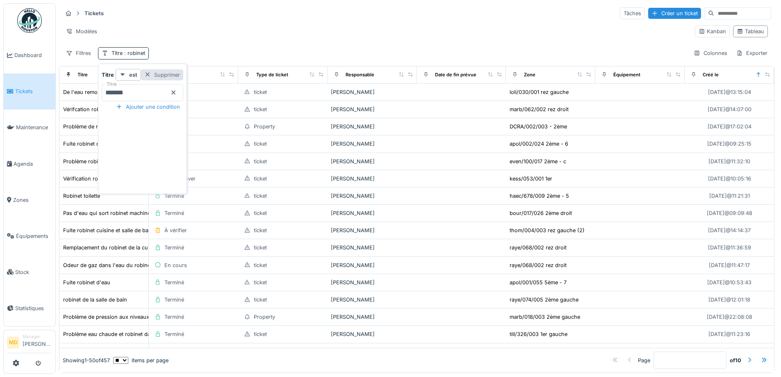
click at [183, 79] on div "Supprimer" at bounding box center [162, 74] width 42 height 11
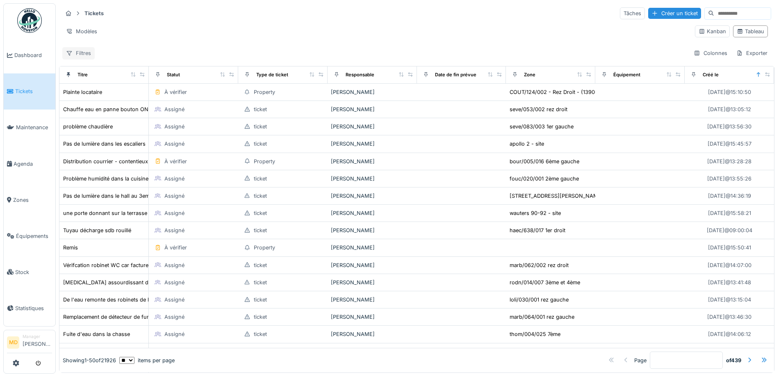
click at [90, 53] on div "Filtres" at bounding box center [78, 53] width 32 height 12
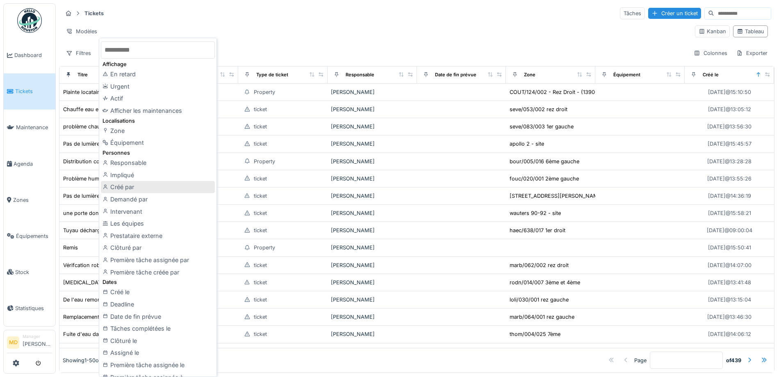
click at [134, 188] on div "Créé par" at bounding box center [158, 187] width 114 height 12
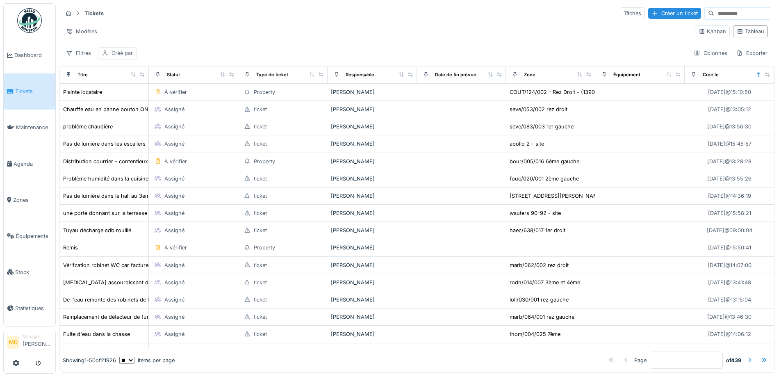
click at [122, 52] on div "Créé par" at bounding box center [121, 53] width 21 height 8
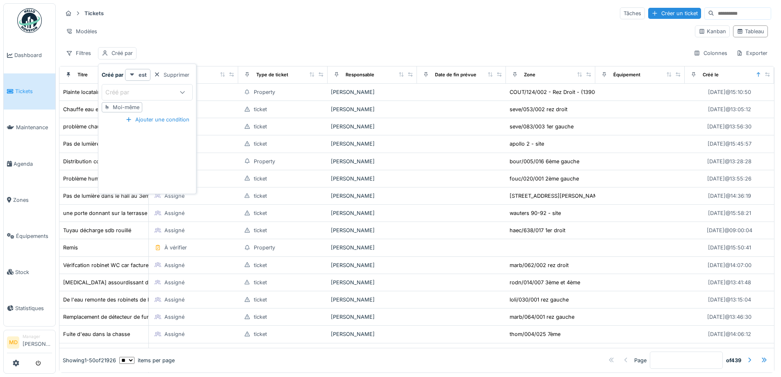
click at [118, 109] on div "Moi-même" at bounding box center [126, 107] width 27 height 8
type input "*****"
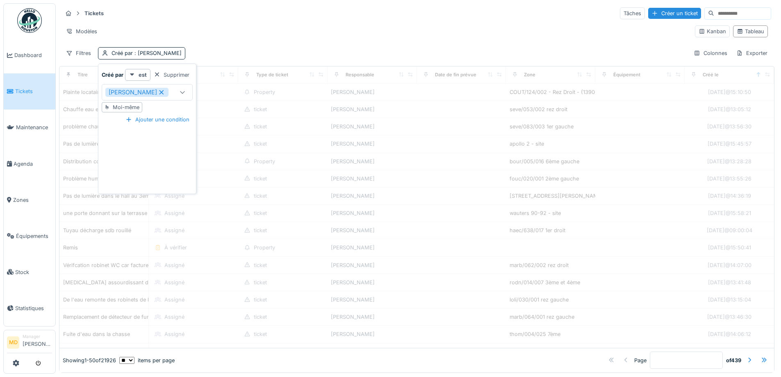
click at [234, 52] on div "Filtres Créé par : Mouad [PERSON_NAME] Exporter" at bounding box center [416, 53] width 709 height 12
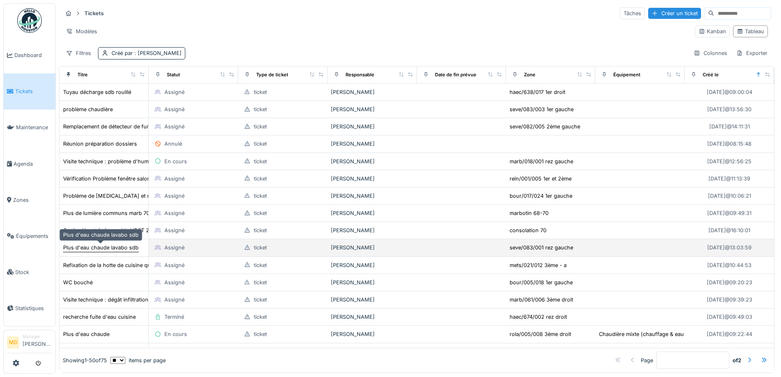
scroll to position [41, 0]
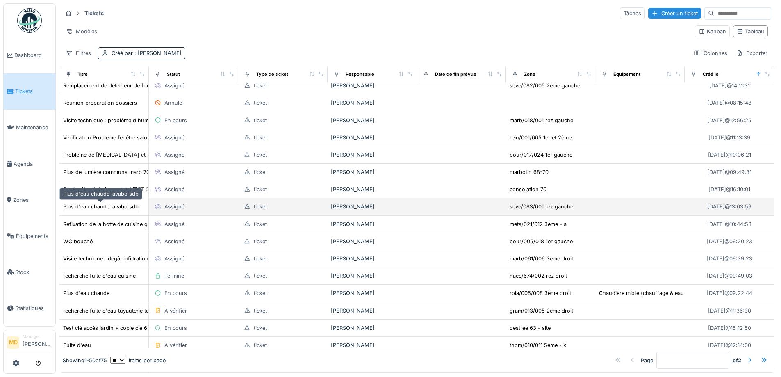
click at [103, 209] on div "Plus d'eau chaude lavabo sdb" at bounding box center [100, 207] width 75 height 8
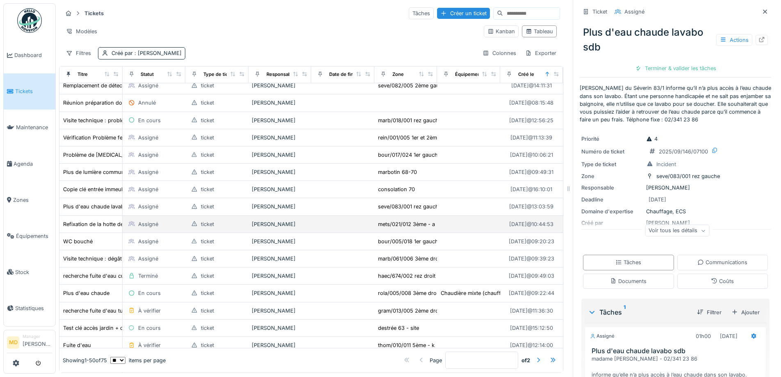
click at [93, 229] on td "Refixation de la hotte de cuisine qui est tombée" at bounding box center [90, 224] width 63 height 17
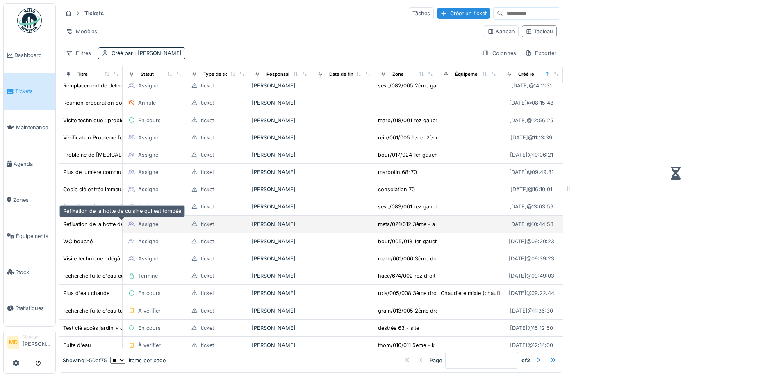
click at [93, 225] on div "Refixation de la hotte de cuisine qui est tombée" at bounding box center [122, 224] width 118 height 8
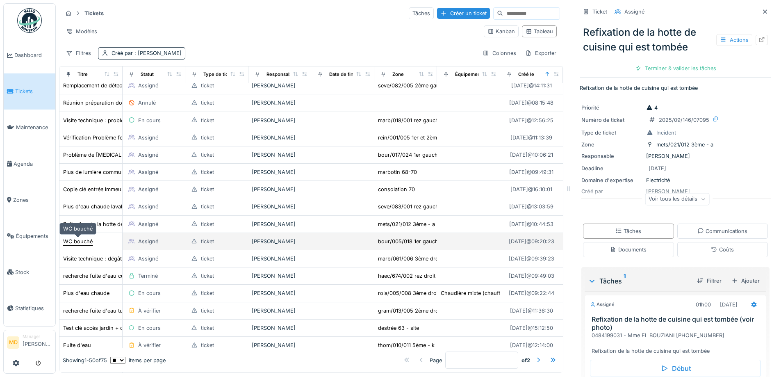
click at [84, 240] on div "WC bouché" at bounding box center [78, 241] width 30 height 8
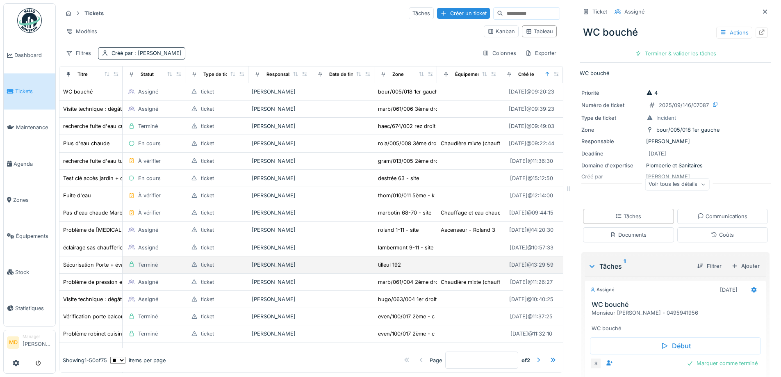
scroll to position [205, 0]
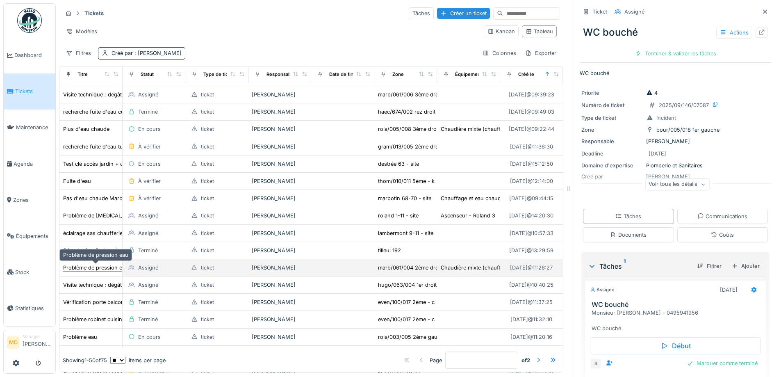
click at [93, 266] on div "Problème de pression eau" at bounding box center [95, 268] width 65 height 8
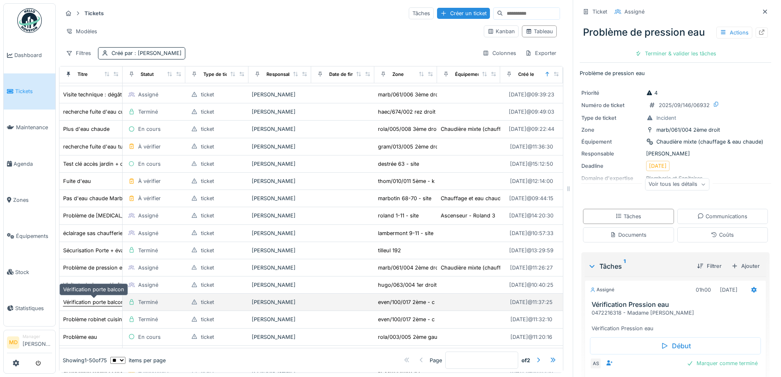
click at [94, 304] on div "Vérification porte balcon" at bounding box center [93, 302] width 61 height 8
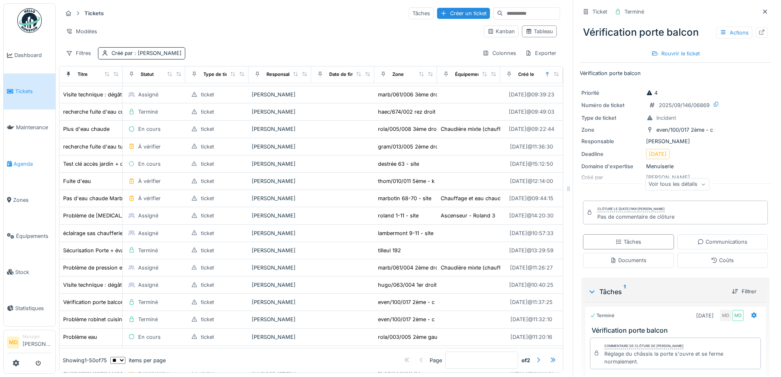
click at [25, 162] on span "Agenda" at bounding box center [33, 164] width 39 height 8
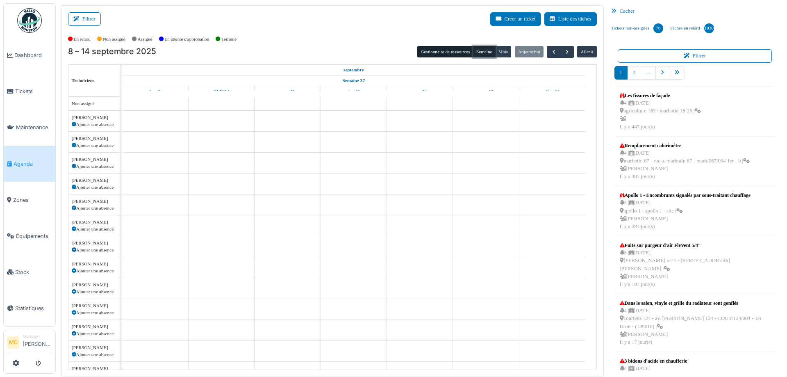
click at [476, 51] on button "Semaine" at bounding box center [484, 51] width 23 height 11
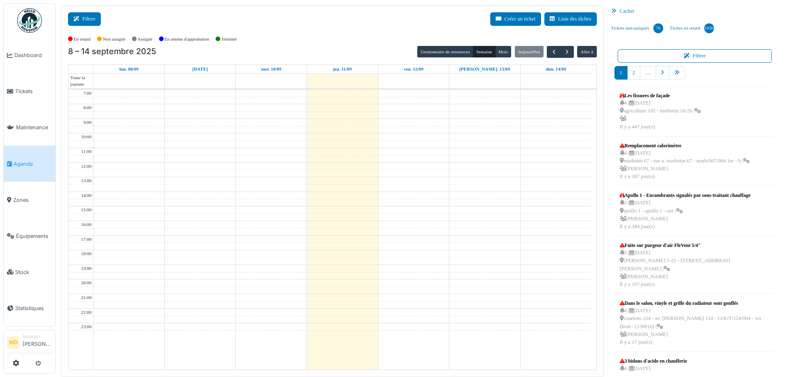
click at [77, 15] on button "Filtrer" at bounding box center [84, 19] width 33 height 14
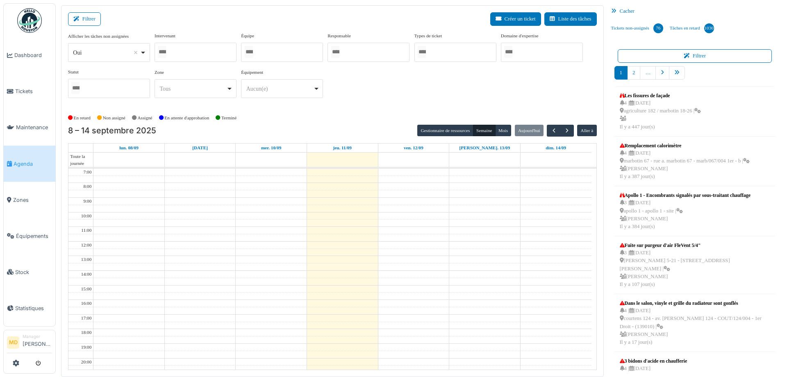
click at [180, 52] on div at bounding box center [196, 52] width 82 height 19
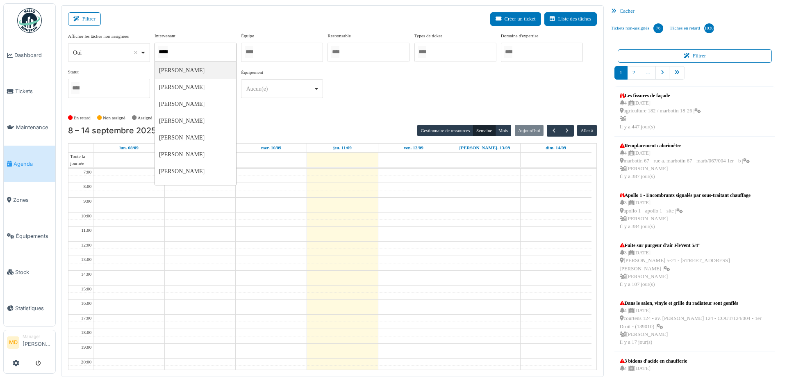
type input "******"
click at [405, 88] on div "**********" at bounding box center [332, 68] width 529 height 73
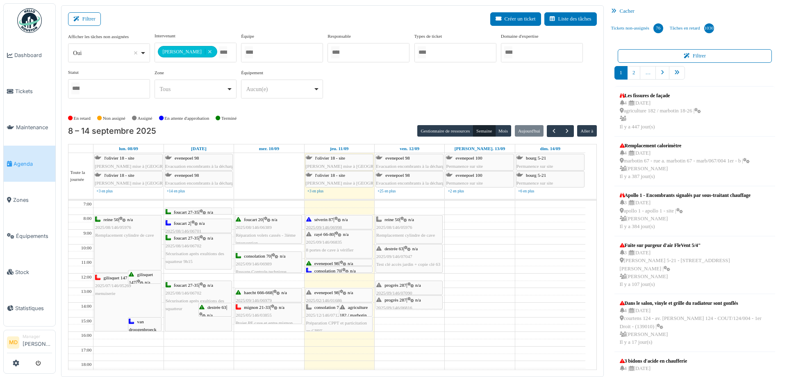
click at [338, 296] on div "evenepoel 98 | n/a 2025/02/146/01686 préparation de face pour meubles" at bounding box center [339, 301] width 66 height 24
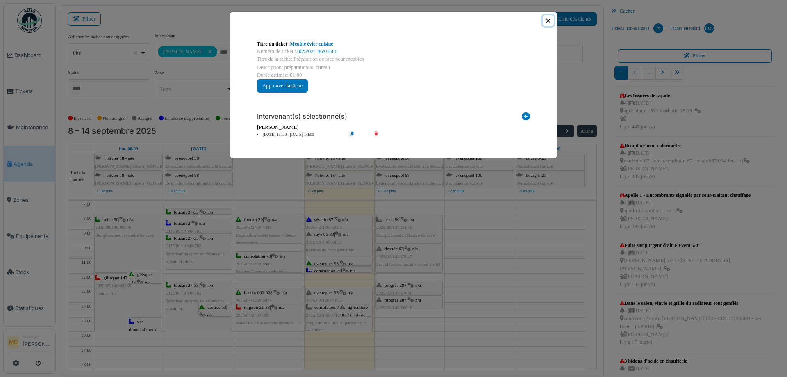
click at [552, 17] on button "Close" at bounding box center [548, 20] width 11 height 11
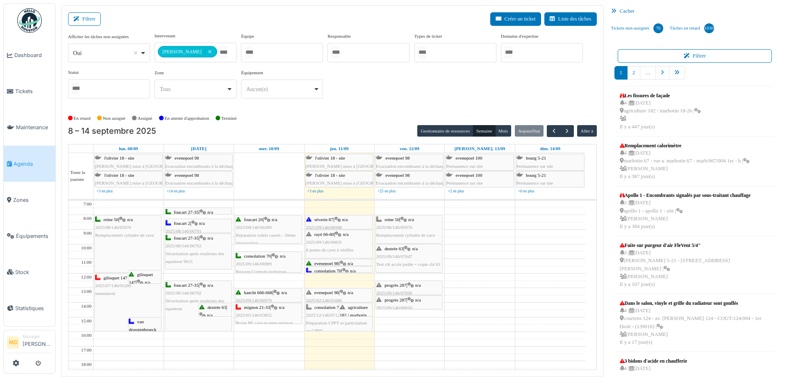
click at [350, 306] on span "agriculture 182 / marbotin 18-26" at bounding box center [354, 315] width 28 height 20
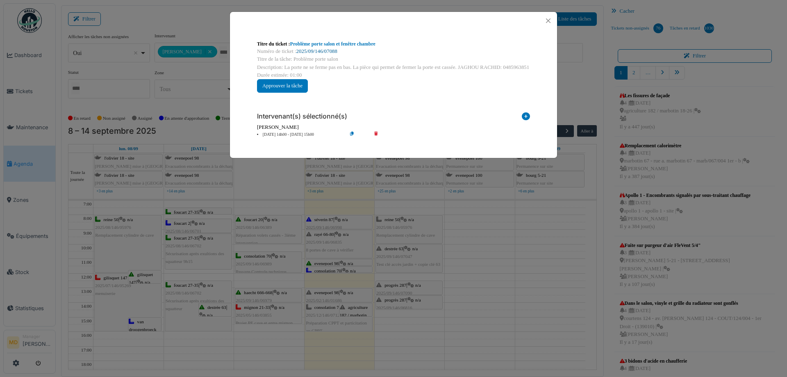
click at [324, 51] on link "2025/09/146/07088" at bounding box center [316, 51] width 41 height 6
click at [550, 19] on button "Close" at bounding box center [548, 20] width 11 height 11
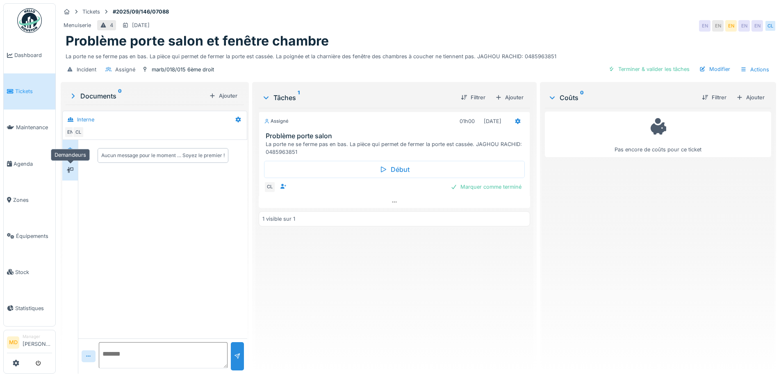
click at [69, 164] on div at bounding box center [70, 170] width 12 height 14
click at [68, 154] on div at bounding box center [70, 150] width 12 height 10
